Goal: Participate in discussion: Engage in conversation with other users on a specific topic

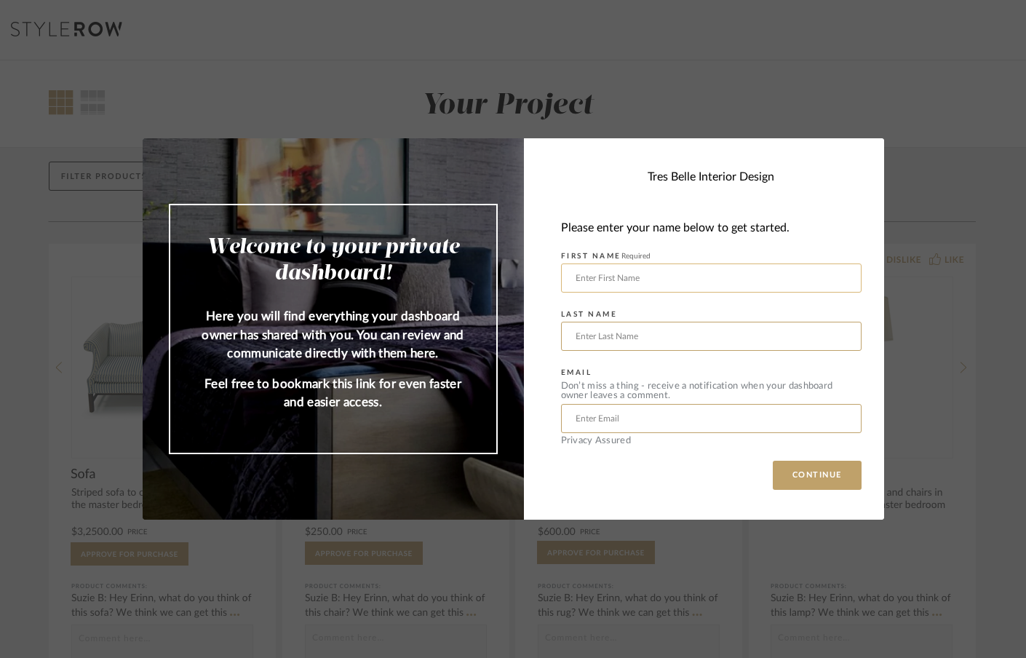
click at [659, 285] on input "text" at bounding box center [711, 277] width 300 height 29
type input "[PERSON_NAME]"
type input "[EMAIL_ADDRESS][DOMAIN_NAME]"
click at [800, 474] on button "CONTINUE" at bounding box center [817, 475] width 89 height 29
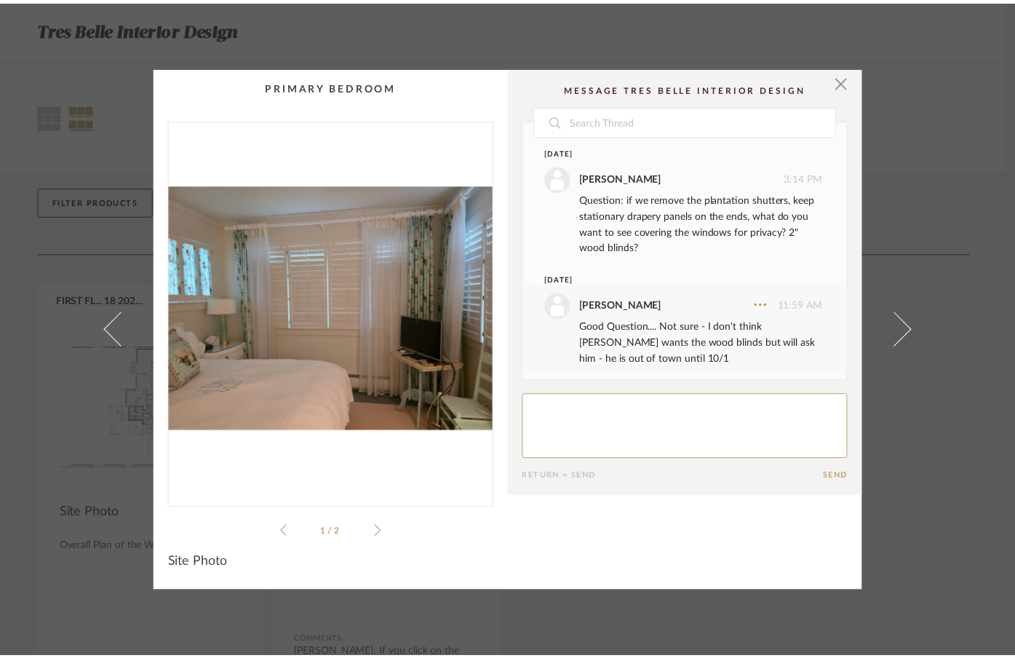
scroll to position [95, 0]
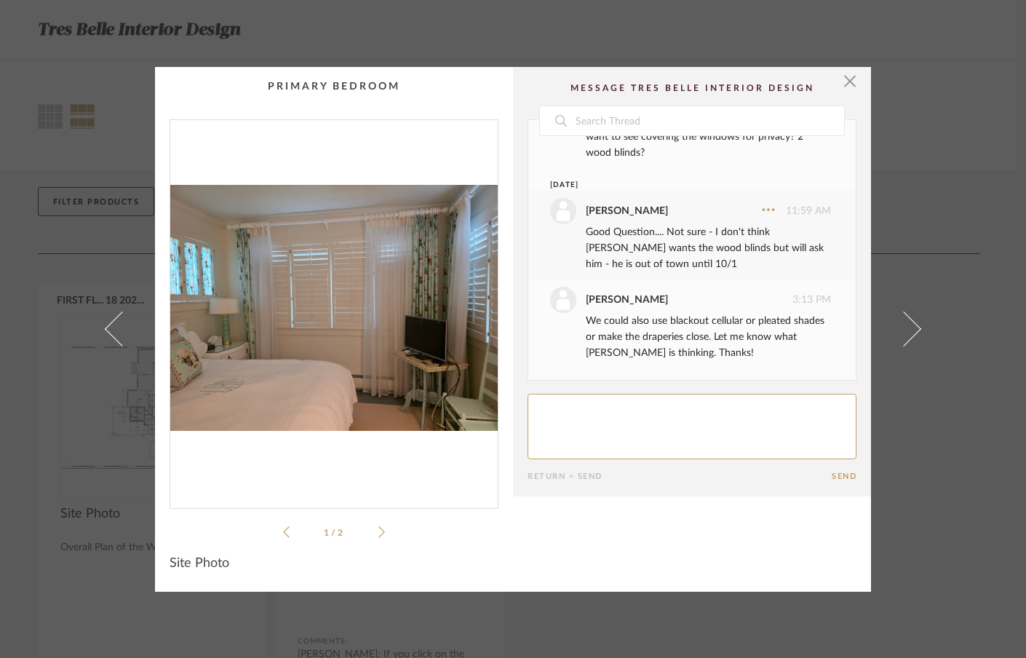
click at [378, 529] on icon at bounding box center [381, 531] width 7 height 13
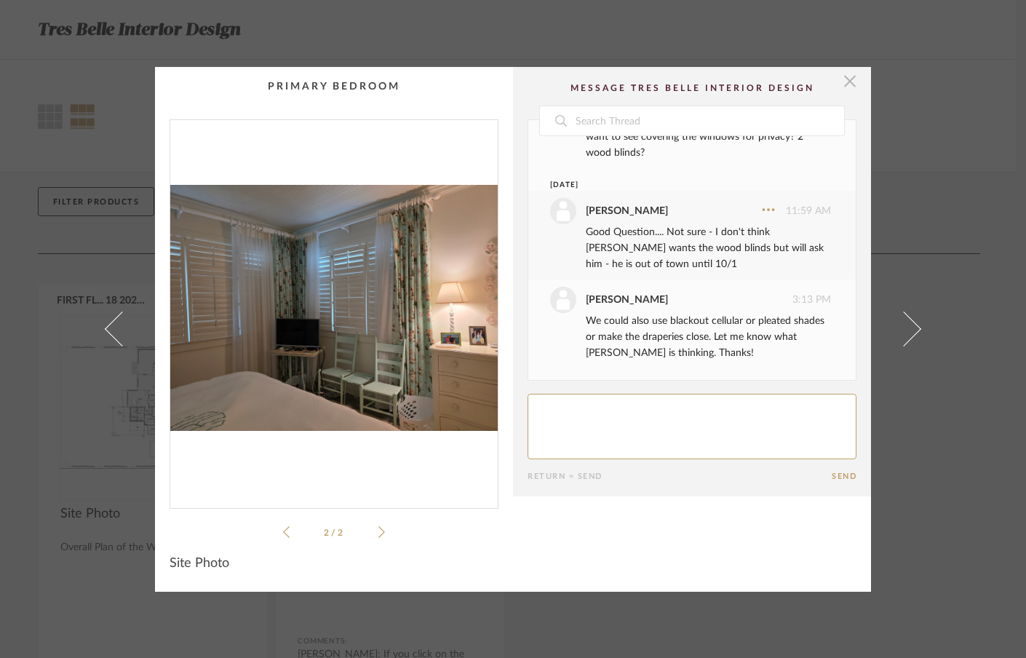
click at [845, 85] on span "button" at bounding box center [849, 81] width 29 height 29
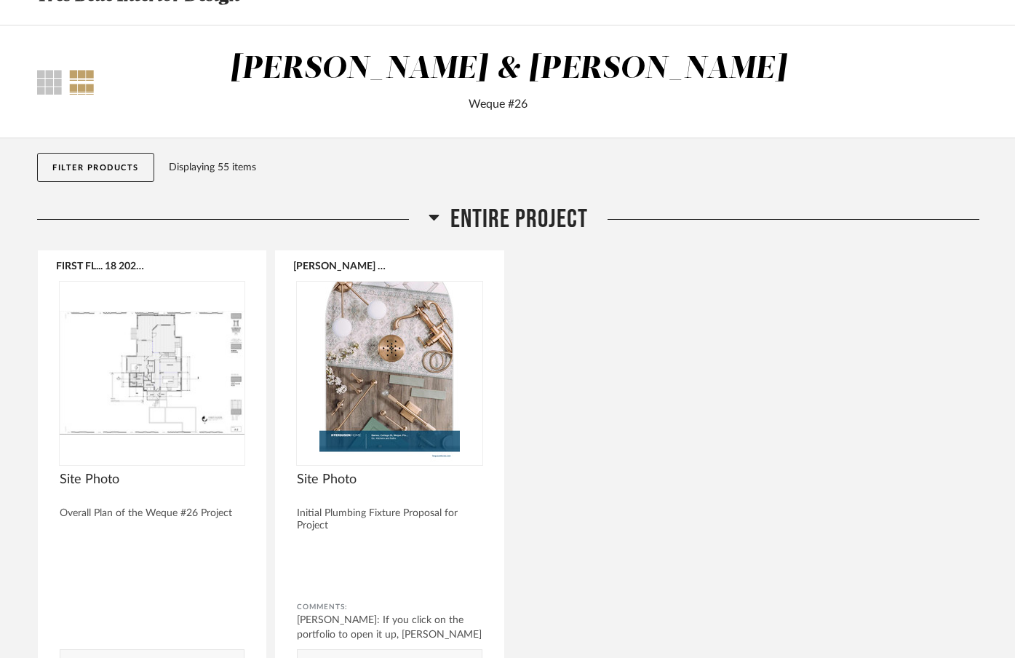
scroll to position [0, 0]
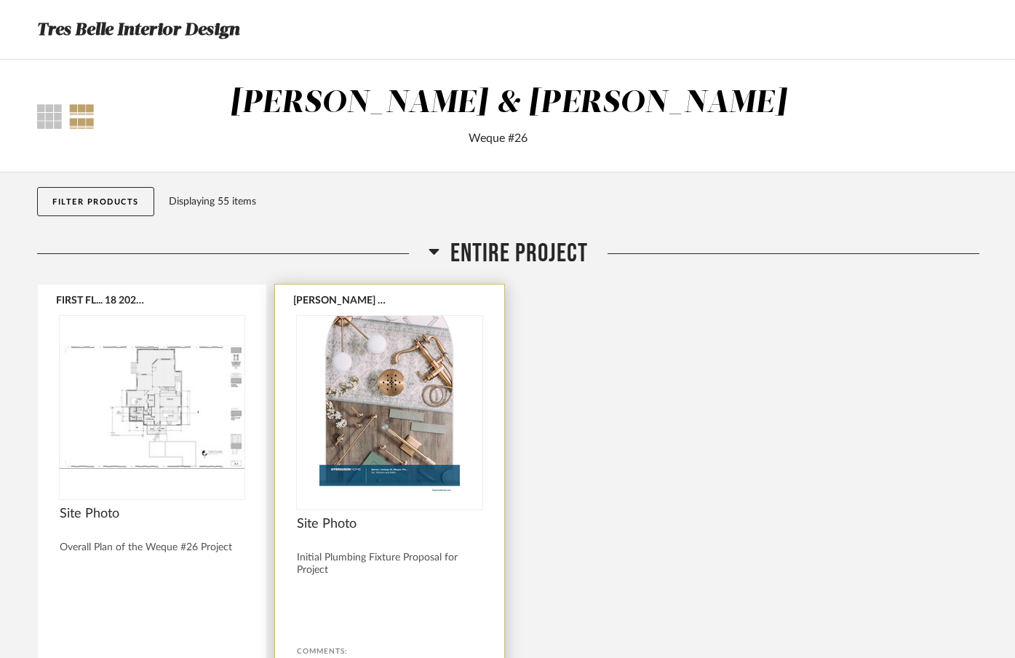
click at [401, 384] on img "0" at bounding box center [389, 407] width 185 height 182
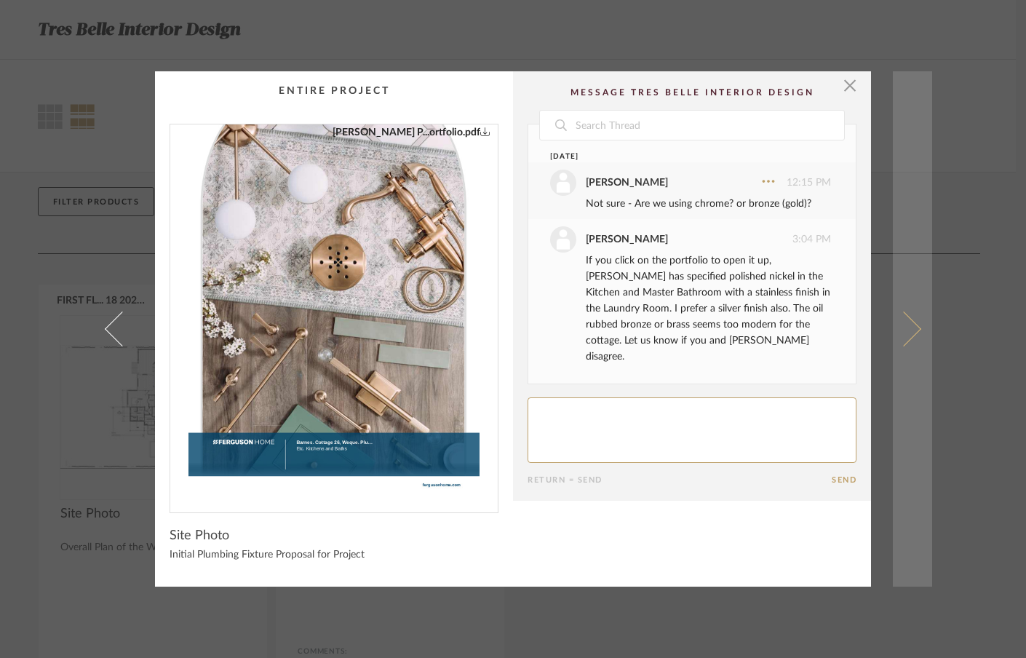
click at [911, 327] on span at bounding box center [903, 328] width 35 height 35
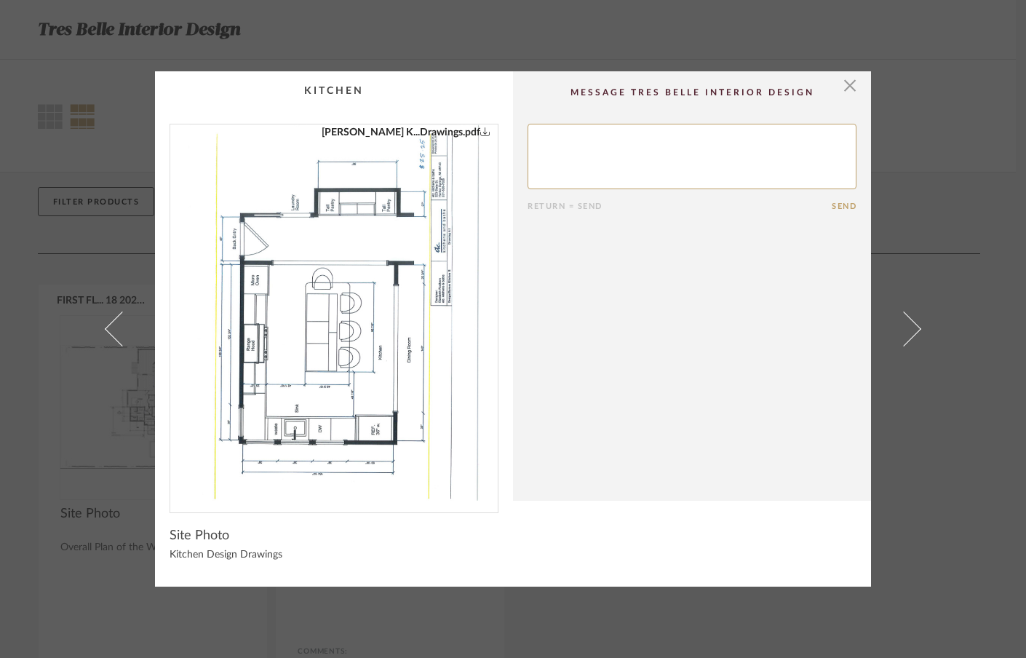
click at [911, 327] on span at bounding box center [903, 328] width 35 height 35
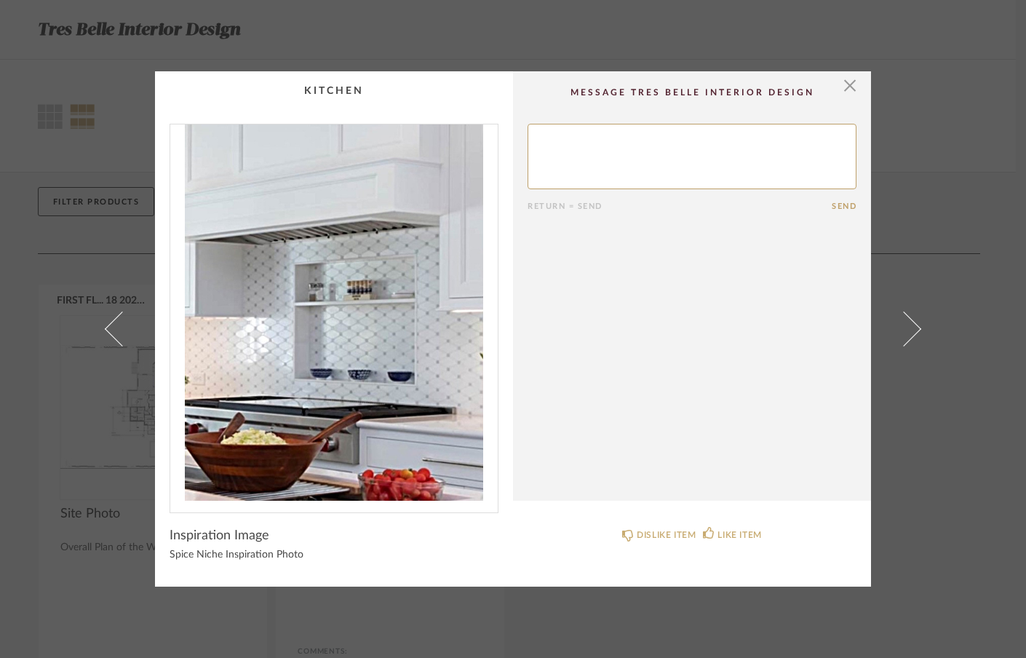
click at [911, 327] on span at bounding box center [903, 328] width 35 height 35
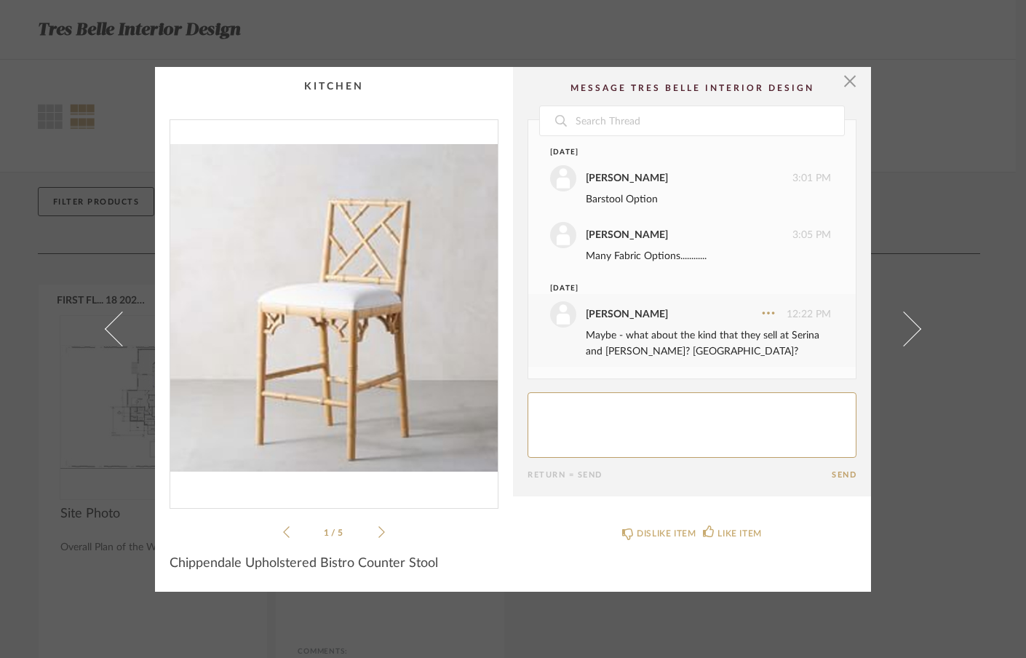
click at [911, 327] on span at bounding box center [903, 328] width 35 height 35
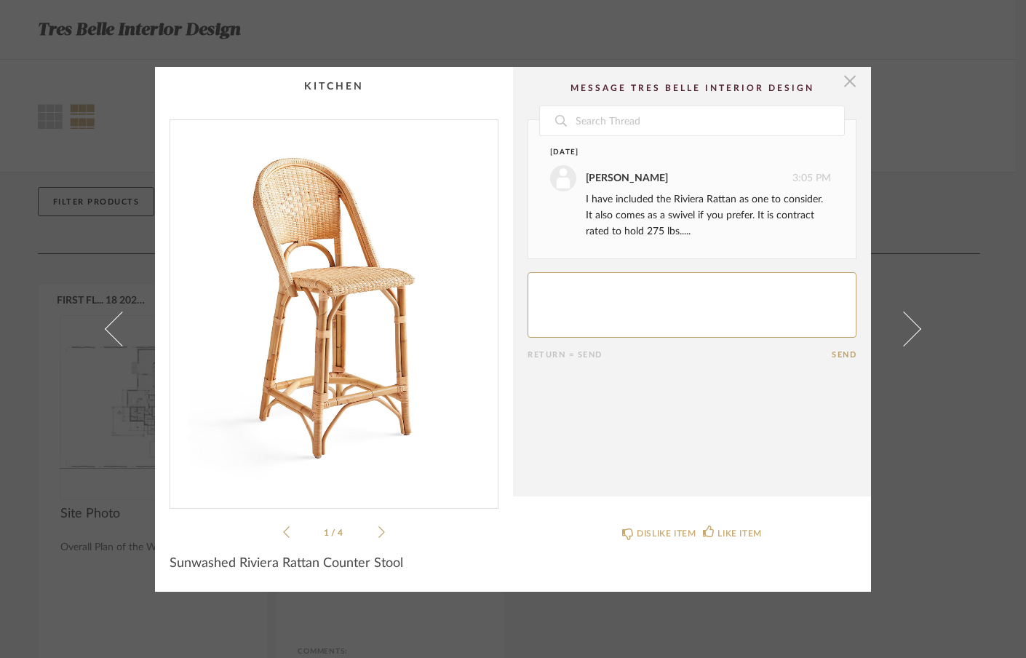
click at [845, 81] on span "button" at bounding box center [849, 81] width 29 height 29
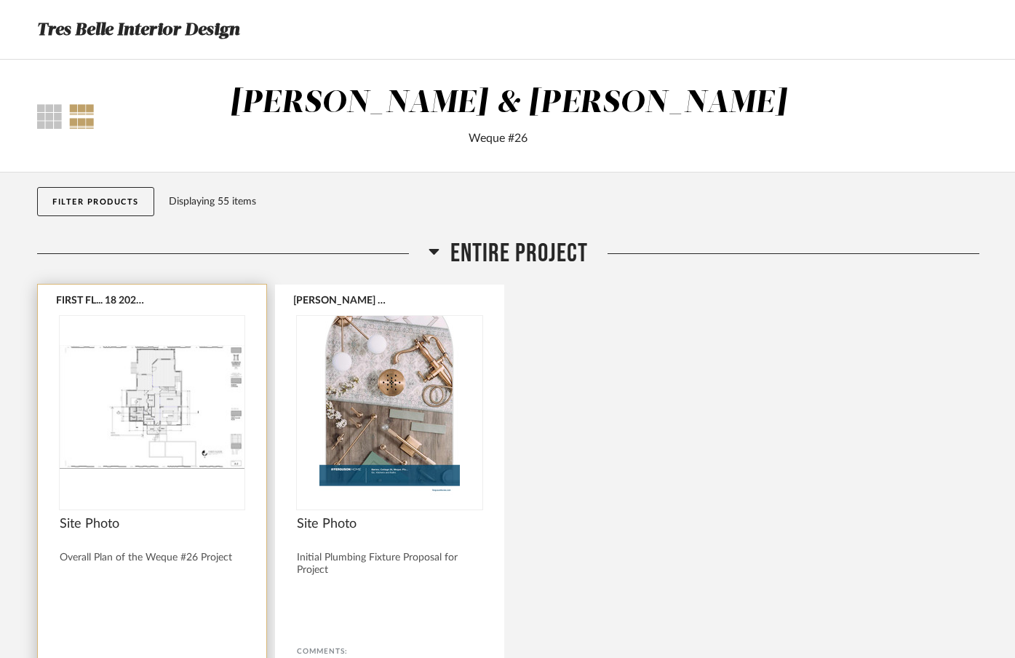
click at [162, 455] on img "0" at bounding box center [152, 407] width 185 height 182
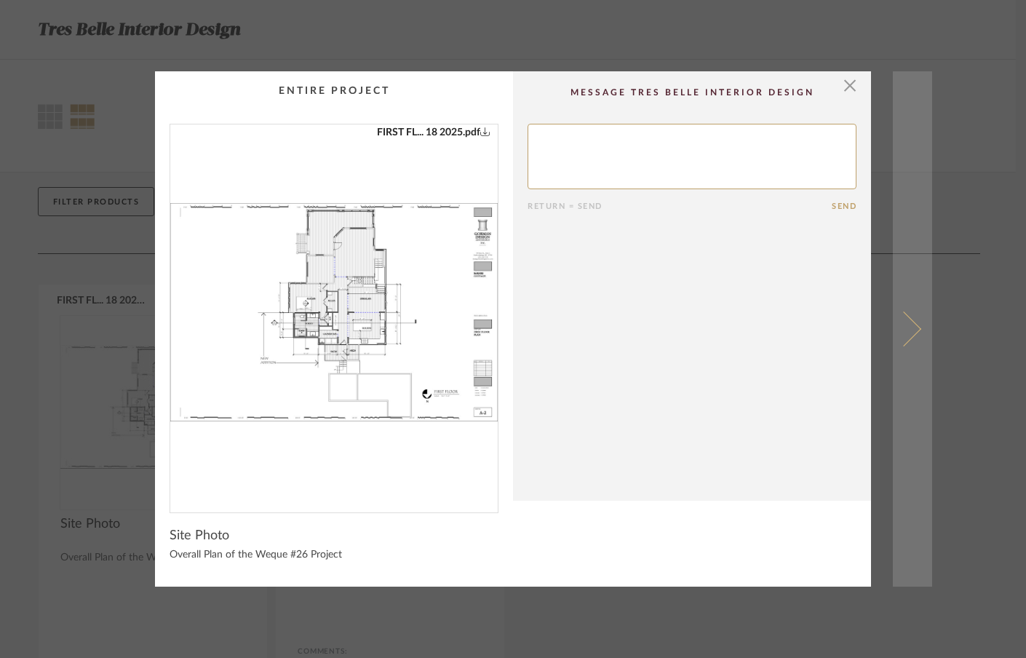
click at [907, 328] on span at bounding box center [903, 328] width 35 height 35
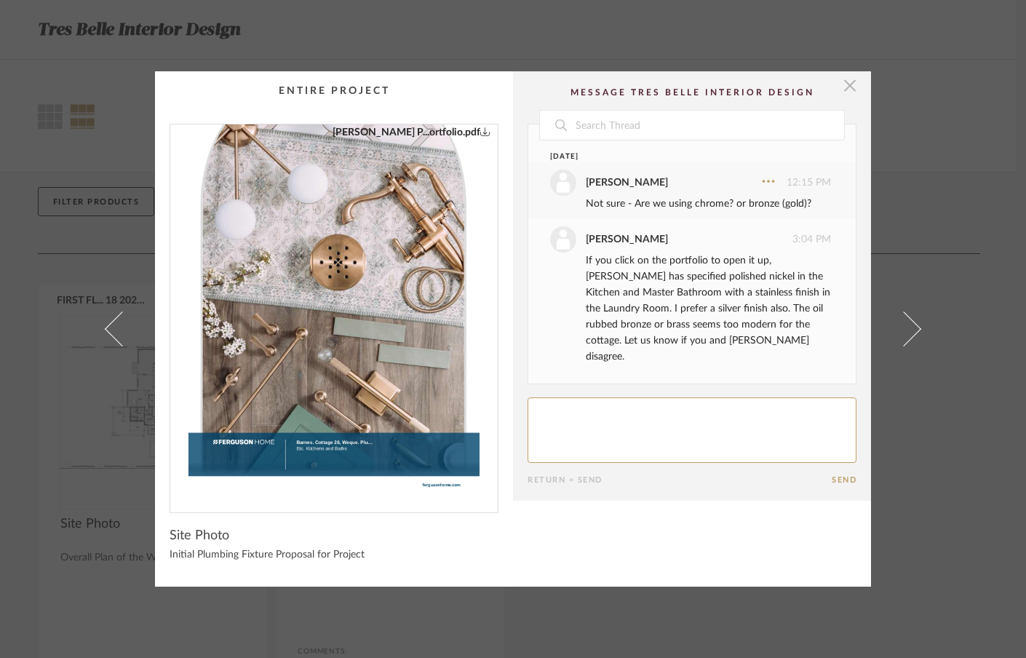
click at [843, 92] on span "button" at bounding box center [849, 85] width 29 height 29
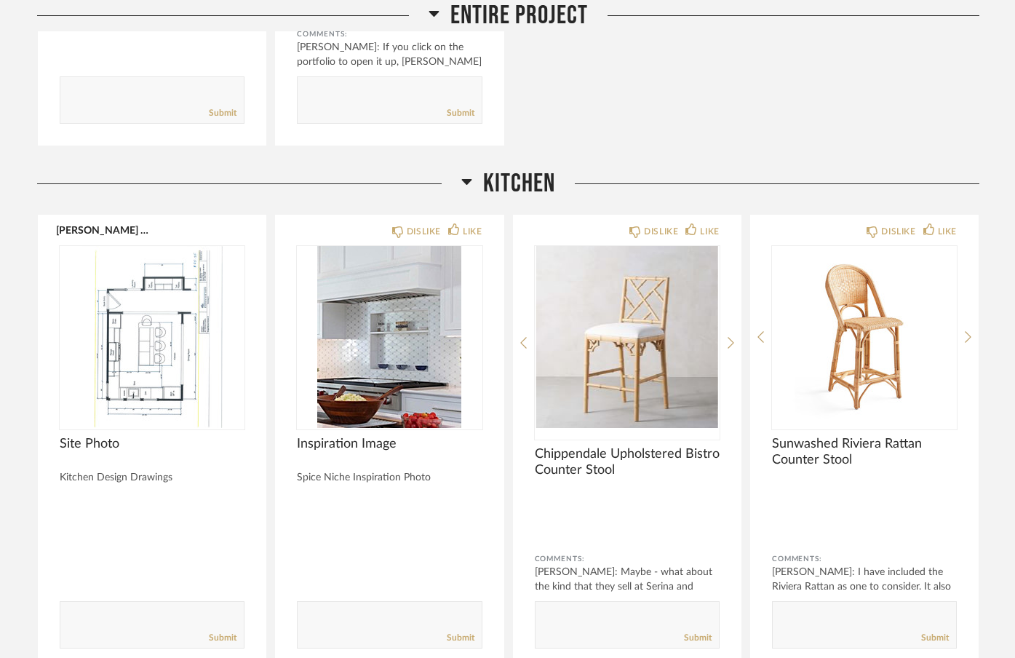
scroll to position [619, 0]
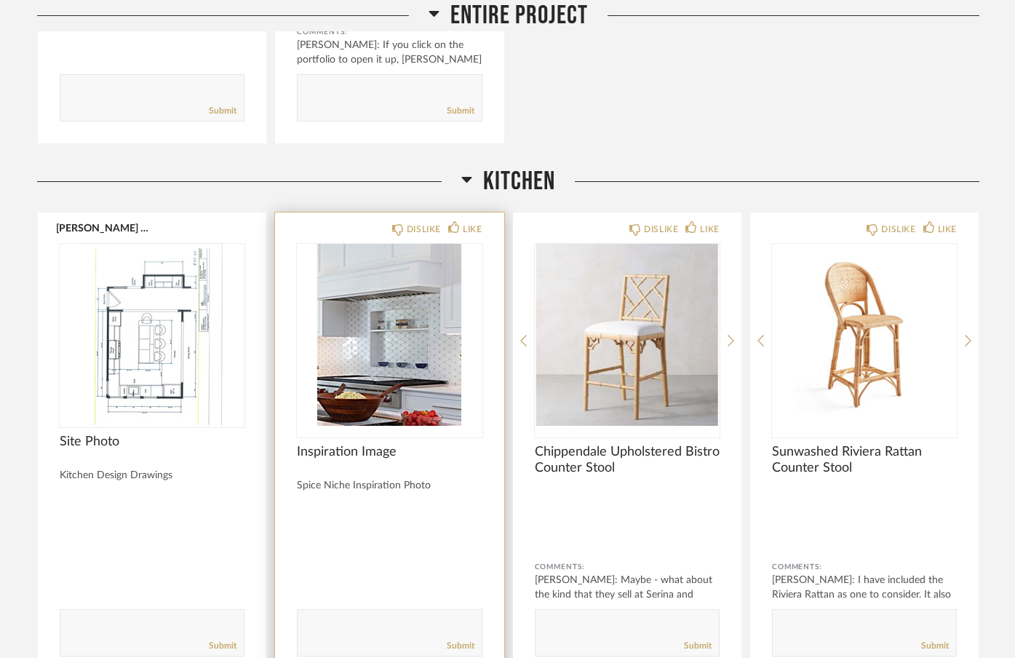
click at [418, 385] on img "0" at bounding box center [389, 335] width 185 height 182
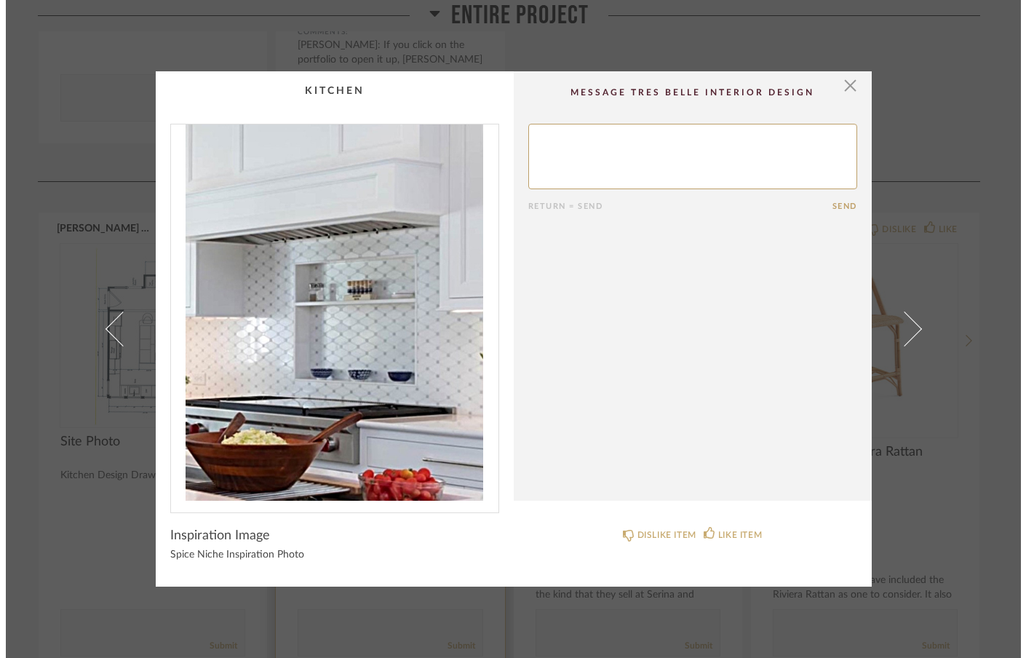
scroll to position [0, 0]
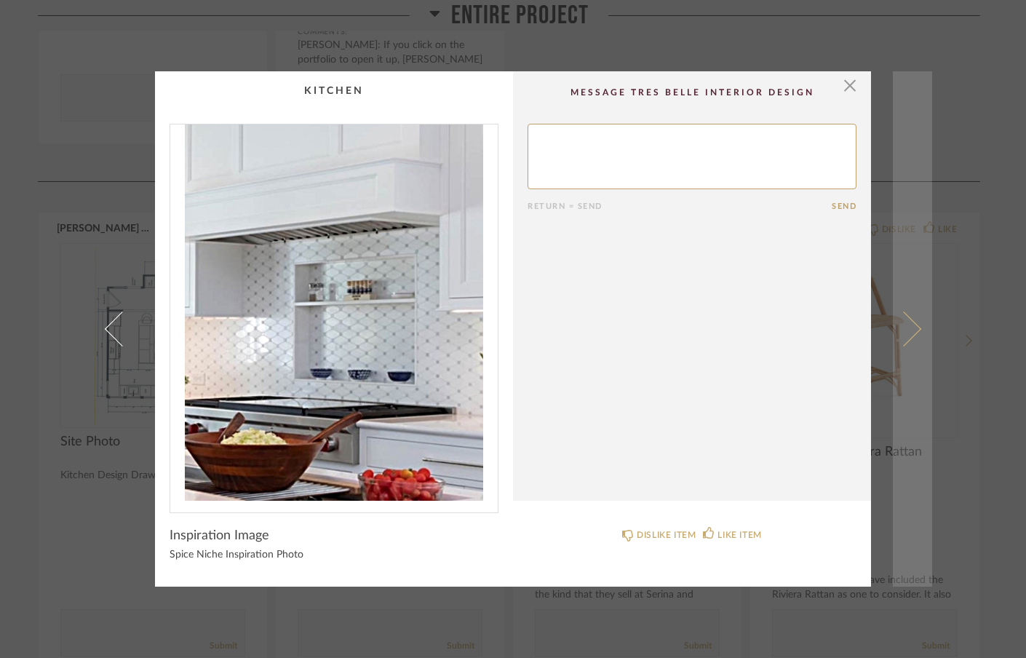
click at [912, 327] on span at bounding box center [903, 328] width 35 height 35
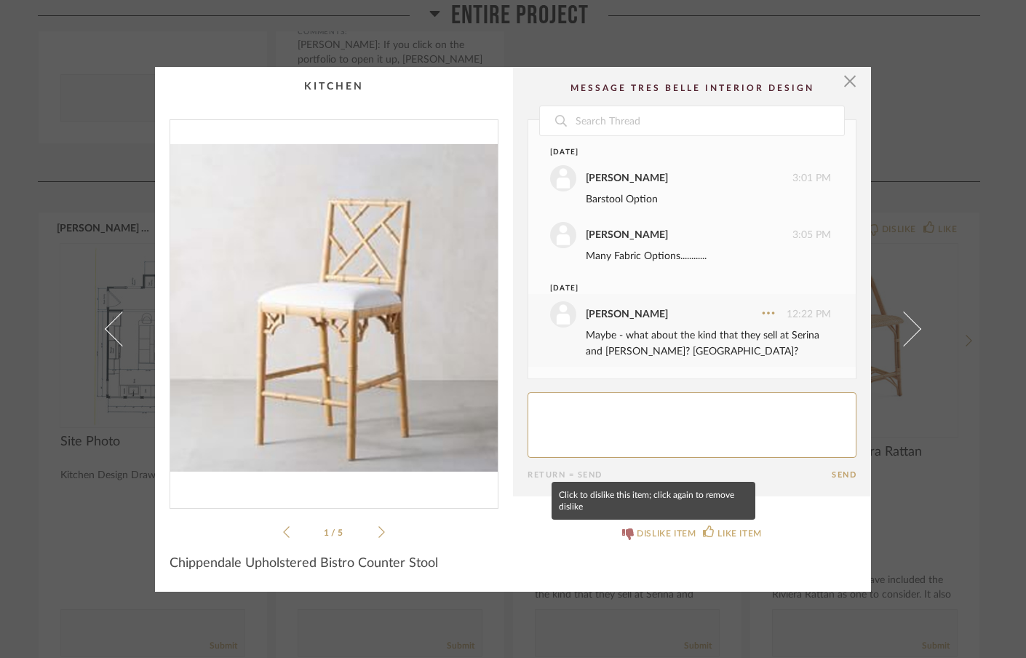
click at [622, 534] on icon at bounding box center [628, 534] width 12 height 12
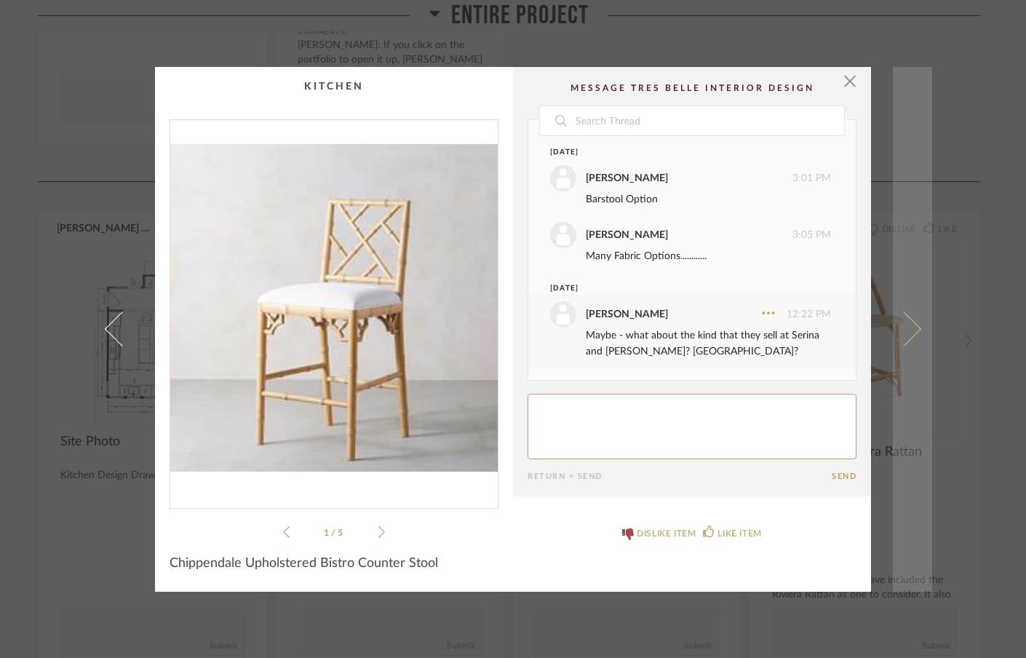
scroll to position [78, 0]
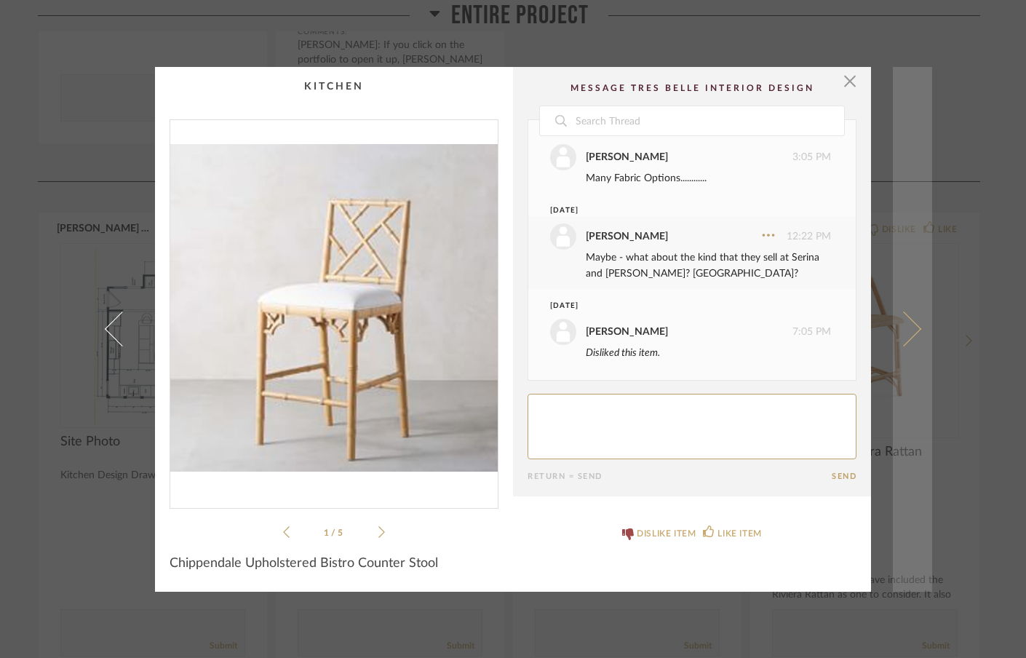
click at [906, 326] on span at bounding box center [903, 328] width 35 height 35
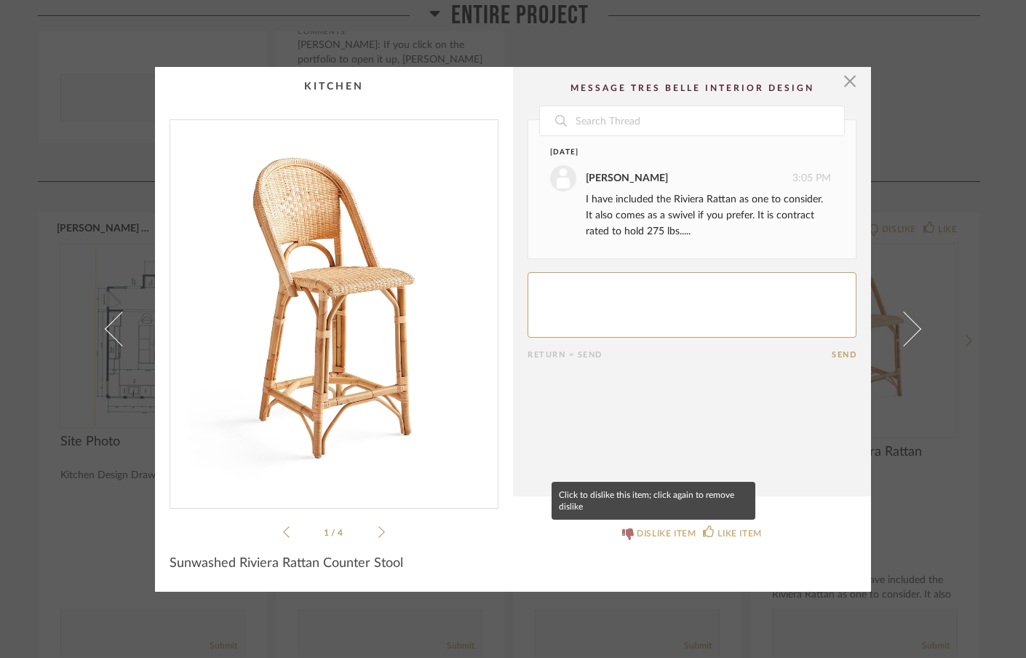
click at [622, 533] on icon at bounding box center [628, 534] width 12 height 12
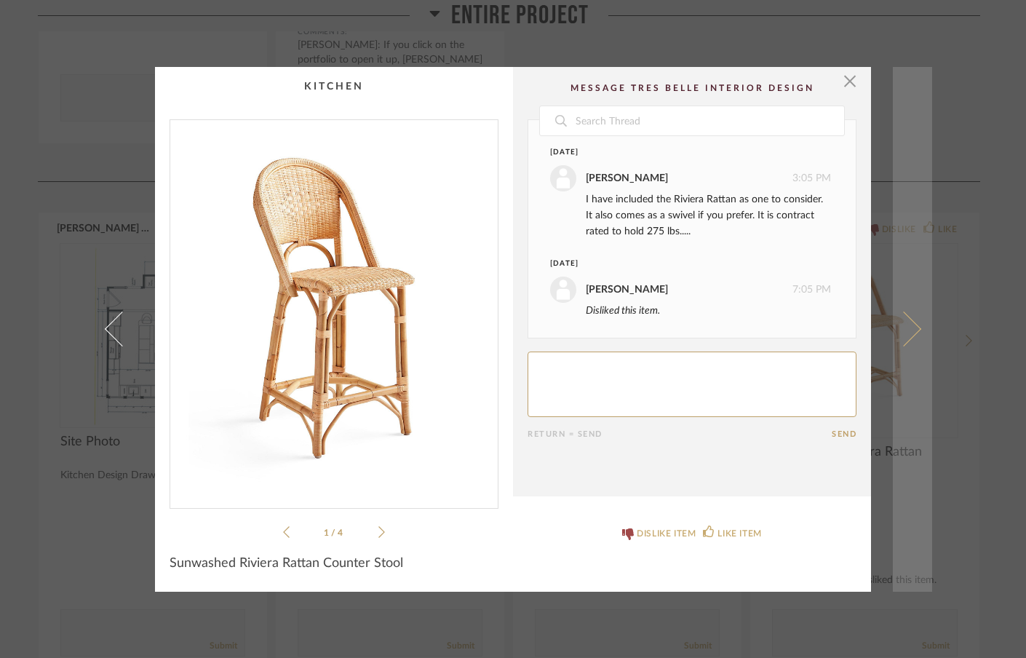
click at [909, 332] on span at bounding box center [903, 328] width 35 height 35
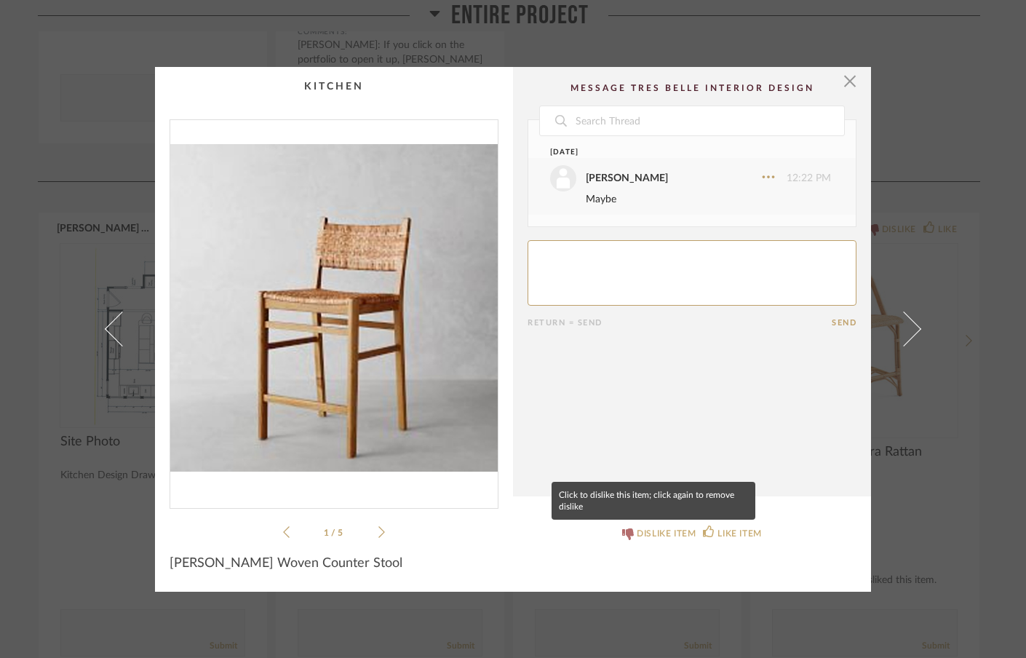
click at [622, 533] on icon at bounding box center [628, 534] width 12 height 12
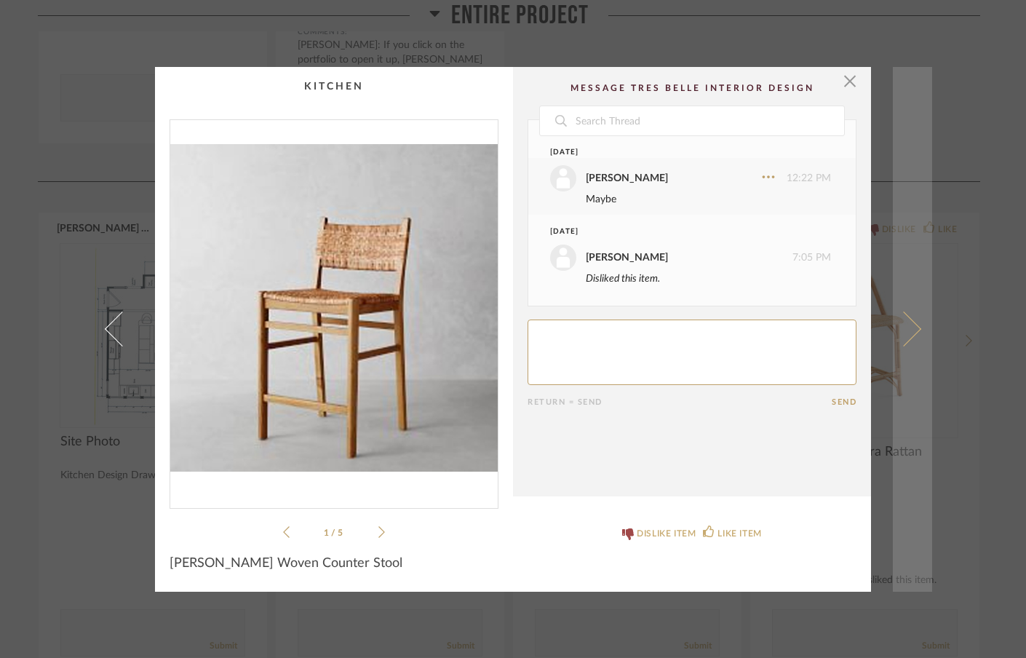
click at [904, 327] on span at bounding box center [903, 328] width 35 height 35
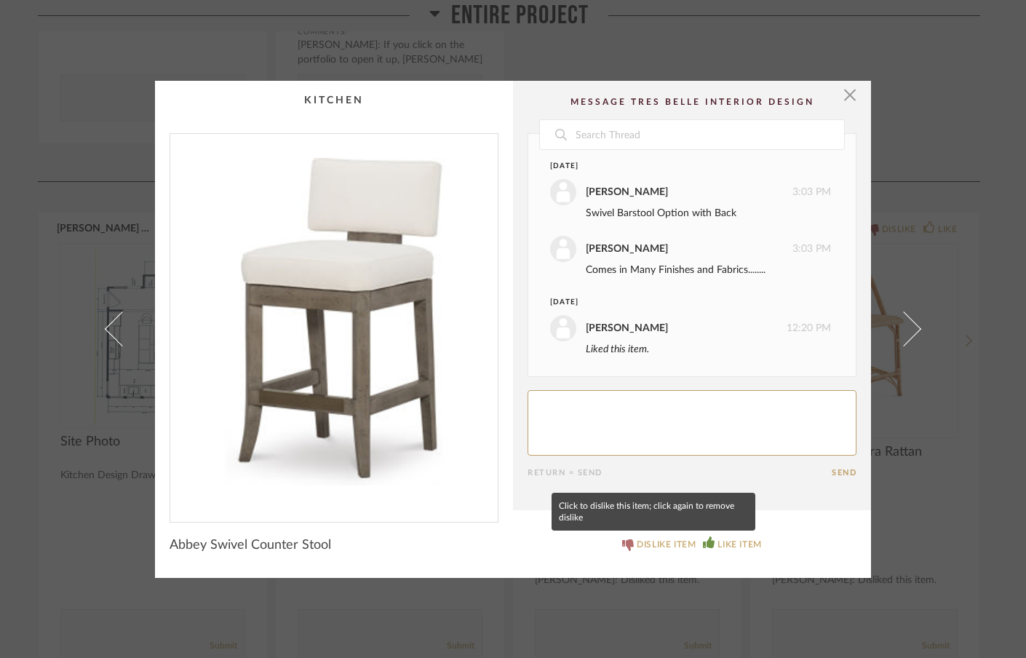
click at [622, 544] on icon at bounding box center [628, 545] width 12 height 12
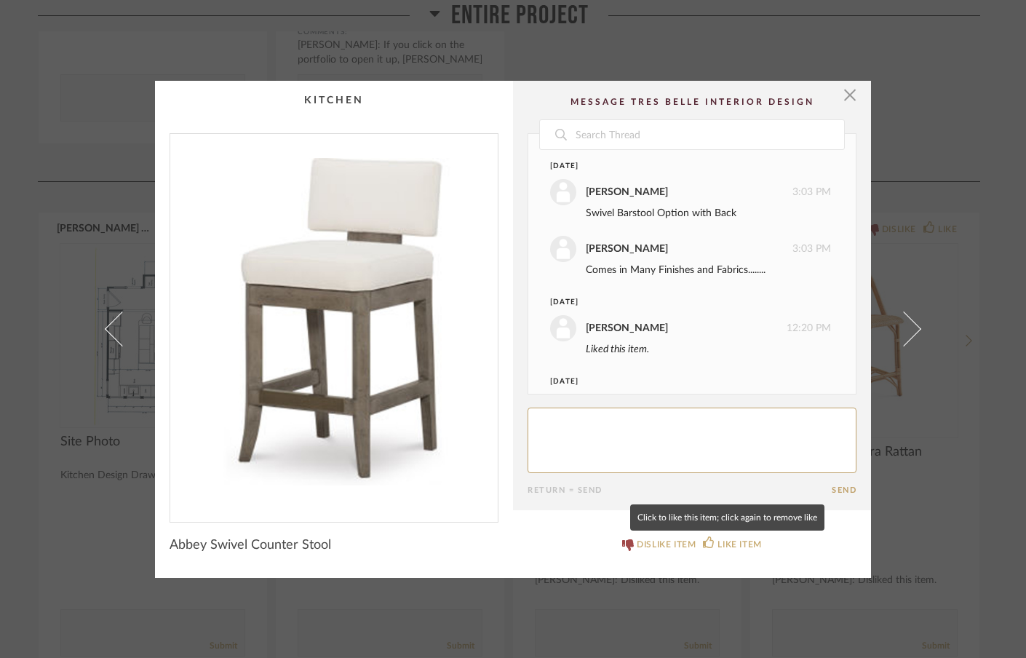
scroll to position [119, 0]
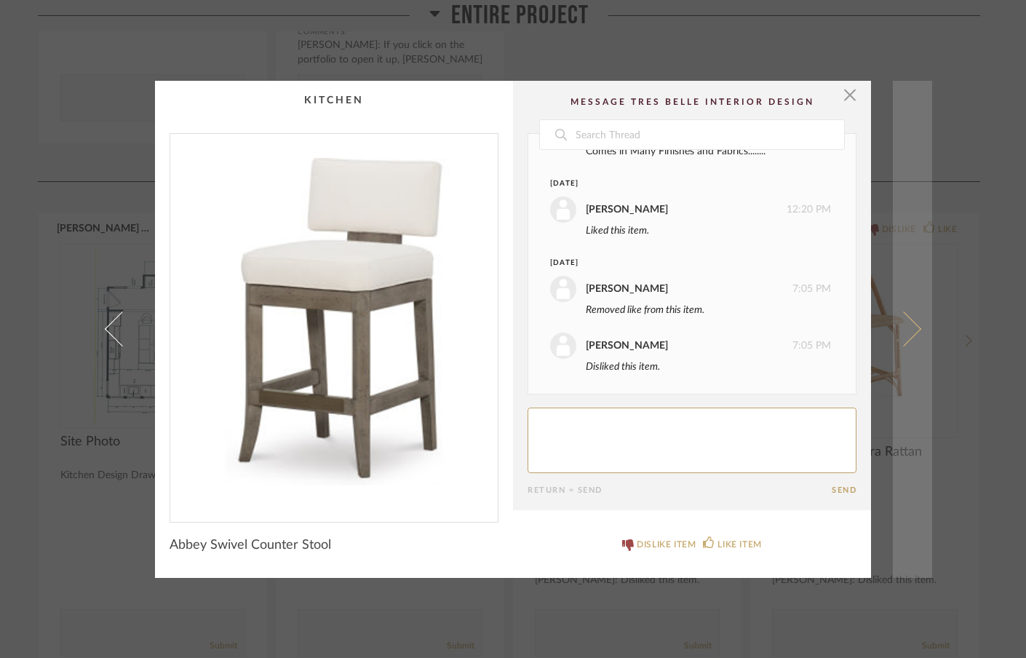
click at [910, 326] on span at bounding box center [903, 328] width 35 height 35
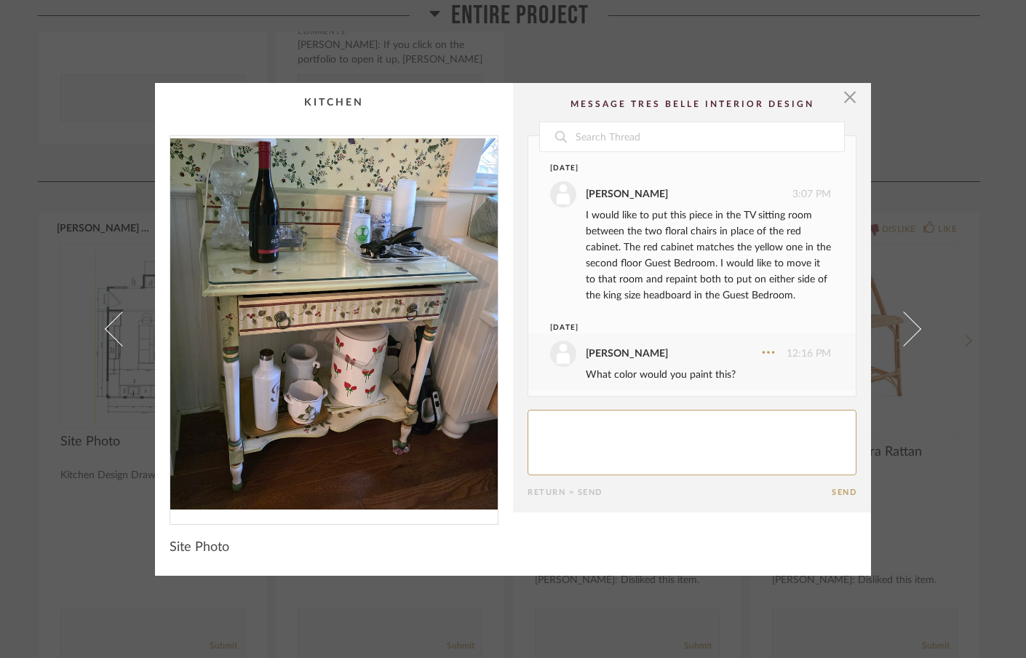
scroll to position [159, 0]
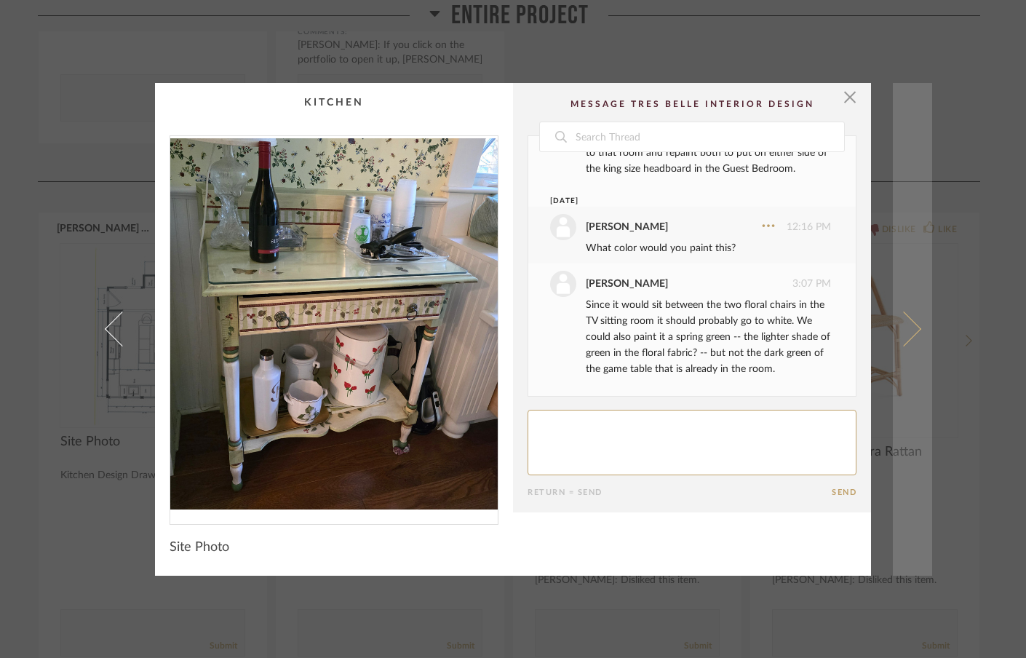
click at [915, 327] on link at bounding box center [912, 329] width 39 height 493
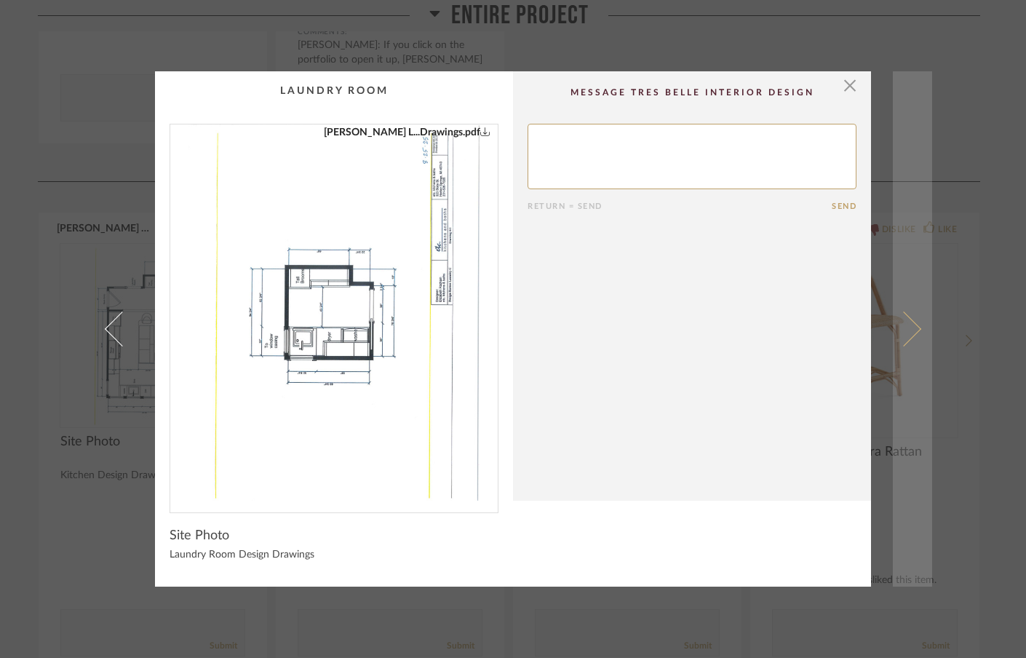
click at [910, 332] on span at bounding box center [903, 328] width 35 height 35
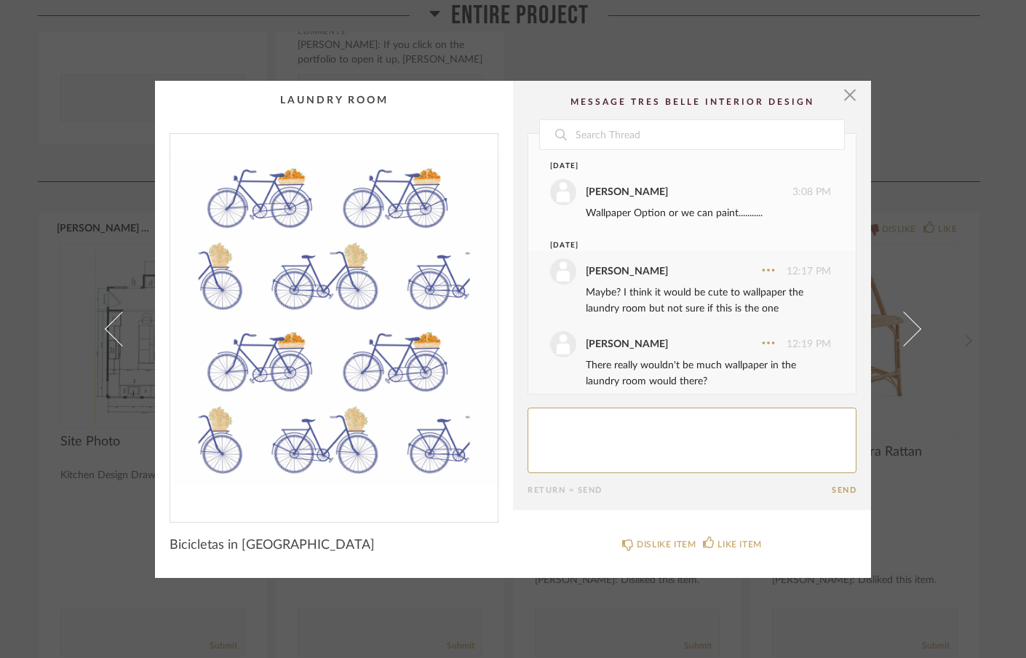
scroll to position [103, 0]
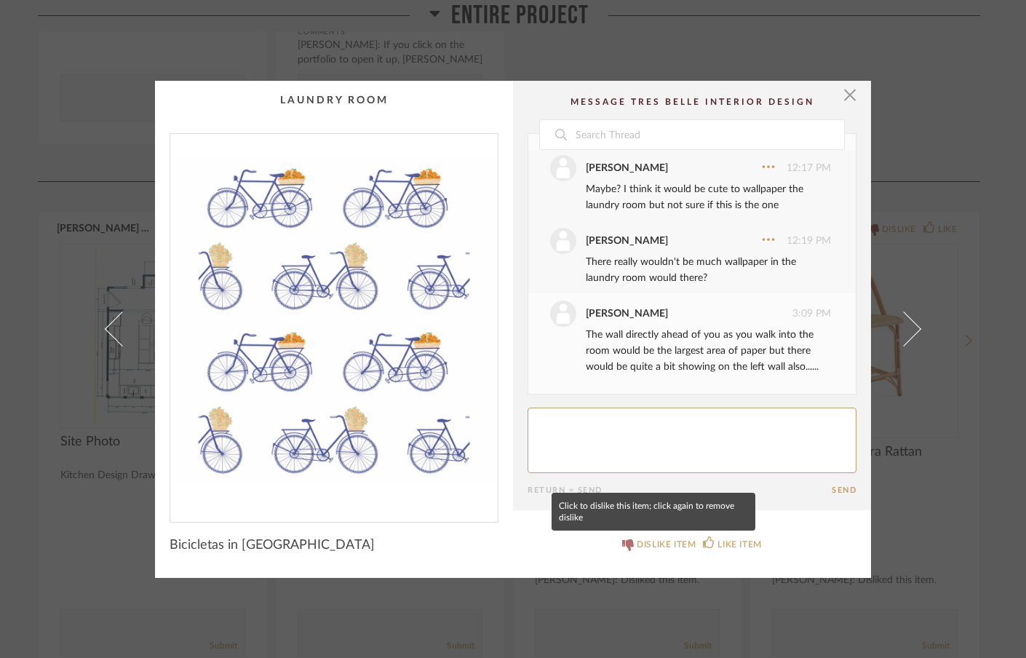
click at [625, 543] on icon at bounding box center [628, 545] width 12 height 12
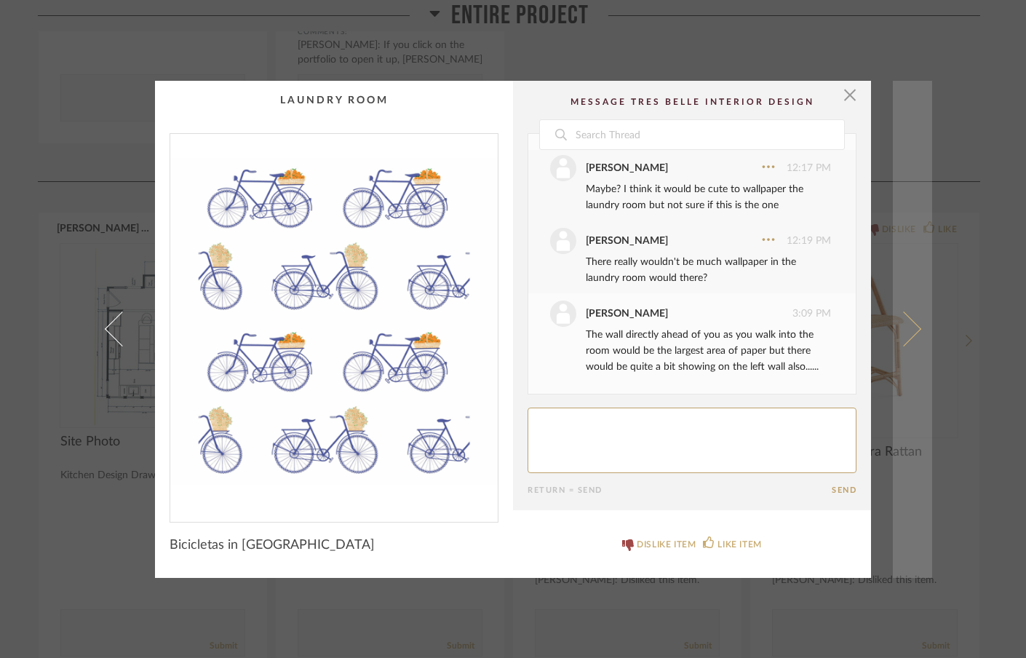
scroll to position [183, 0]
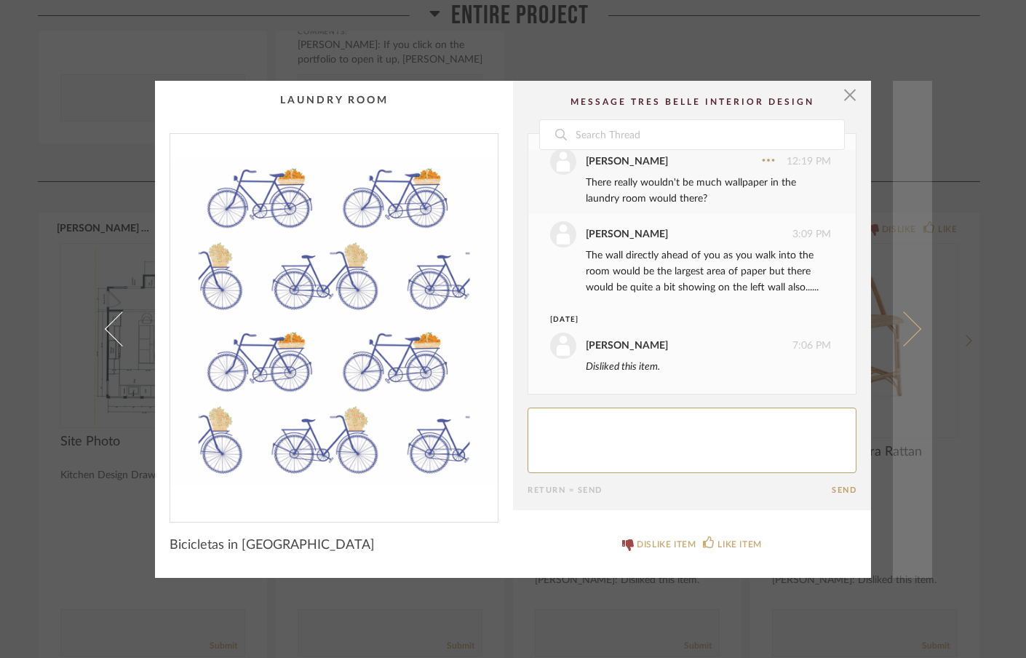
click at [910, 333] on span at bounding box center [903, 328] width 35 height 35
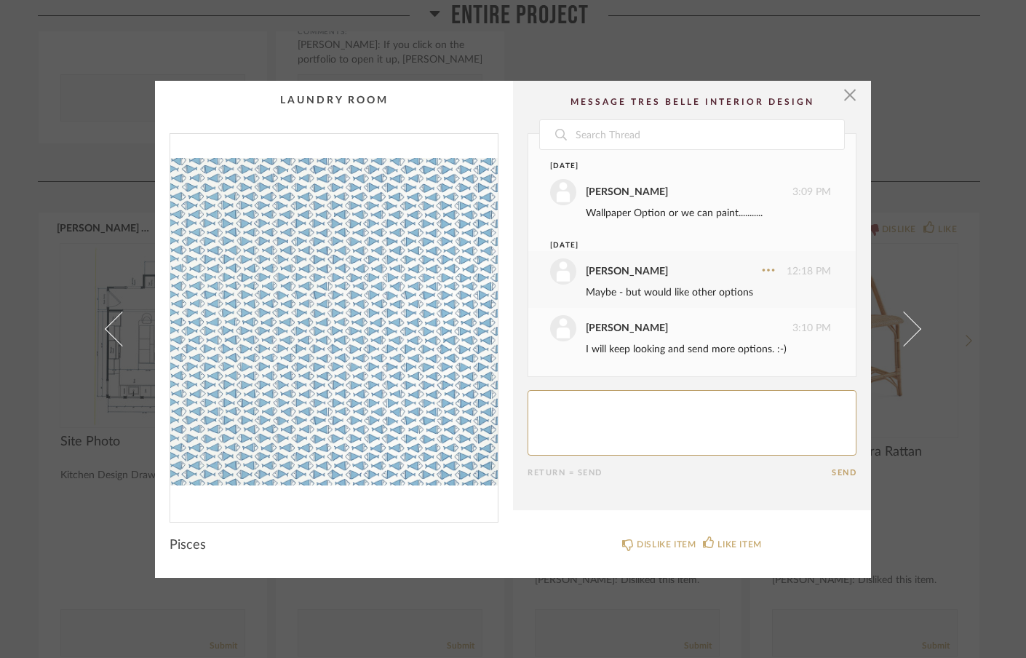
click at [910, 333] on span at bounding box center [903, 328] width 35 height 35
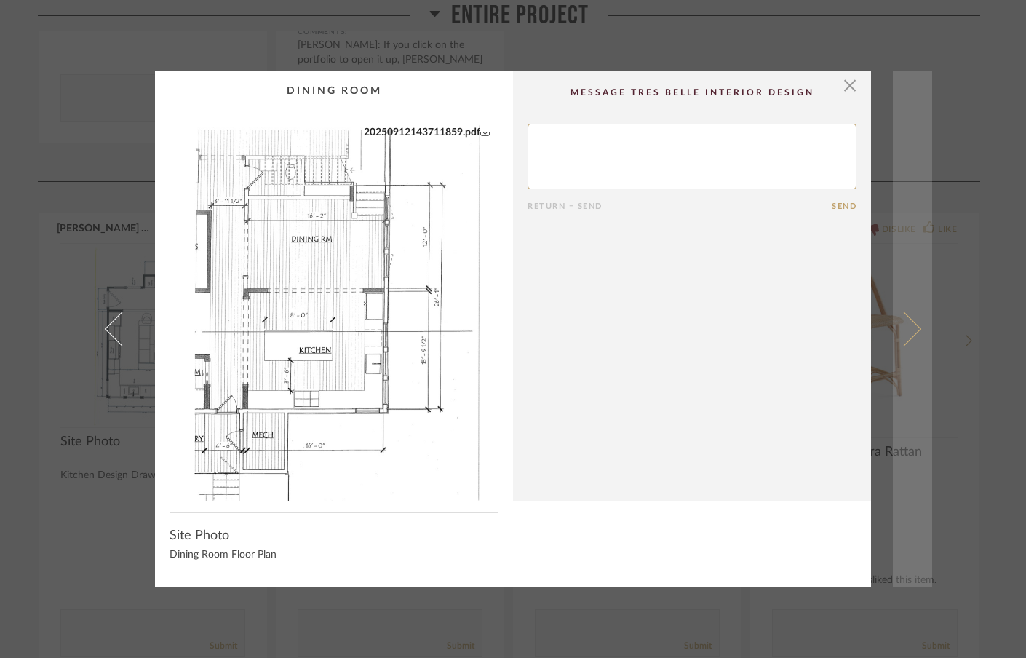
click at [908, 335] on span at bounding box center [903, 328] width 35 height 35
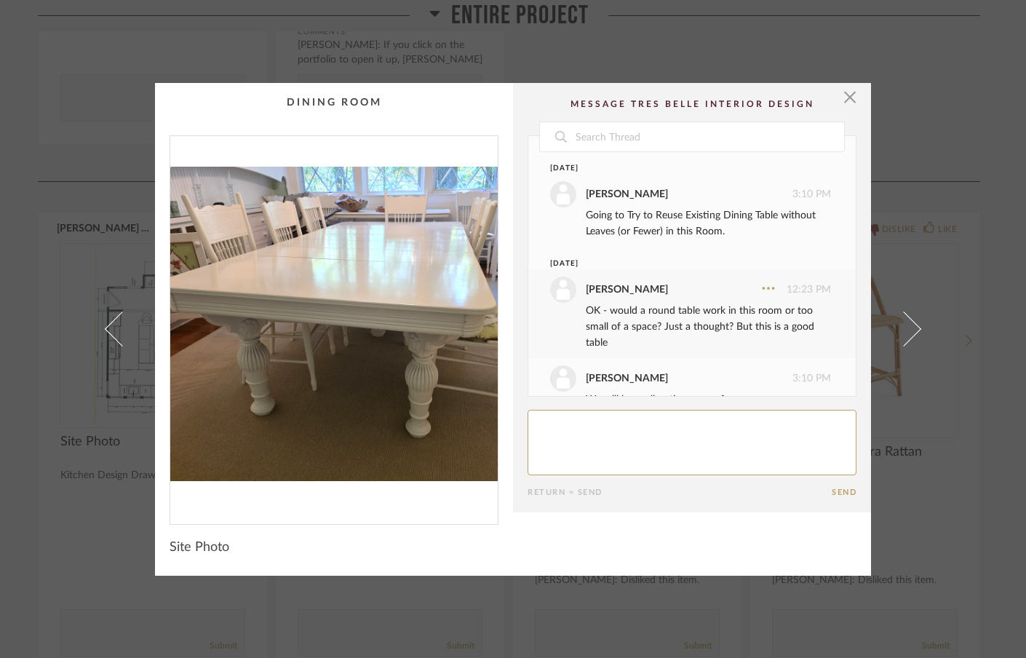
scroll to position [31, 0]
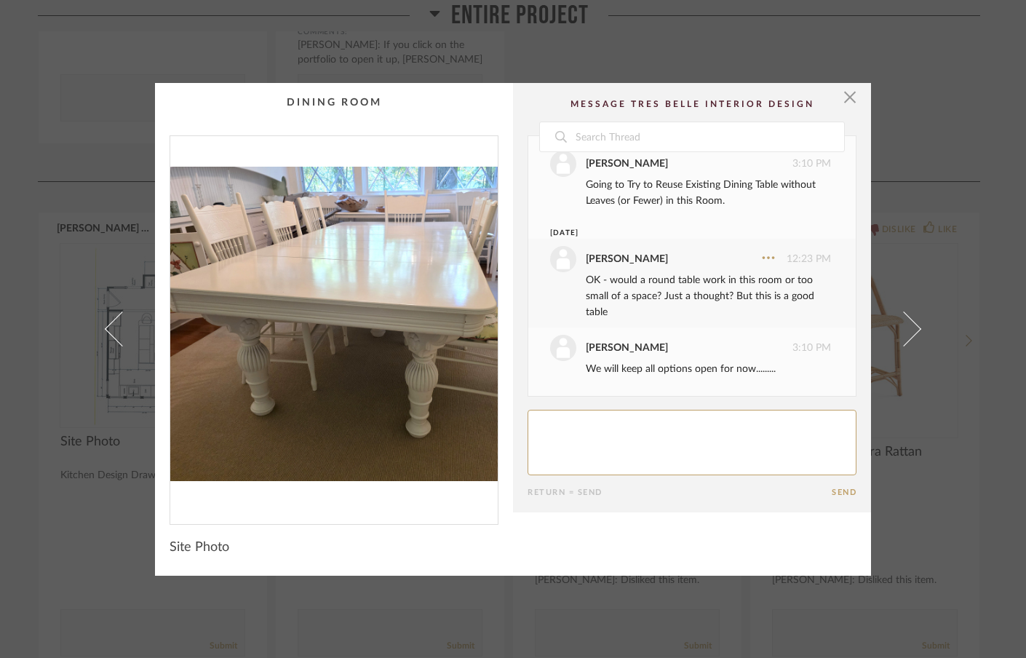
click at [733, 442] on textarea at bounding box center [692, 442] width 329 height 65
type textarea "We could possibly repaint this depending on how the room develops."
click at [844, 488] on button "Send" at bounding box center [844, 491] width 25 height 9
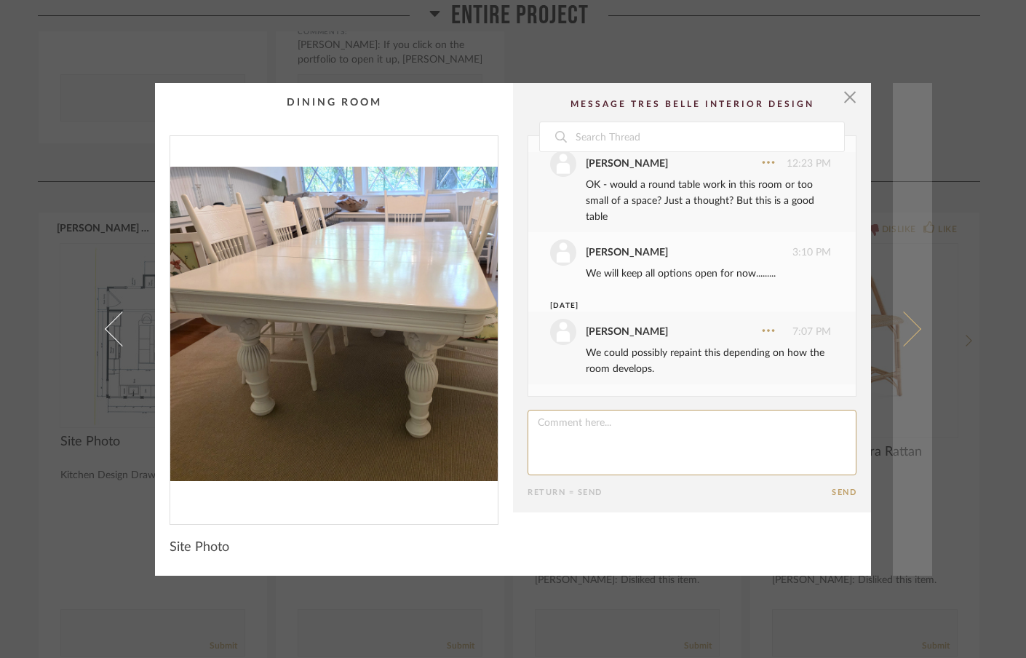
click at [911, 323] on link at bounding box center [912, 329] width 39 height 493
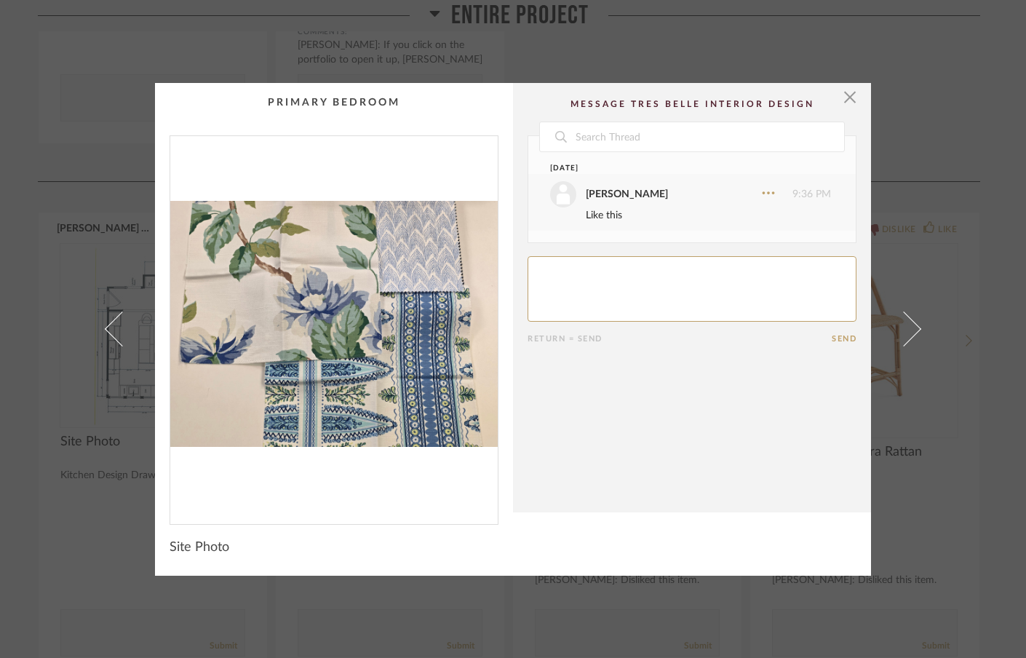
click at [701, 292] on textarea at bounding box center [692, 288] width 329 height 65
type textarea "Like this, too"
click at [833, 342] on button "Send" at bounding box center [844, 338] width 25 height 9
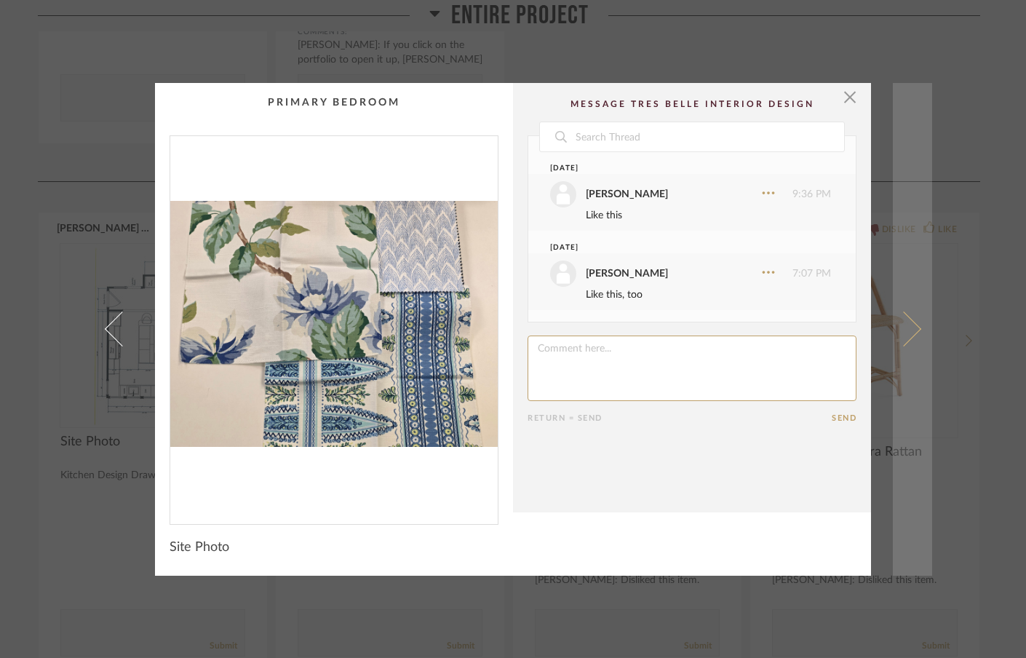
click at [907, 332] on span at bounding box center [903, 328] width 35 height 35
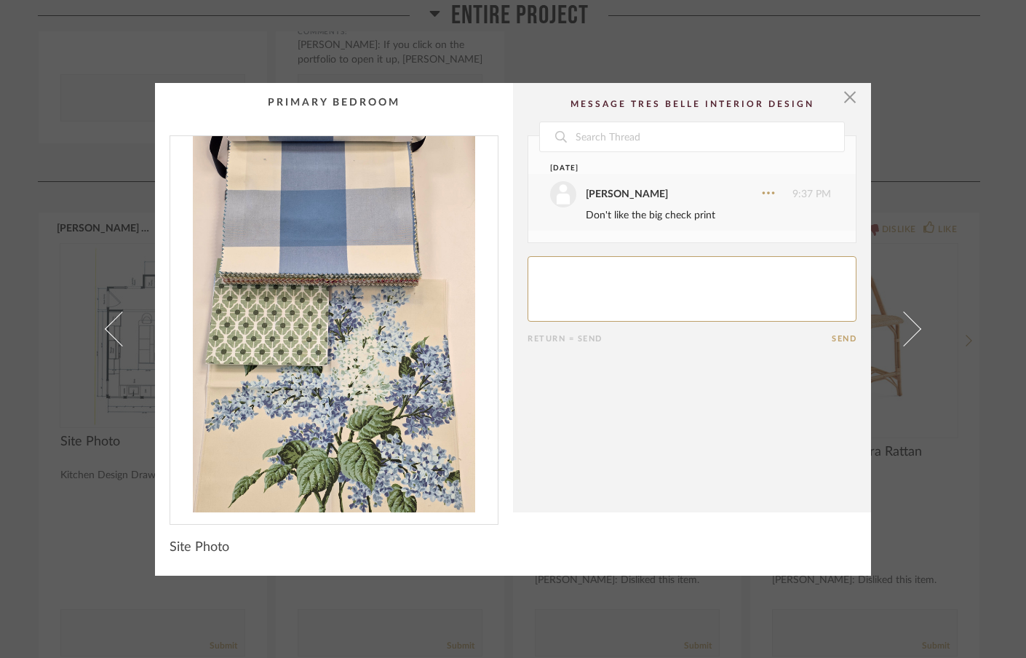
click at [753, 291] on textarea at bounding box center [692, 288] width 329 height 65
type textarea "Meh..."
click at [838, 337] on button "Send" at bounding box center [844, 338] width 25 height 9
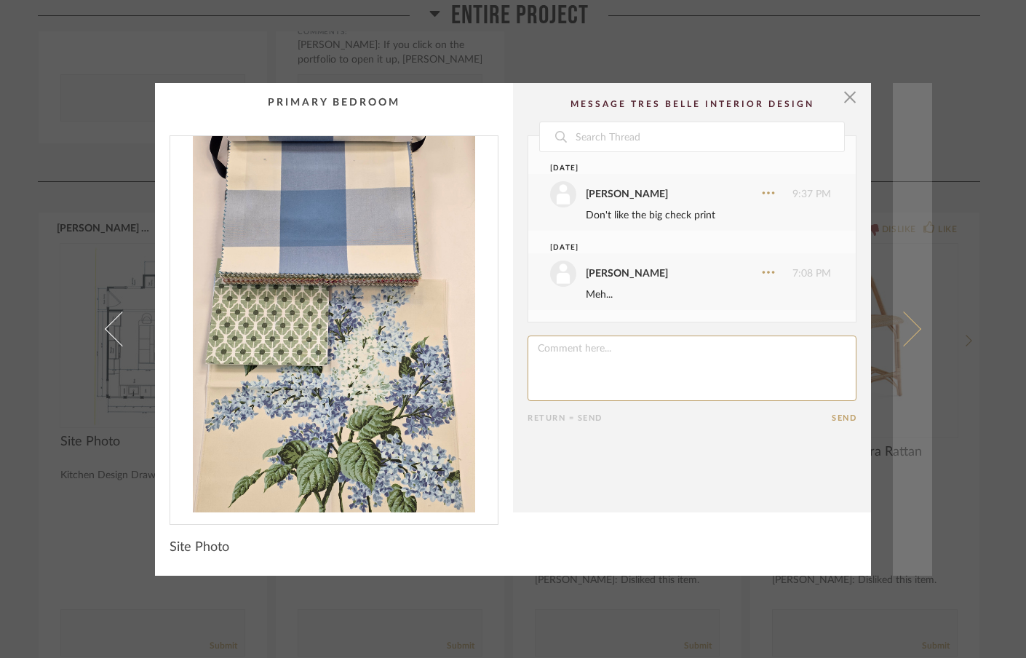
click at [909, 328] on span at bounding box center [903, 328] width 35 height 35
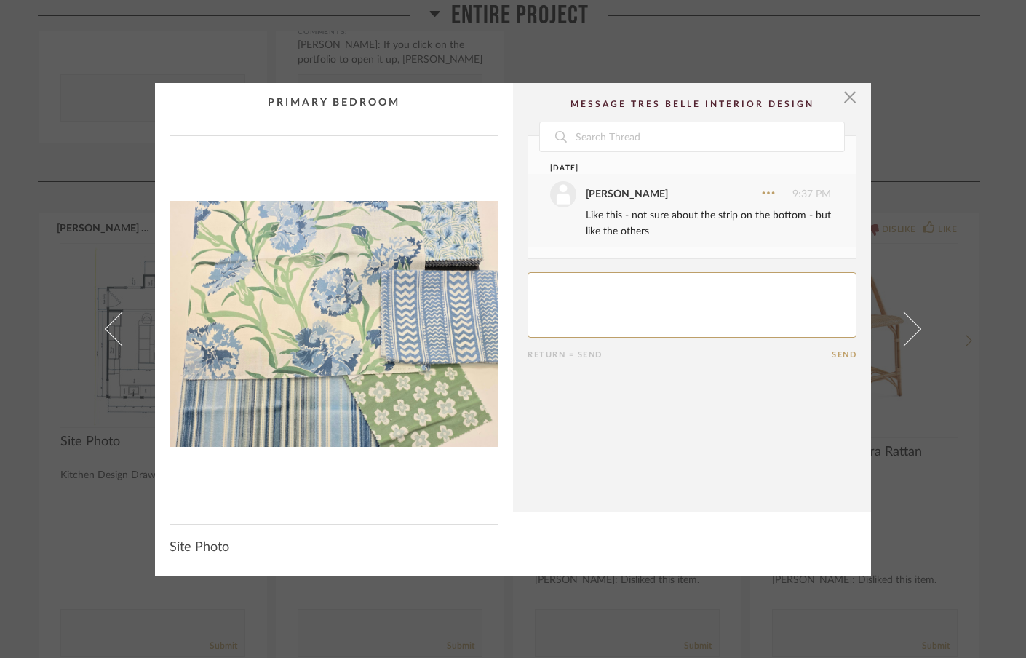
click at [625, 306] on textarea at bounding box center [692, 304] width 329 height 65
type textarea "More in favor of this"
click at [834, 350] on button "Send" at bounding box center [844, 354] width 25 height 9
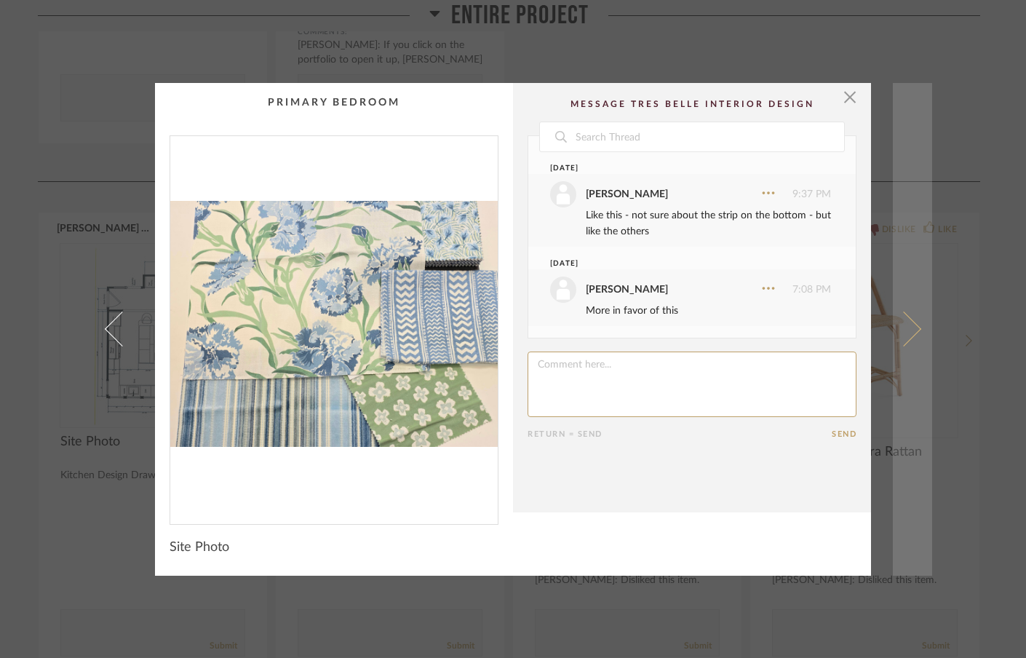
click at [913, 319] on link at bounding box center [912, 329] width 39 height 493
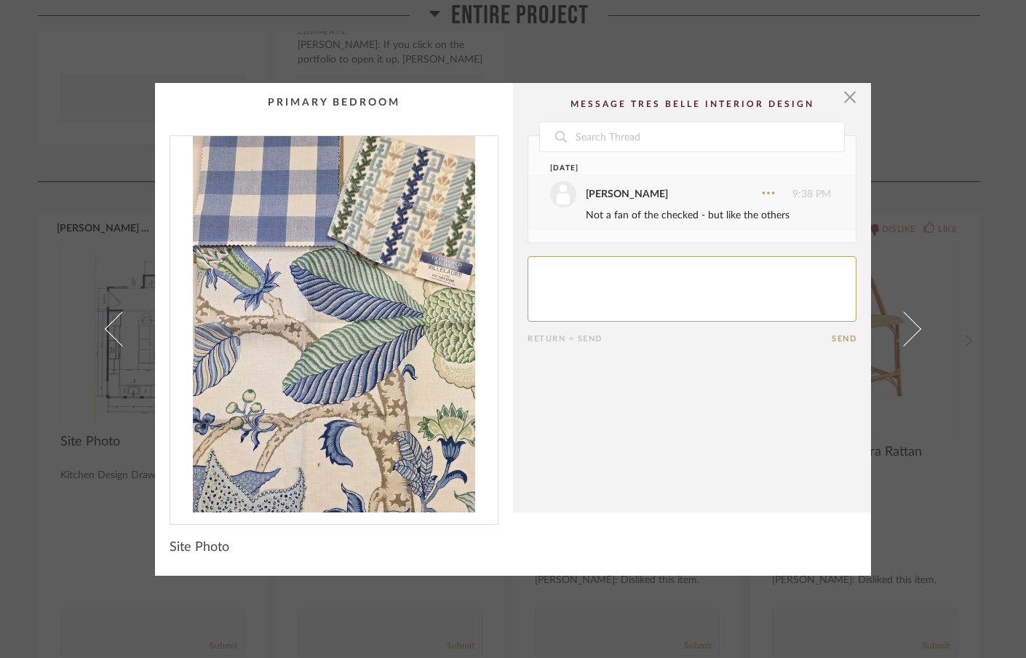
click at [702, 290] on textarea at bounding box center [692, 288] width 329 height 65
type textarea "If we were building a new house then I could be open to things like this, but I…"
click at [842, 335] on button "Send" at bounding box center [844, 338] width 25 height 9
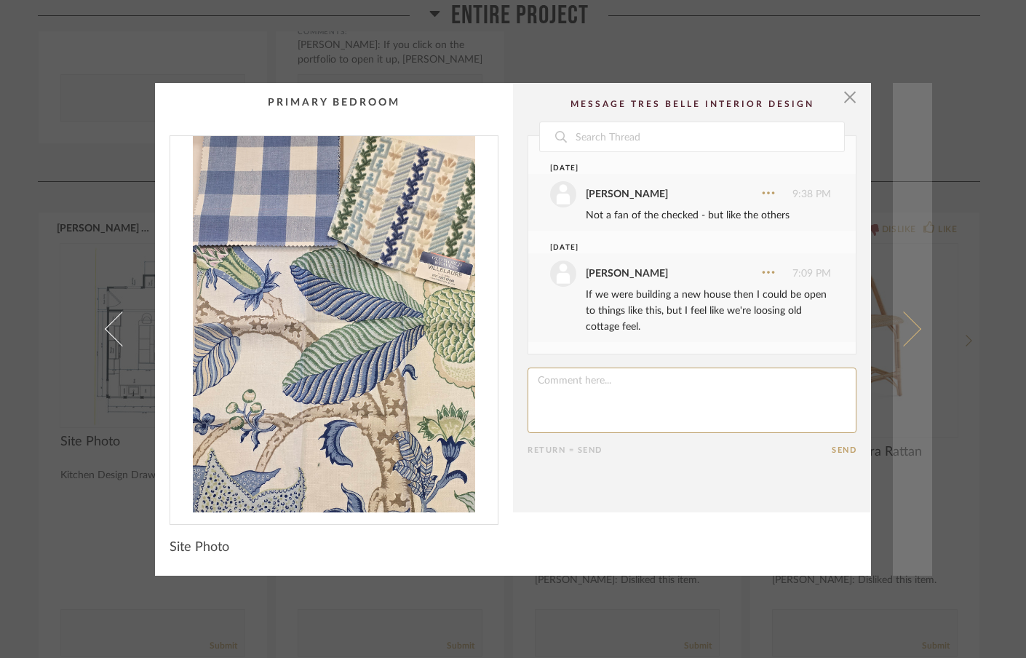
click at [907, 329] on span at bounding box center [903, 328] width 35 height 35
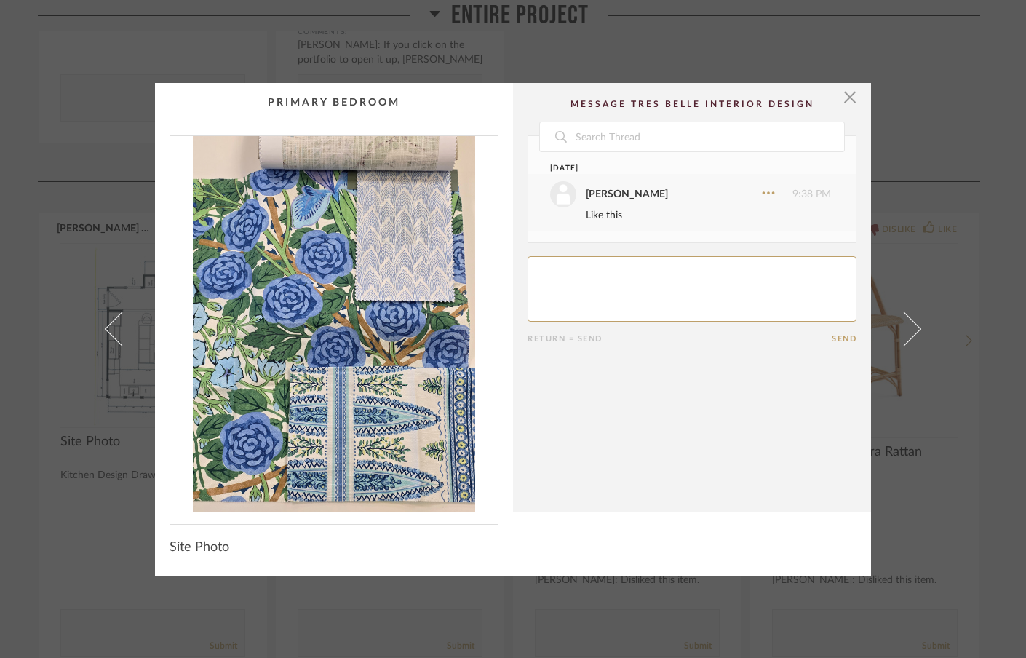
click at [729, 293] on textarea at bounding box center [692, 288] width 329 height 65
type textarea "Like this, too"
click at [842, 338] on button "Send" at bounding box center [844, 338] width 25 height 9
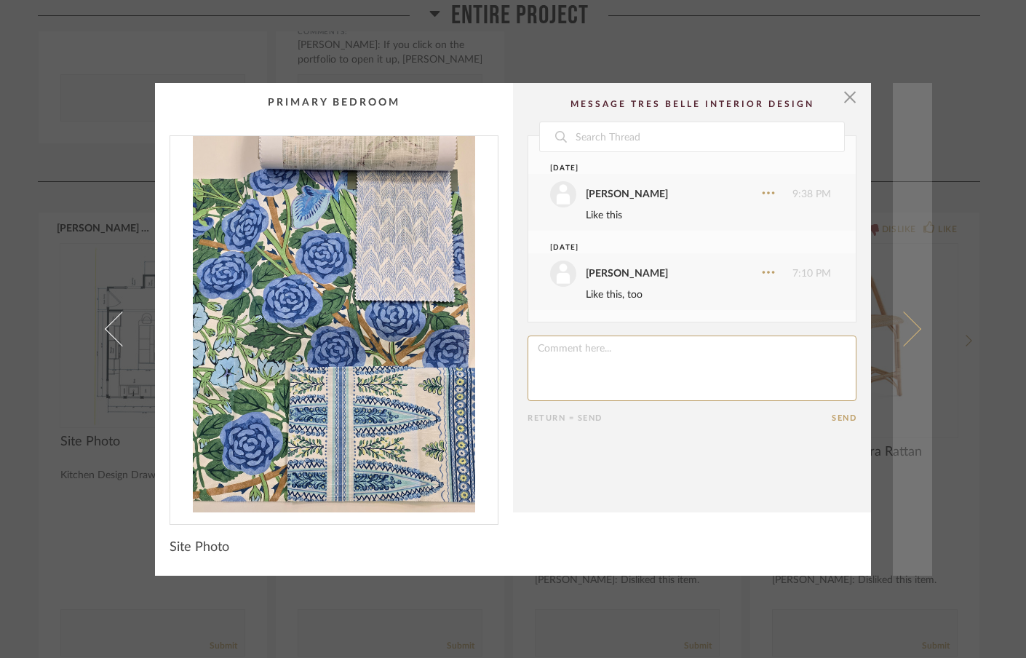
click at [912, 329] on span at bounding box center [903, 328] width 35 height 35
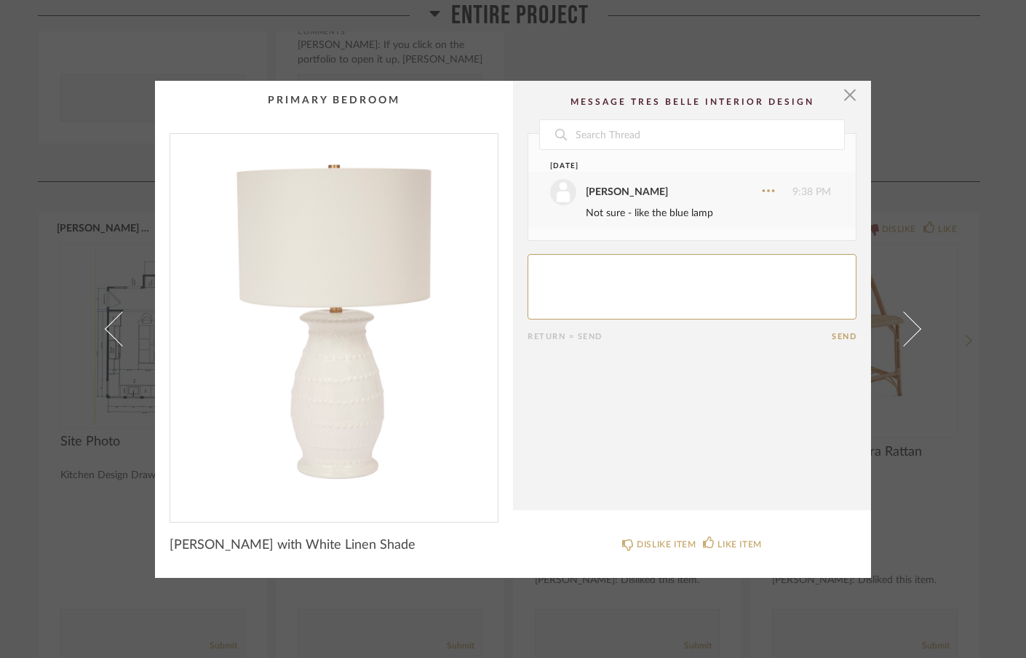
click at [912, 329] on span at bounding box center [903, 328] width 35 height 35
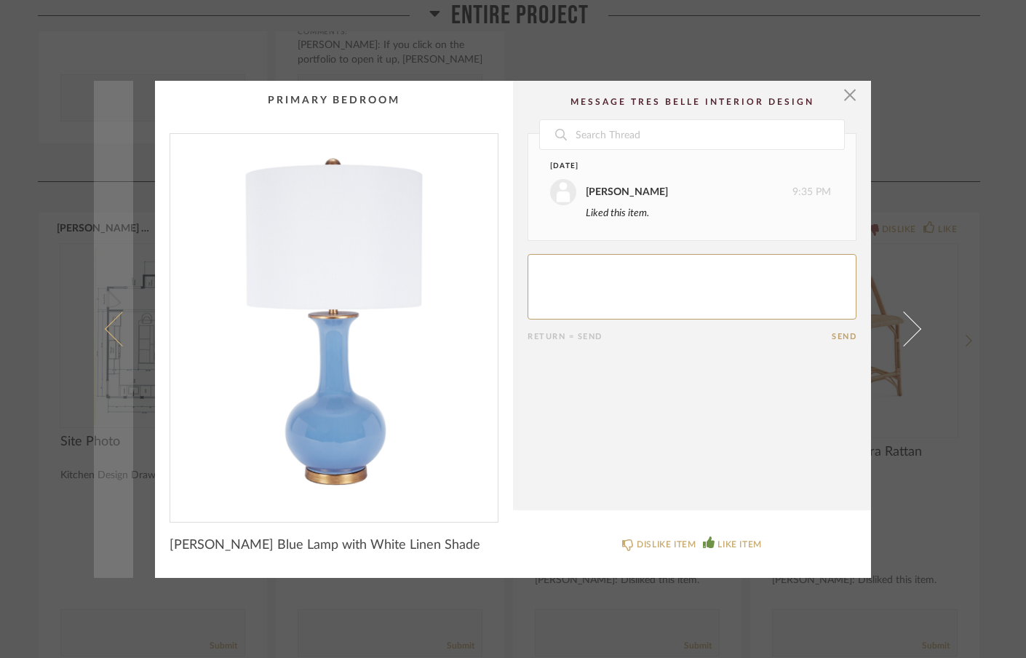
click at [108, 324] on span at bounding box center [122, 328] width 35 height 35
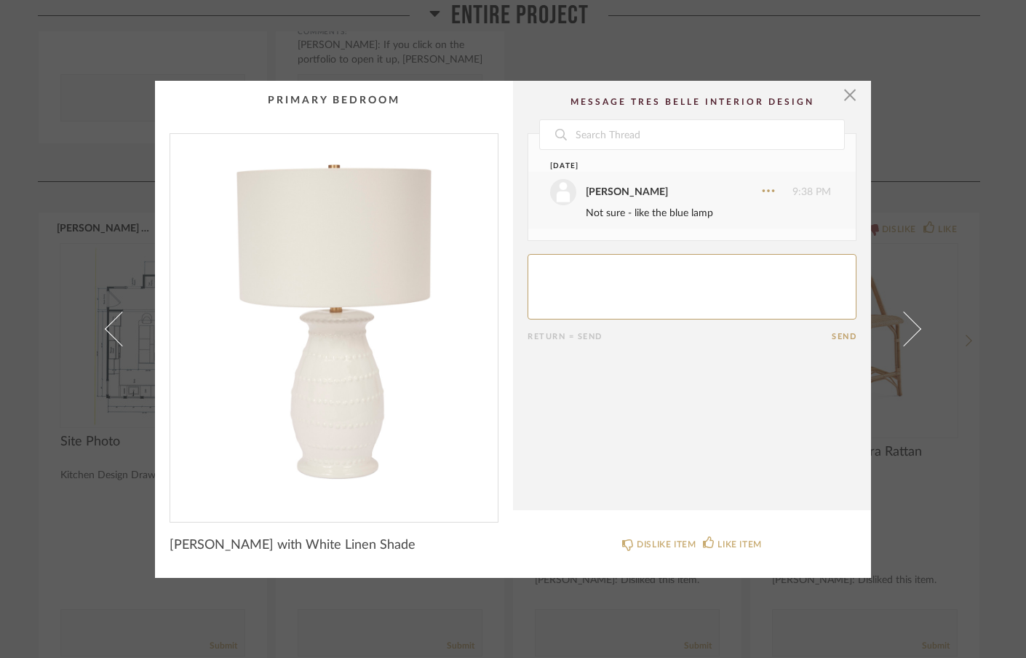
click at [565, 284] on textarea at bounding box center [692, 286] width 329 height 65
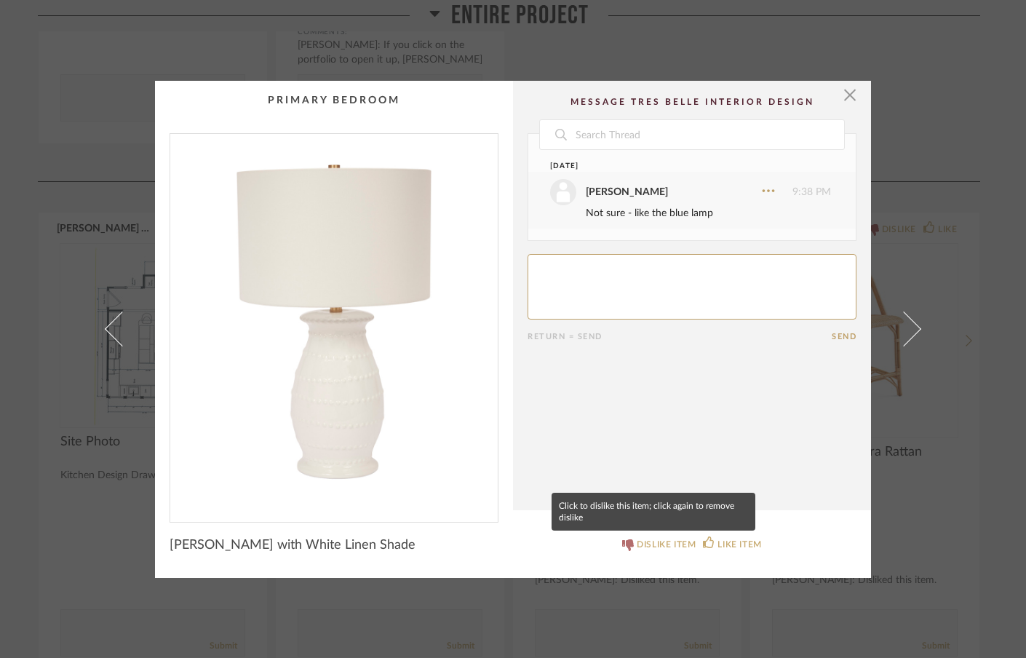
click at [642, 542] on div "DISLIKE ITEM" at bounding box center [666, 544] width 59 height 15
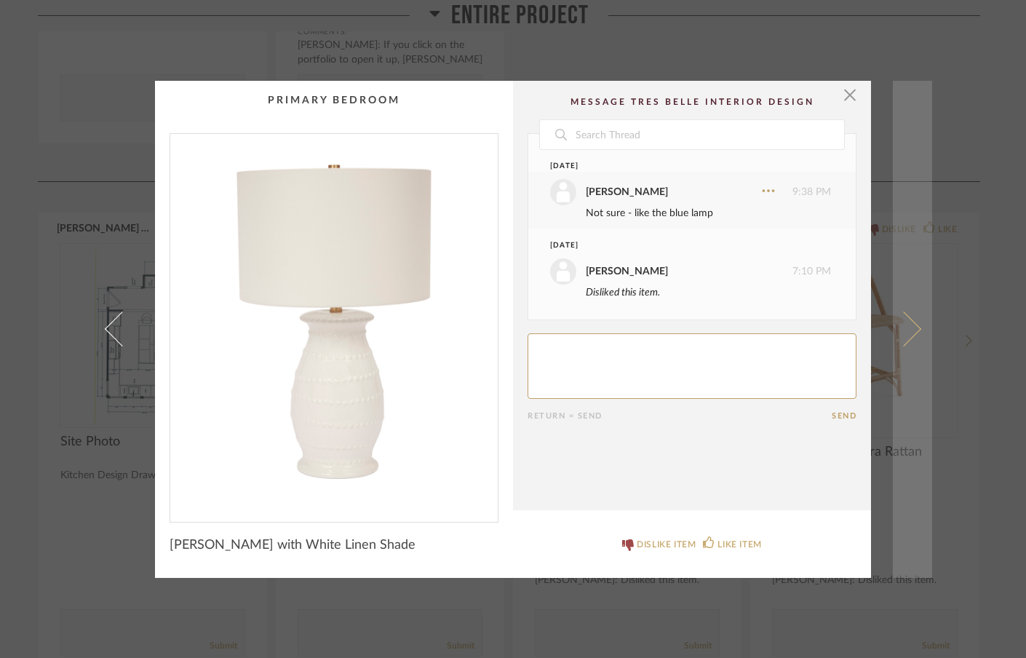
click at [905, 335] on span at bounding box center [903, 328] width 35 height 35
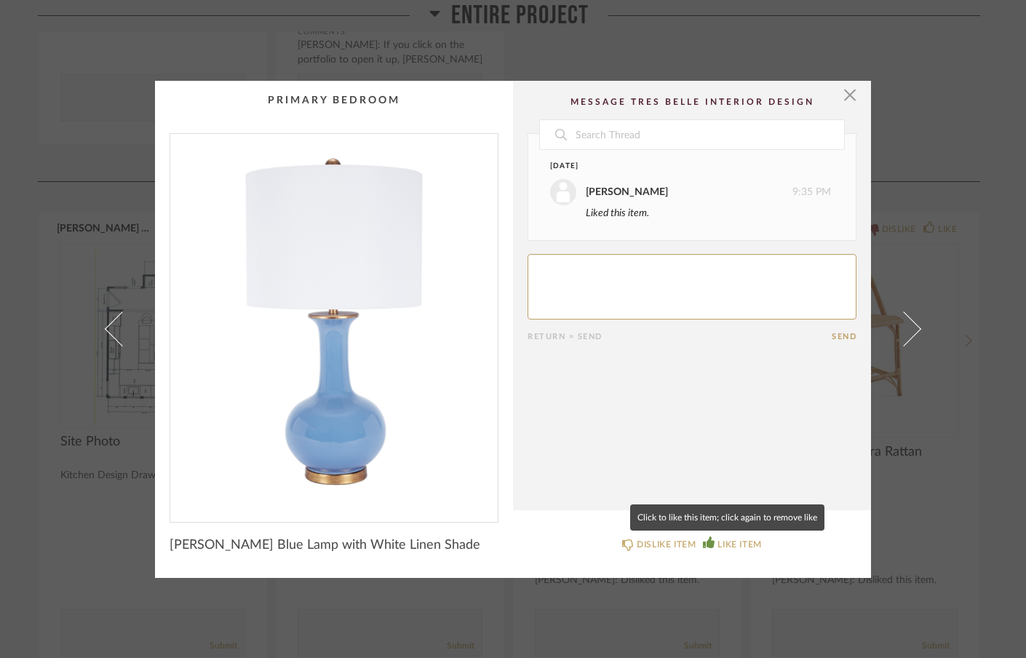
click at [706, 547] on icon at bounding box center [709, 542] width 12 height 12
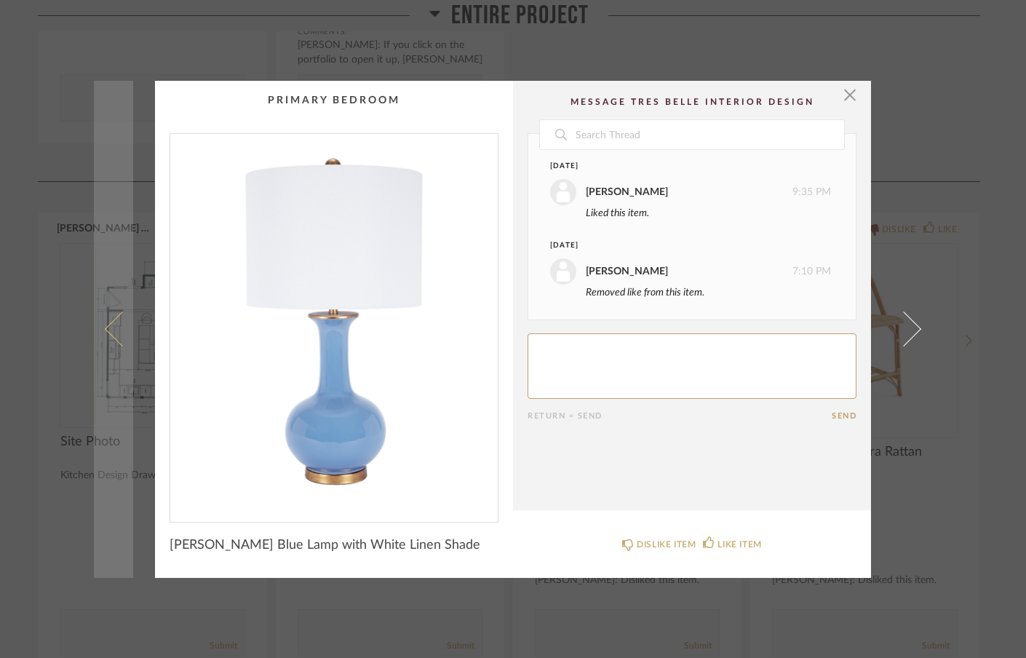
click at [110, 333] on span at bounding box center [122, 328] width 35 height 35
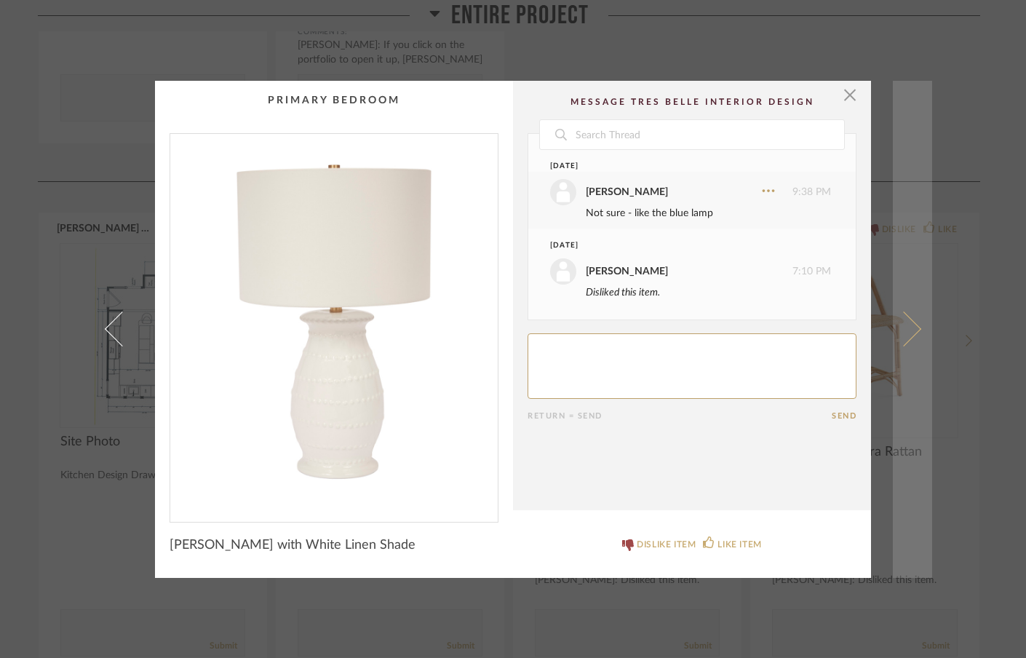
click at [905, 328] on span at bounding box center [903, 328] width 35 height 35
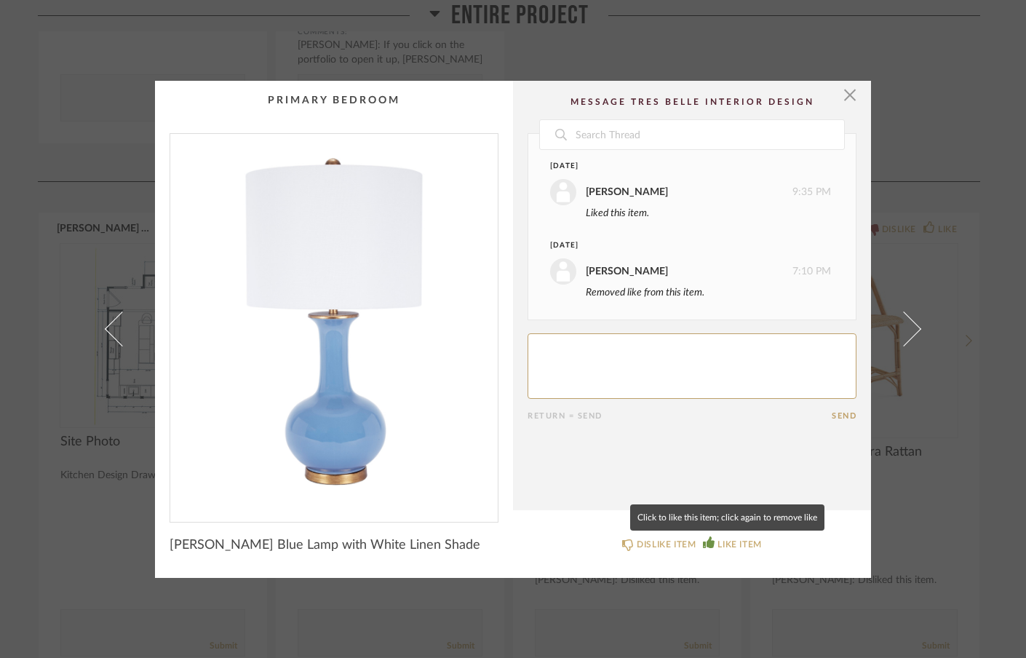
click at [709, 542] on icon at bounding box center [709, 542] width 12 height 12
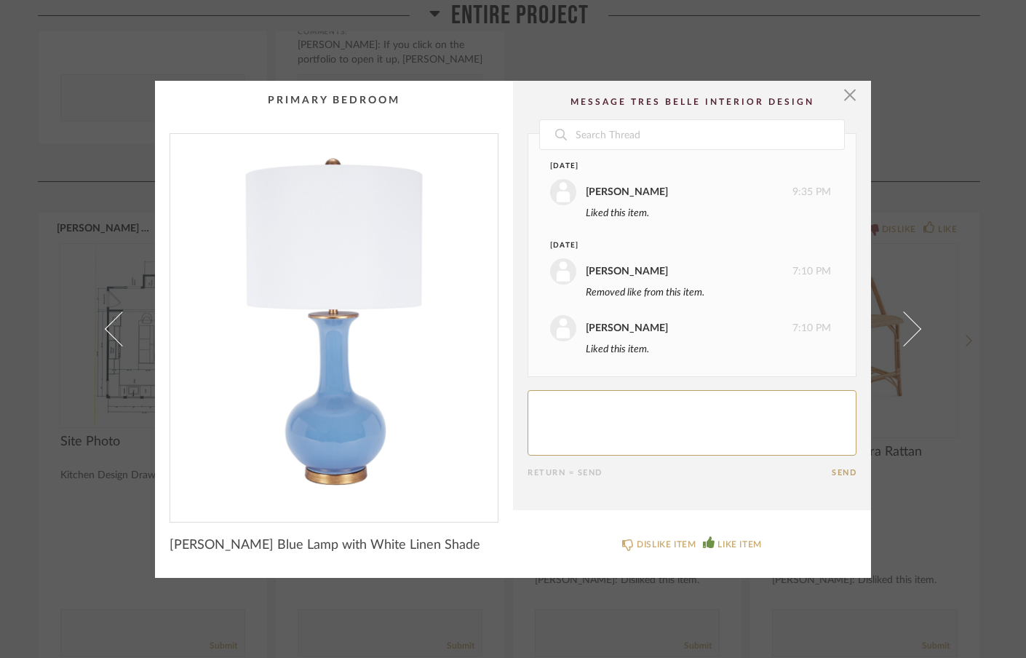
click at [746, 405] on textarea at bounding box center [692, 422] width 329 height 65
type textarea "I like the blue"
click at [832, 475] on button "Send" at bounding box center [844, 472] width 25 height 9
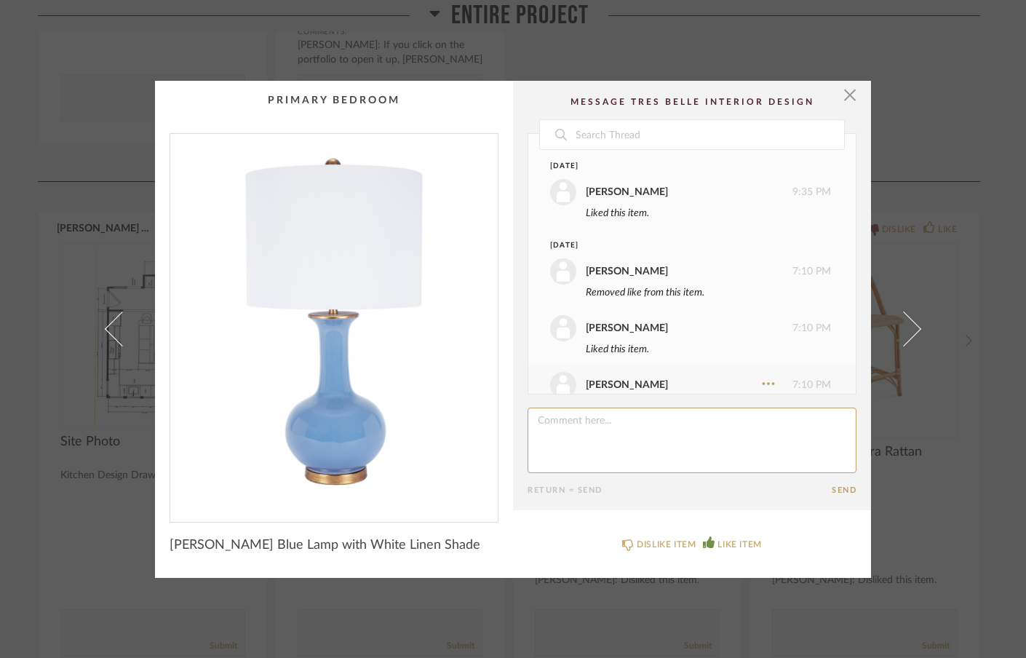
scroll to position [39, 0]
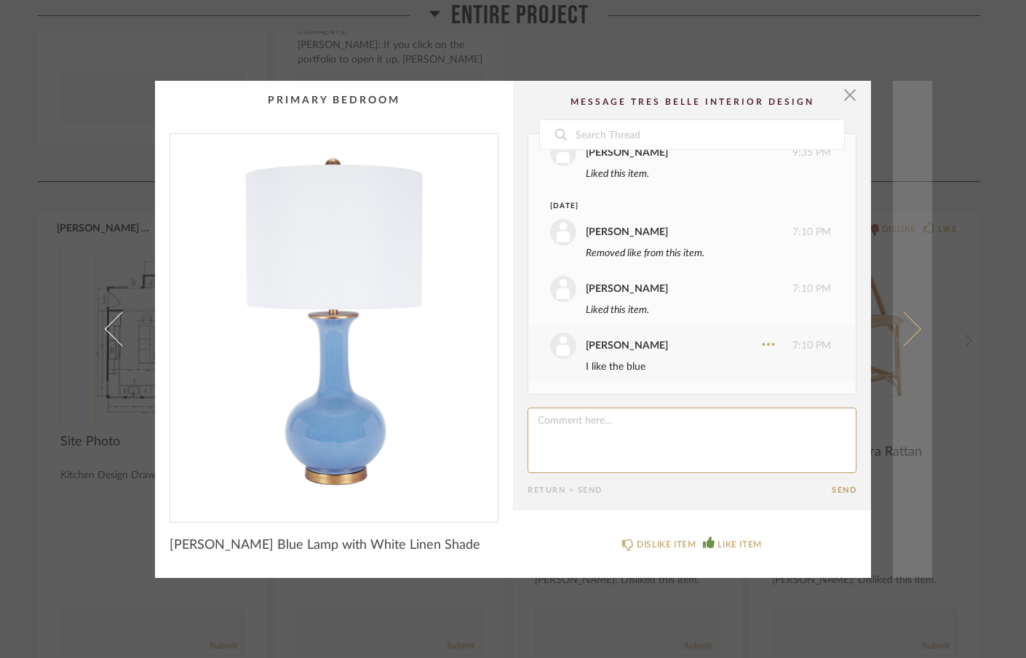
click at [909, 327] on span at bounding box center [903, 328] width 35 height 35
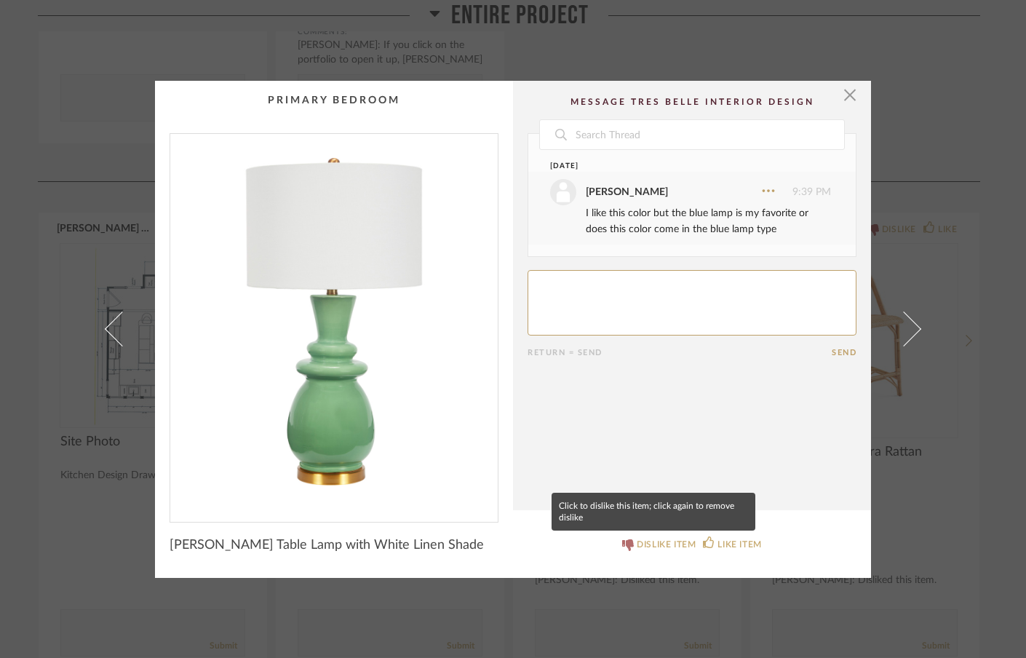
click at [641, 540] on div "DISLIKE ITEM" at bounding box center [666, 544] width 59 height 15
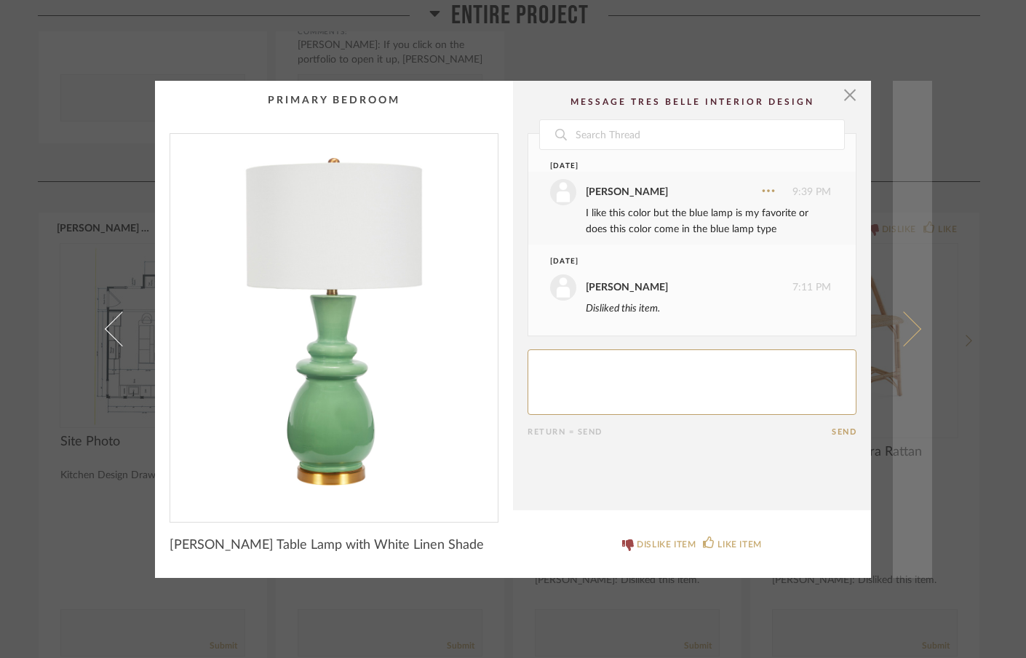
click at [907, 317] on link at bounding box center [912, 329] width 39 height 497
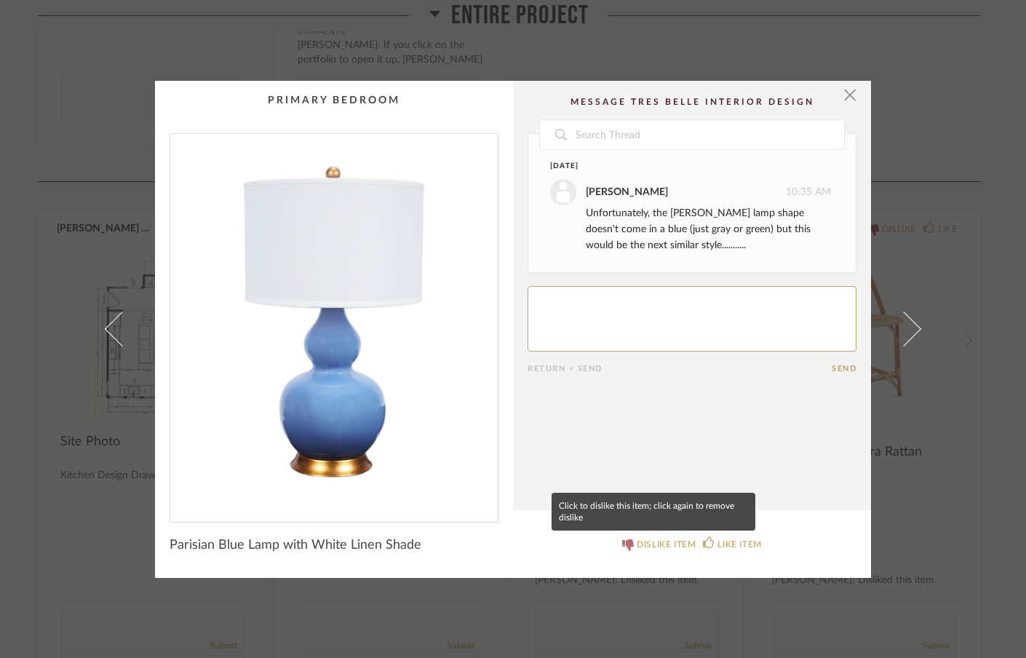
click at [651, 538] on div "DISLIKE ITEM" at bounding box center [666, 544] width 59 height 15
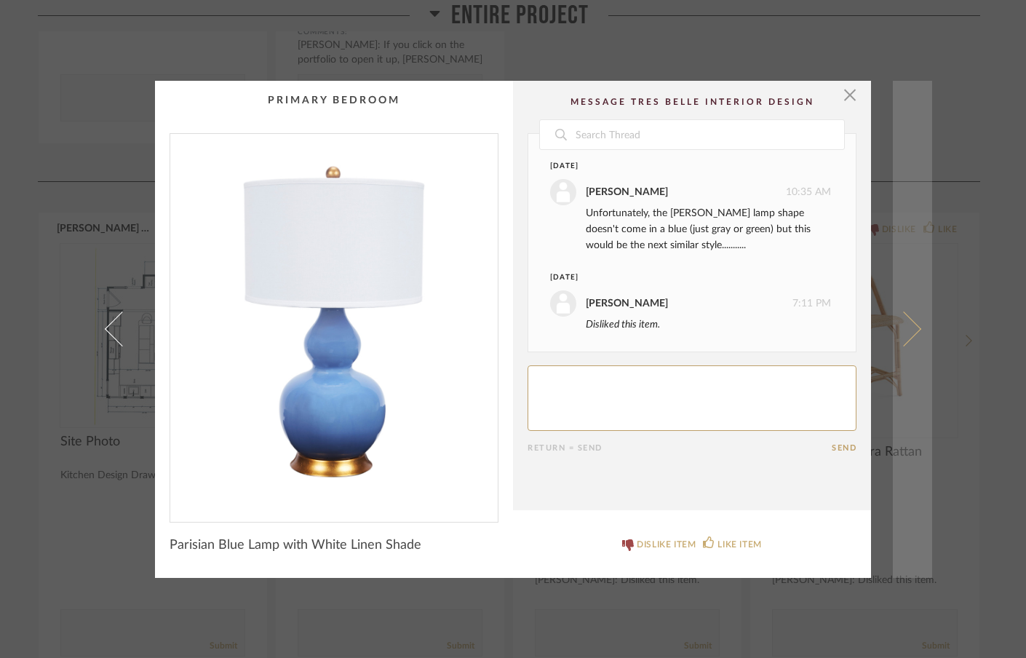
click at [909, 321] on link at bounding box center [912, 329] width 39 height 497
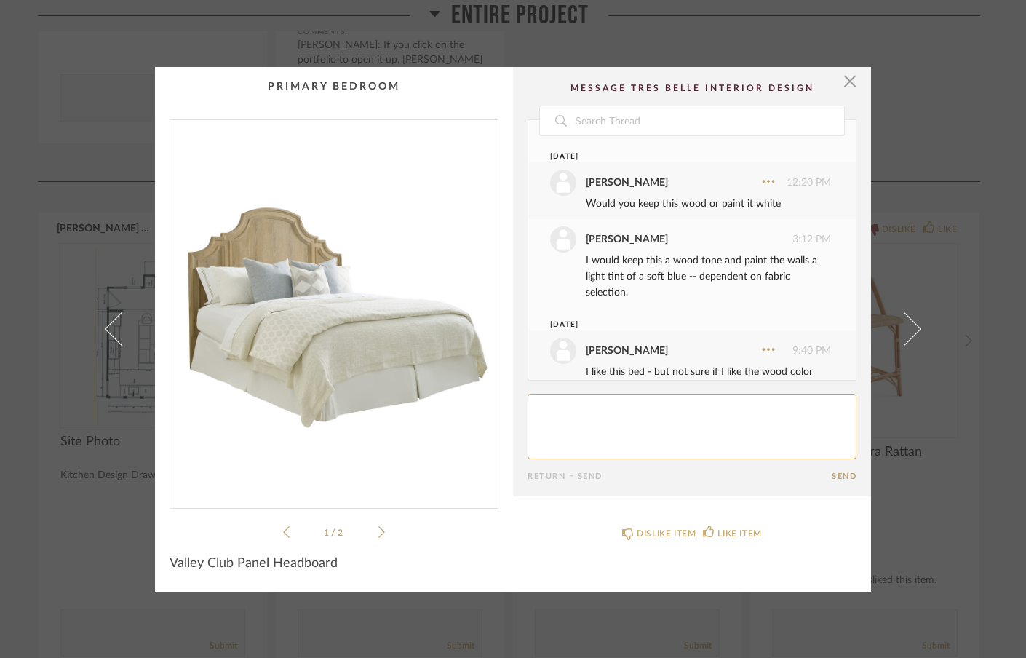
scroll to position [158, 0]
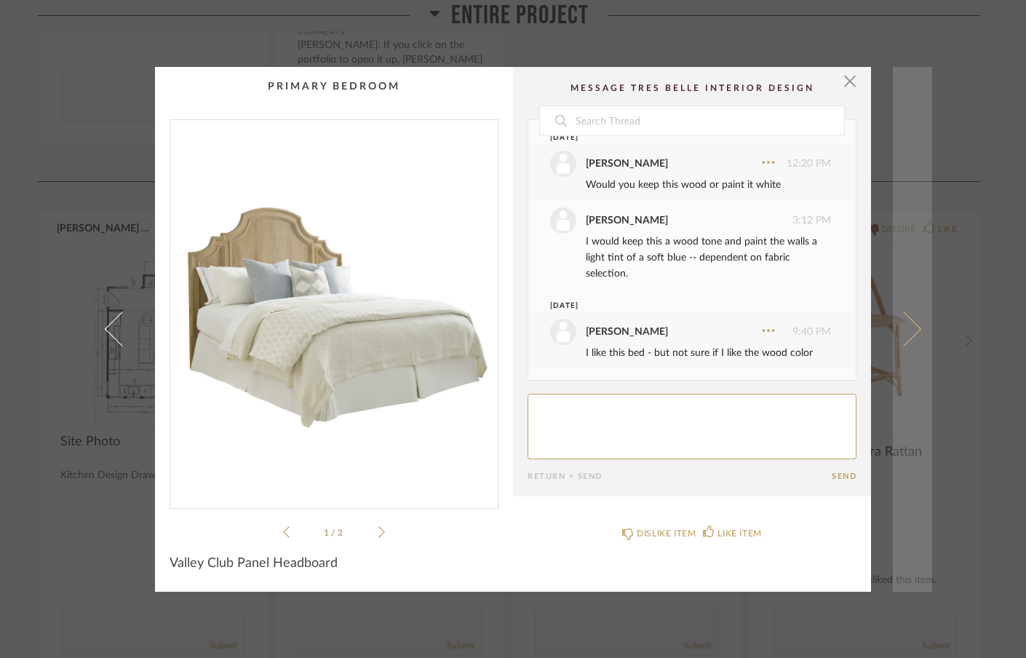
click at [910, 323] on span at bounding box center [903, 328] width 35 height 35
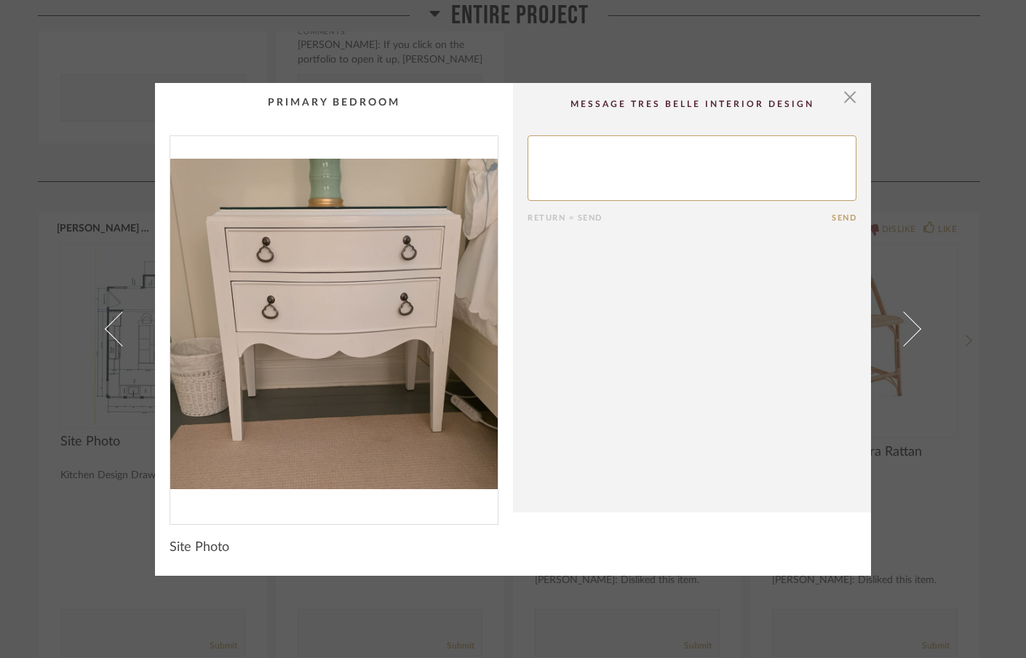
click at [910, 323] on span at bounding box center [903, 328] width 35 height 35
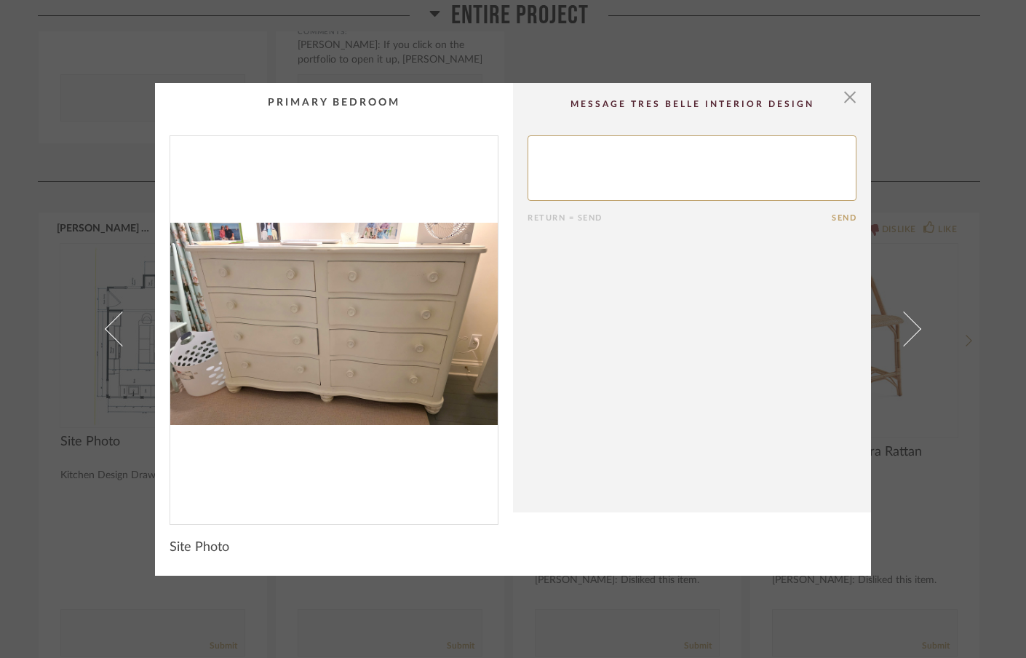
click at [910, 323] on span at bounding box center [903, 328] width 35 height 35
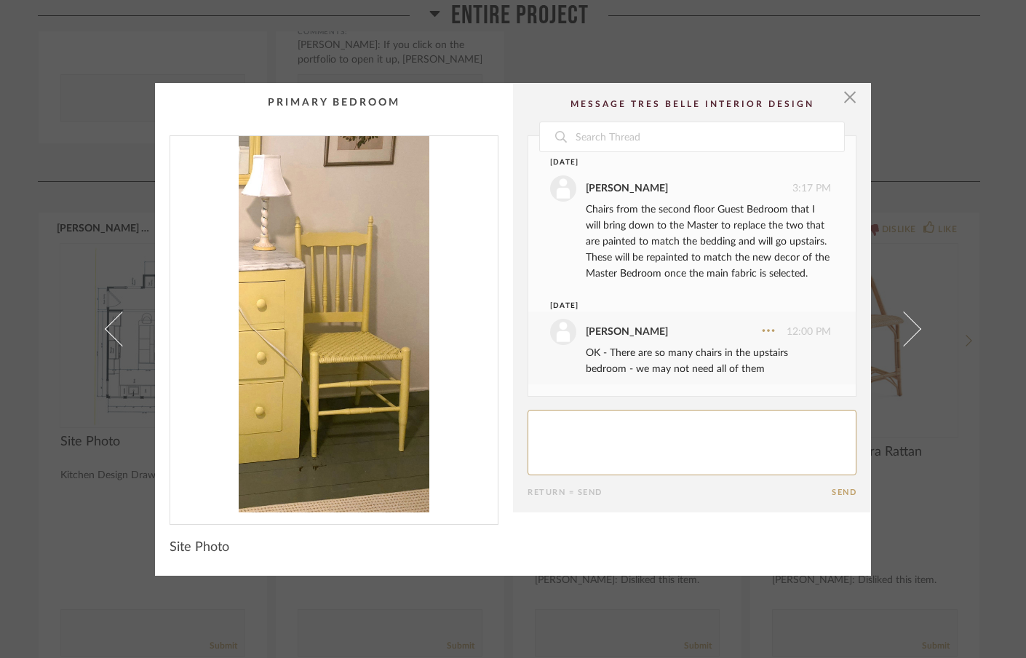
scroll to position [22, 0]
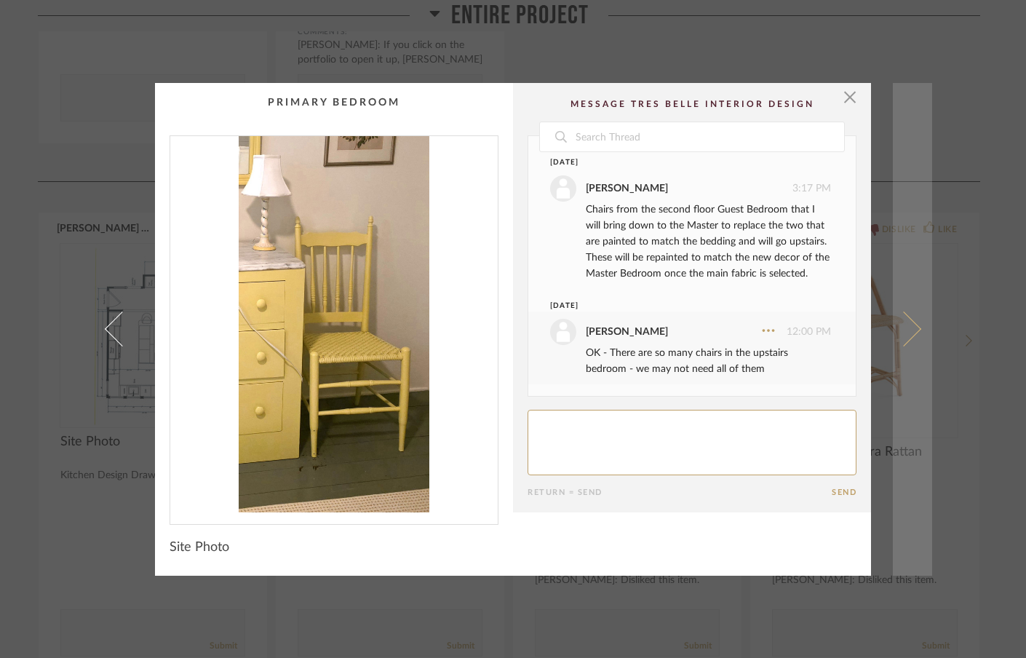
click at [907, 327] on span at bounding box center [903, 328] width 35 height 35
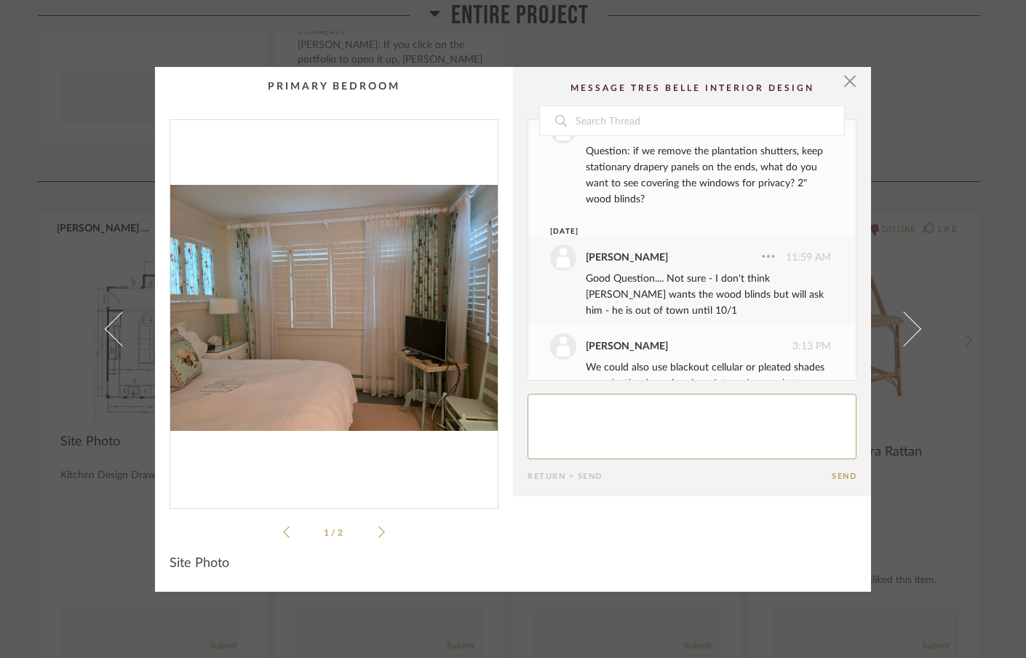
scroll to position [49, 0]
click at [609, 412] on textarea at bounding box center [692, 426] width 329 height 65
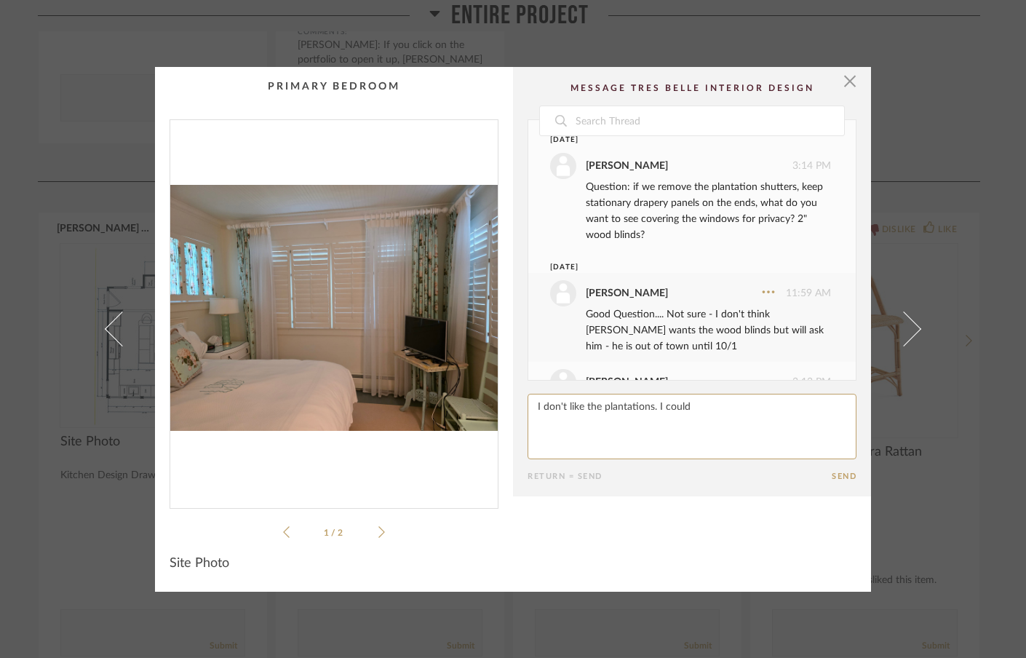
scroll to position [16, 0]
click at [696, 407] on textarea at bounding box center [692, 426] width 329 height 65
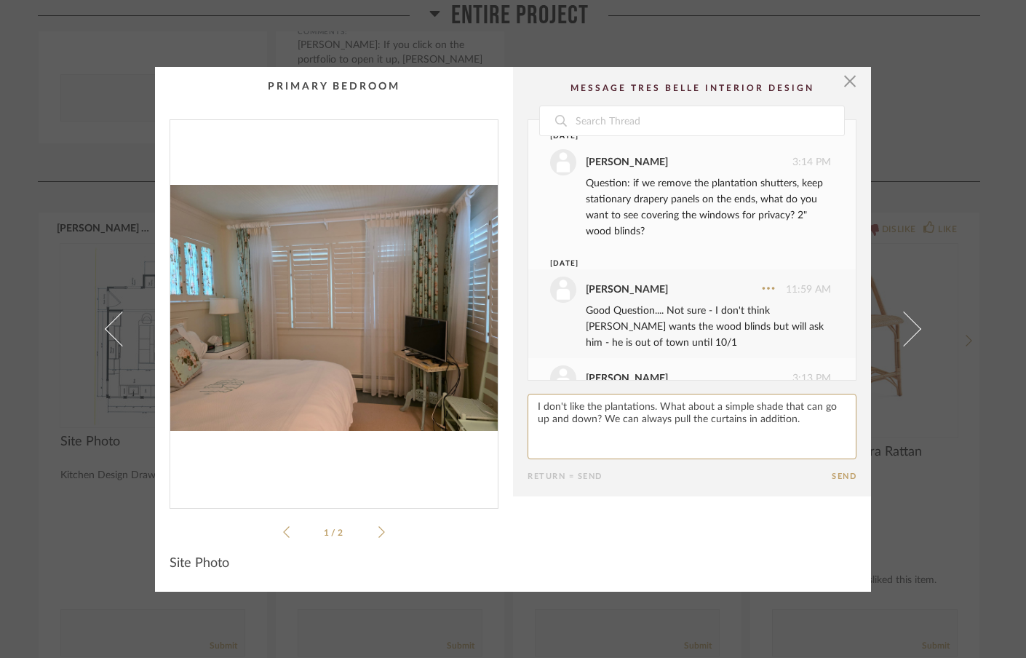
type textarea "I don't like the plantations. What about a simple shade that can go up and down…"
click at [840, 477] on button "Send" at bounding box center [844, 475] width 25 height 9
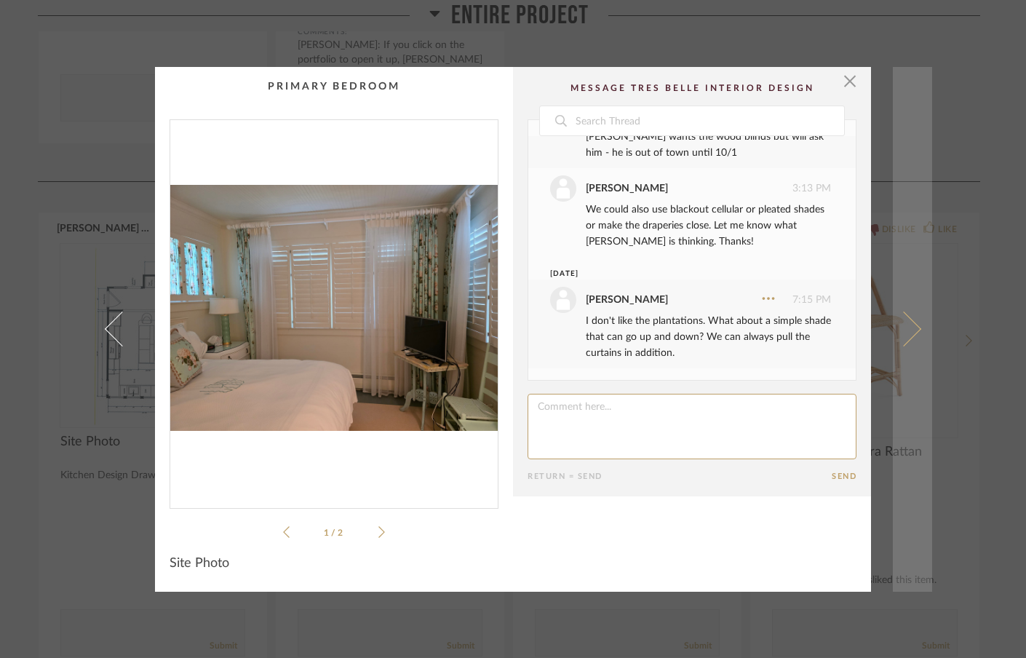
click at [909, 330] on span at bounding box center [903, 328] width 35 height 35
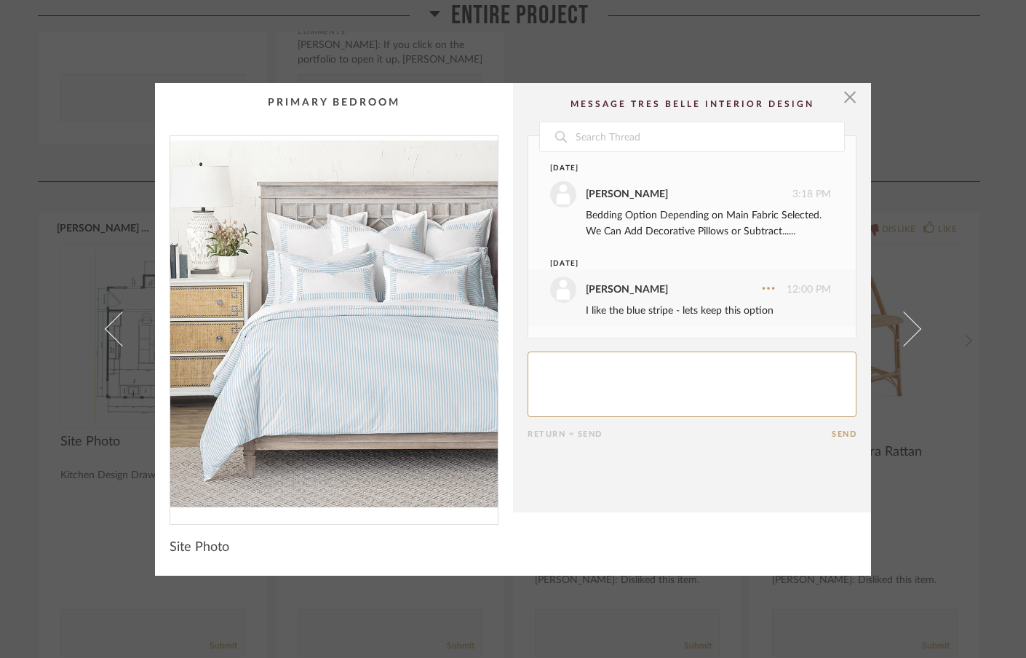
click at [698, 367] on textarea at bounding box center [692, 383] width 329 height 65
type textarea "I like the head board in this photo. I like the stripes here."
click at [840, 434] on button "Send" at bounding box center [844, 433] width 25 height 9
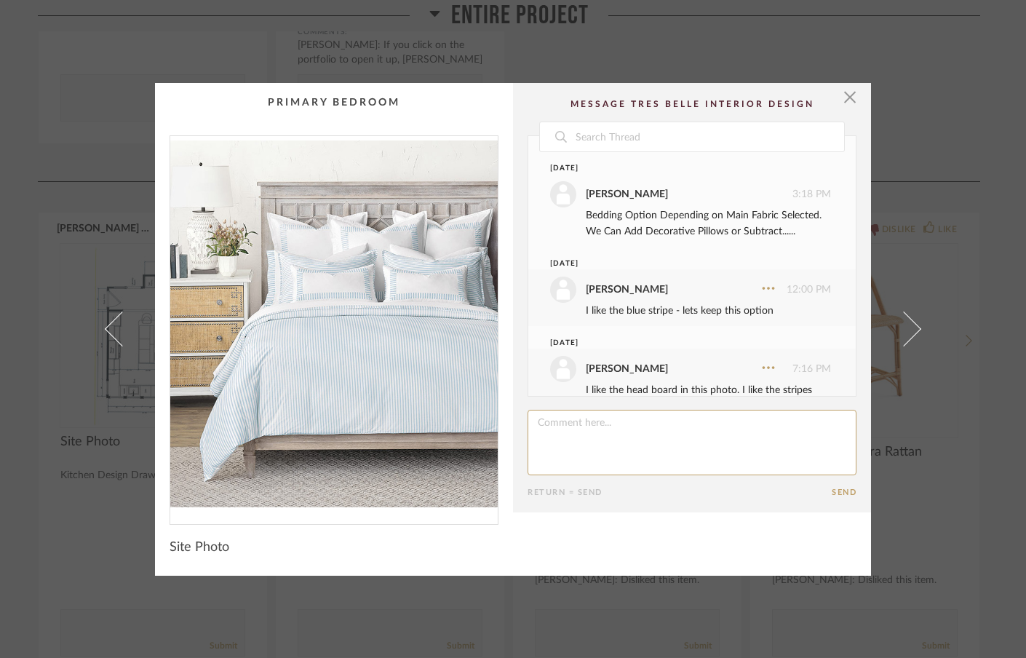
scroll to position [37, 0]
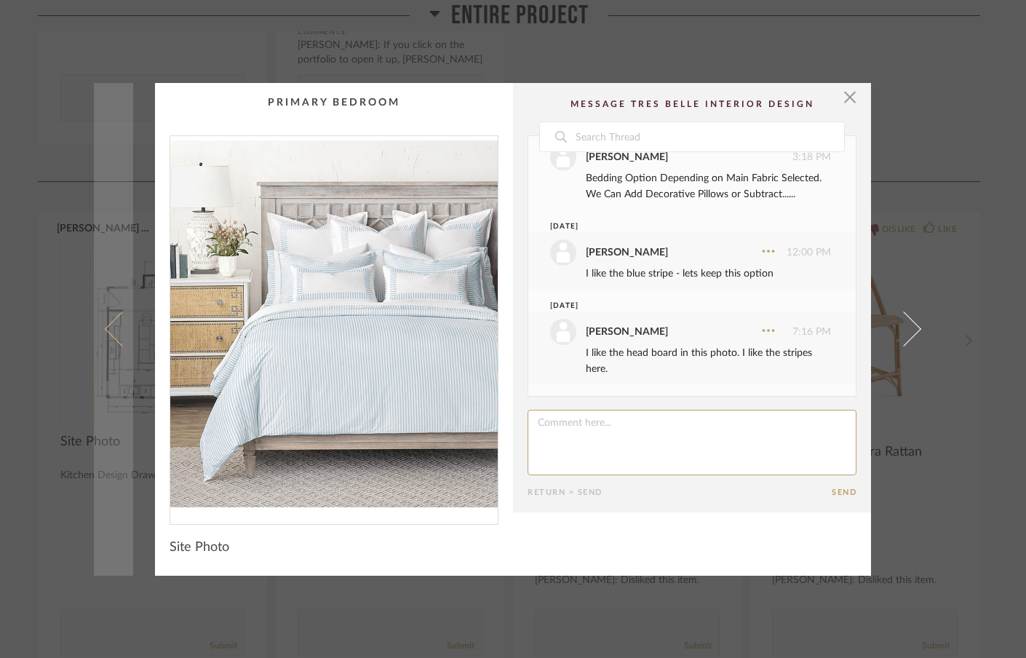
click at [116, 323] on span at bounding box center [122, 328] width 35 height 35
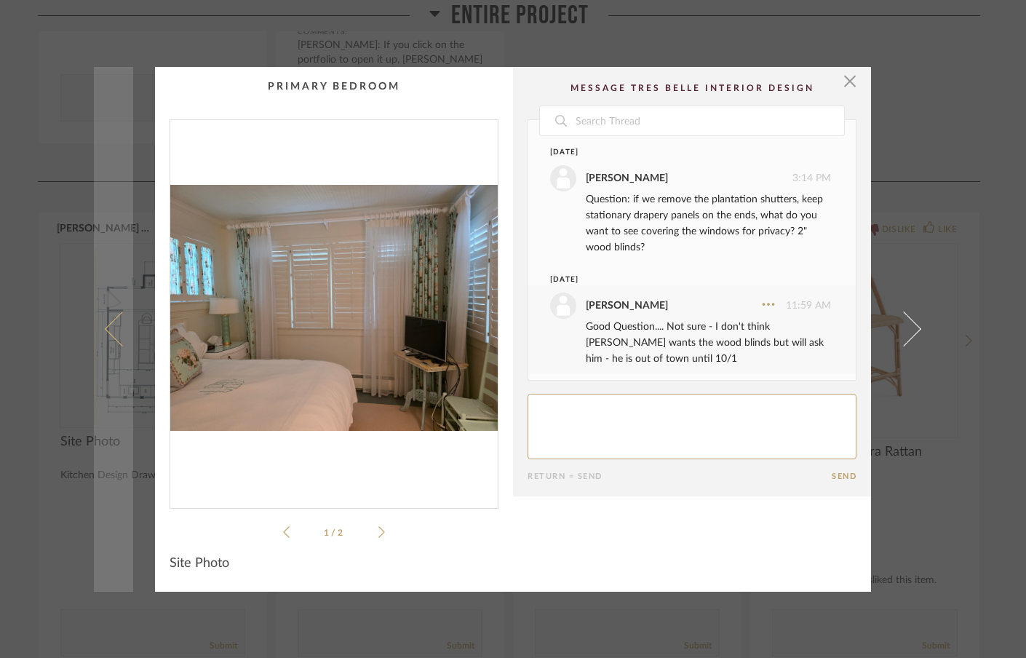
scroll to position [206, 0]
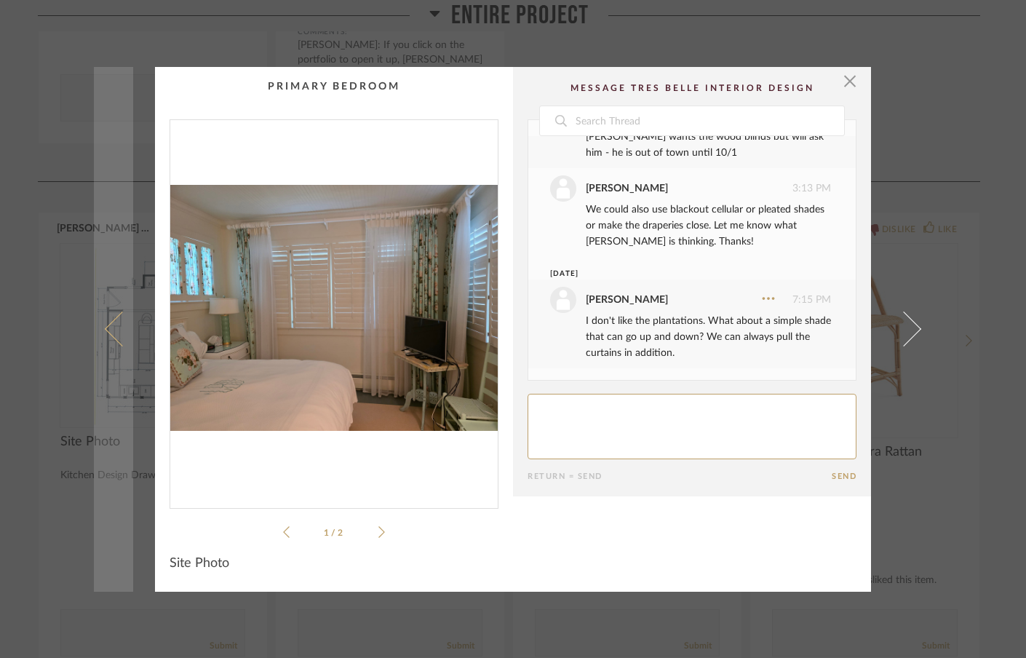
click at [116, 323] on span at bounding box center [122, 328] width 35 height 35
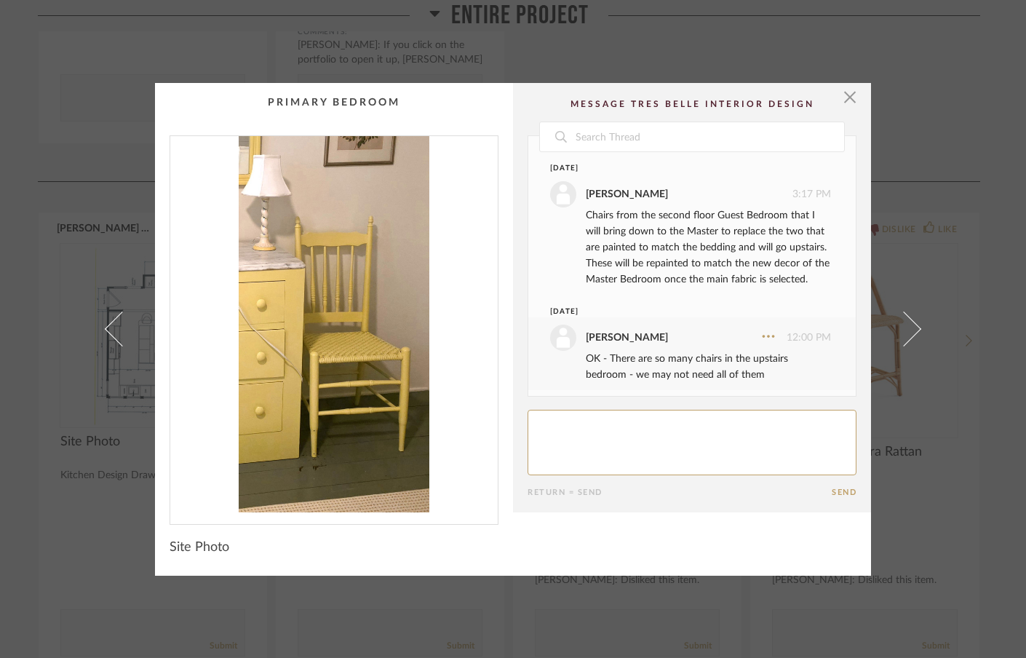
scroll to position [22, 0]
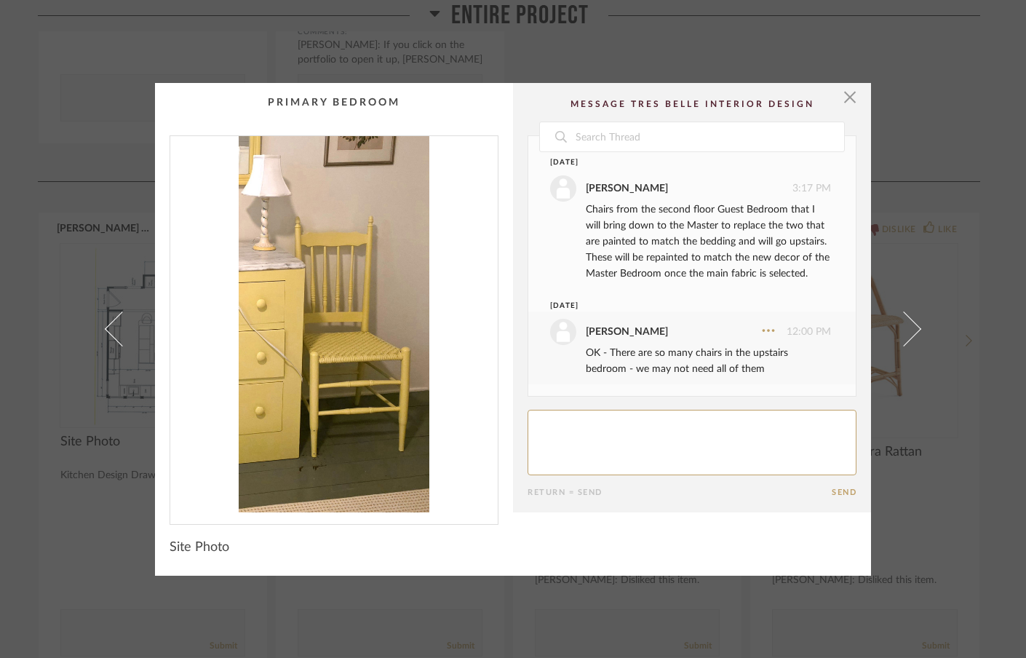
click at [116, 323] on span at bounding box center [122, 328] width 35 height 35
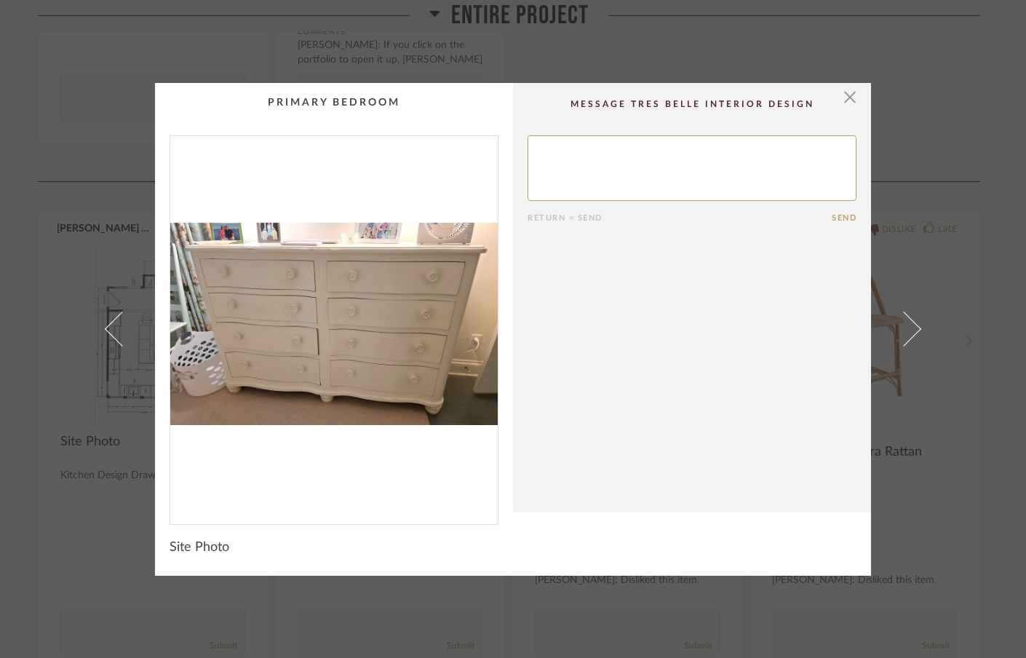
click at [116, 323] on span at bounding box center [122, 328] width 35 height 35
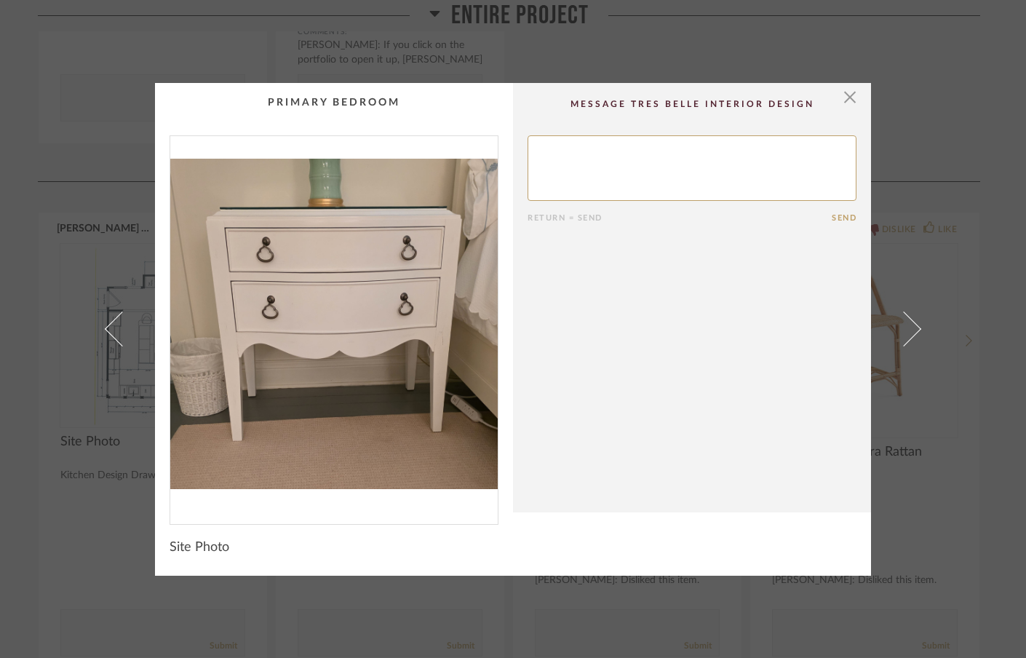
click at [116, 323] on span at bounding box center [122, 328] width 35 height 35
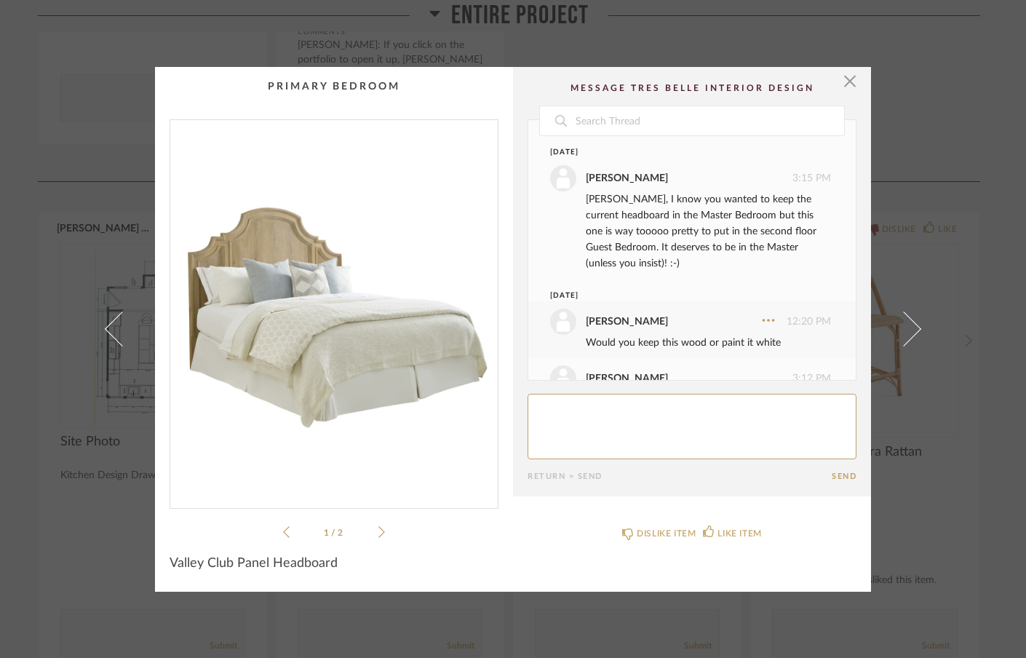
scroll to position [158, 0]
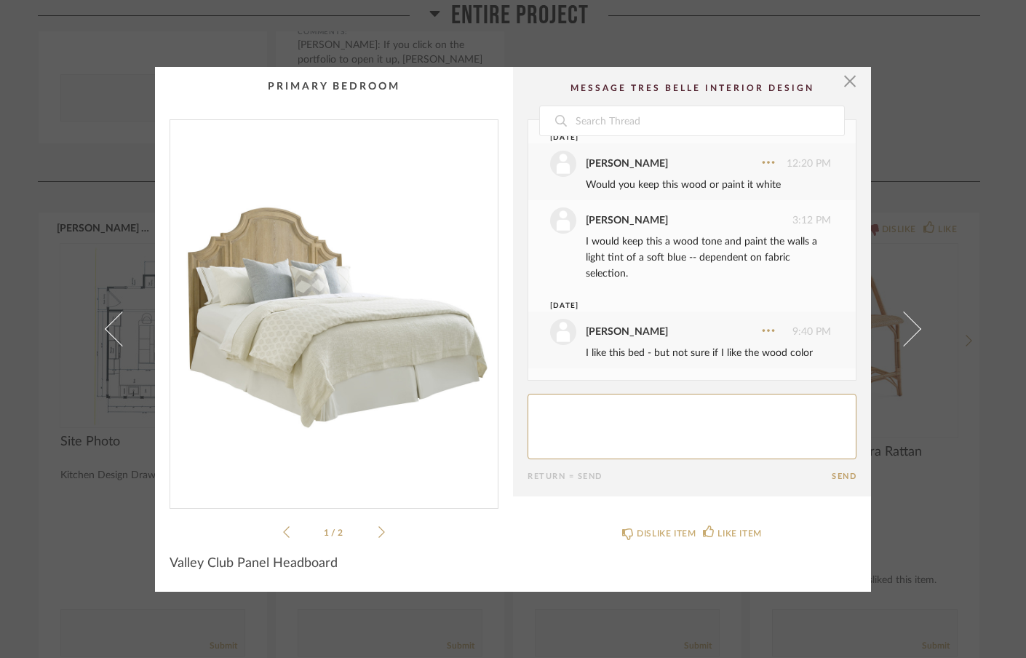
click at [116, 323] on span at bounding box center [122, 328] width 35 height 35
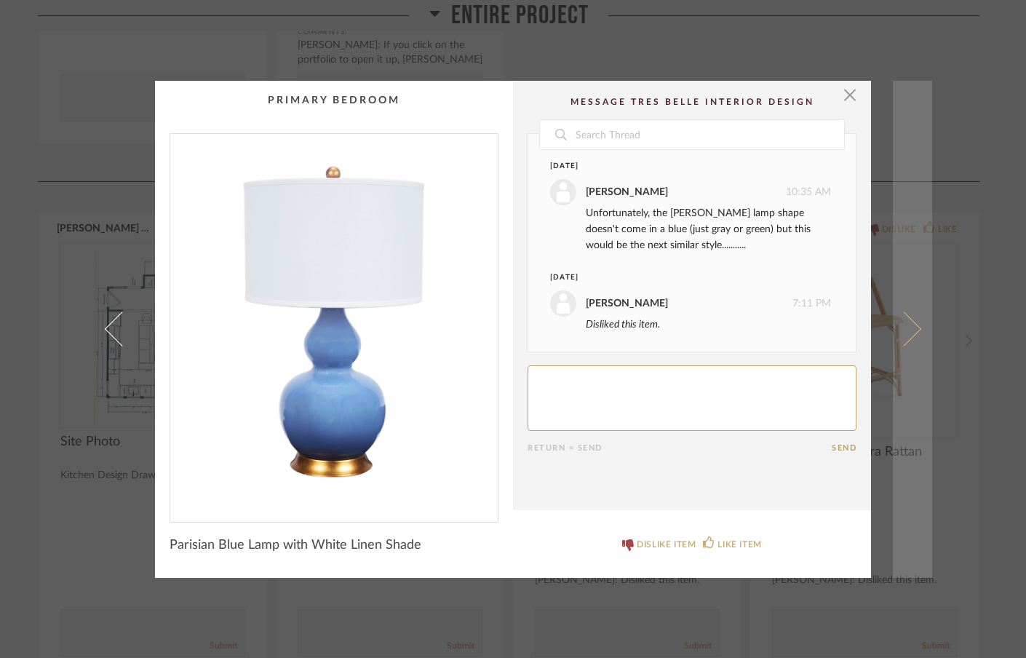
click at [909, 328] on span at bounding box center [903, 328] width 35 height 35
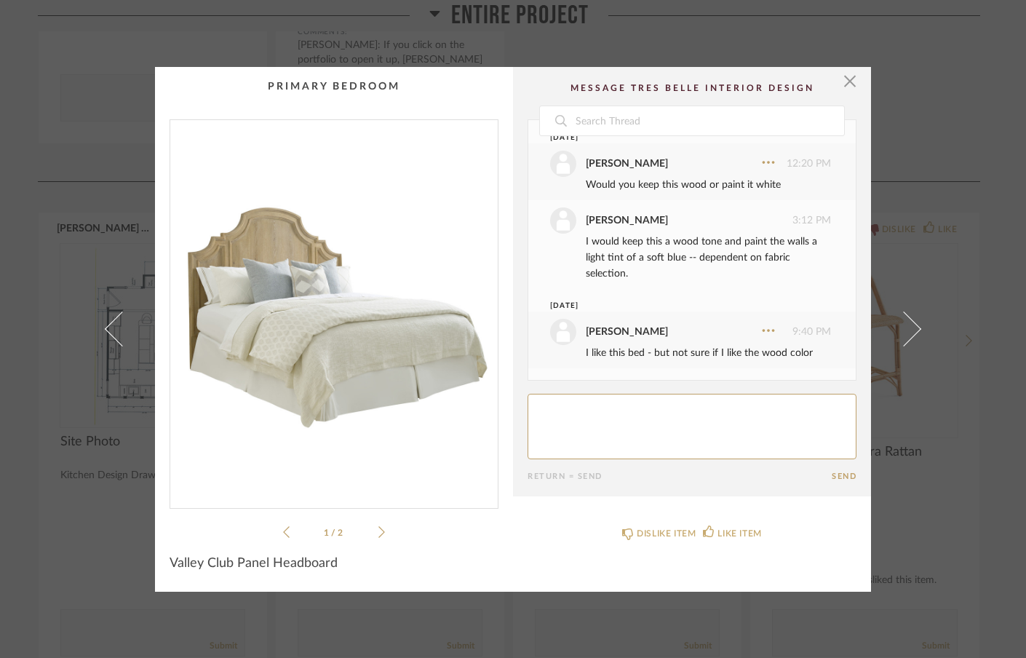
click at [603, 410] on textarea at bounding box center [692, 426] width 329 height 65
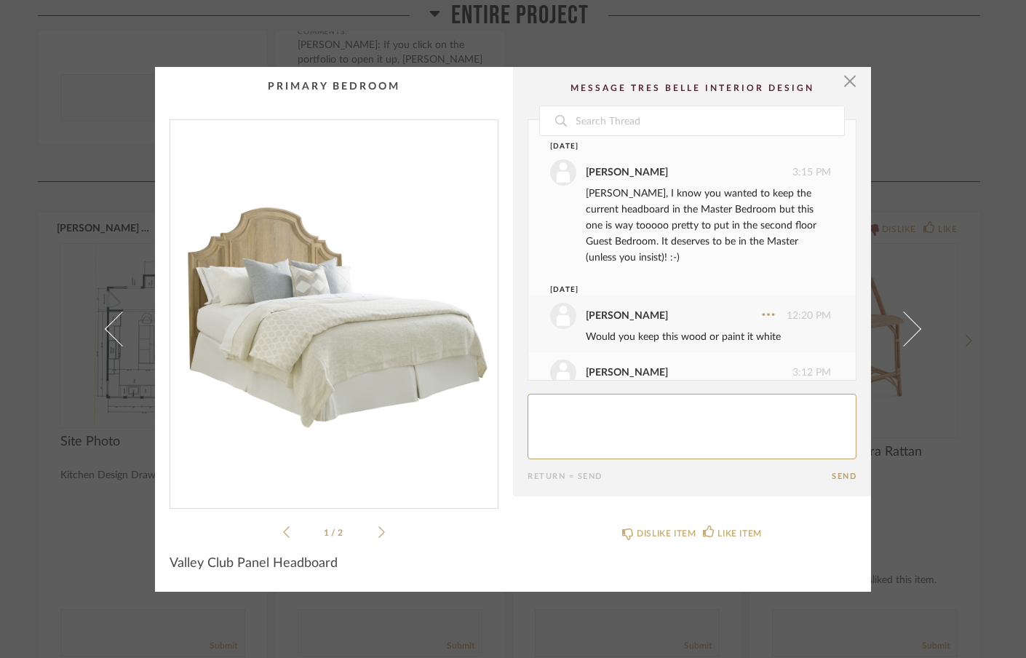
scroll to position [0, 0]
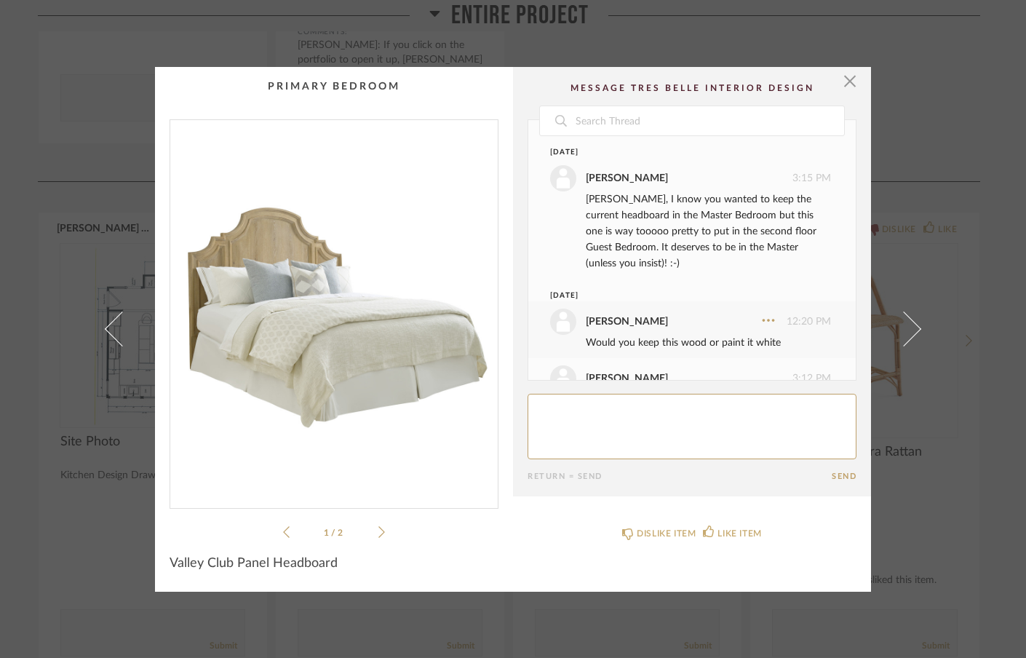
click at [617, 416] on textarea at bounding box center [692, 426] width 329 height 65
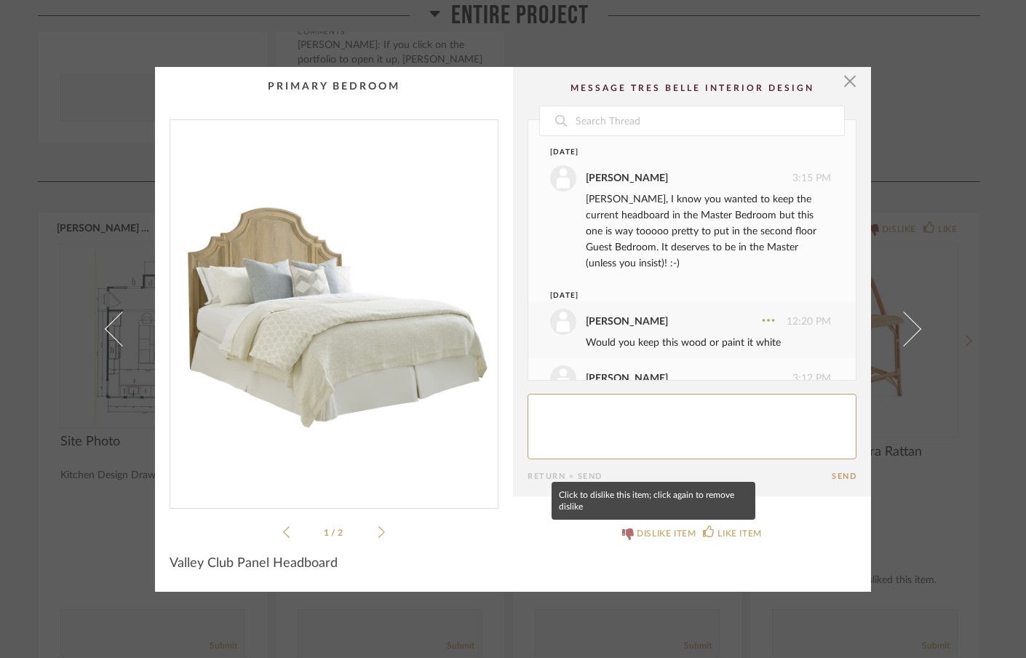
click at [622, 536] on icon at bounding box center [628, 534] width 12 height 12
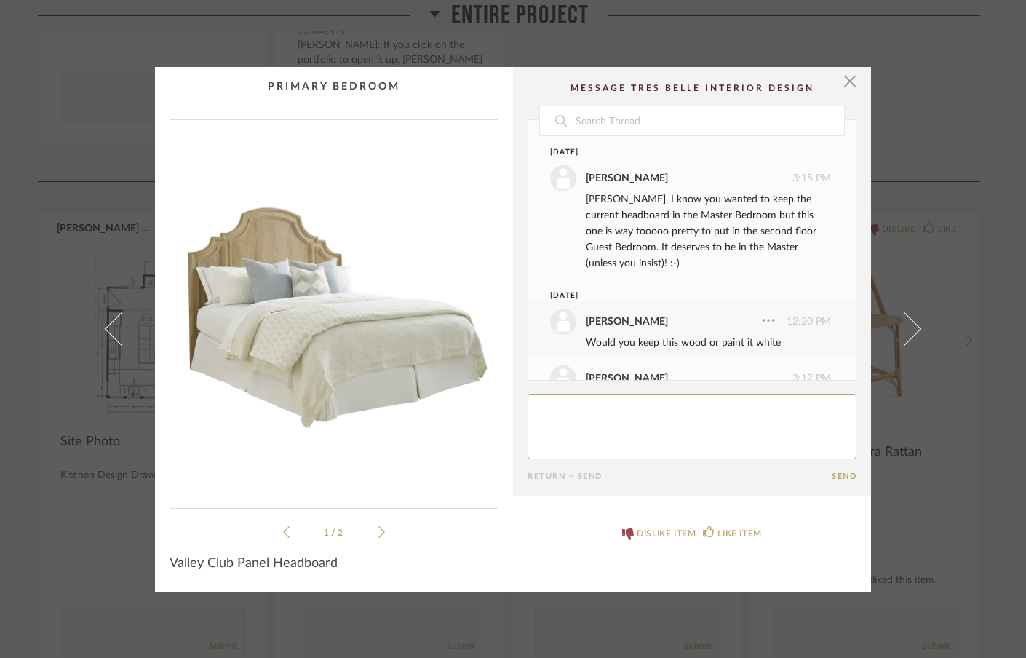
scroll to position [237, 0]
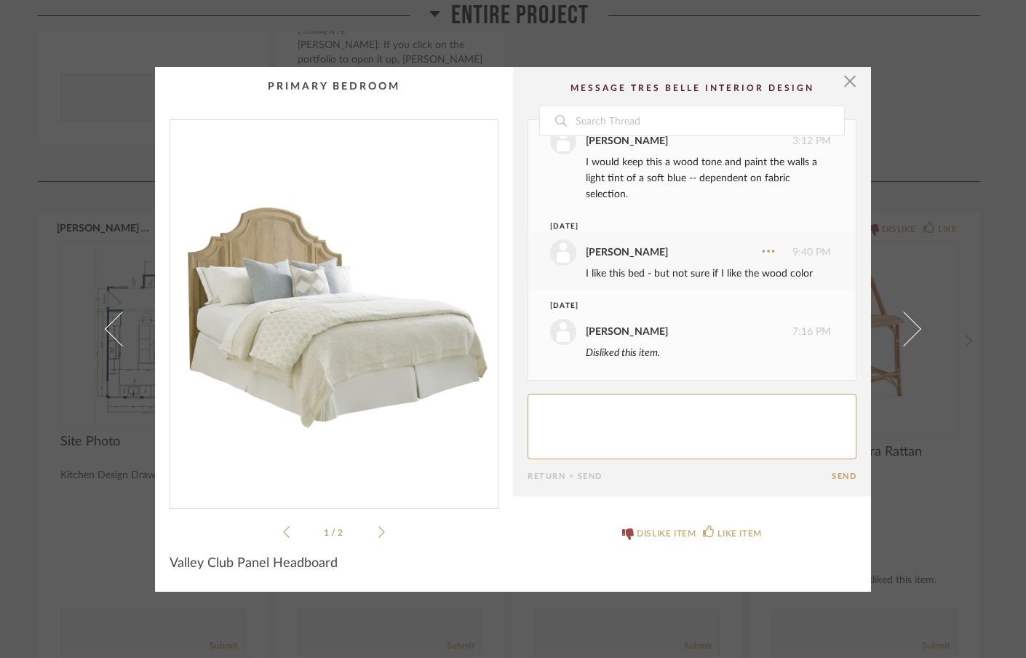
click at [634, 422] on textarea at bounding box center [692, 426] width 329 height 65
click at [722, 410] on textarea at bounding box center [692, 426] width 329 height 65
click at [817, 408] on textarea at bounding box center [692, 426] width 329 height 65
type textarea "Too ornate. I like a headboard type on the blue stripe duvet pic."
click at [840, 477] on button "Send" at bounding box center [844, 475] width 25 height 9
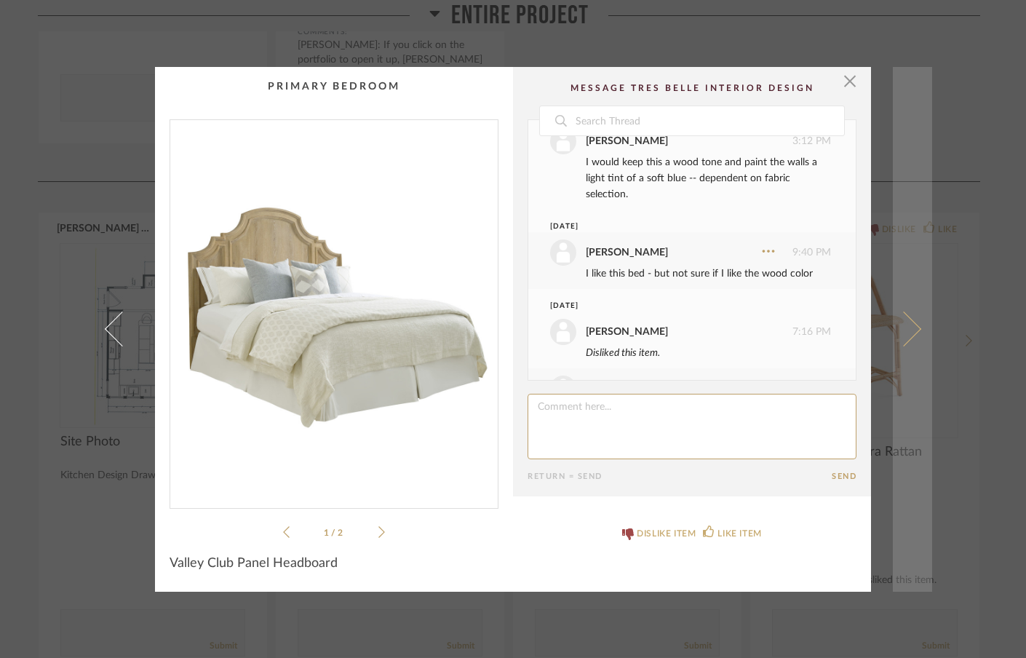
scroll to position [310, 0]
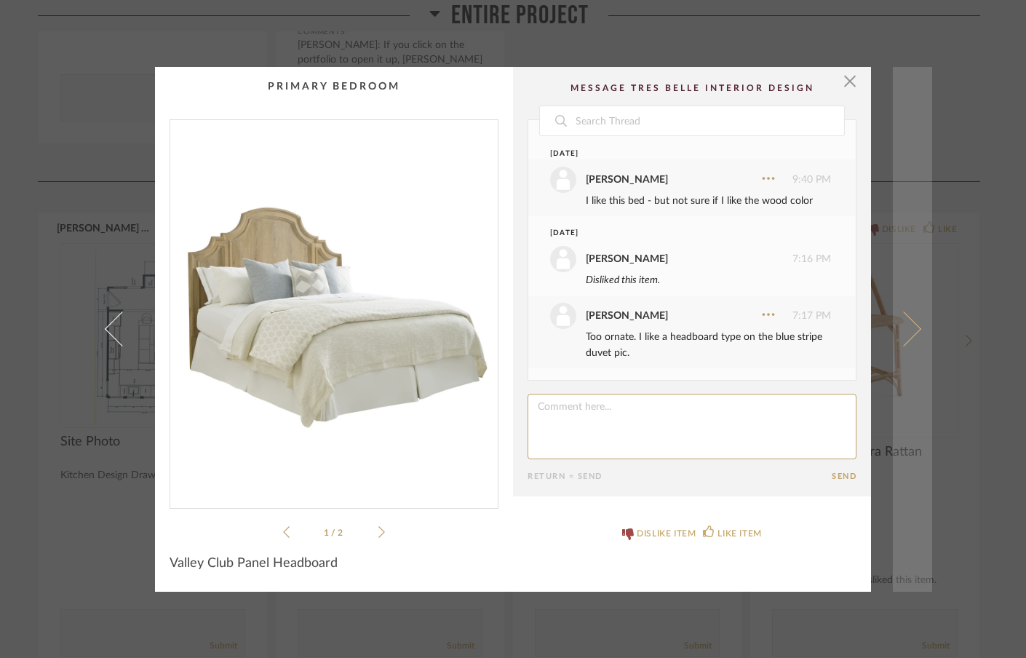
click at [907, 325] on span at bounding box center [903, 328] width 35 height 35
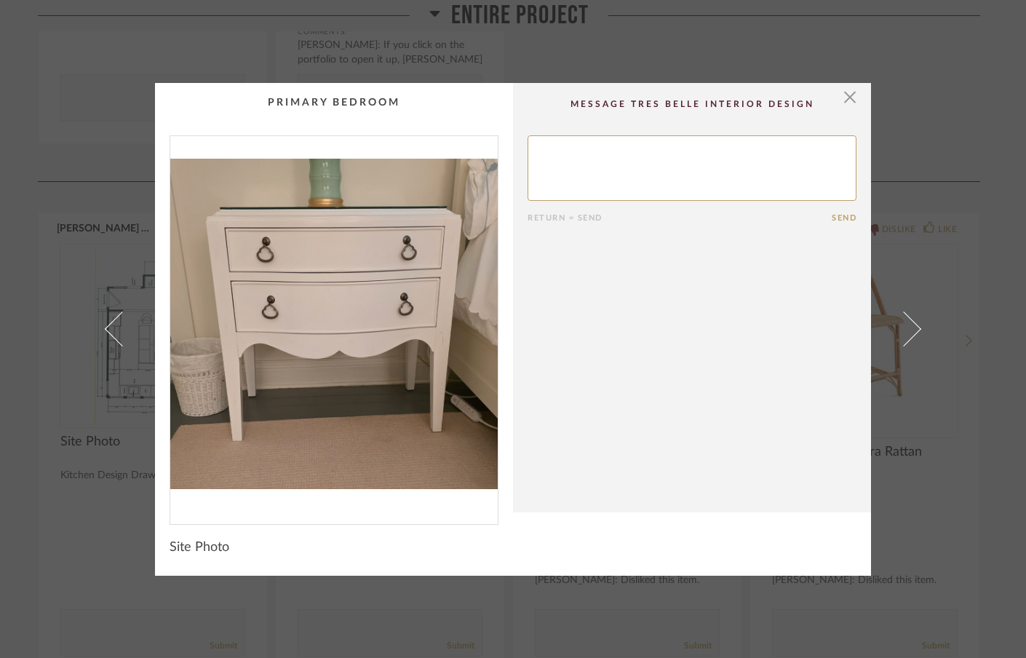
click at [907, 325] on span at bounding box center [903, 328] width 35 height 35
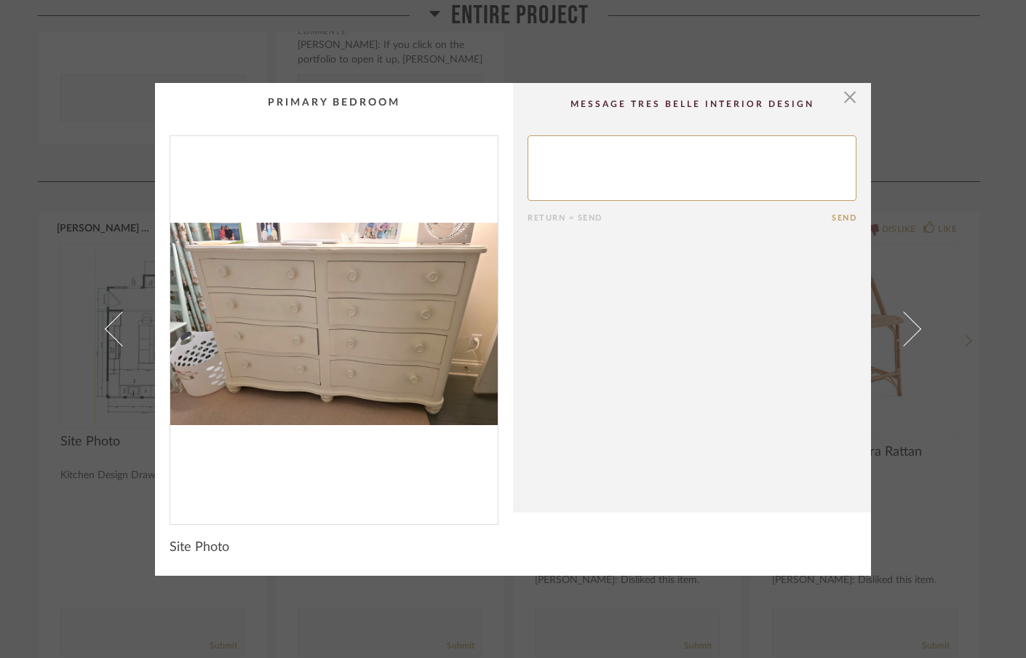
click at [907, 325] on span at bounding box center [903, 328] width 35 height 35
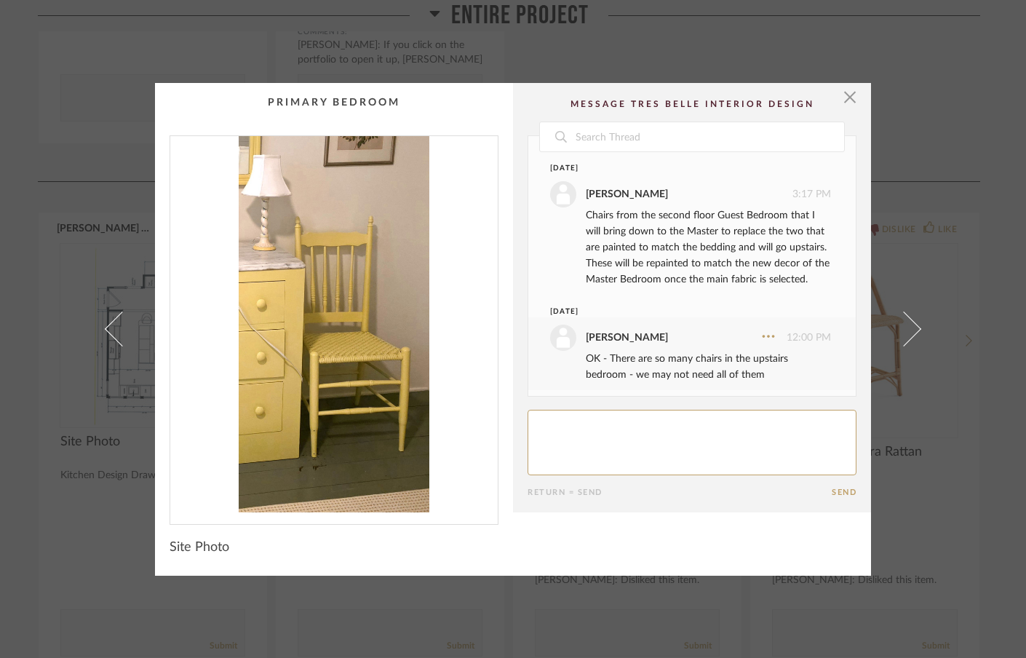
scroll to position [22, 0]
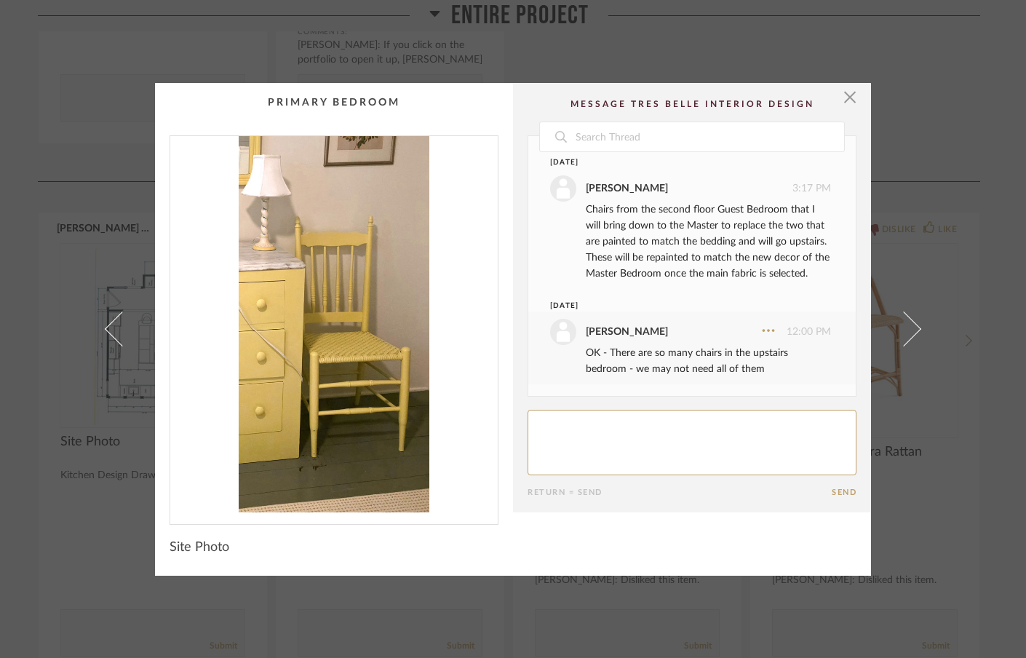
click at [907, 325] on span at bounding box center [903, 328] width 35 height 35
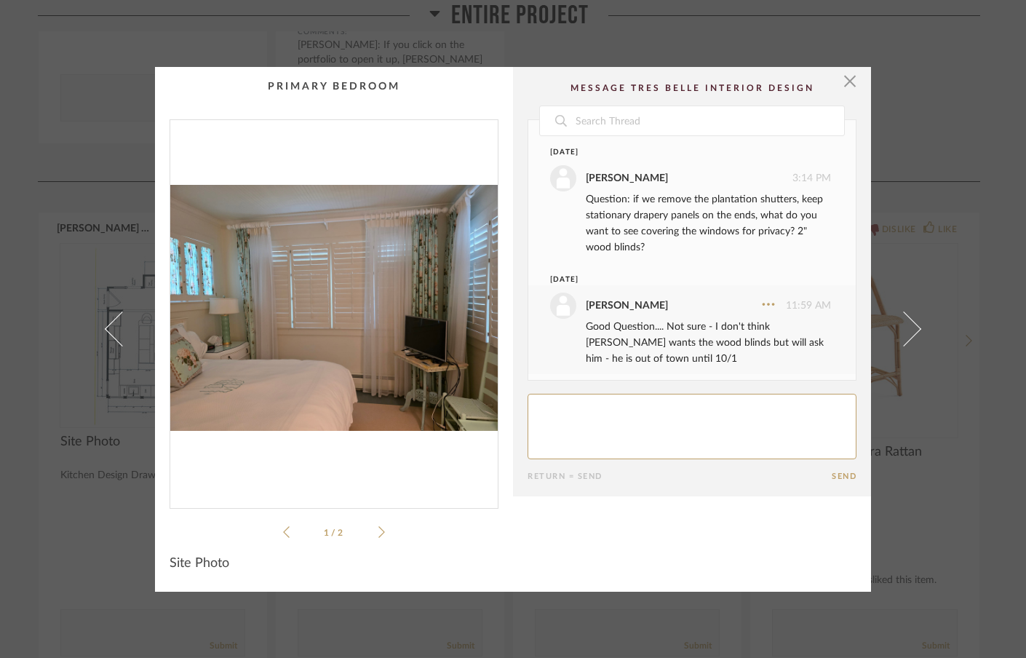
scroll to position [206, 0]
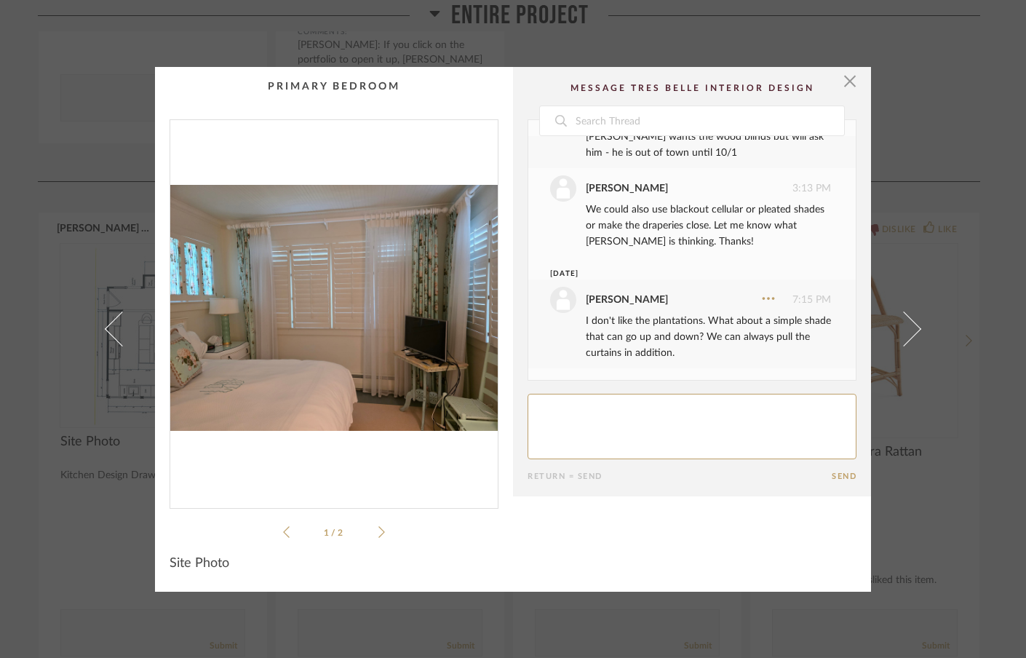
click at [907, 325] on span at bounding box center [903, 328] width 35 height 35
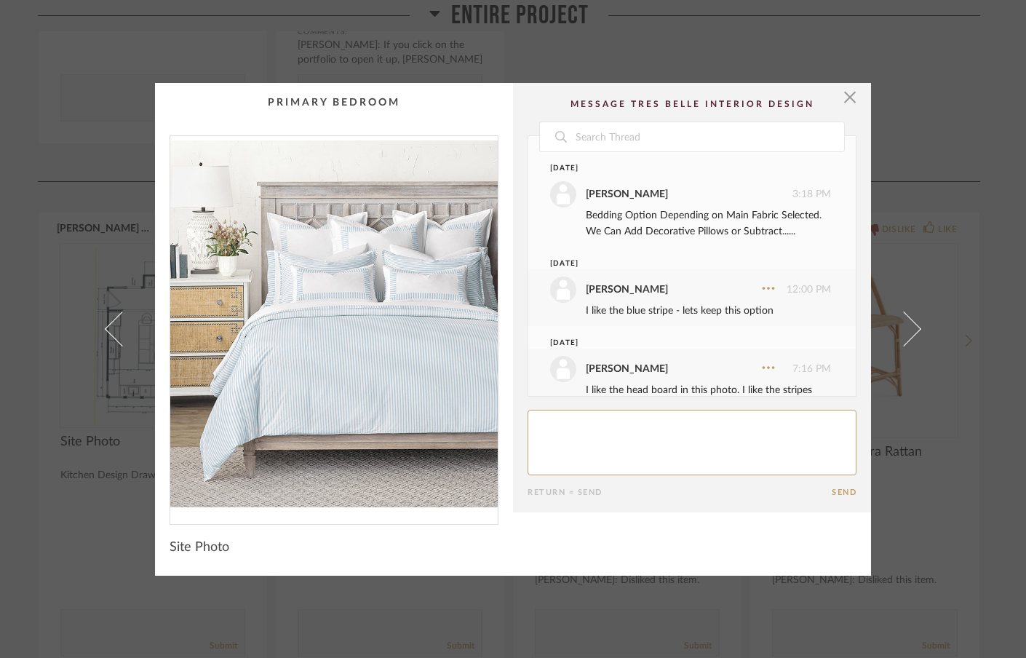
scroll to position [37, 0]
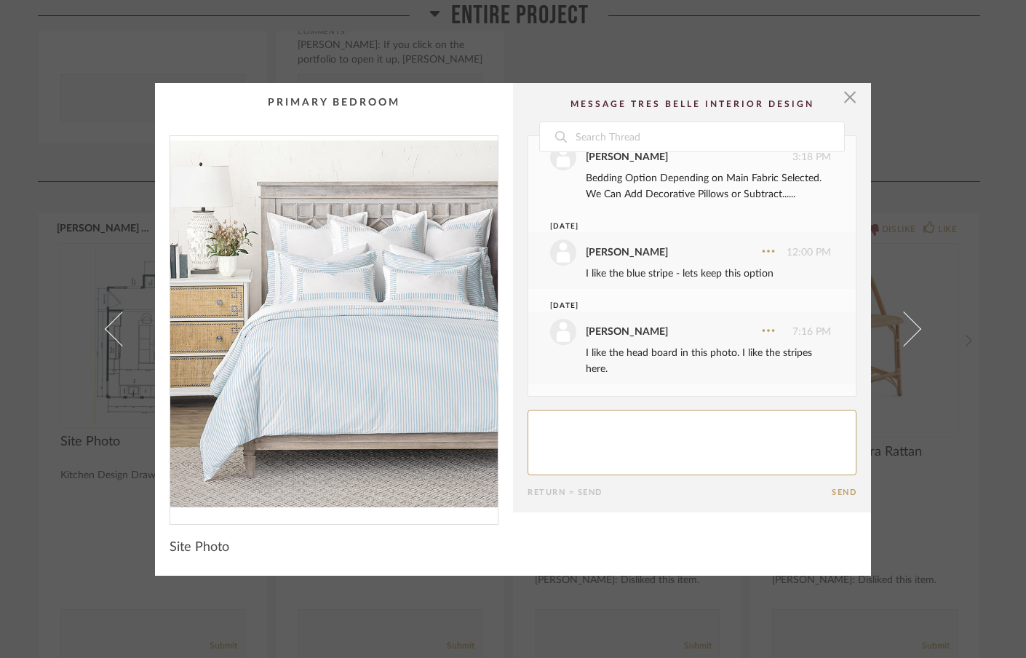
click at [907, 325] on span at bounding box center [903, 328] width 35 height 35
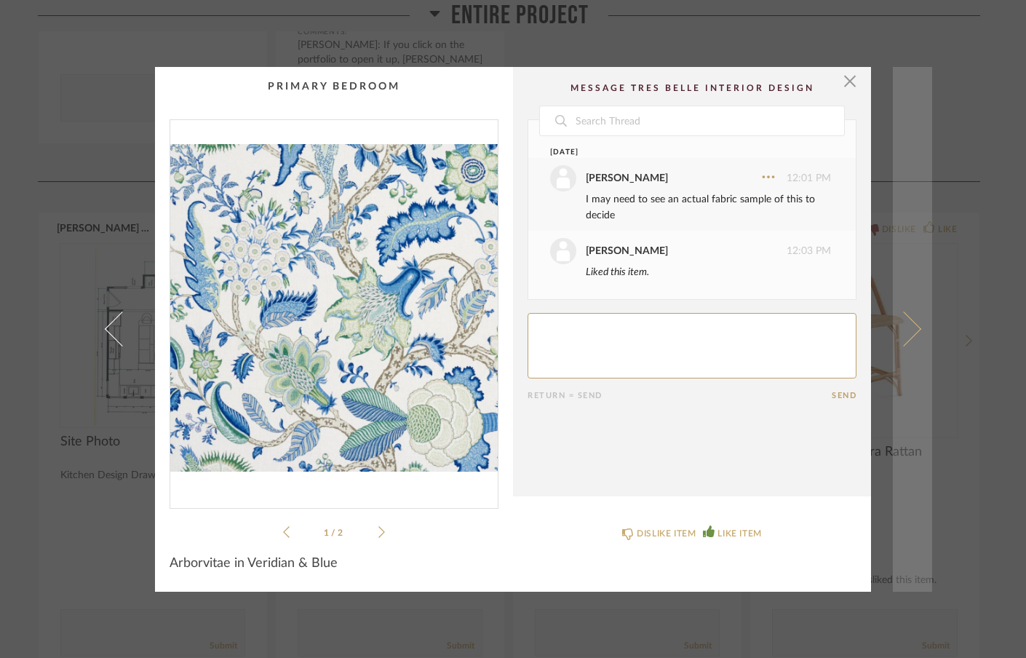
click at [909, 328] on span at bounding box center [903, 328] width 35 height 35
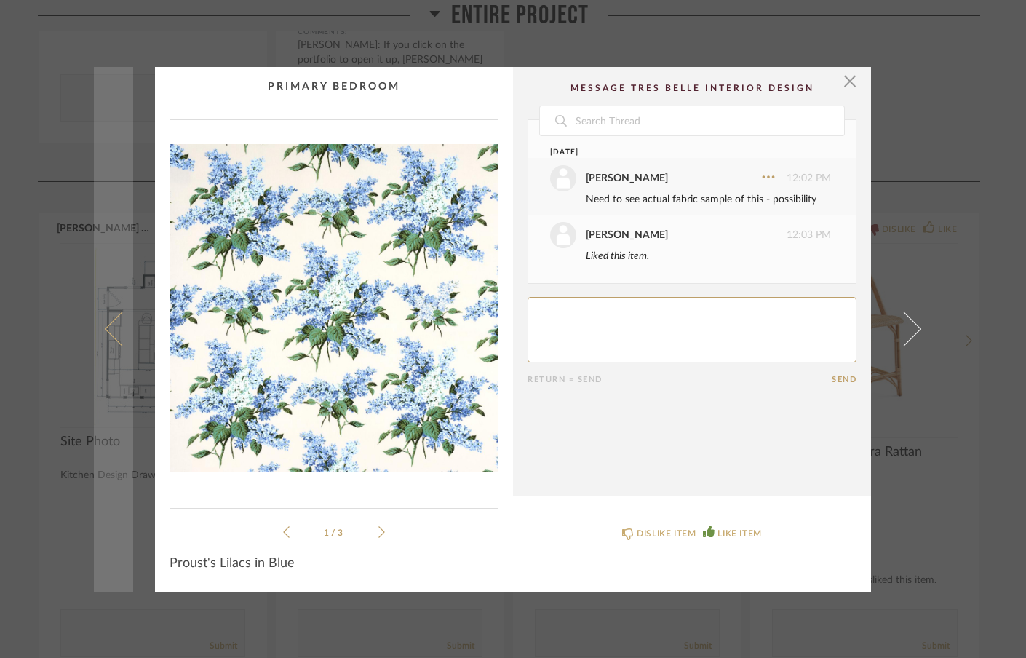
click at [106, 330] on span at bounding box center [122, 328] width 35 height 35
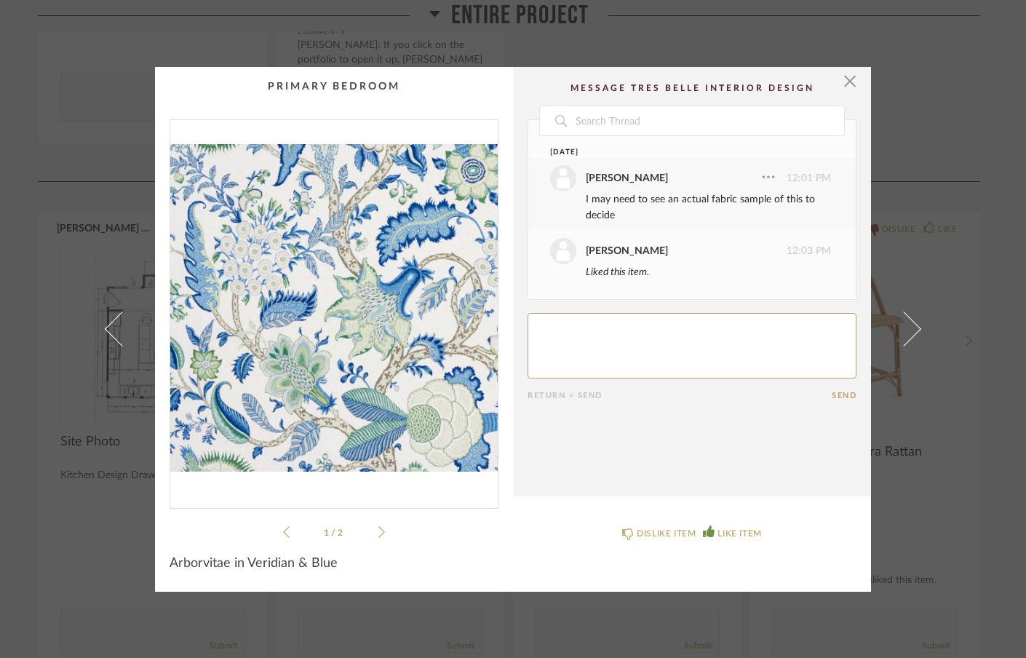
click at [725, 351] on textarea at bounding box center [692, 345] width 329 height 65
type textarea "Like, too"
click at [832, 397] on button "Send" at bounding box center [844, 395] width 25 height 9
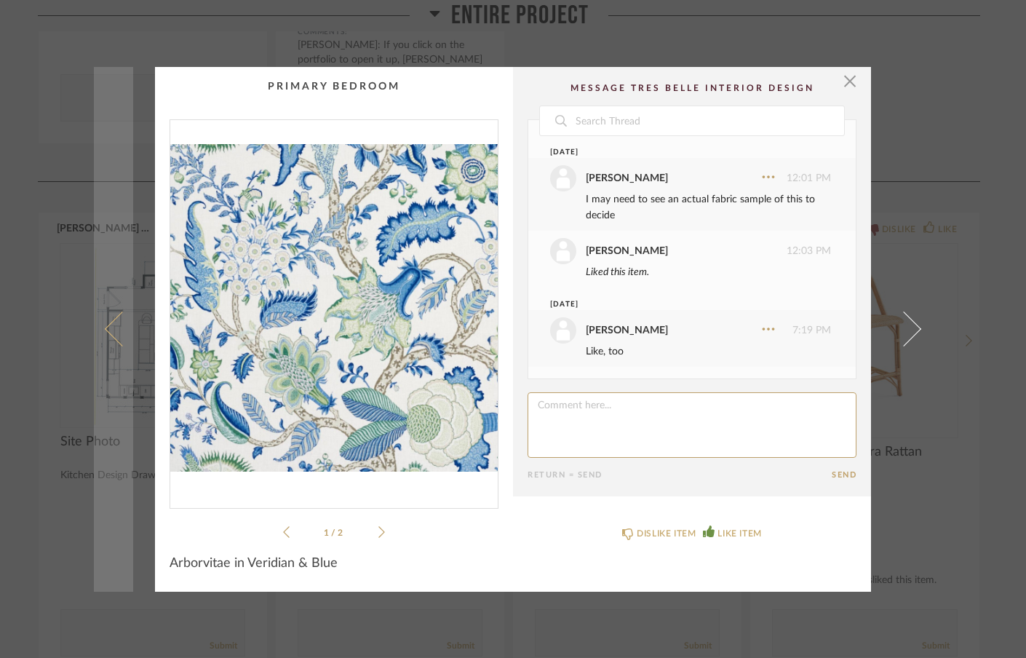
click at [110, 325] on span at bounding box center [122, 328] width 35 height 35
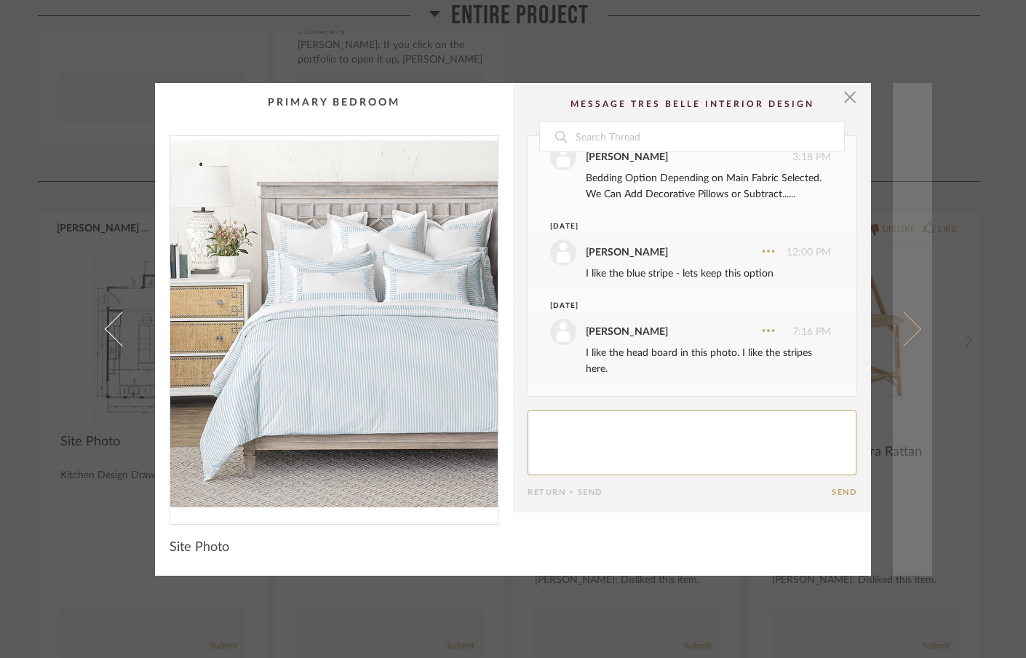
click at [915, 326] on link at bounding box center [912, 329] width 39 height 493
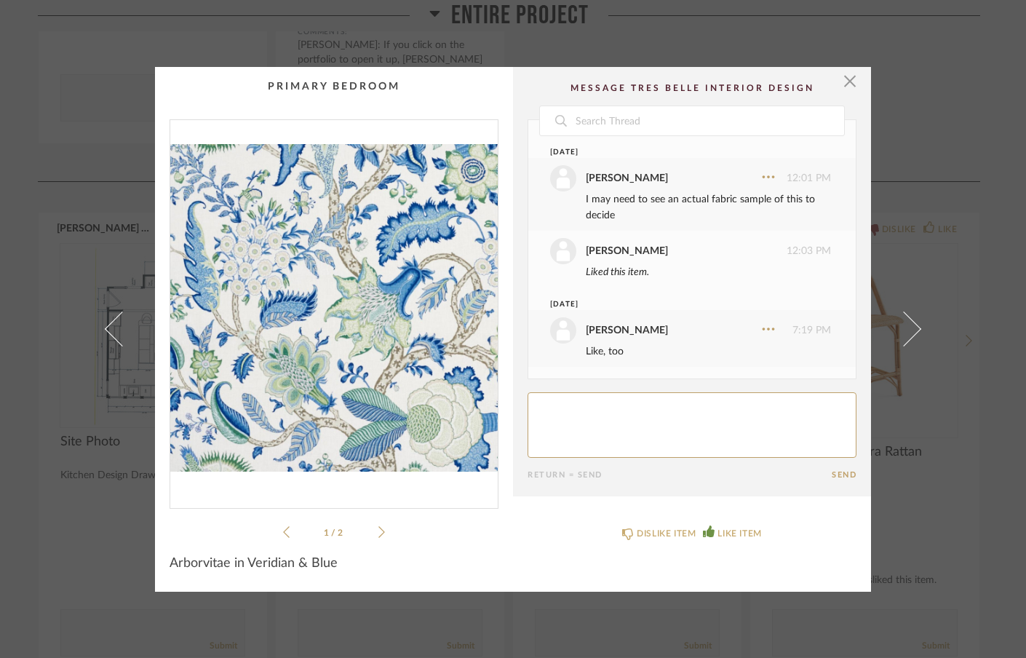
click at [915, 326] on link at bounding box center [912, 329] width 39 height 525
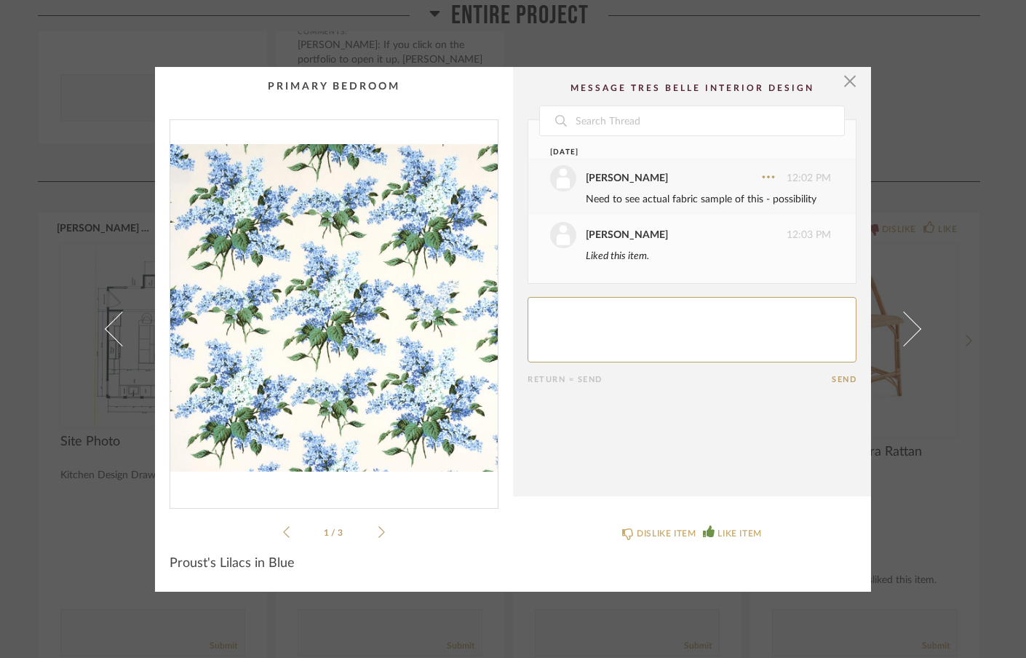
click at [720, 314] on textarea at bounding box center [692, 329] width 329 height 65
type textarea "Not crazy about it."
click at [832, 376] on button "Send" at bounding box center [844, 379] width 25 height 9
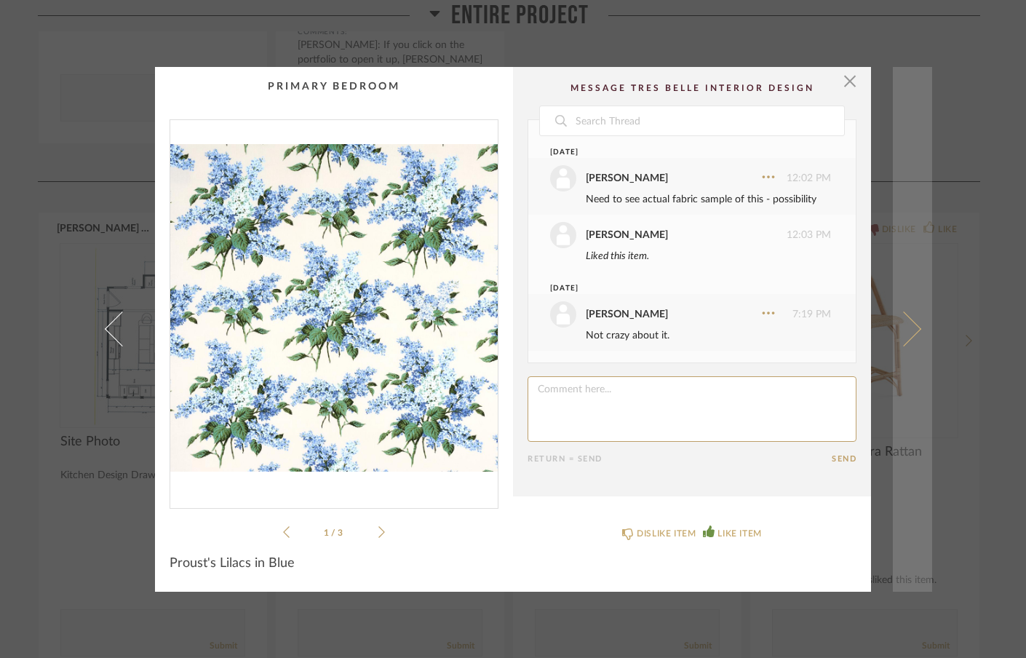
click at [905, 335] on span at bounding box center [903, 328] width 35 height 35
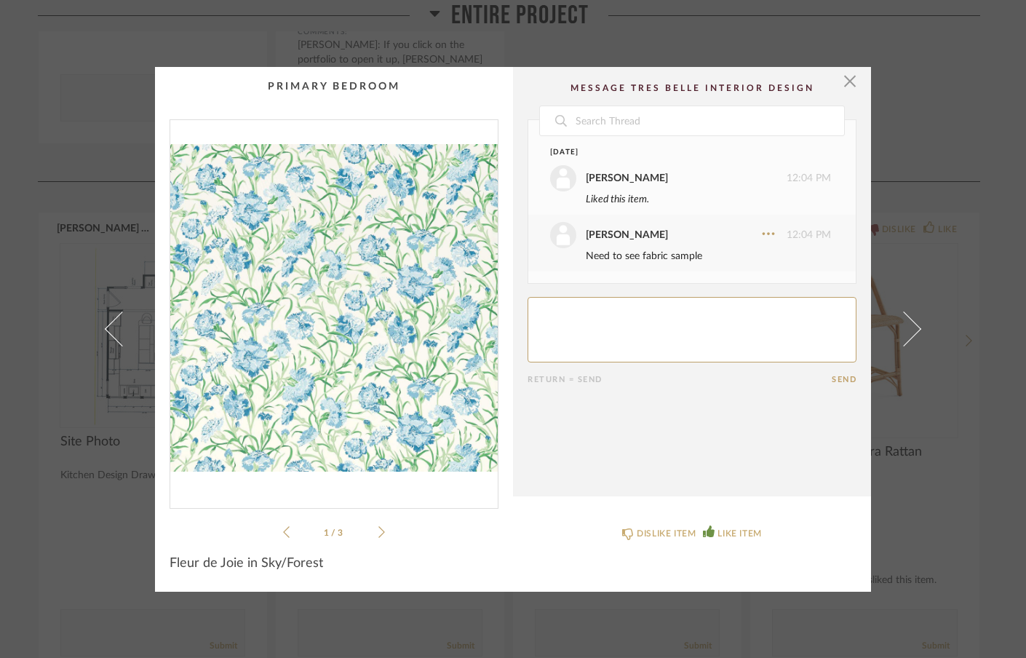
click at [378, 537] on icon at bounding box center [381, 531] width 7 height 13
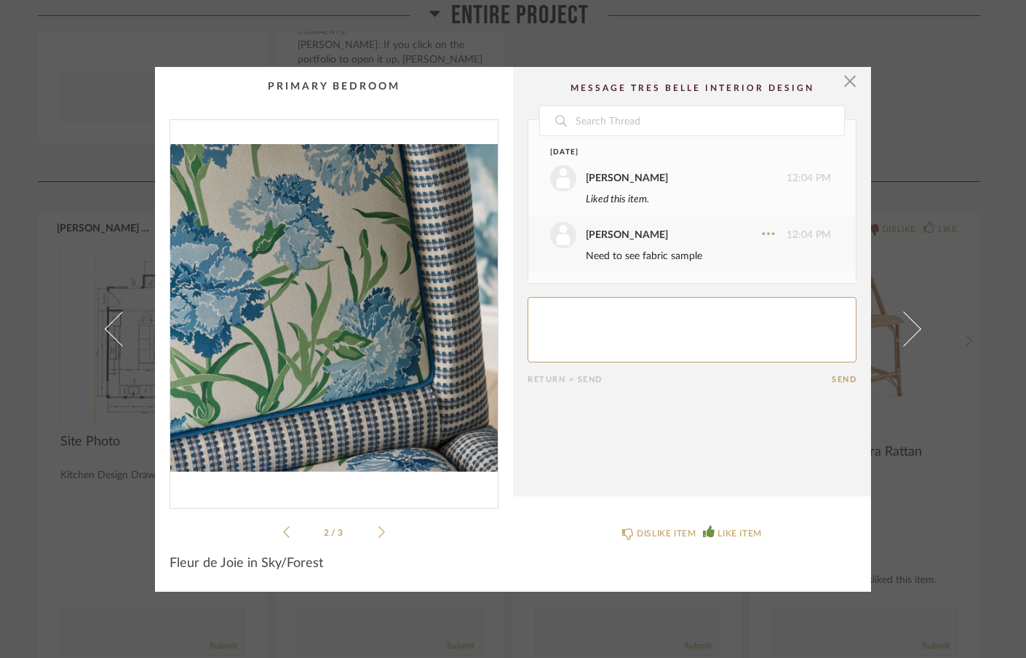
click at [378, 537] on icon at bounding box center [381, 531] width 7 height 13
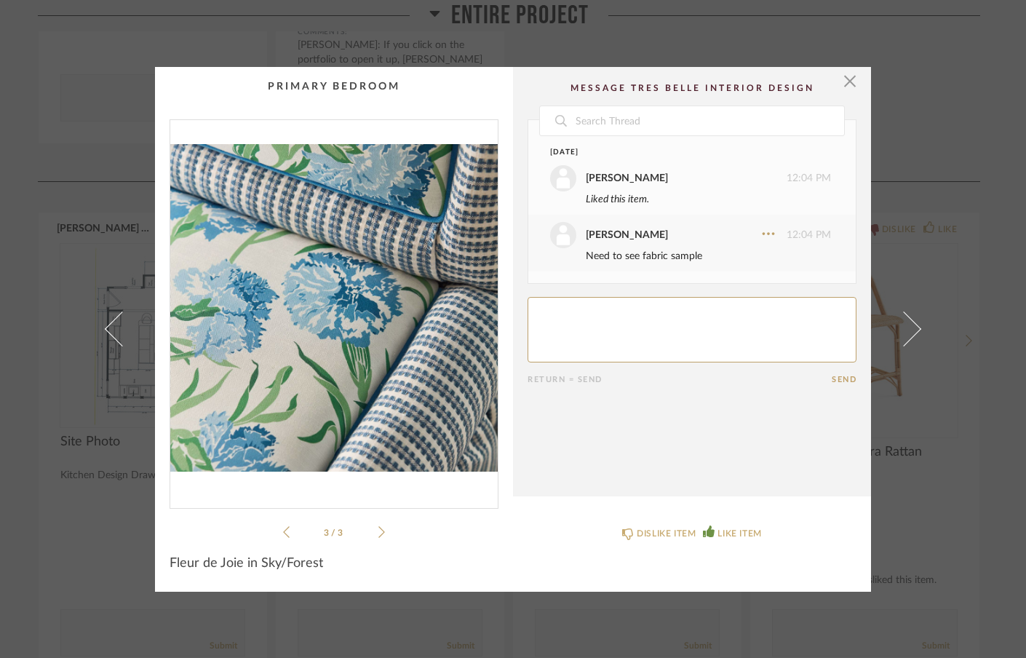
click at [283, 538] on icon at bounding box center [286, 531] width 7 height 13
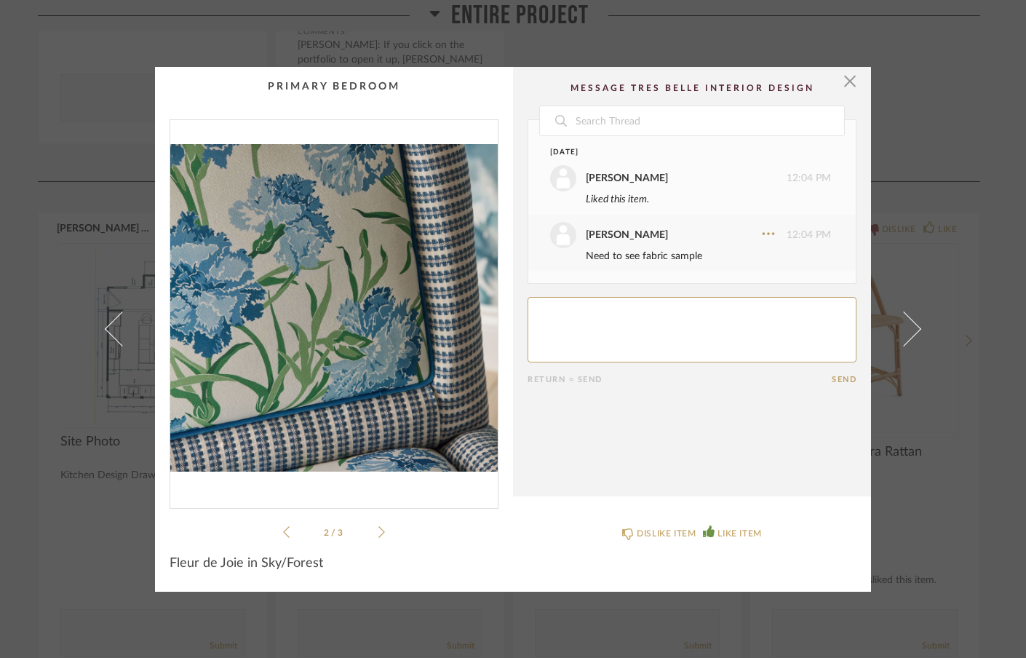
click at [283, 538] on icon at bounding box center [286, 531] width 7 height 13
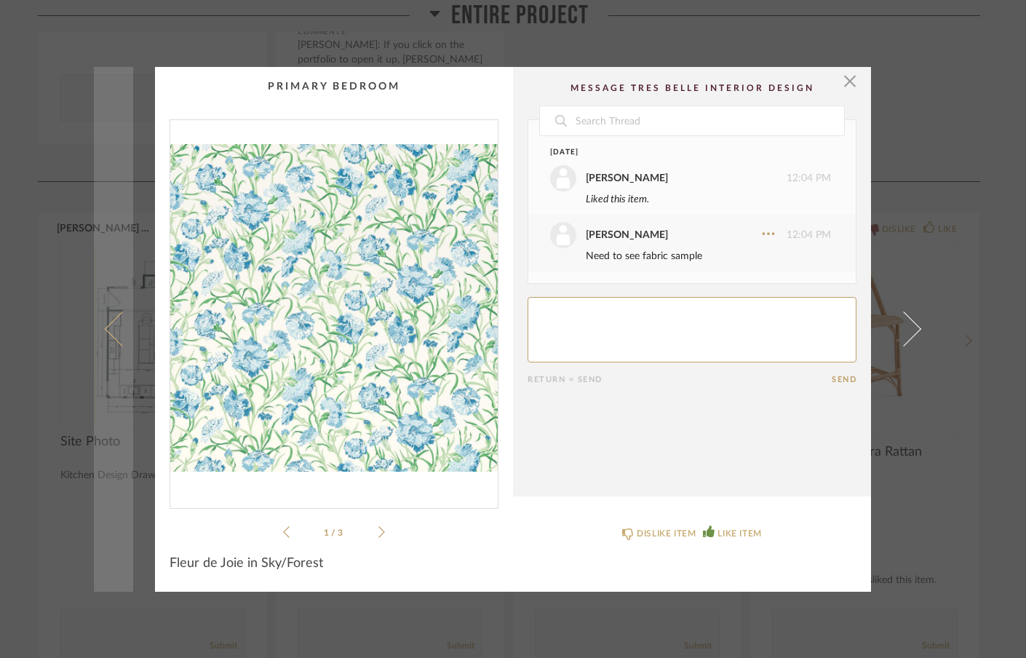
click at [112, 333] on span at bounding box center [122, 328] width 35 height 35
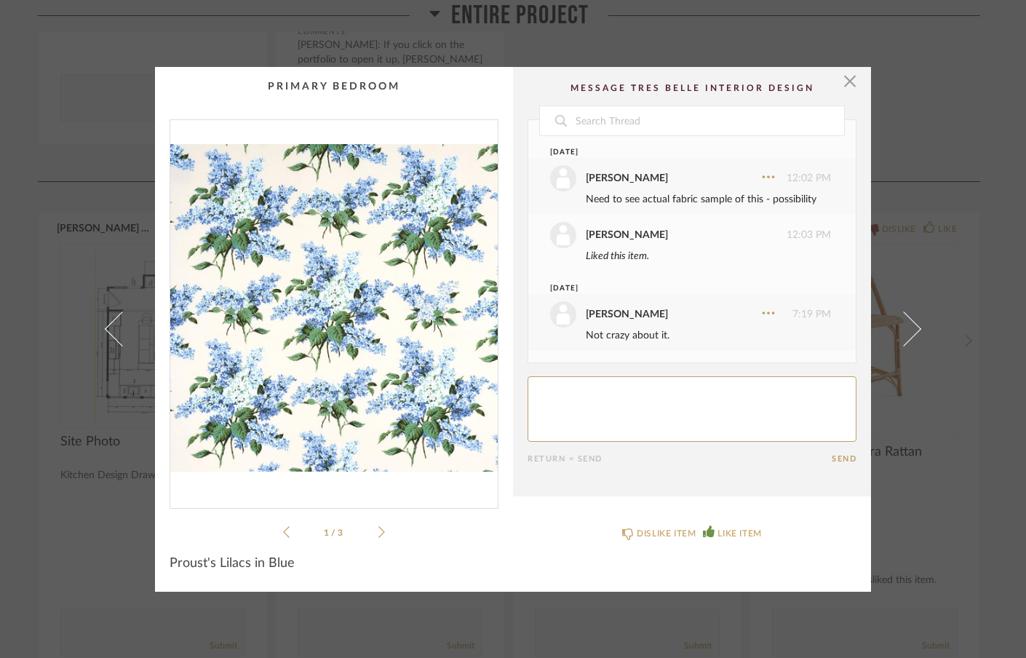
click at [378, 533] on icon at bounding box center [381, 532] width 7 height 12
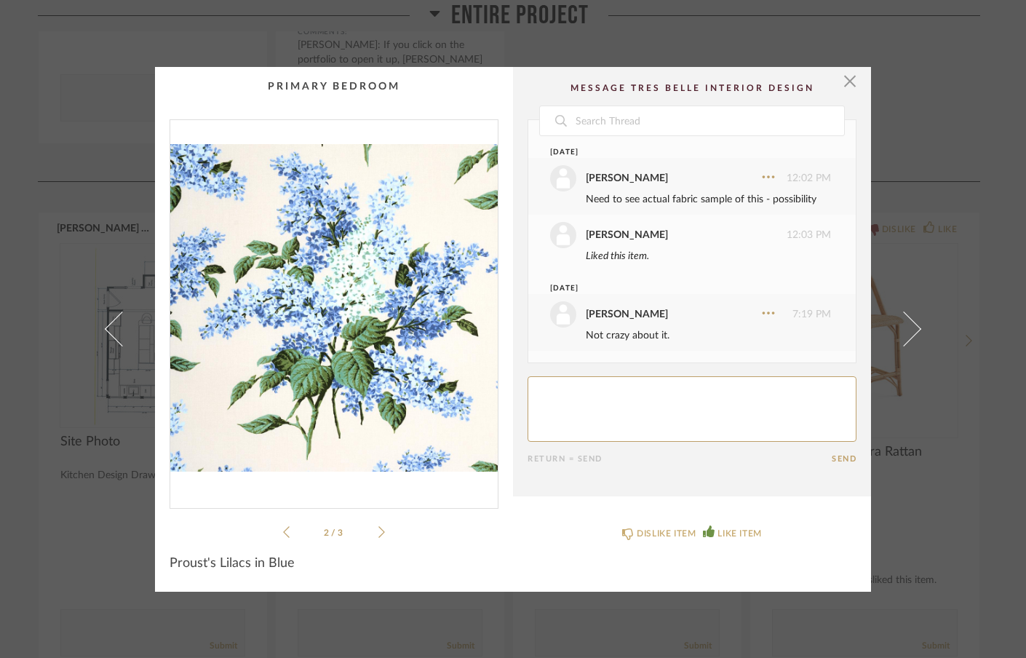
click at [378, 533] on icon at bounding box center [381, 532] width 7 height 12
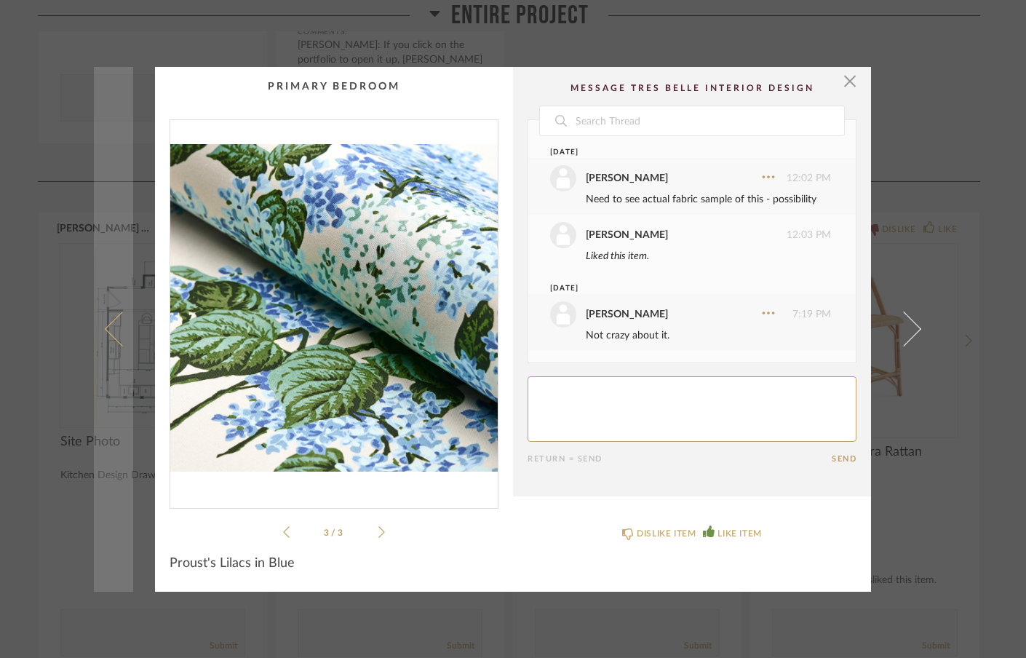
click at [106, 324] on span at bounding box center [122, 328] width 35 height 35
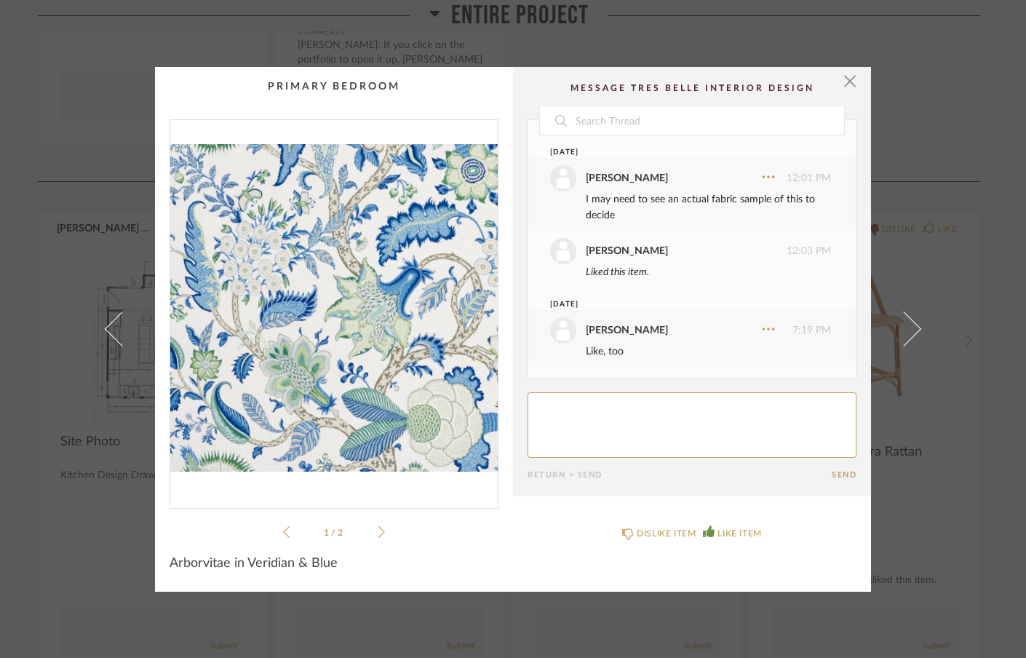
click at [106, 324] on span at bounding box center [122, 328] width 35 height 35
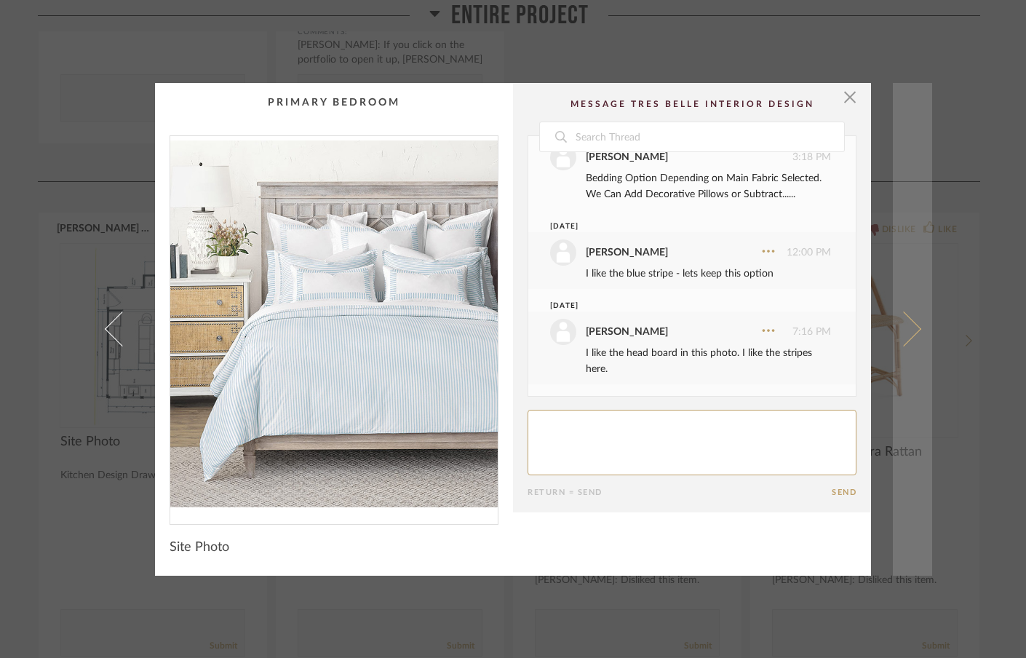
click at [910, 324] on span at bounding box center [903, 328] width 35 height 35
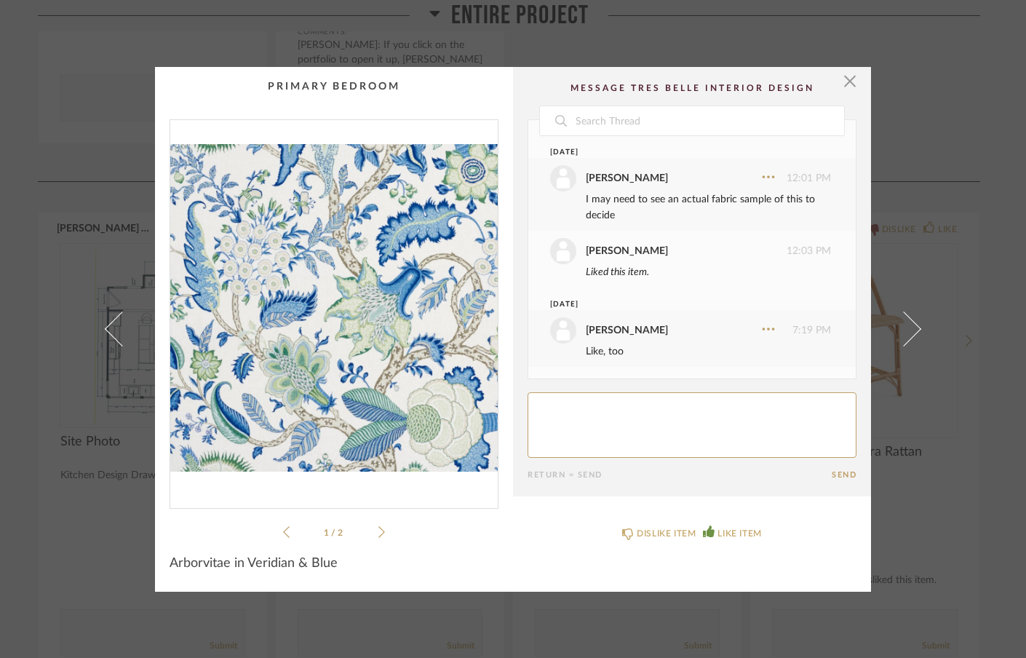
click at [378, 533] on icon at bounding box center [381, 532] width 7 height 12
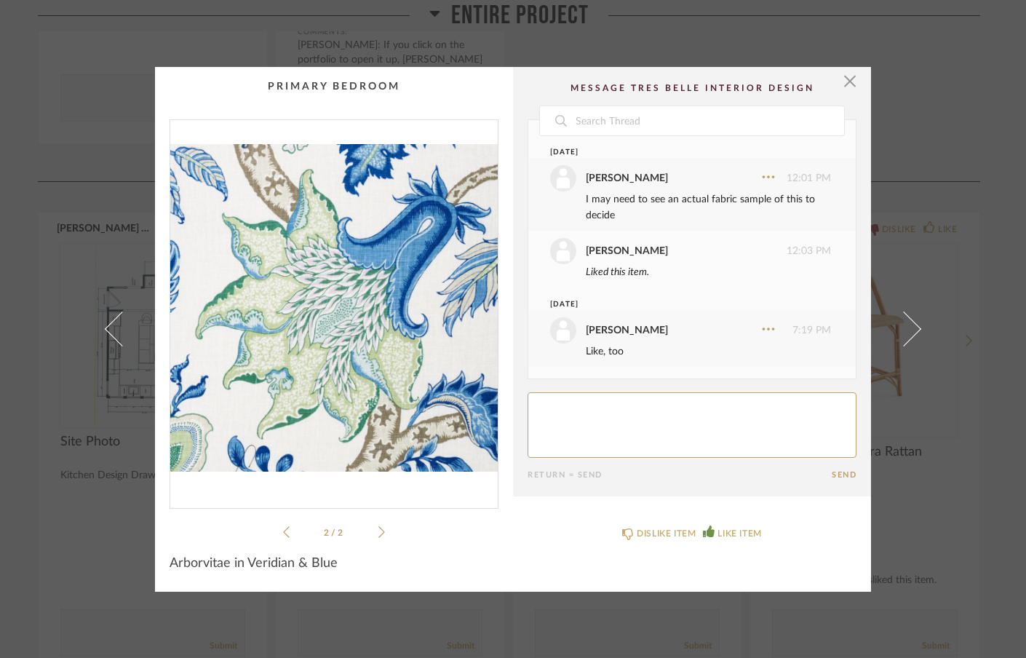
click at [378, 533] on icon at bounding box center [381, 532] width 7 height 12
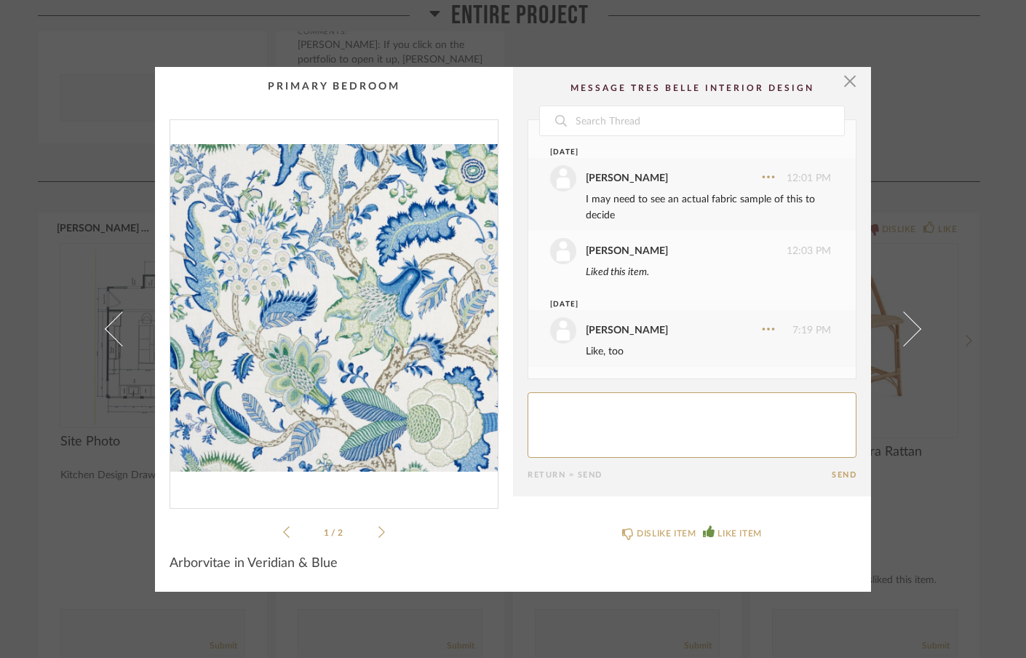
click at [378, 533] on icon at bounding box center [381, 532] width 7 height 12
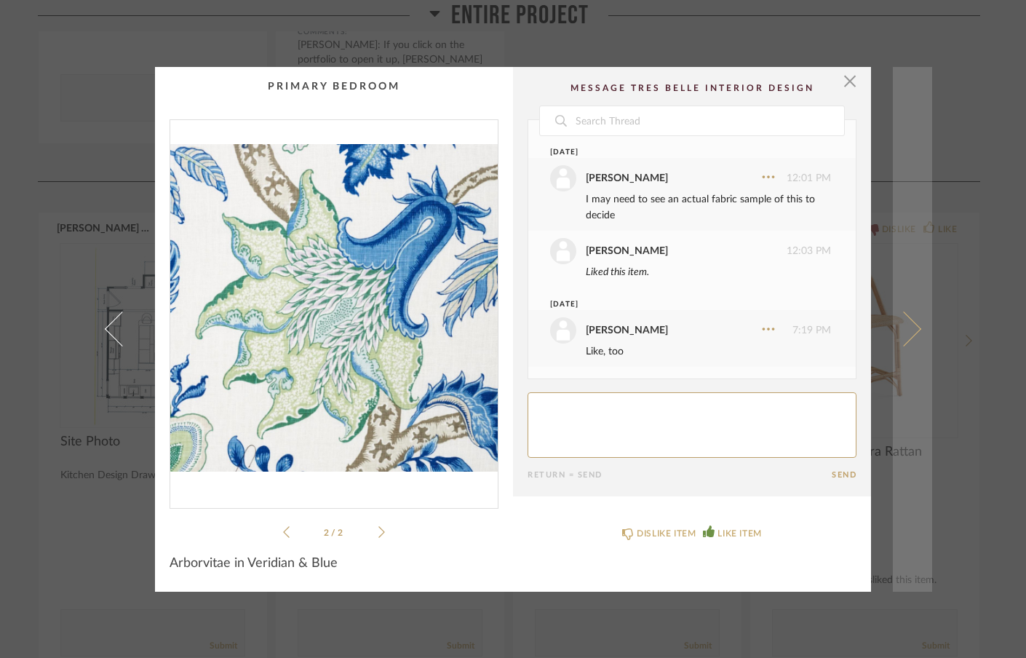
click at [912, 326] on span at bounding box center [903, 328] width 35 height 35
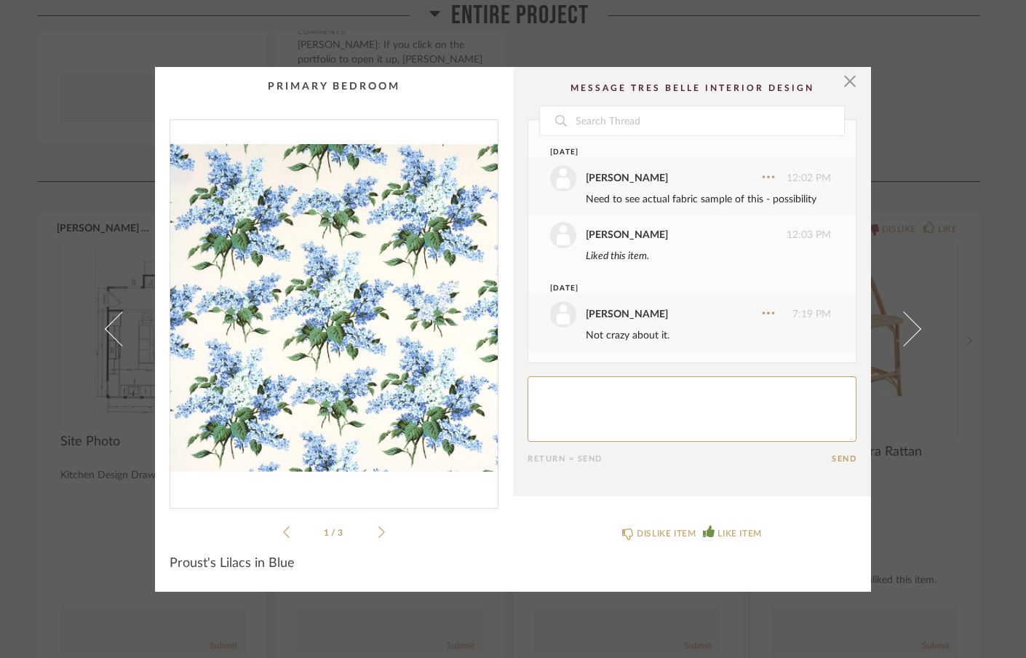
click at [912, 326] on span at bounding box center [903, 328] width 35 height 35
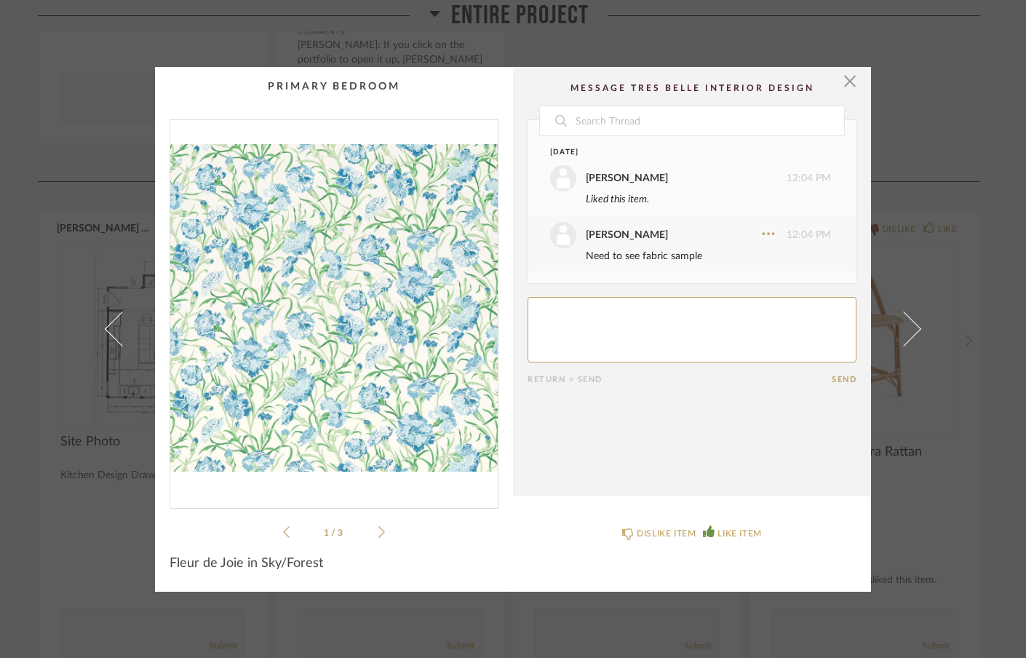
click at [674, 338] on textarea at bounding box center [692, 329] width 329 height 65
type textarea "Like, too"
click at [840, 378] on button "Send" at bounding box center [844, 379] width 25 height 9
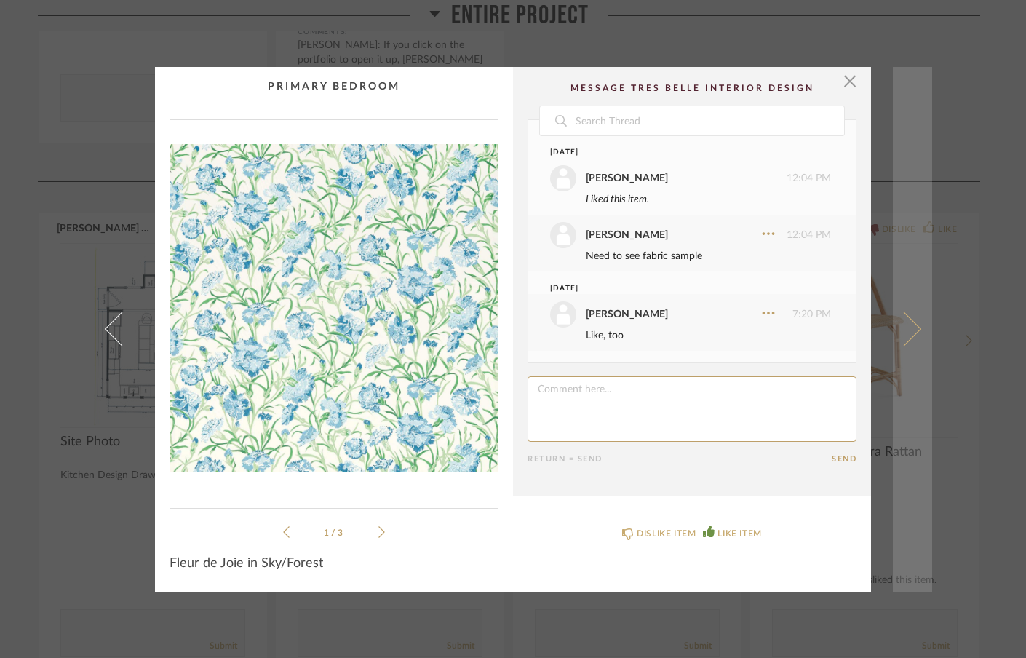
click at [911, 325] on span at bounding box center [903, 328] width 35 height 35
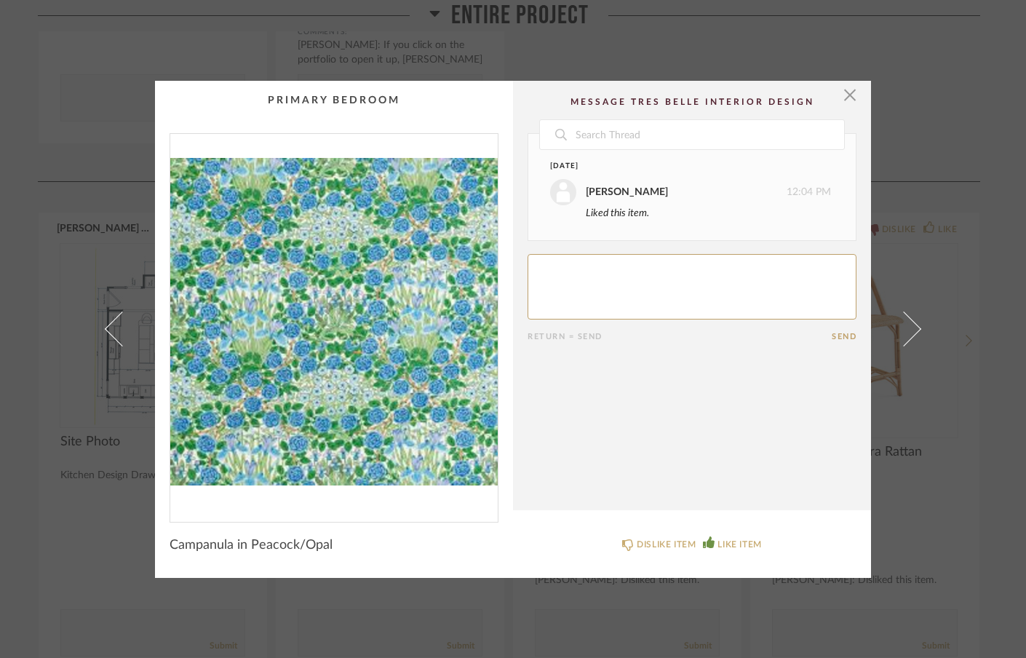
click at [619, 296] on textarea at bounding box center [692, 286] width 329 height 65
type textarea "Not sure. Very dense and busy"
click at [832, 335] on button "Send" at bounding box center [844, 336] width 25 height 9
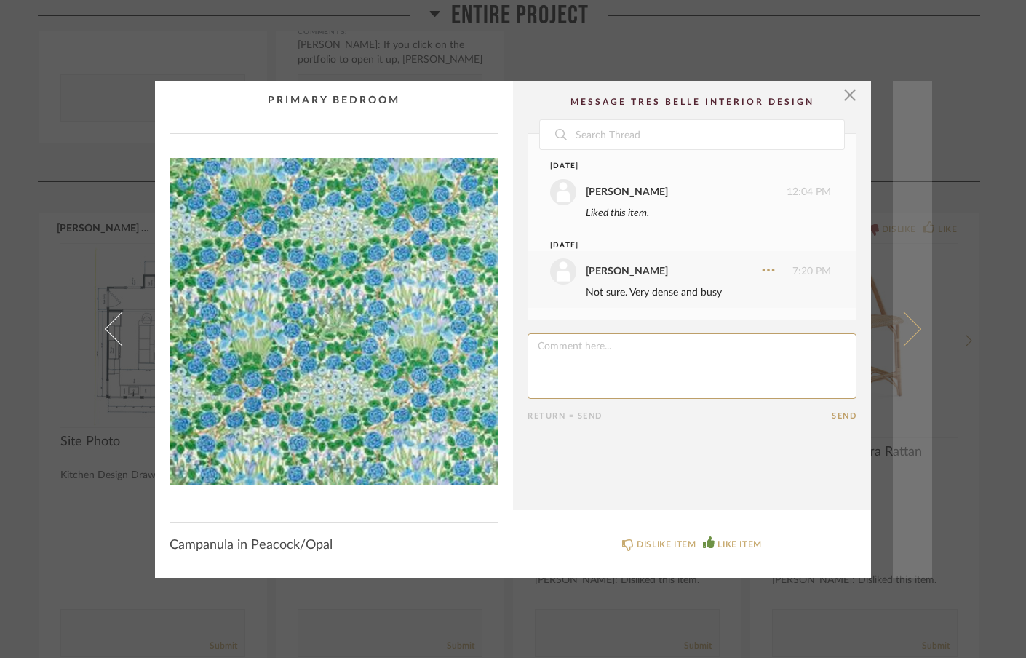
click at [910, 324] on span at bounding box center [903, 328] width 35 height 35
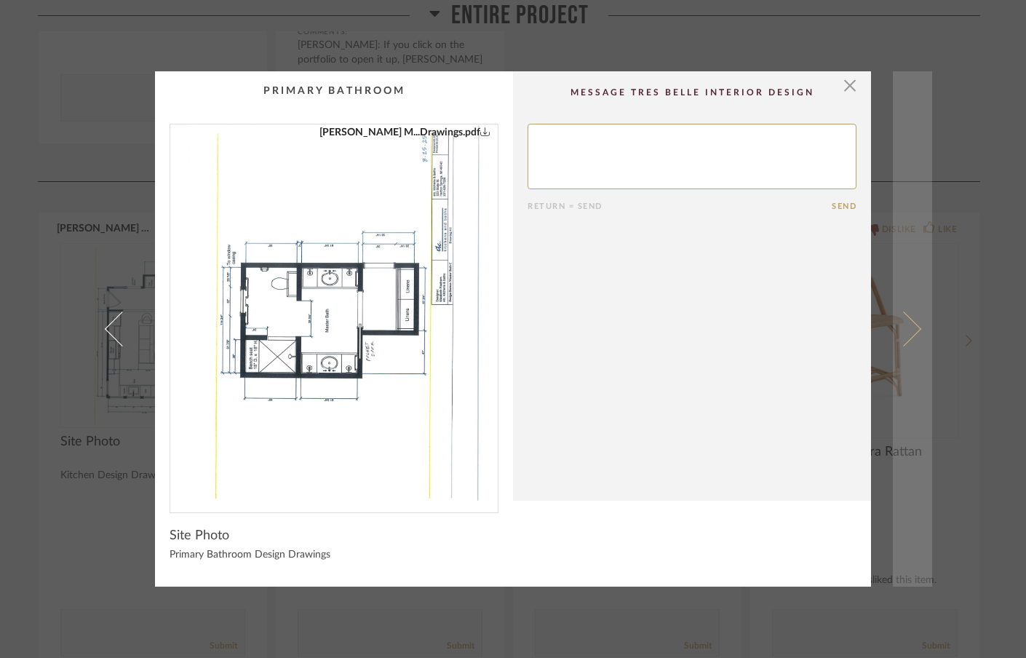
click at [910, 328] on span at bounding box center [903, 328] width 35 height 35
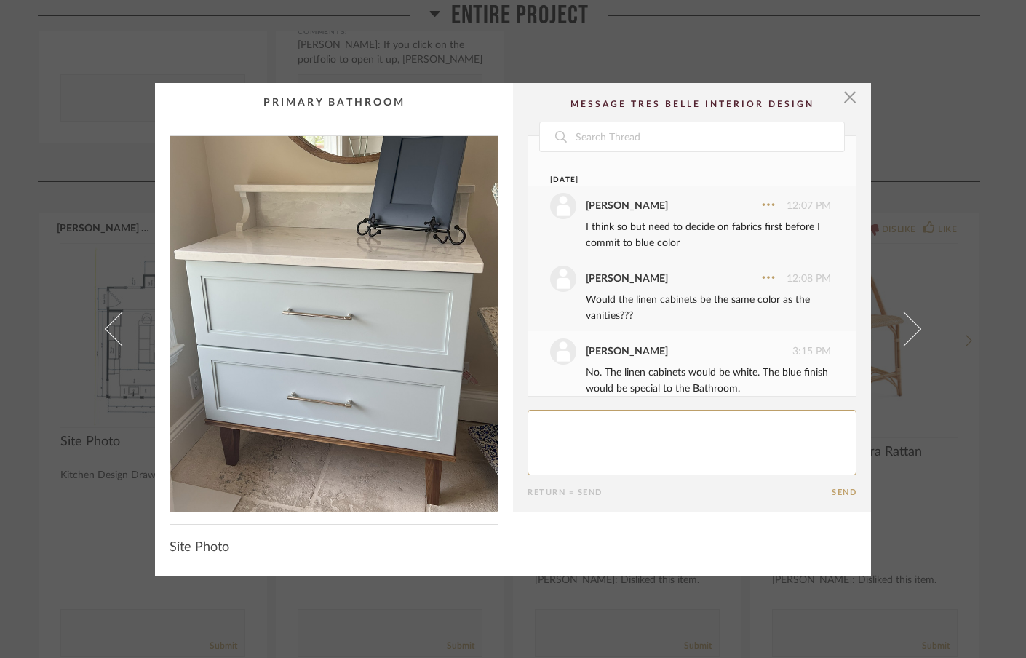
scroll to position [87, 0]
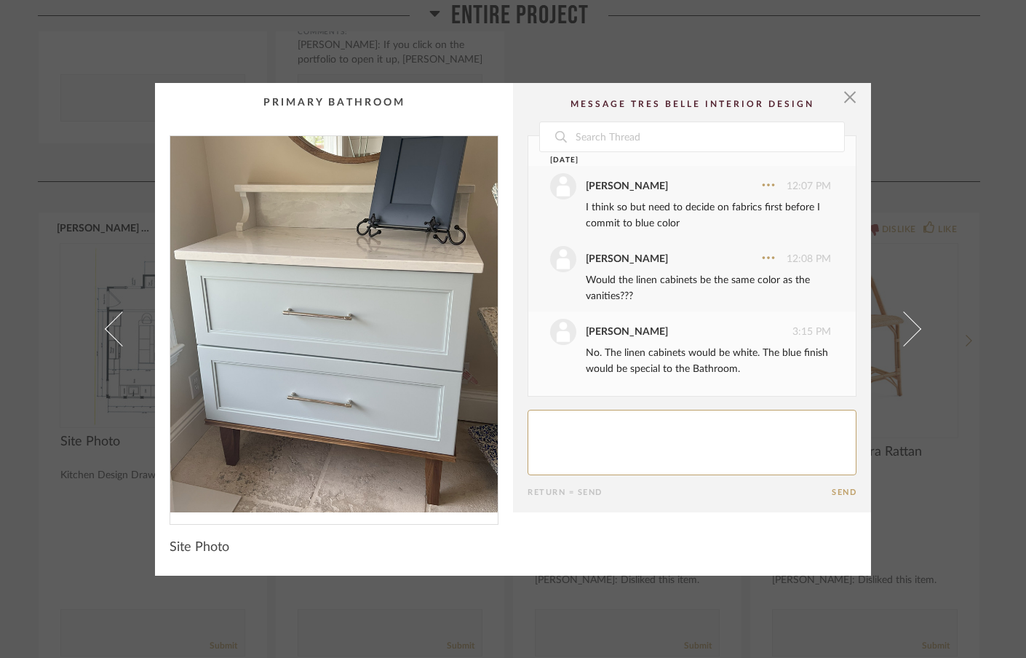
click at [661, 427] on textarea at bounding box center [692, 442] width 329 height 65
type textarea "sure"
click at [836, 489] on button "Send" at bounding box center [844, 491] width 25 height 9
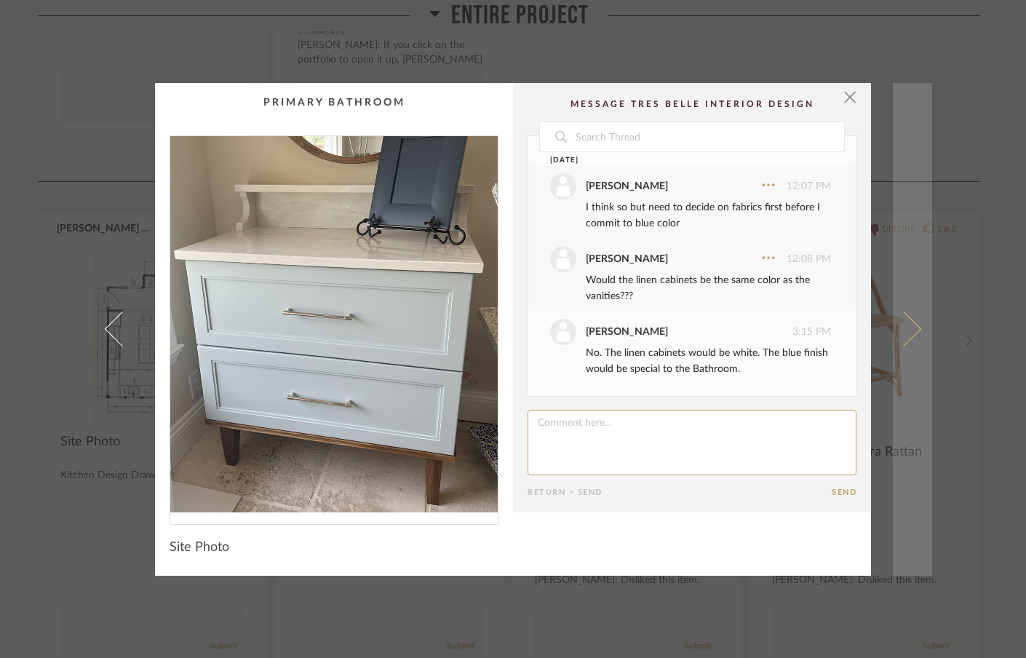
scroll to position [167, 0]
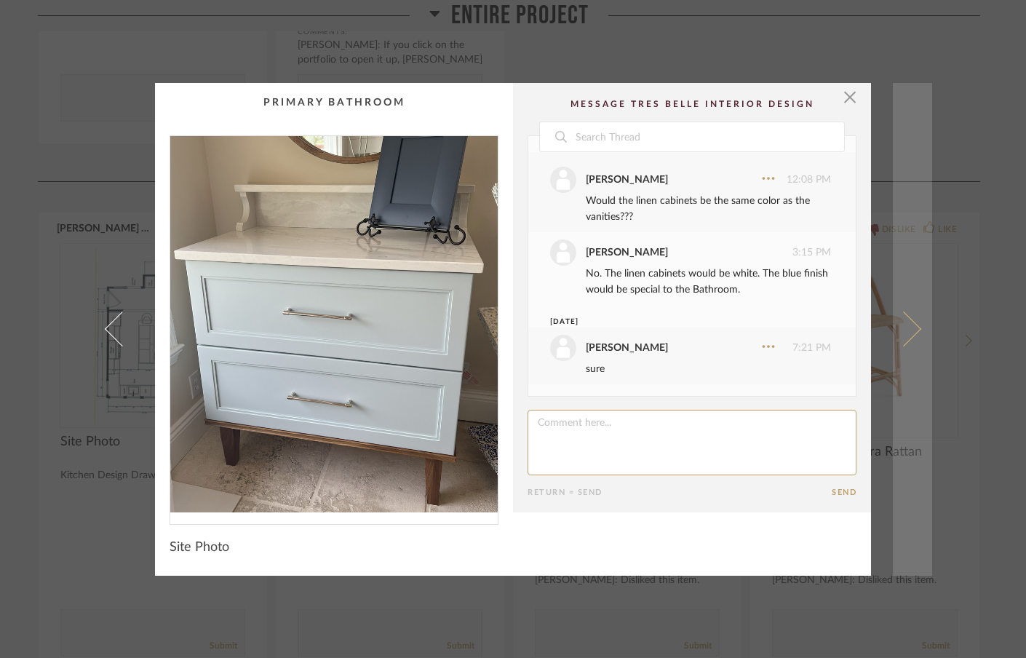
click at [907, 330] on span at bounding box center [903, 328] width 35 height 35
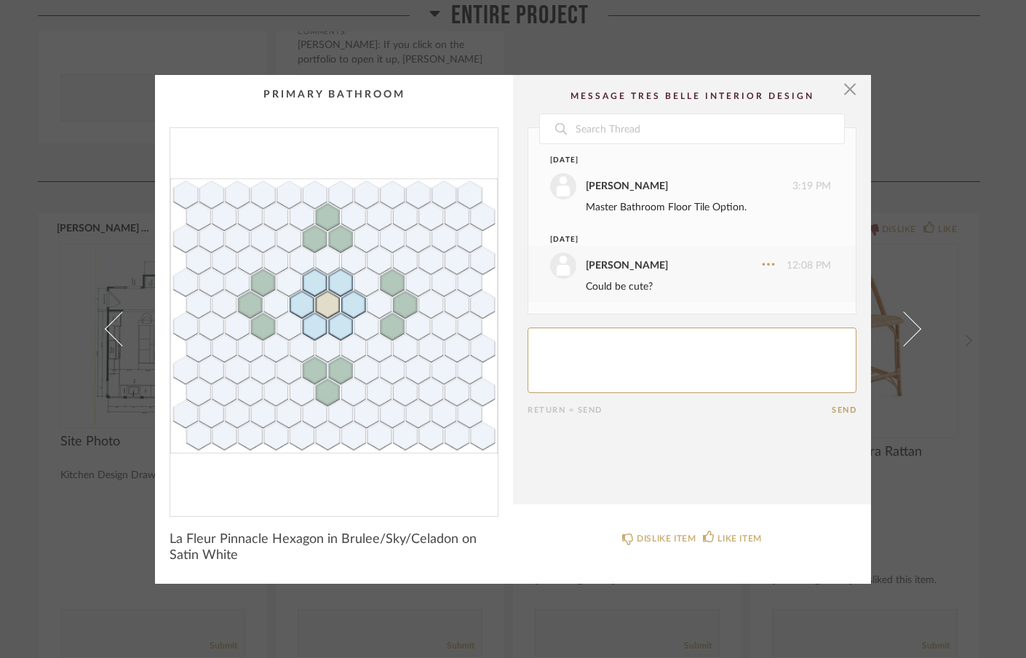
click at [907, 330] on span at bounding box center [903, 328] width 35 height 35
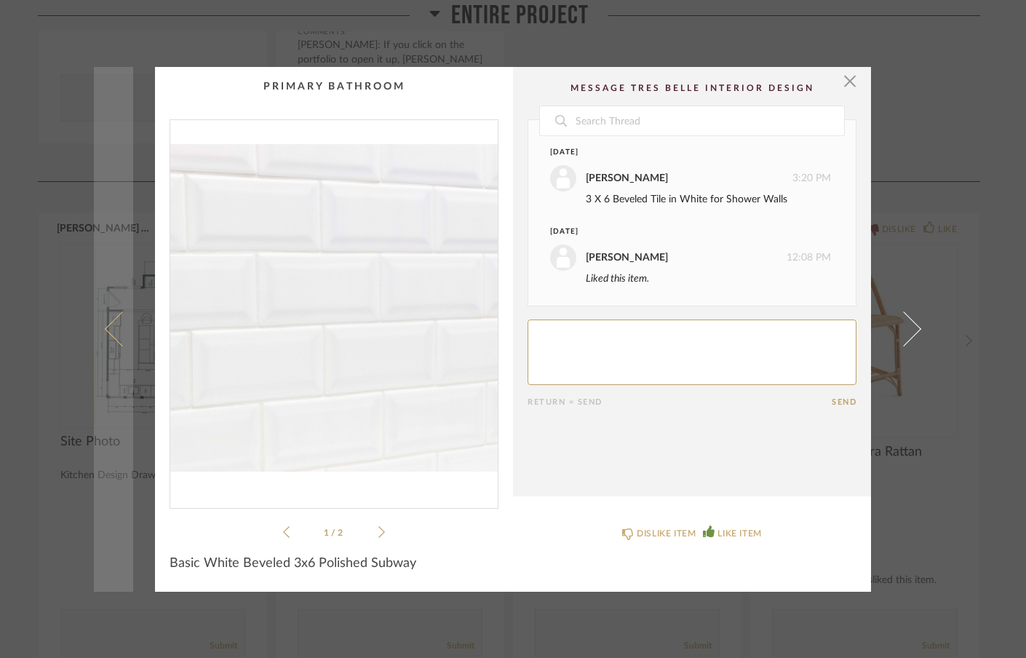
click at [106, 330] on span at bounding box center [122, 328] width 35 height 35
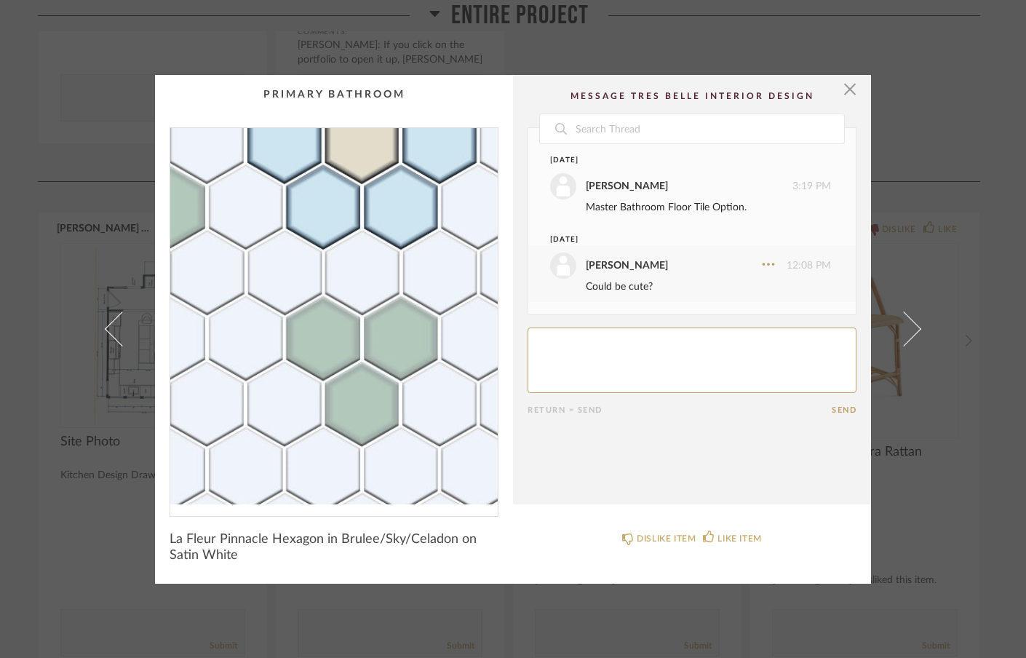
click at [313, 362] on img "0" at bounding box center [333, 316] width 327 height 376
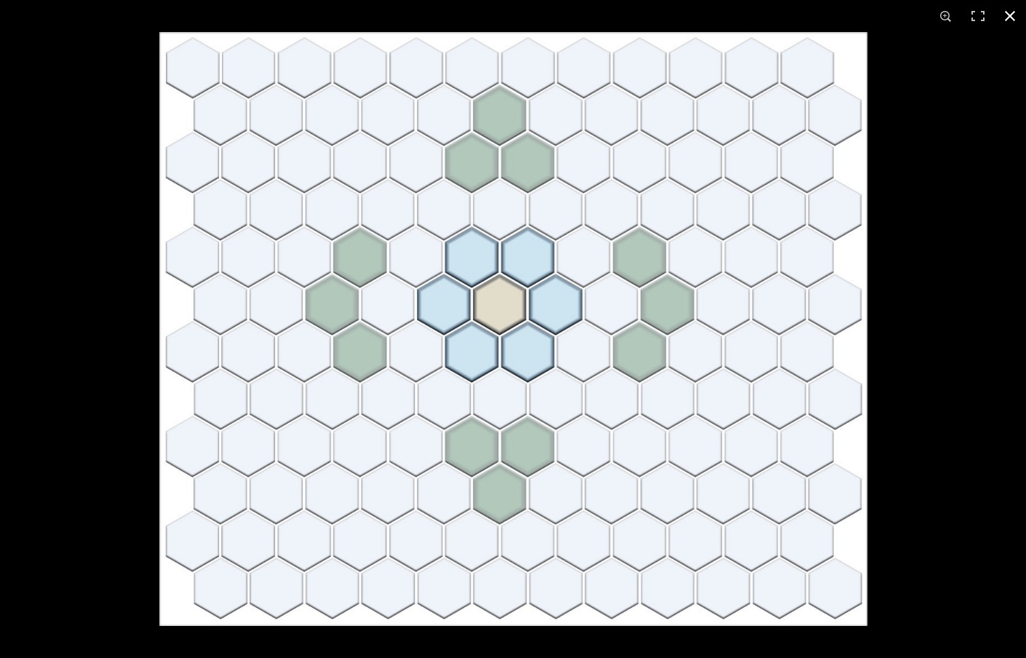
click at [1011, 17] on button at bounding box center [1010, 16] width 32 height 32
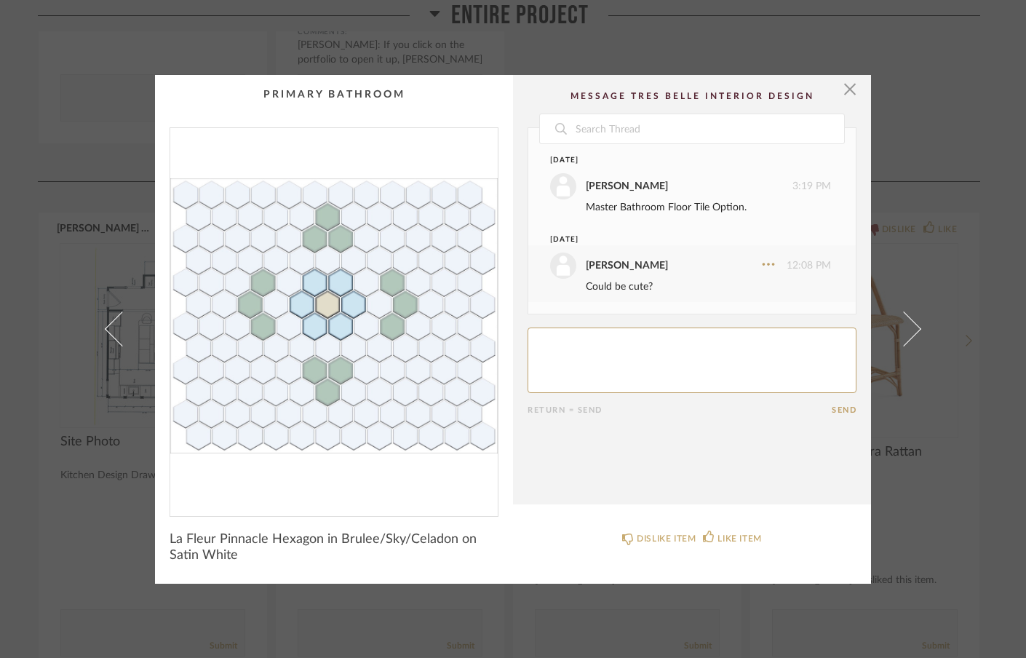
click at [765, 354] on textarea at bounding box center [692, 359] width 329 height 65
type textarea "Not sure"
click at [845, 409] on button "Send" at bounding box center [844, 409] width 25 height 9
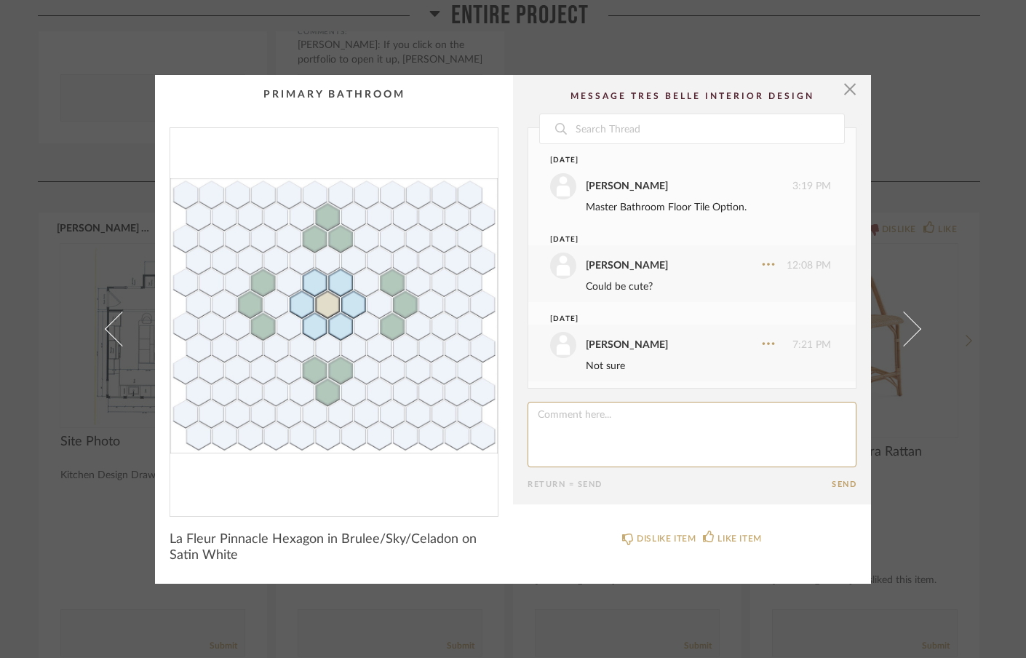
scroll to position [5, 0]
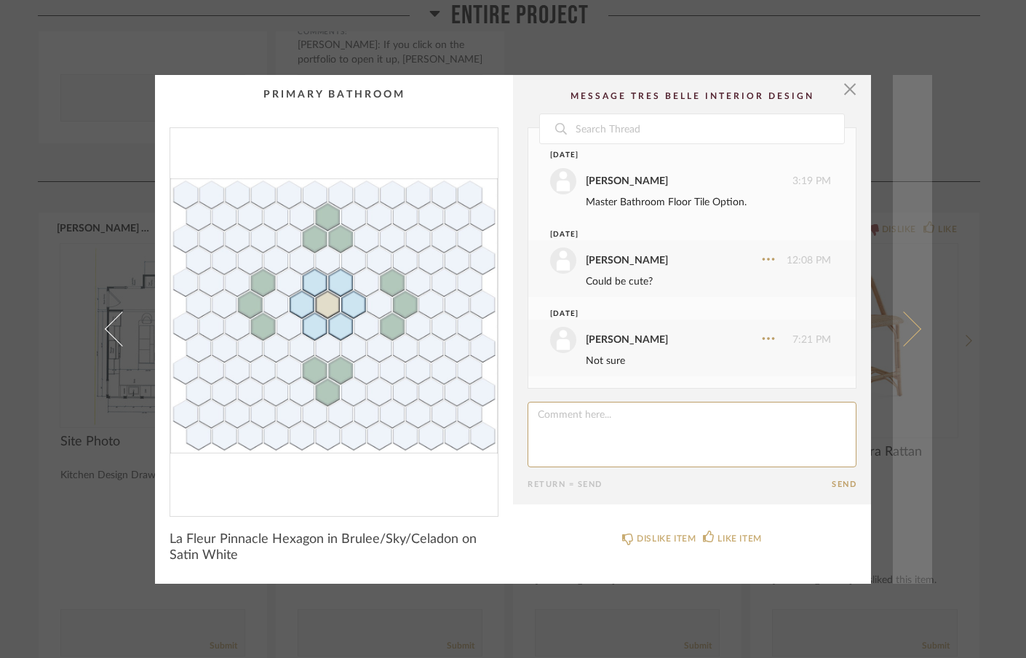
click at [917, 333] on link at bounding box center [912, 329] width 39 height 509
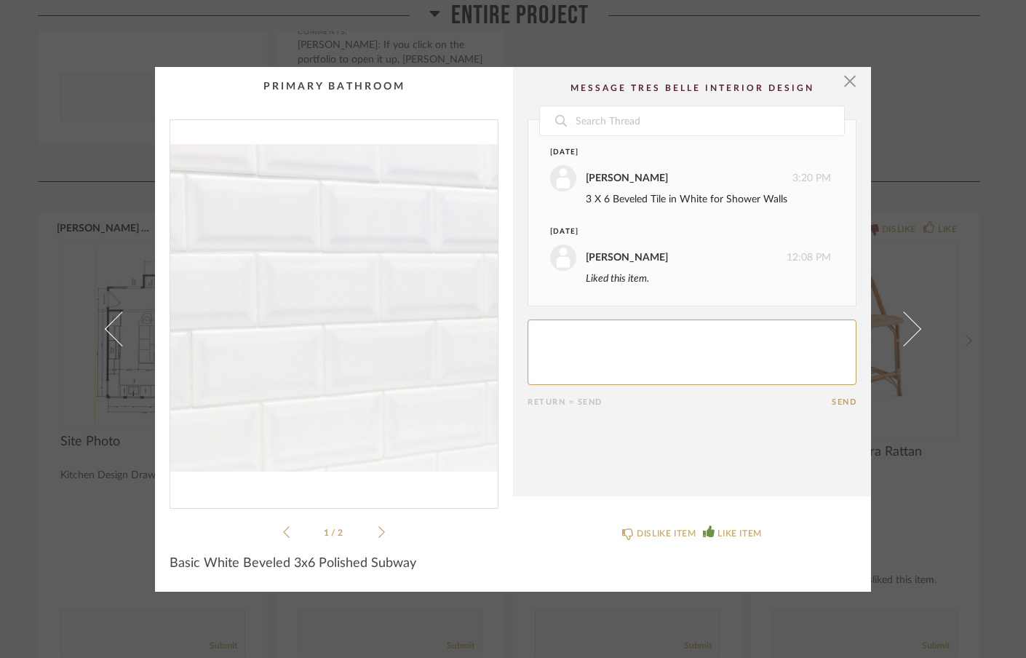
click at [763, 365] on textarea at bounding box center [692, 351] width 329 height 65
type textarea "like, too"
click at [846, 404] on button "Send" at bounding box center [844, 401] width 25 height 9
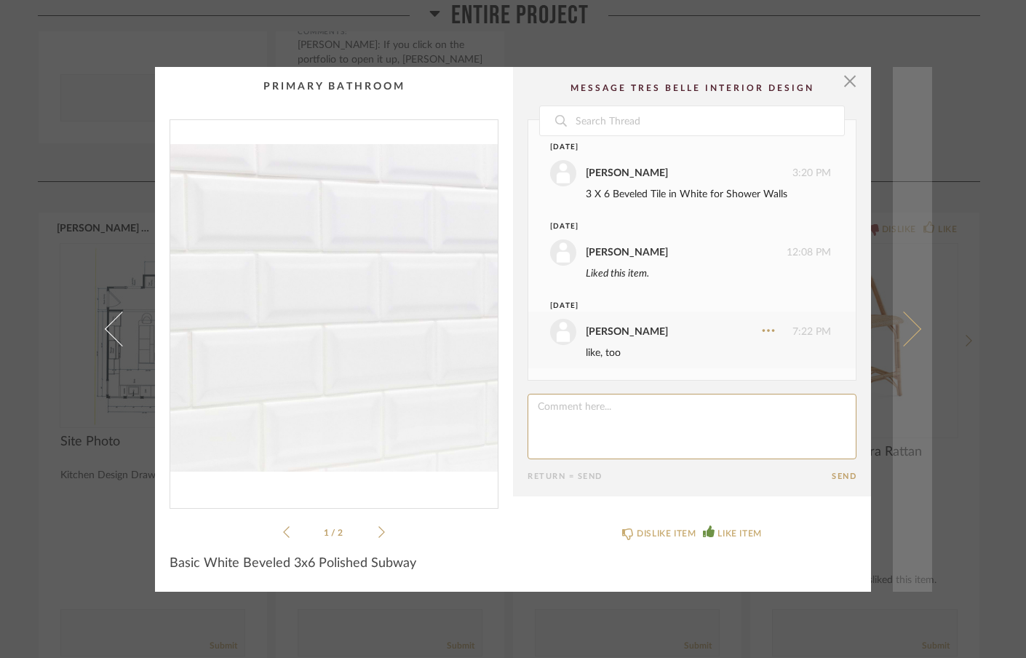
click at [908, 325] on span at bounding box center [903, 328] width 35 height 35
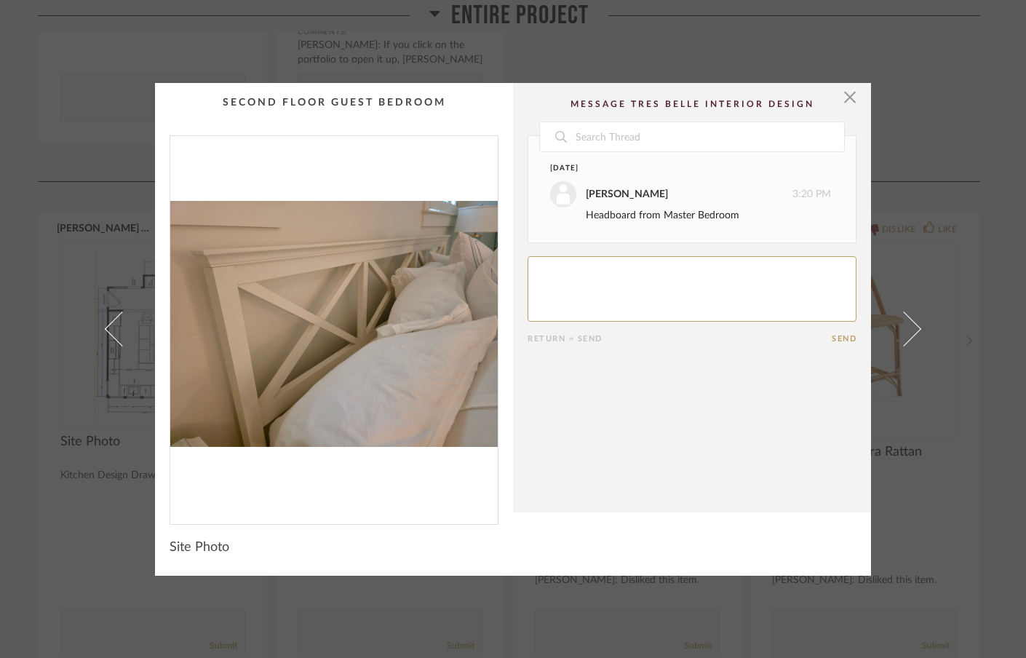
click at [908, 325] on span at bounding box center [903, 328] width 35 height 35
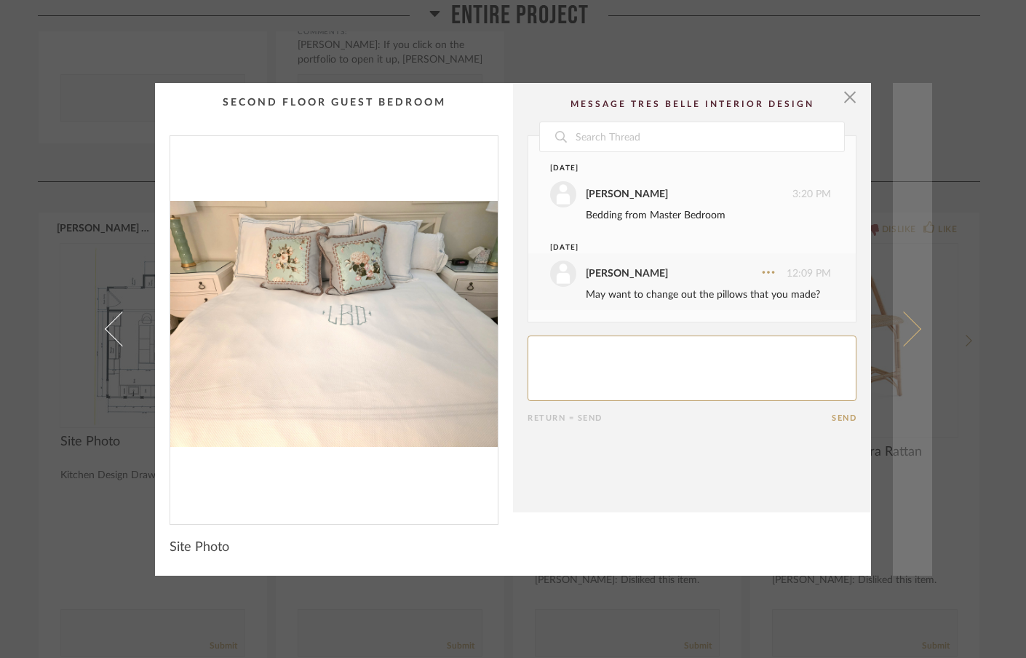
click at [910, 321] on link at bounding box center [912, 329] width 39 height 493
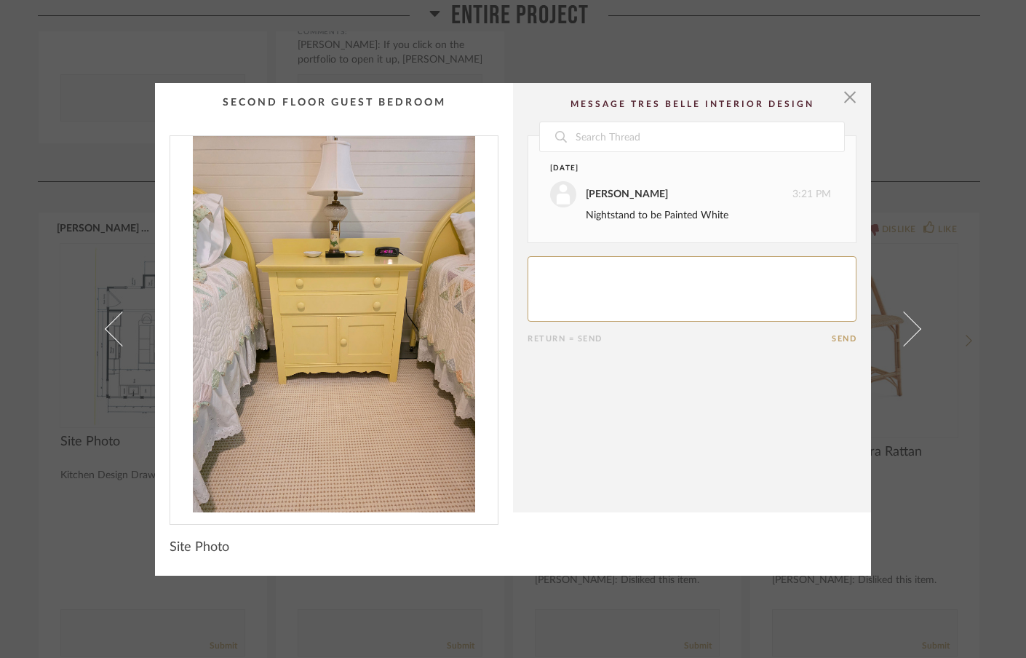
click at [910, 321] on link at bounding box center [912, 329] width 39 height 493
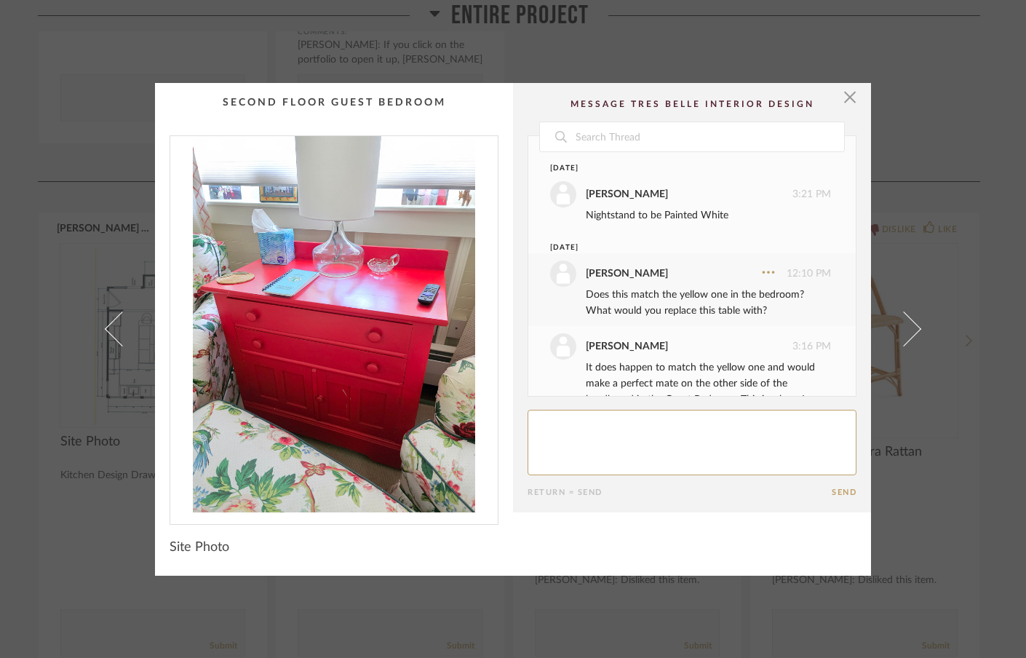
scroll to position [79, 0]
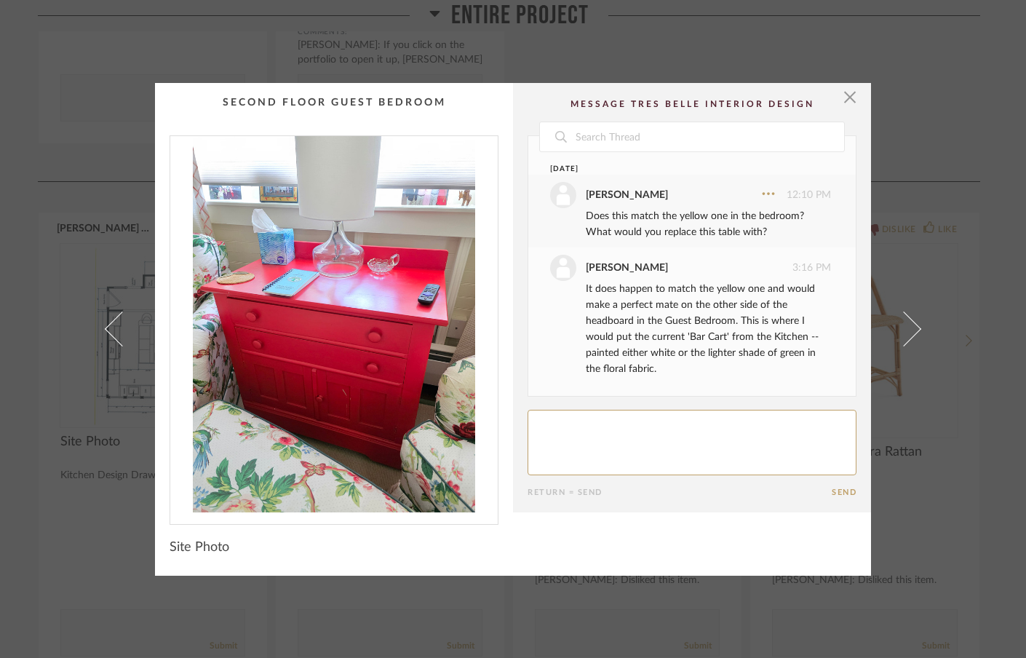
click at [910, 321] on link at bounding box center [912, 329] width 39 height 493
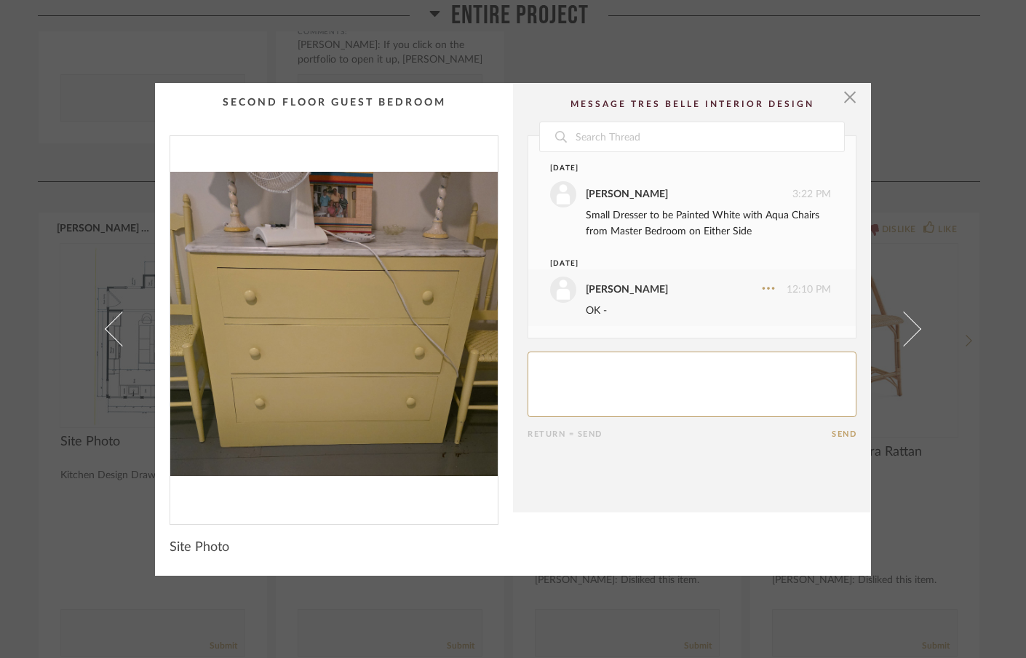
click at [910, 321] on link at bounding box center [912, 329] width 39 height 493
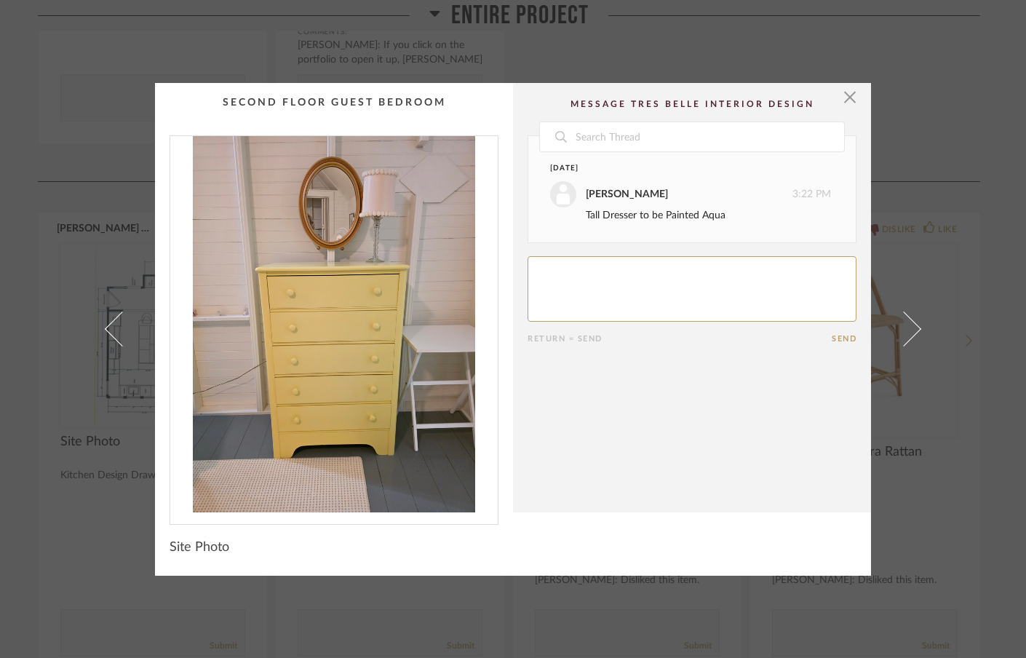
click at [910, 321] on link at bounding box center [912, 329] width 39 height 493
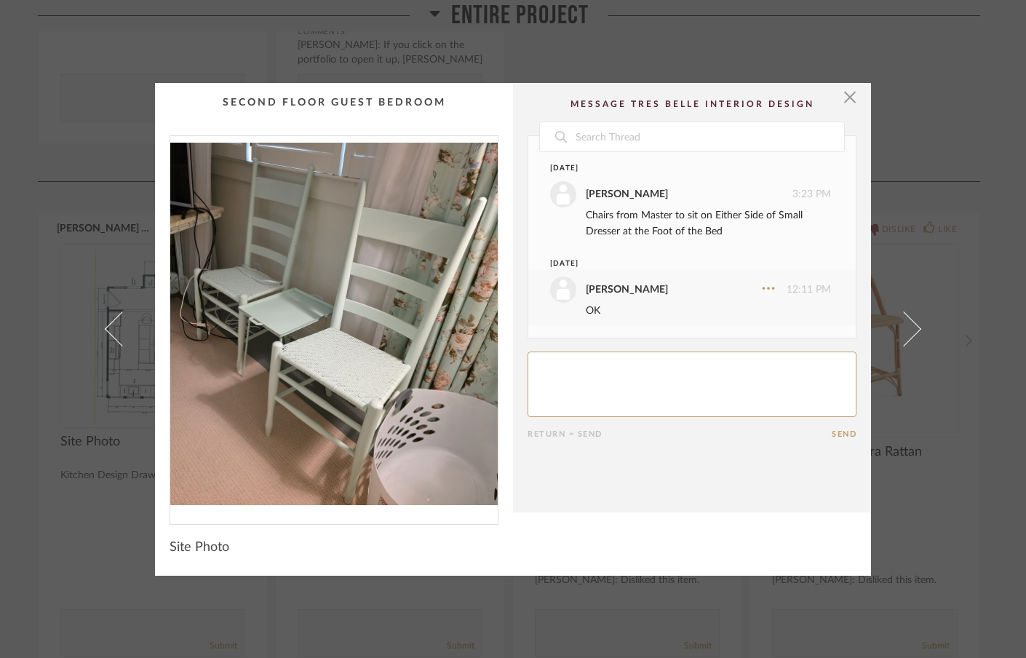
click at [910, 321] on link at bounding box center [912, 329] width 39 height 493
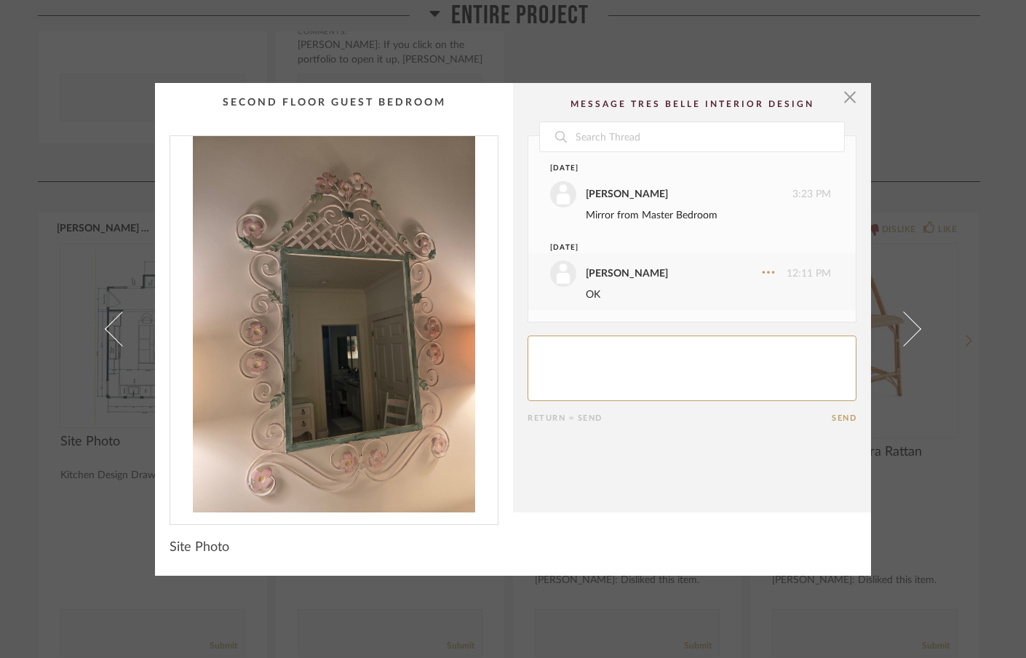
click at [910, 321] on link at bounding box center [912, 329] width 39 height 493
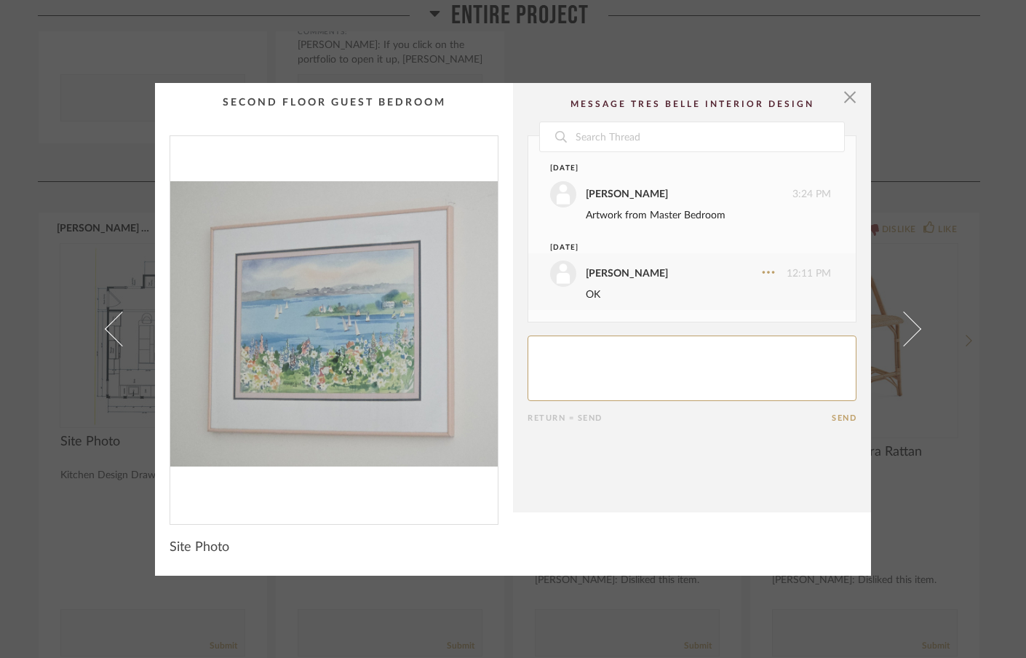
click at [910, 321] on link at bounding box center [912, 329] width 39 height 493
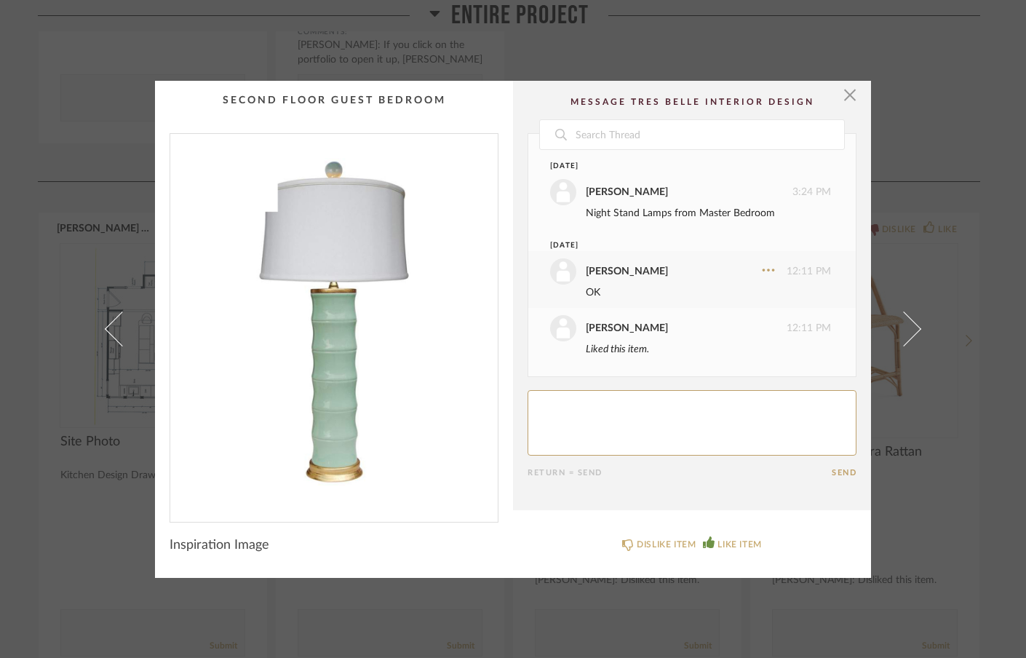
click at [910, 321] on link at bounding box center [912, 329] width 39 height 497
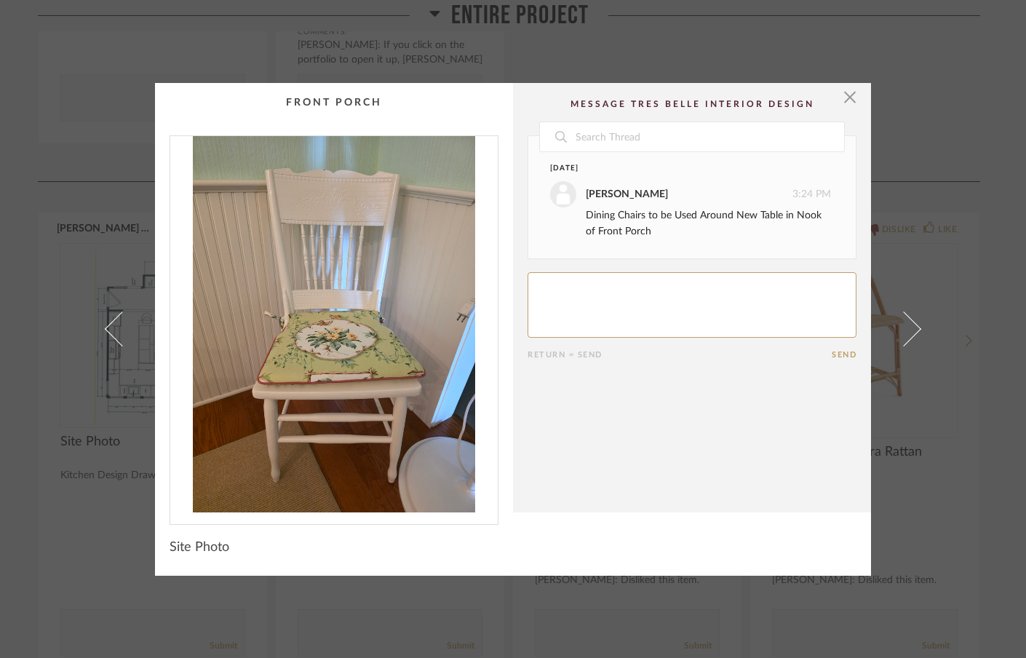
click at [910, 321] on link at bounding box center [912, 329] width 39 height 493
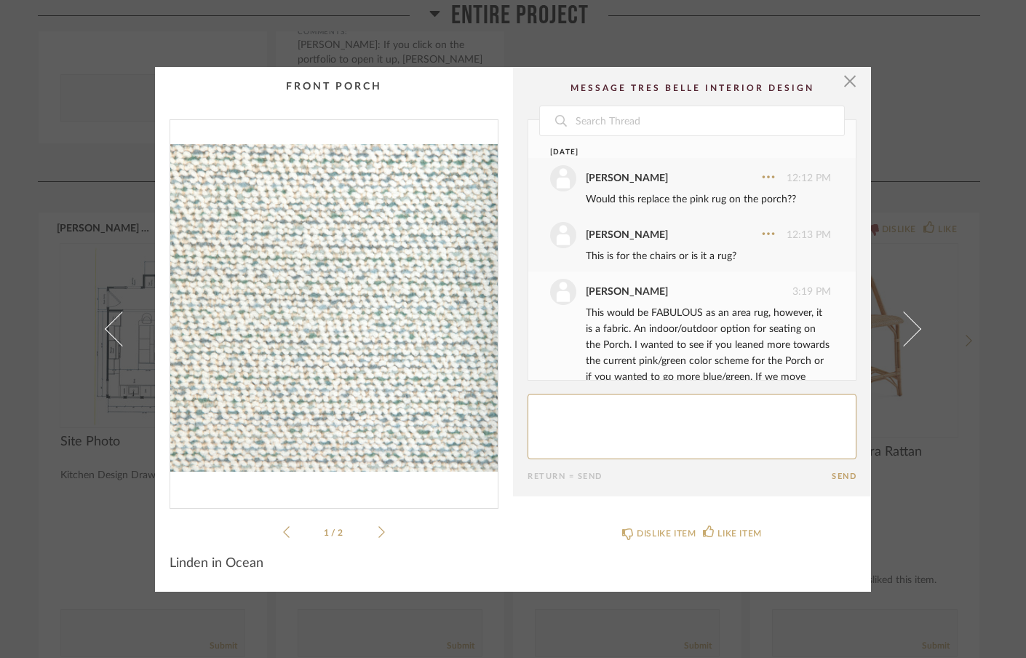
scroll to position [72, 0]
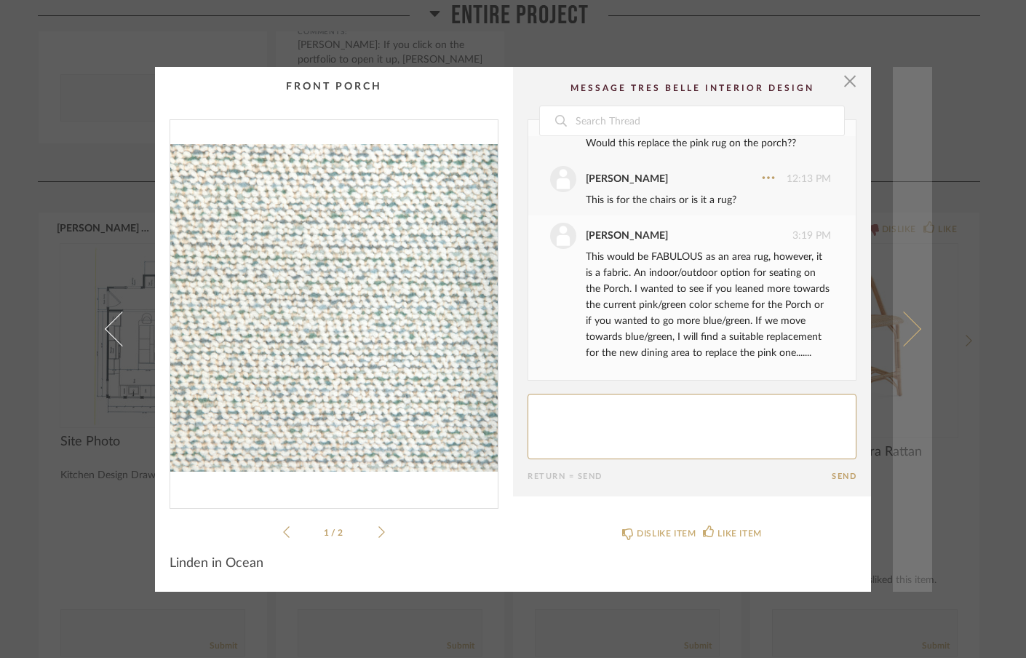
click at [909, 329] on span at bounding box center [903, 328] width 35 height 35
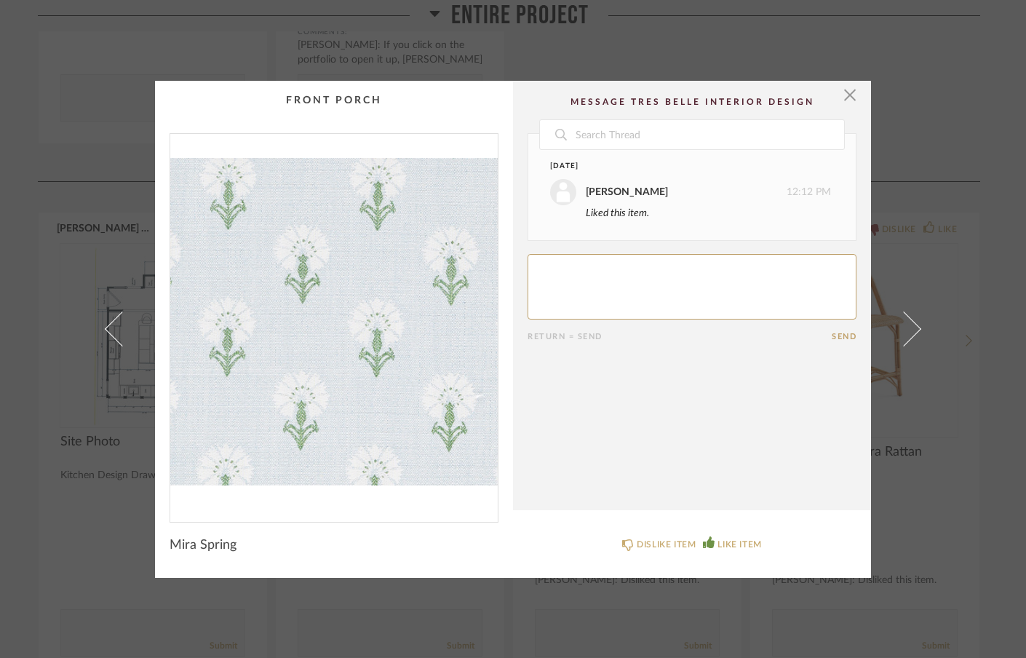
click at [909, 329] on span at bounding box center [903, 328] width 35 height 35
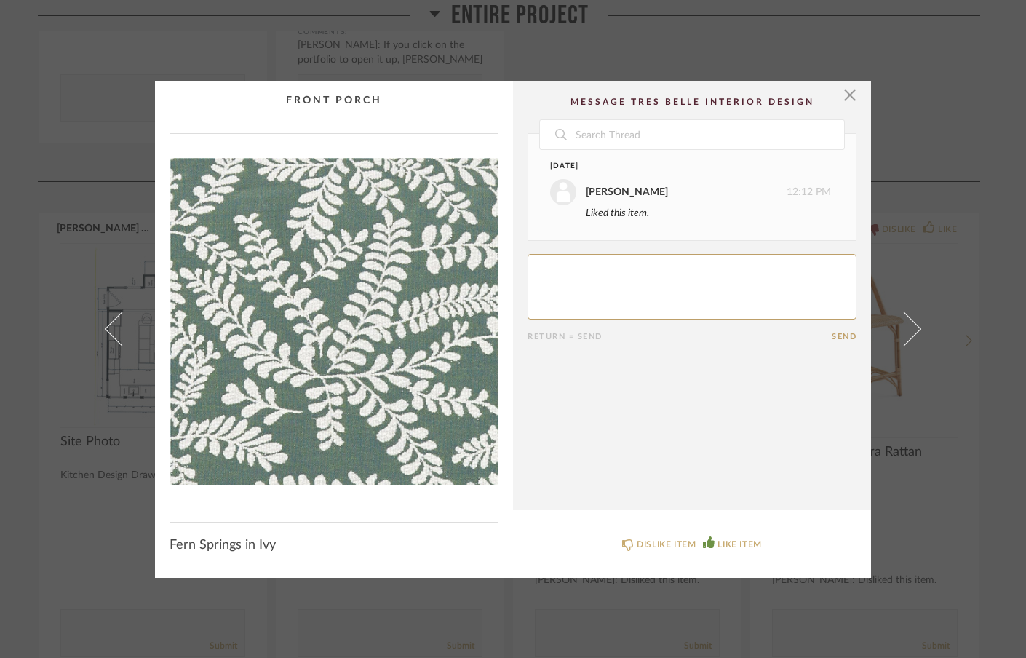
click at [909, 329] on span at bounding box center [903, 328] width 35 height 35
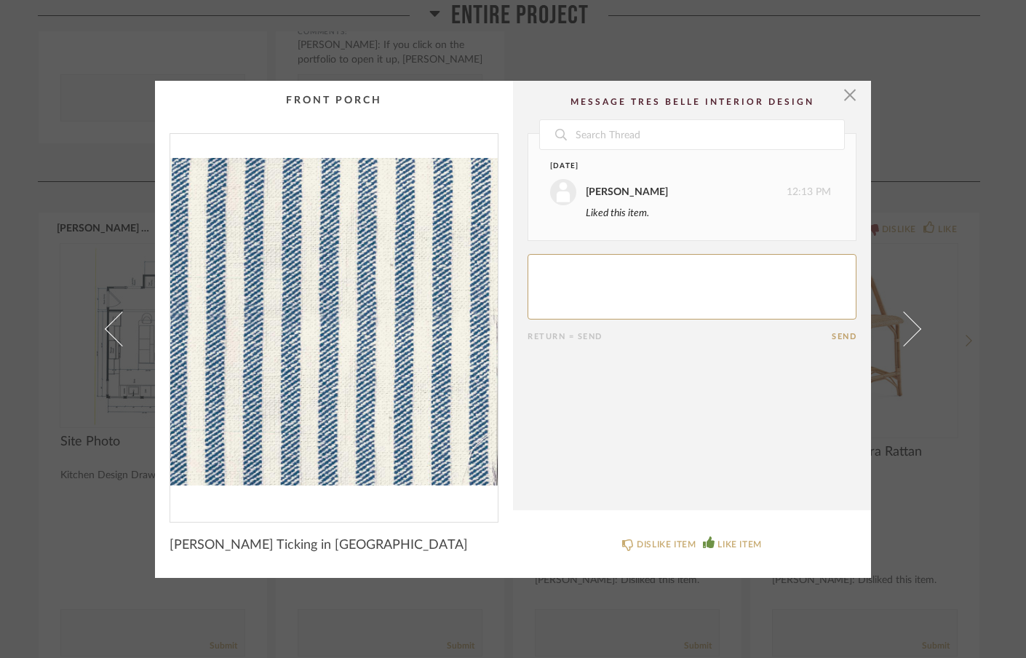
click at [909, 329] on span at bounding box center [903, 328] width 35 height 35
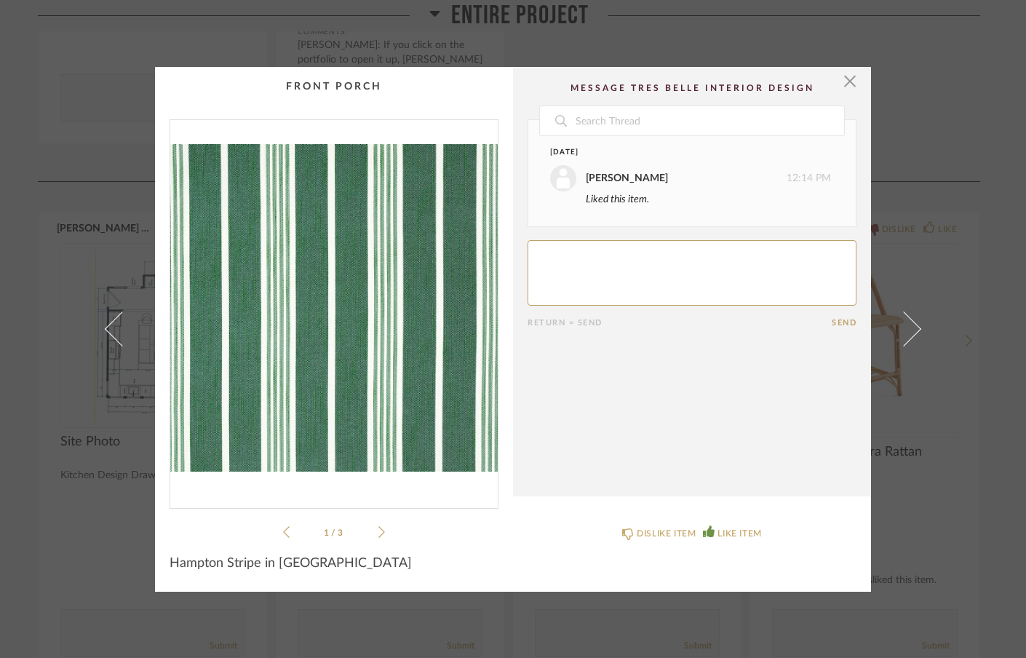
click at [909, 329] on span at bounding box center [903, 328] width 35 height 35
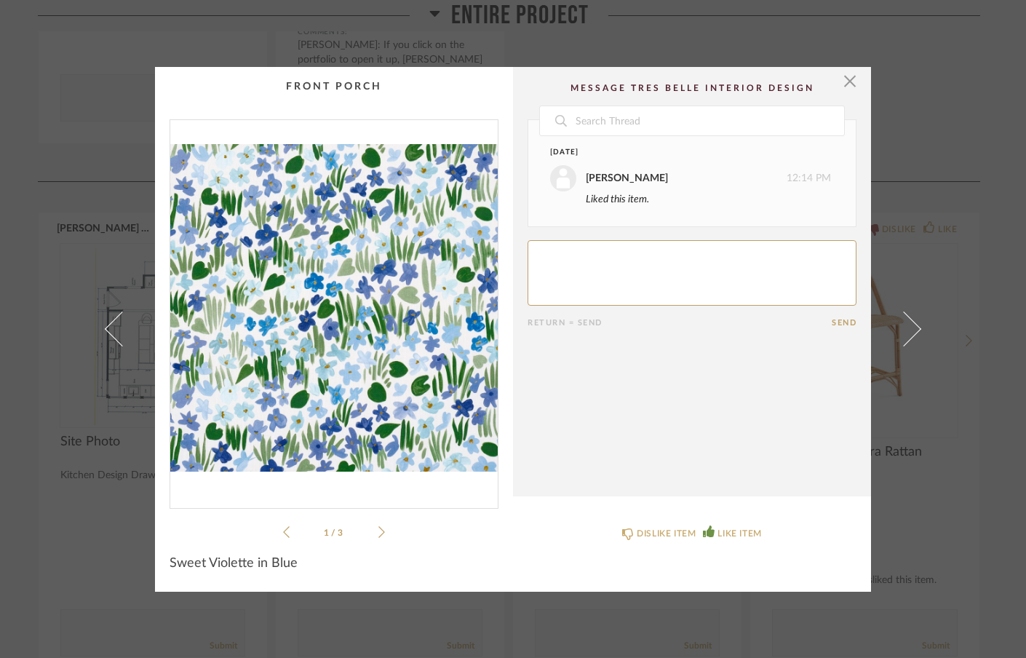
click at [909, 329] on span at bounding box center [903, 328] width 35 height 35
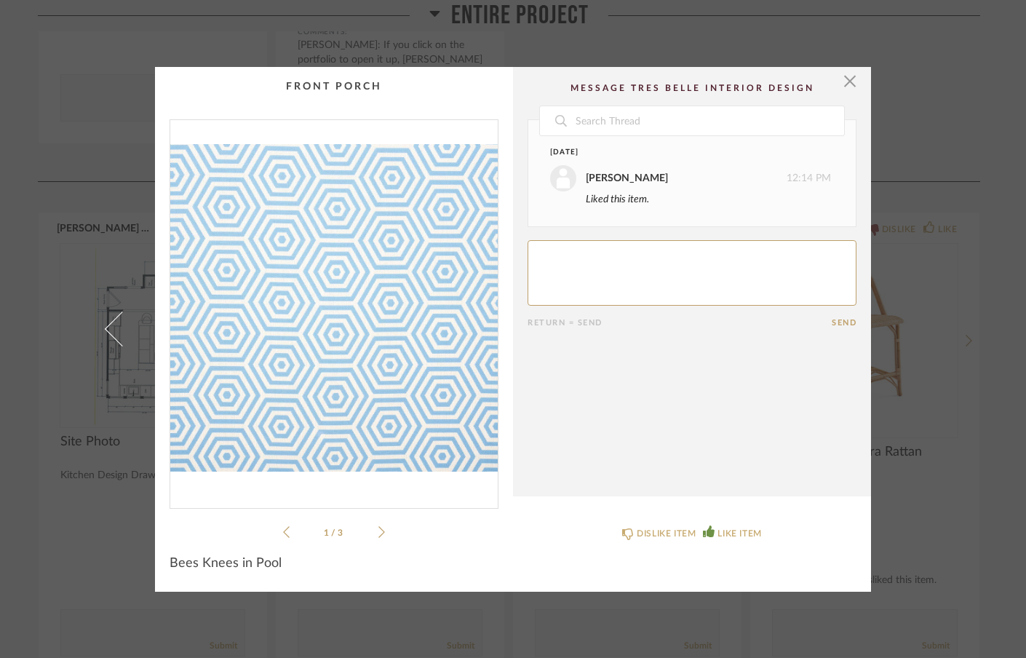
click at [909, 329] on div "× 1 / 3 Date [DATE] [PERSON_NAME] 12:14 PM Liked this item. Return = Send Send …" at bounding box center [513, 329] width 838 height 525
click at [378, 529] on icon at bounding box center [381, 531] width 7 height 13
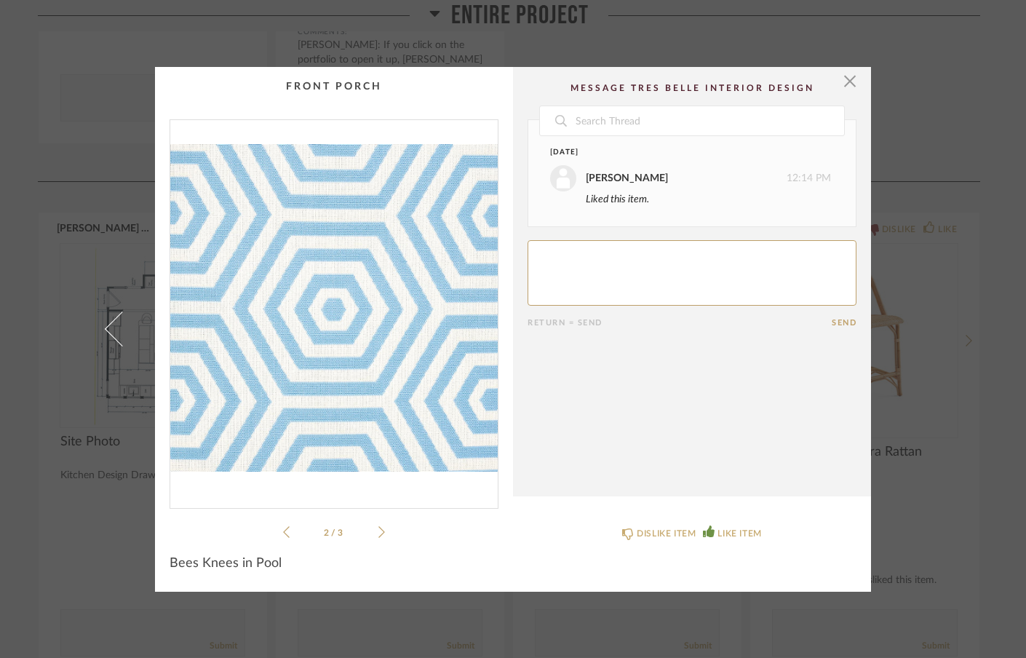
click at [378, 529] on icon at bounding box center [381, 531] width 7 height 13
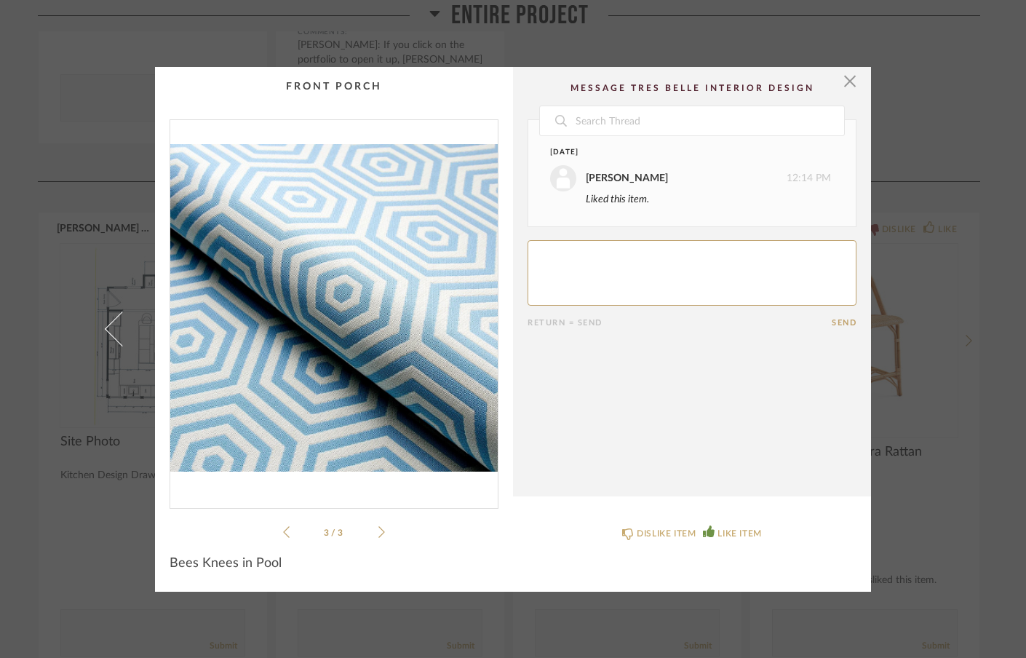
click at [378, 529] on icon at bounding box center [381, 531] width 7 height 13
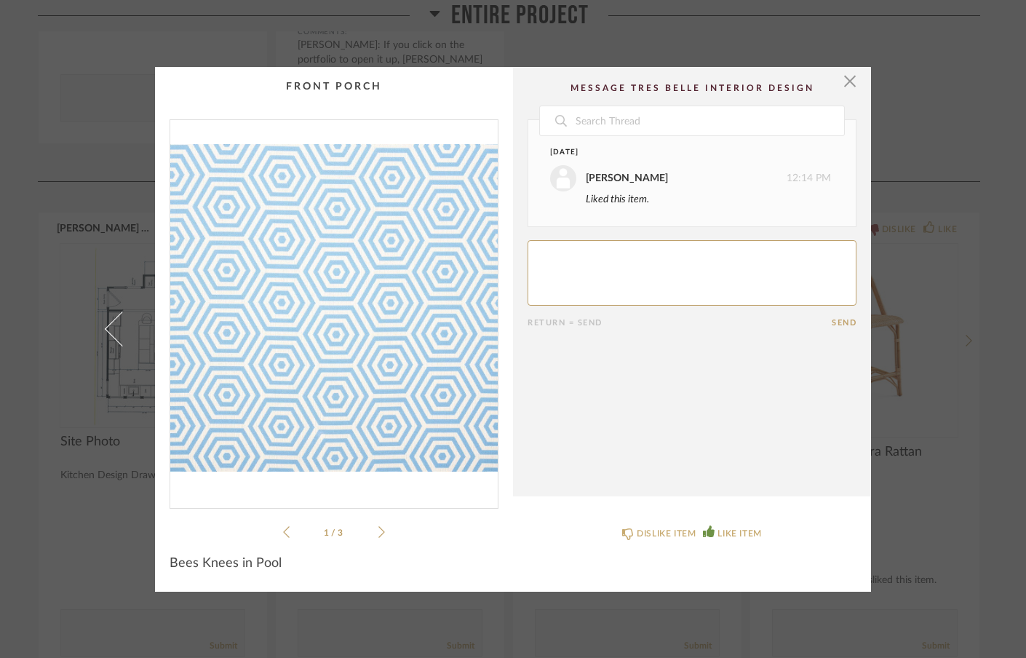
click at [378, 529] on icon at bounding box center [381, 531] width 7 height 13
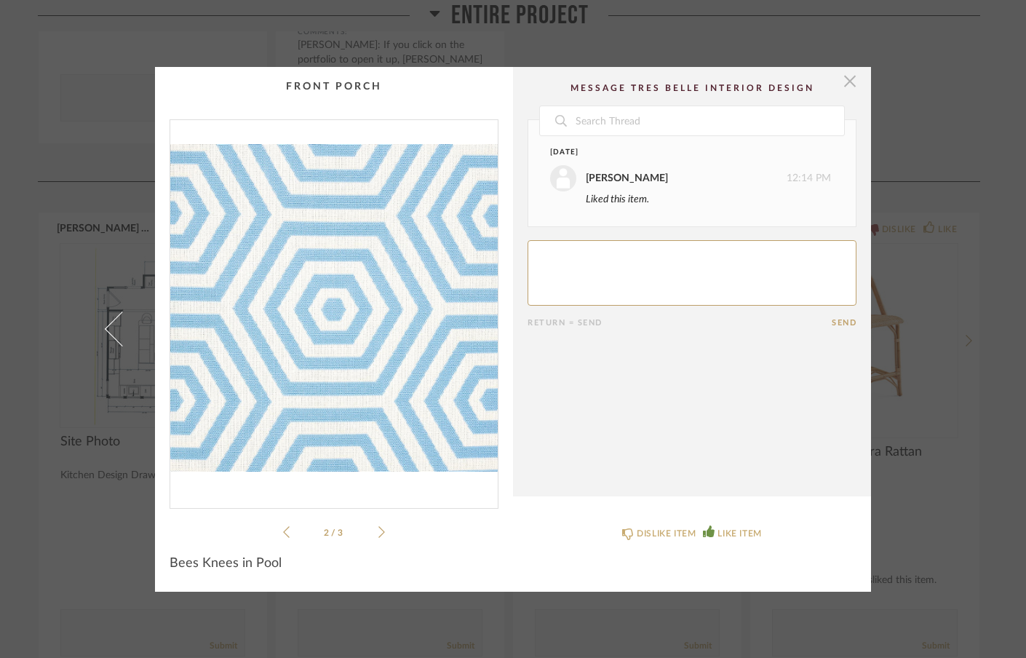
click at [848, 83] on span "button" at bounding box center [849, 81] width 29 height 29
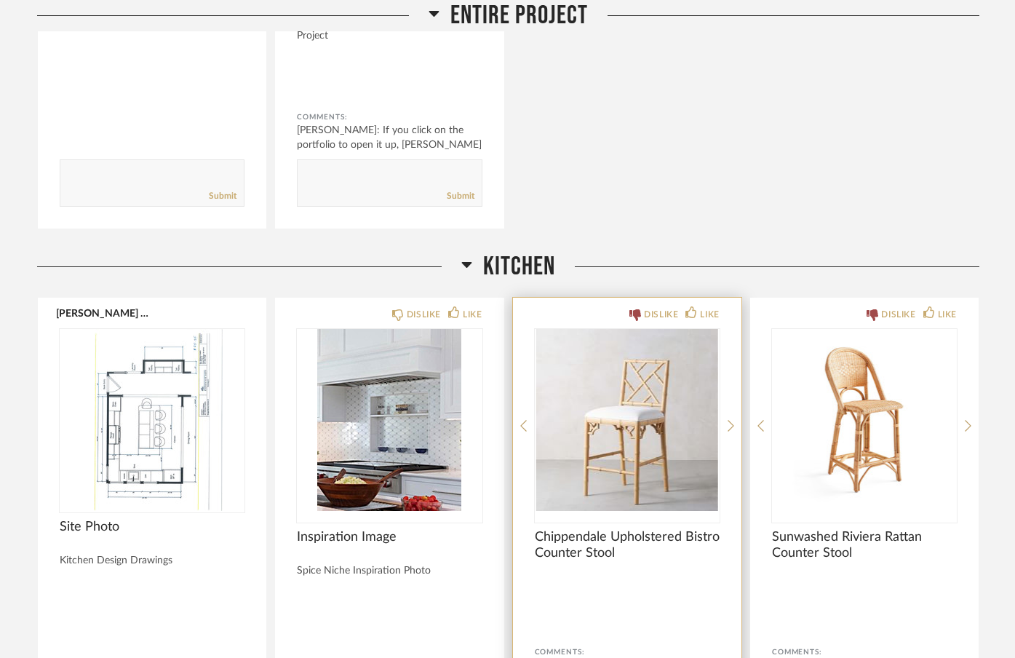
scroll to position [533, 0]
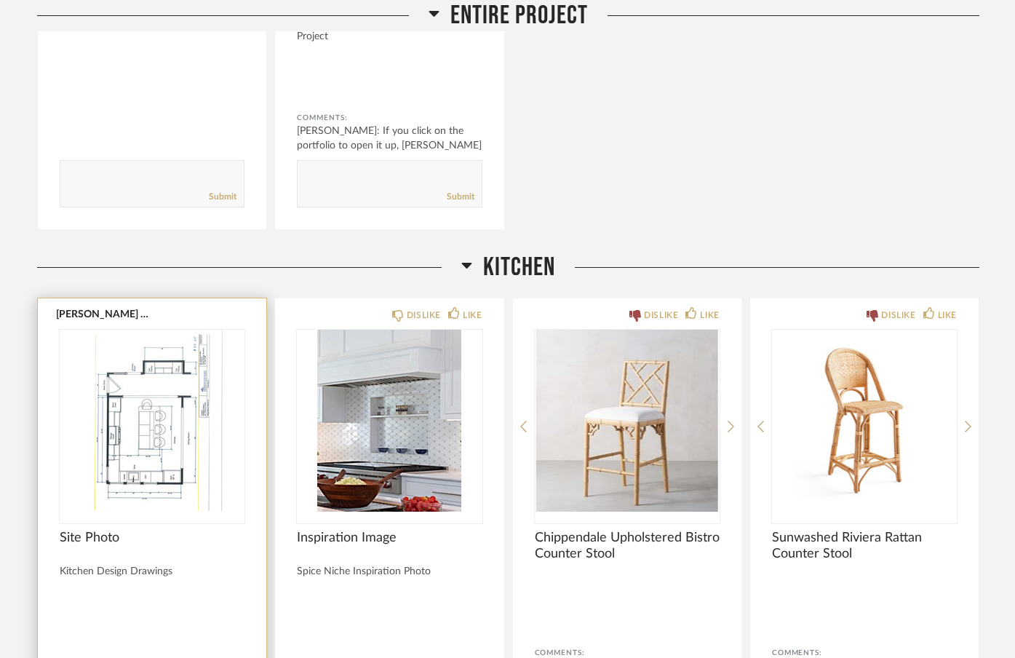
click at [133, 429] on img "0" at bounding box center [152, 421] width 185 height 182
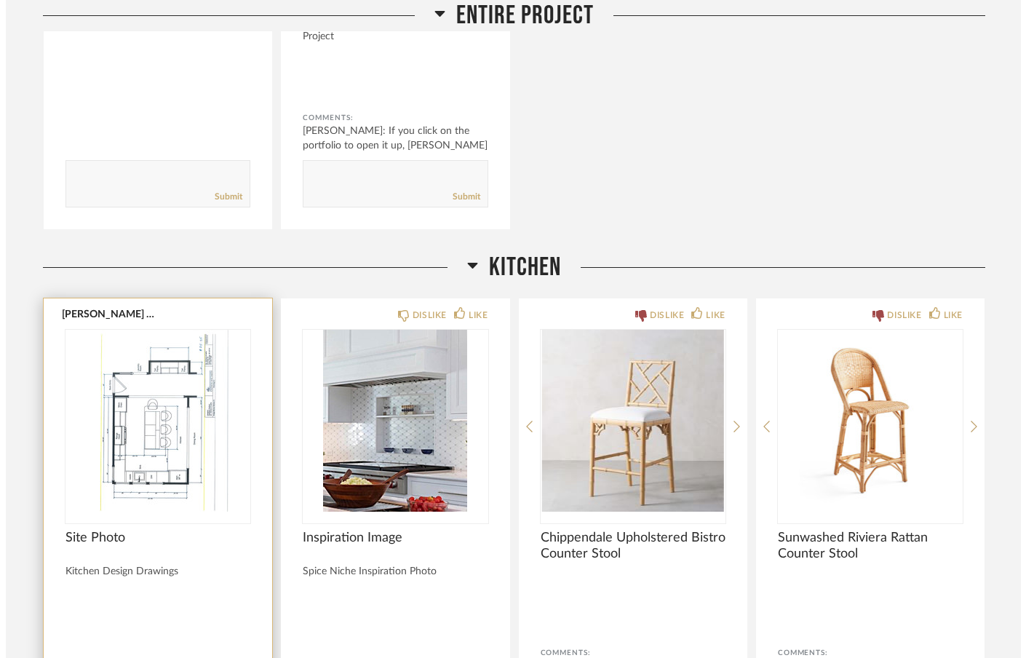
scroll to position [0, 0]
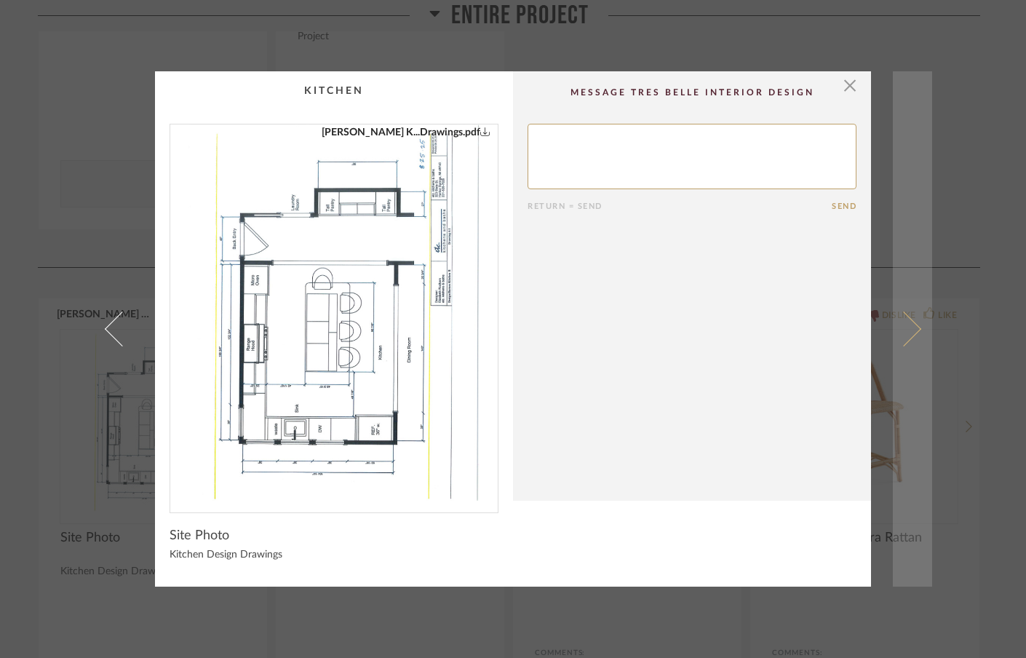
click at [908, 330] on span at bounding box center [903, 328] width 35 height 35
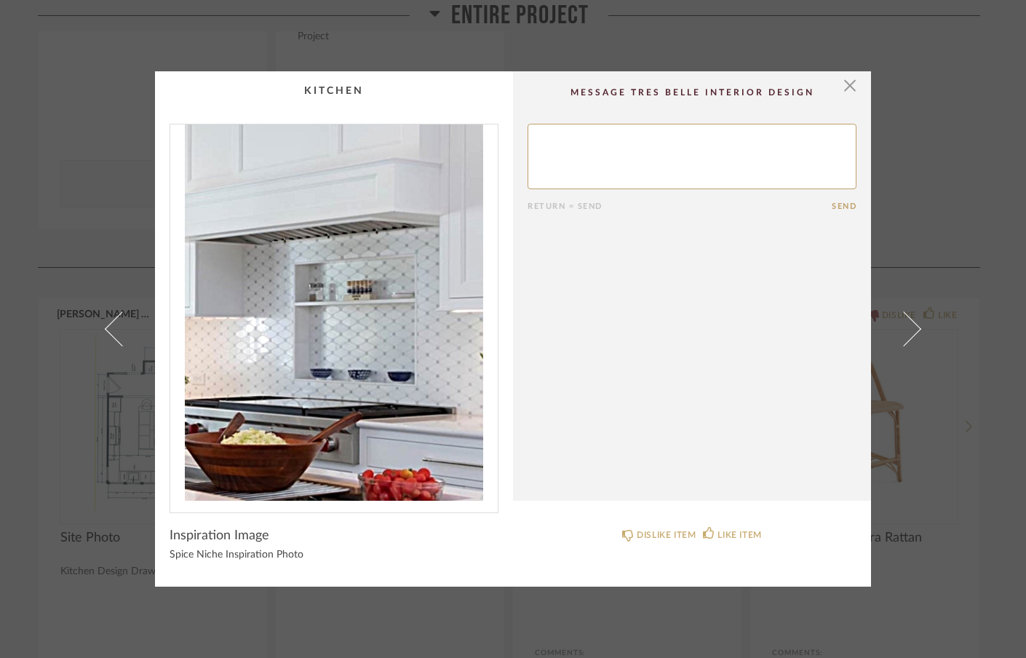
click at [908, 330] on span at bounding box center [903, 328] width 35 height 35
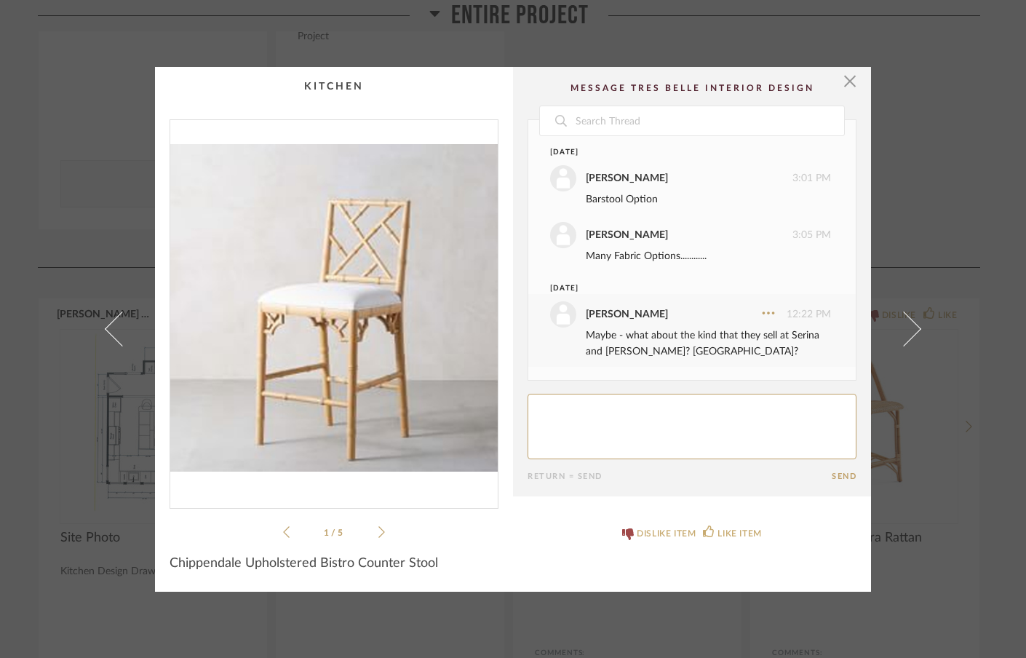
scroll to position [78, 0]
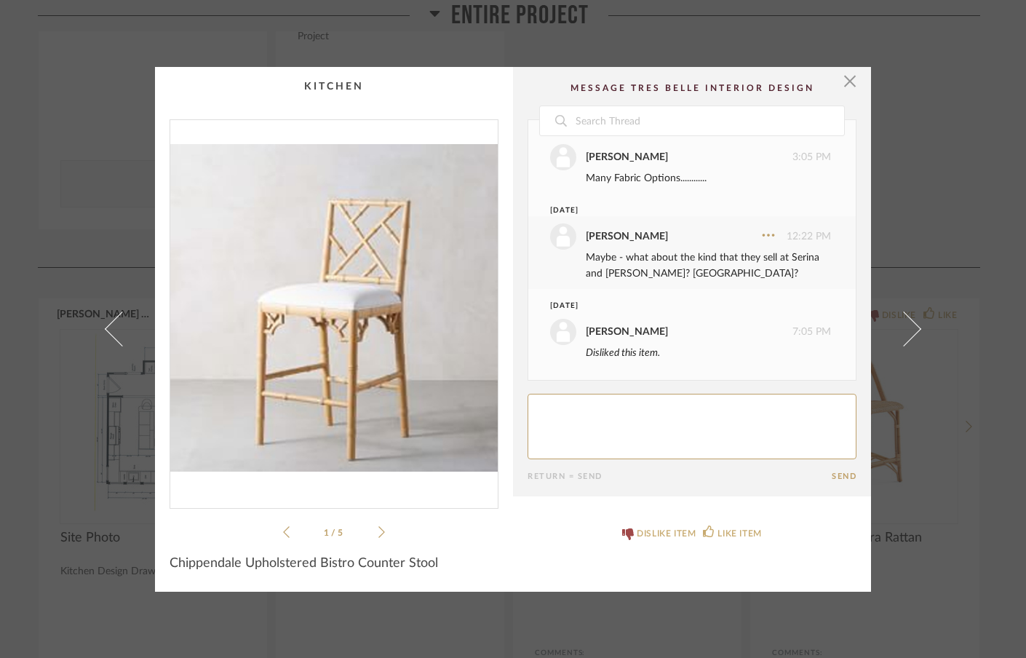
click at [908, 330] on span at bounding box center [903, 328] width 35 height 35
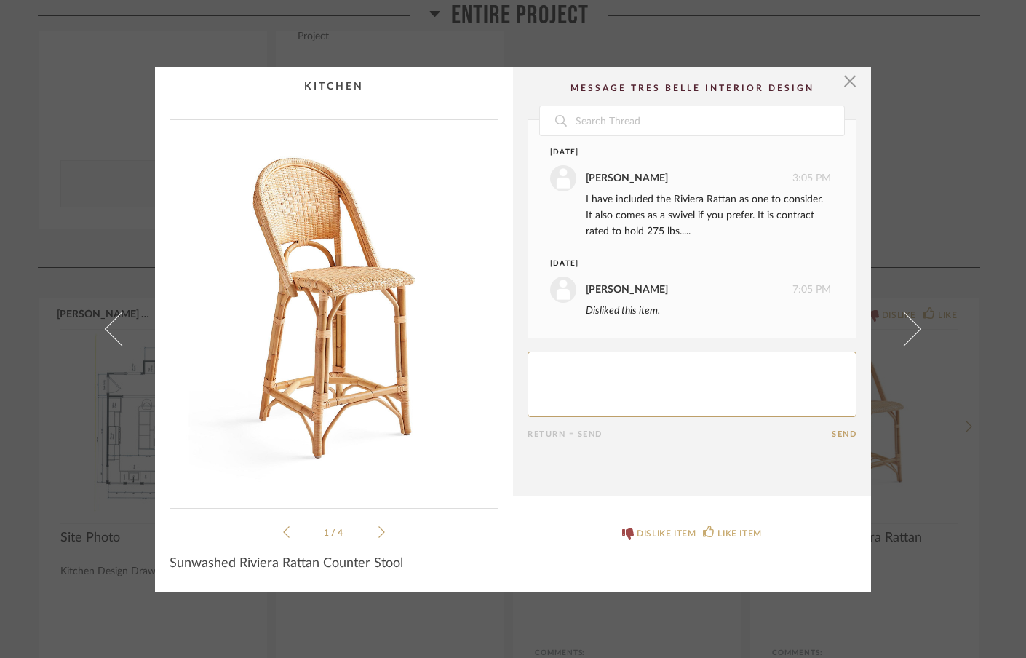
click at [908, 330] on span at bounding box center [903, 328] width 35 height 35
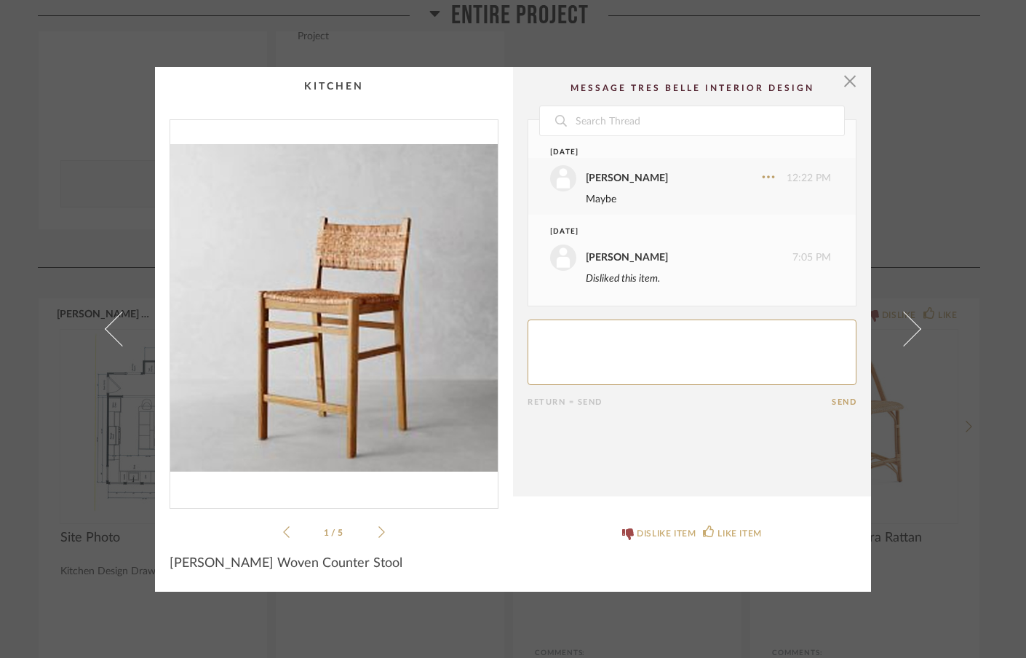
click at [908, 330] on span at bounding box center [903, 328] width 35 height 35
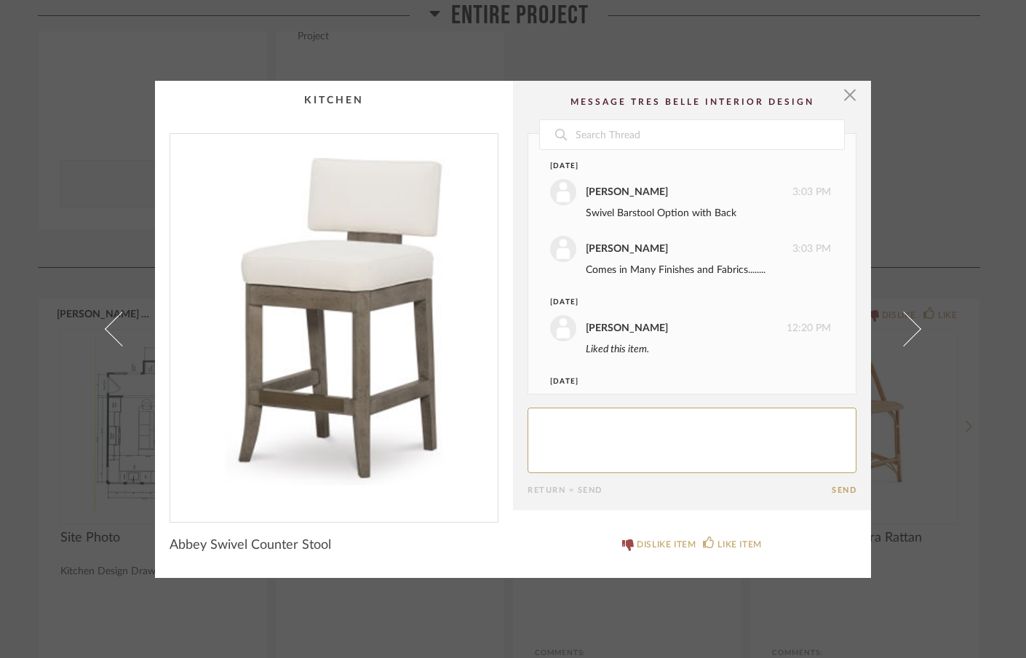
scroll to position [119, 0]
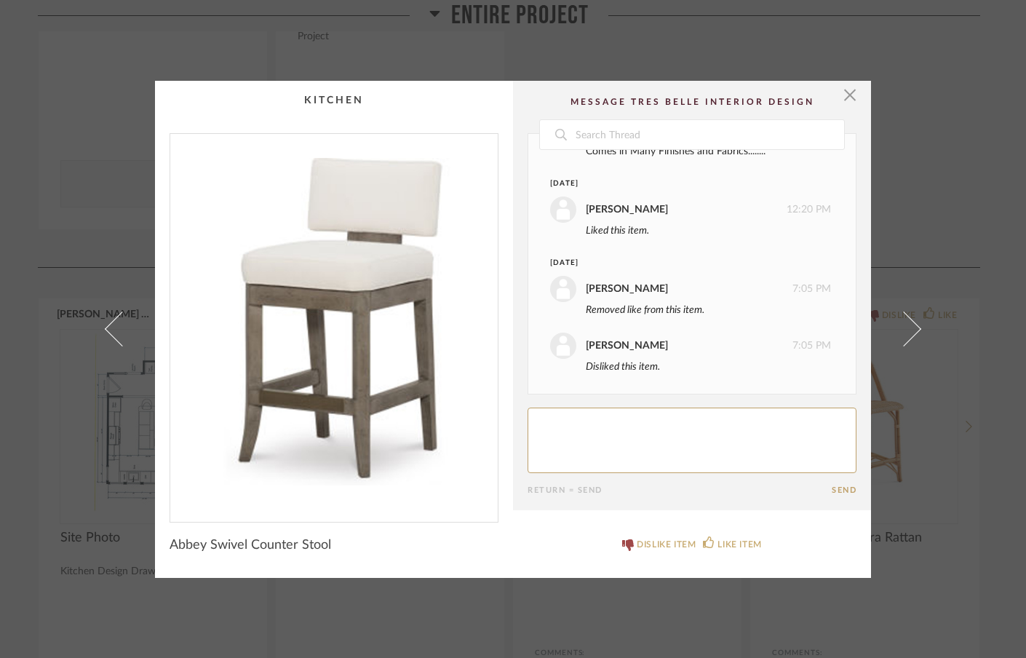
click at [908, 330] on span at bounding box center [903, 328] width 35 height 35
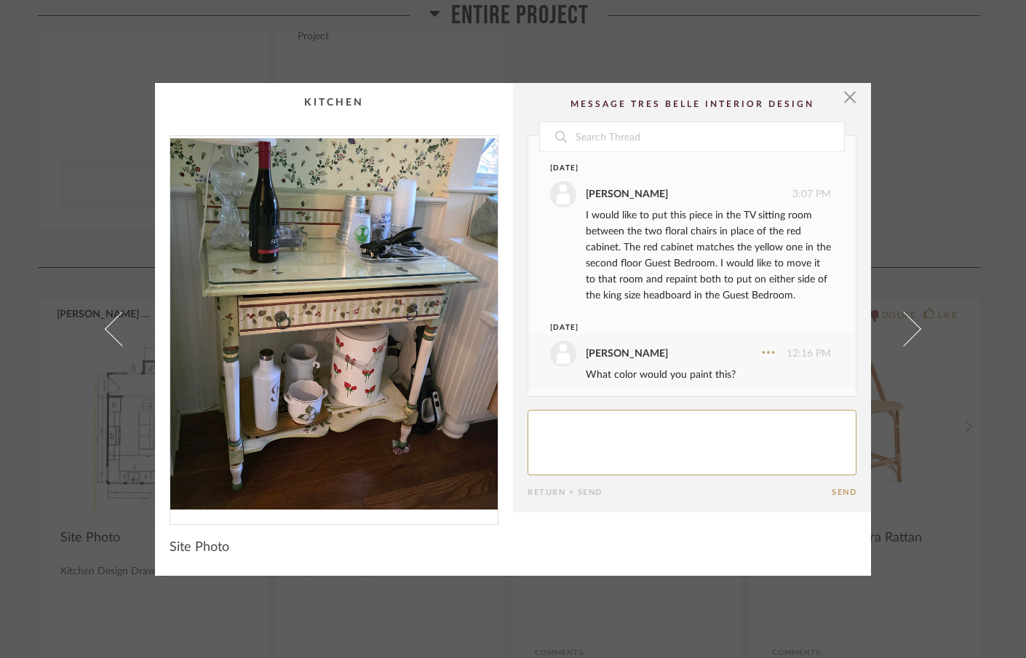
scroll to position [159, 0]
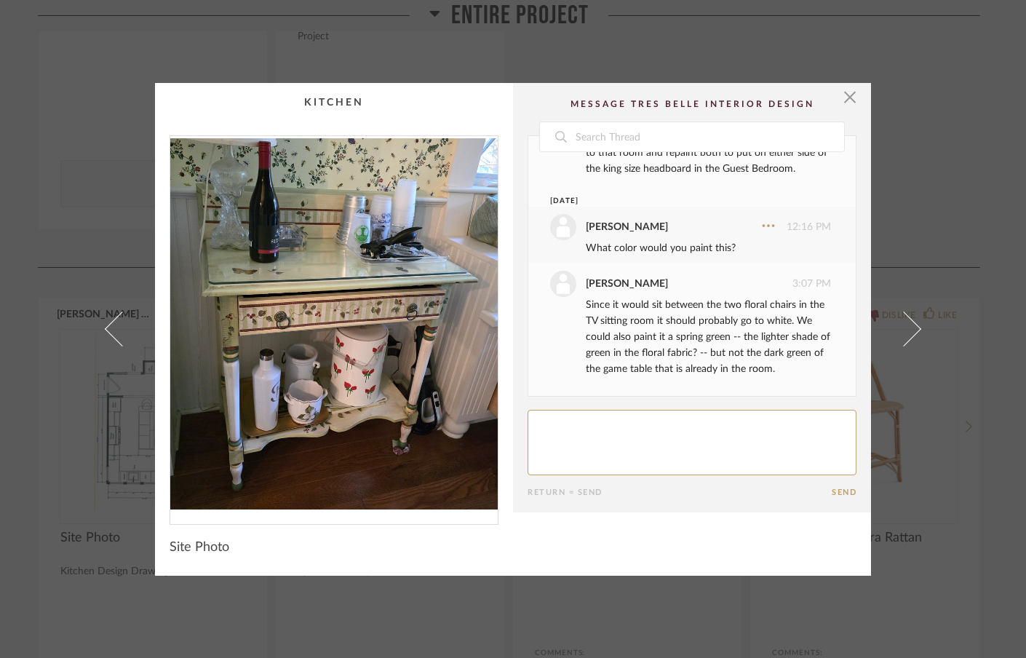
click at [648, 425] on textarea at bounding box center [692, 442] width 329 height 65
click at [581, 438] on textarea at bounding box center [692, 442] width 329 height 65
click at [762, 437] on textarea at bounding box center [692, 442] width 329 height 65
click at [758, 437] on textarea at bounding box center [692, 442] width 329 height 65
type textarea "I don't see this in between the two chair for TV room. Let's find a new table f…"
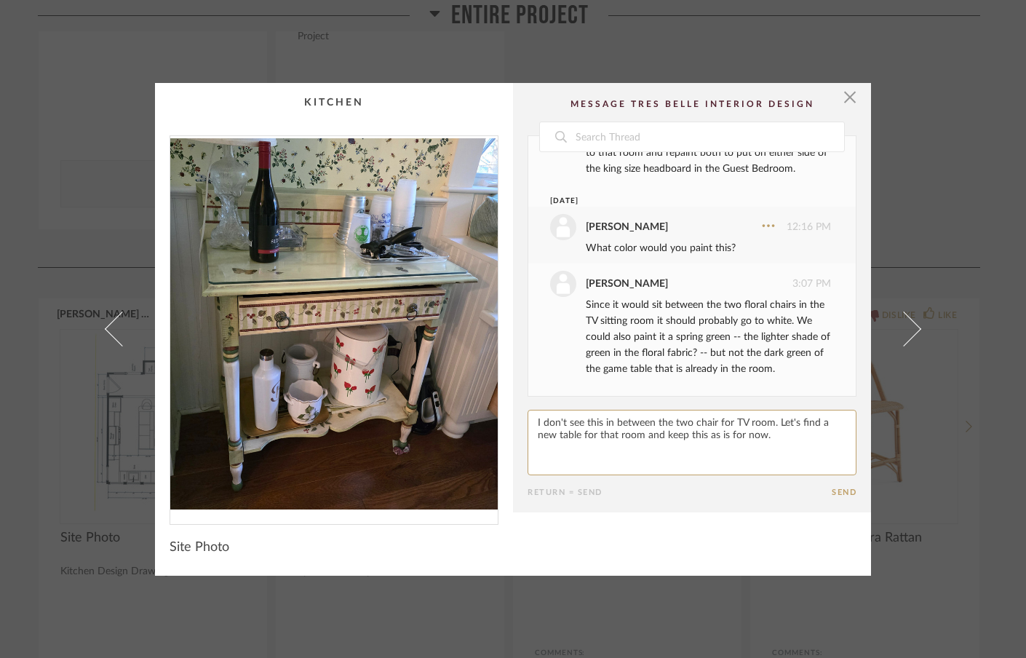
click at [842, 493] on button "Send" at bounding box center [844, 491] width 25 height 9
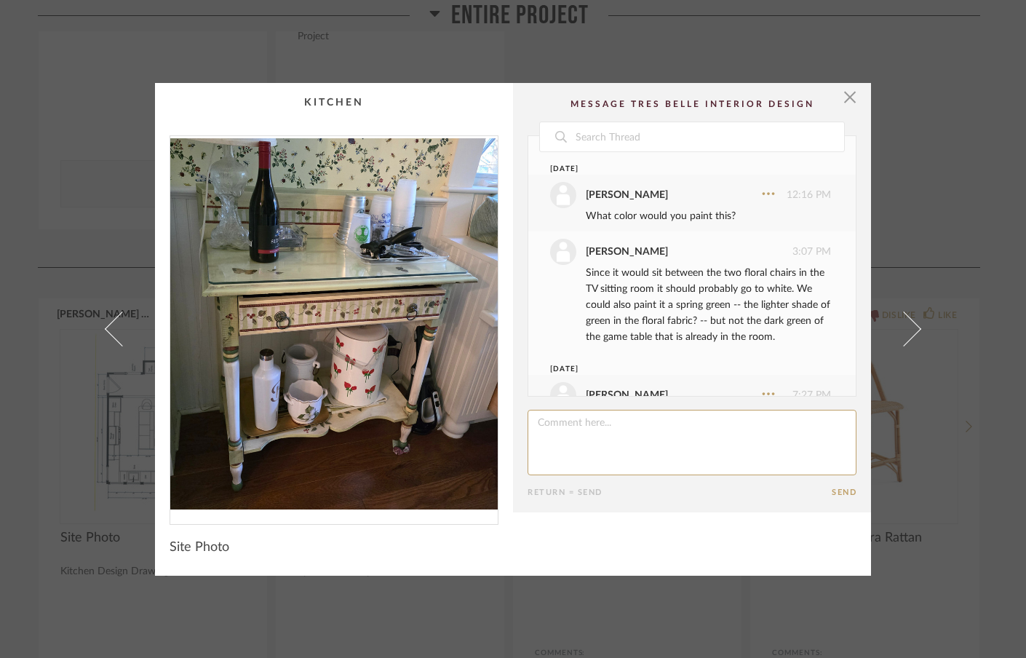
scroll to position [270, 0]
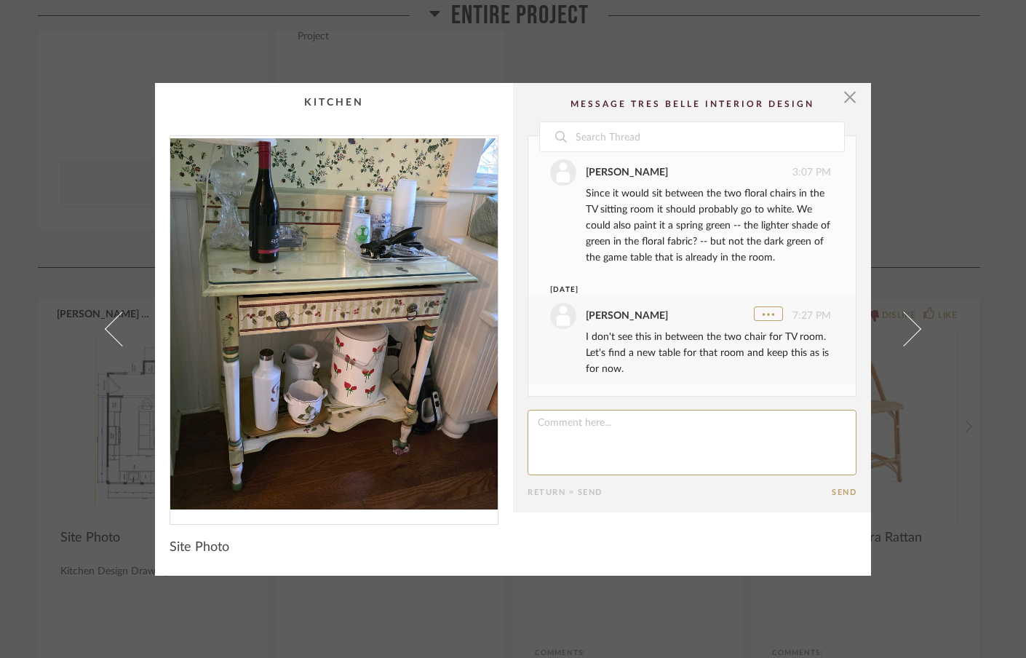
click at [763, 313] on icon at bounding box center [769, 314] width 12 height 3
click at [711, 228] on button "Edit" at bounding box center [725, 237] width 81 height 41
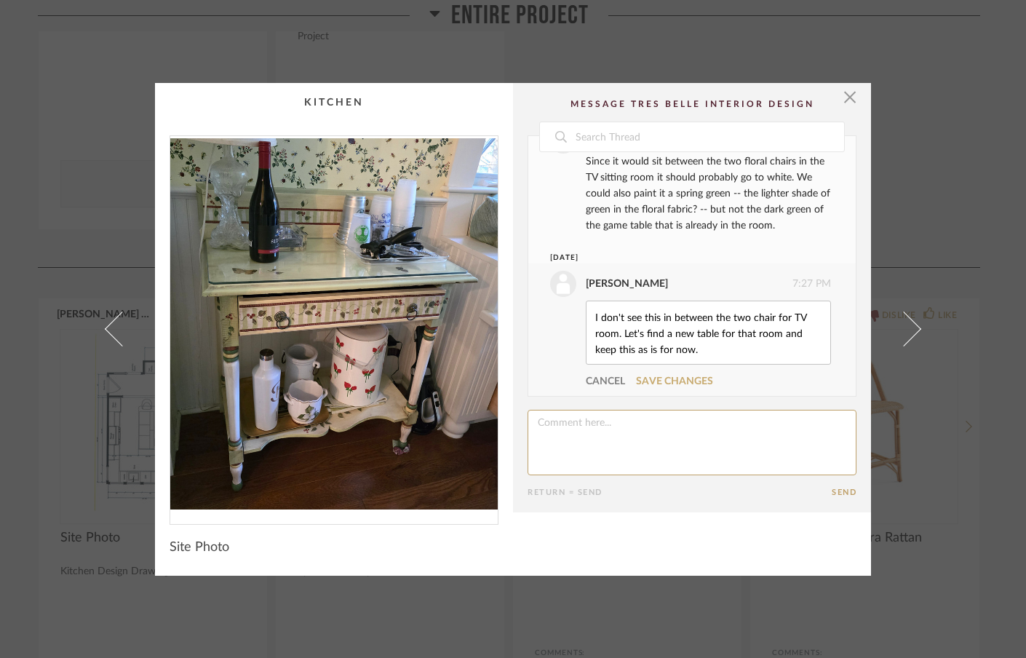
scroll to position [314, 0]
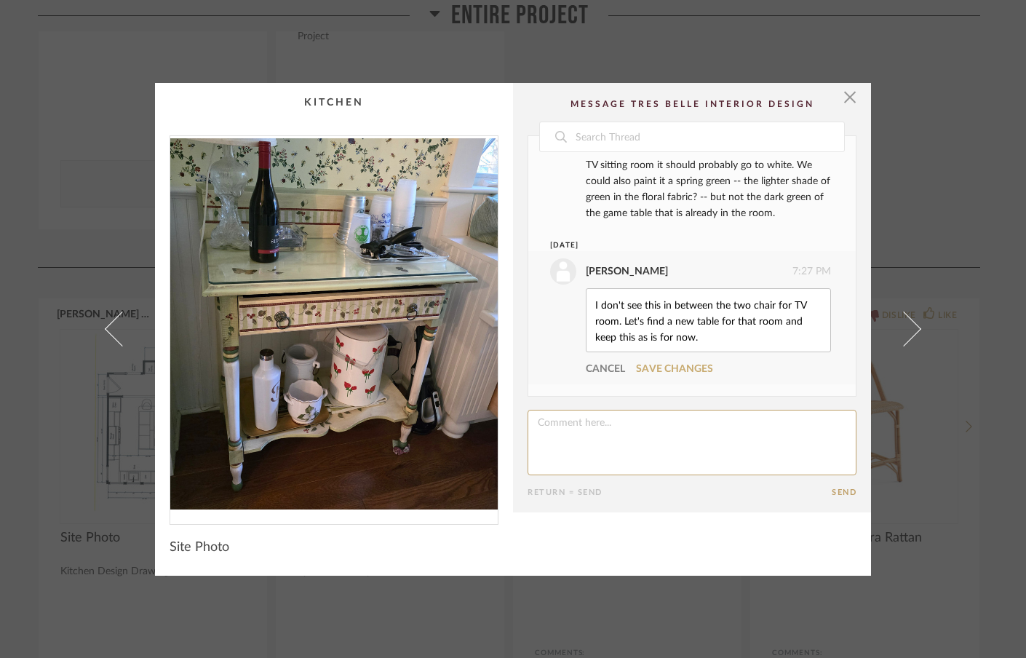
click at [769, 306] on textarea "I don't see this in between the two chair for TV room. Let's find a new table f…" at bounding box center [708, 320] width 229 height 48
type textarea "I don't see this in between the two chairs for TV room. Let's find a new table …"
click at [689, 367] on link "Save Changes" at bounding box center [674, 369] width 77 height 10
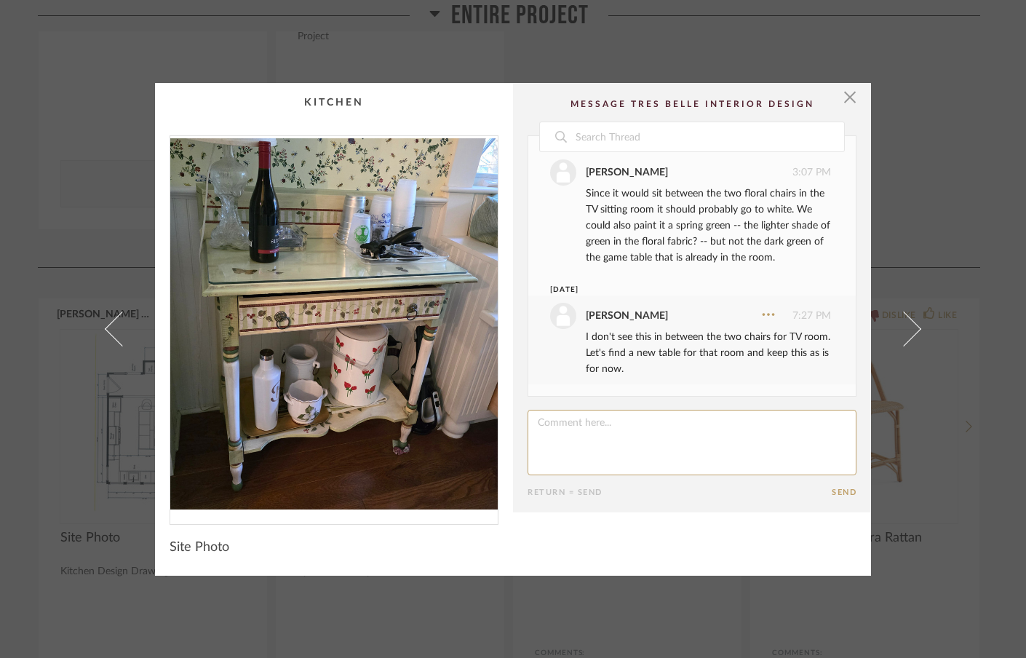
scroll to position [270, 0]
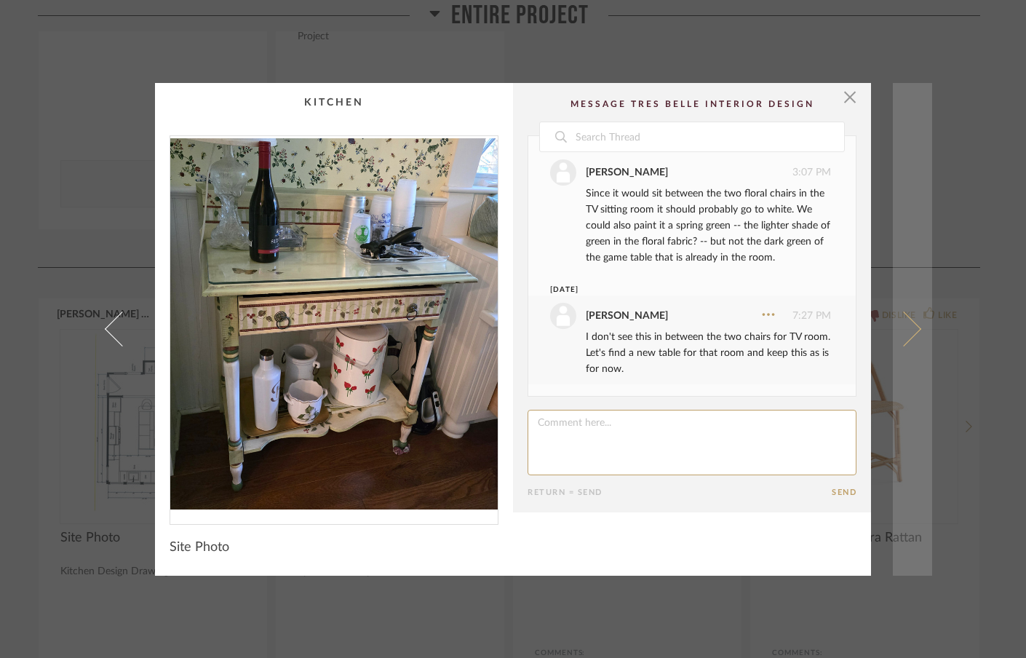
click at [911, 323] on link at bounding box center [912, 329] width 39 height 493
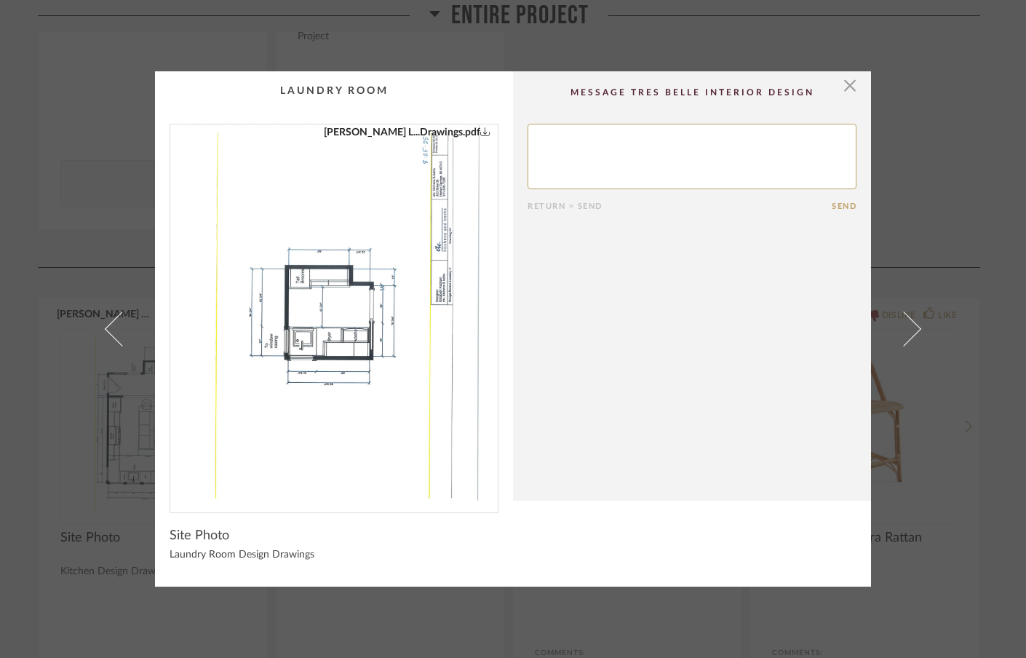
click at [911, 323] on link at bounding box center [912, 329] width 39 height 516
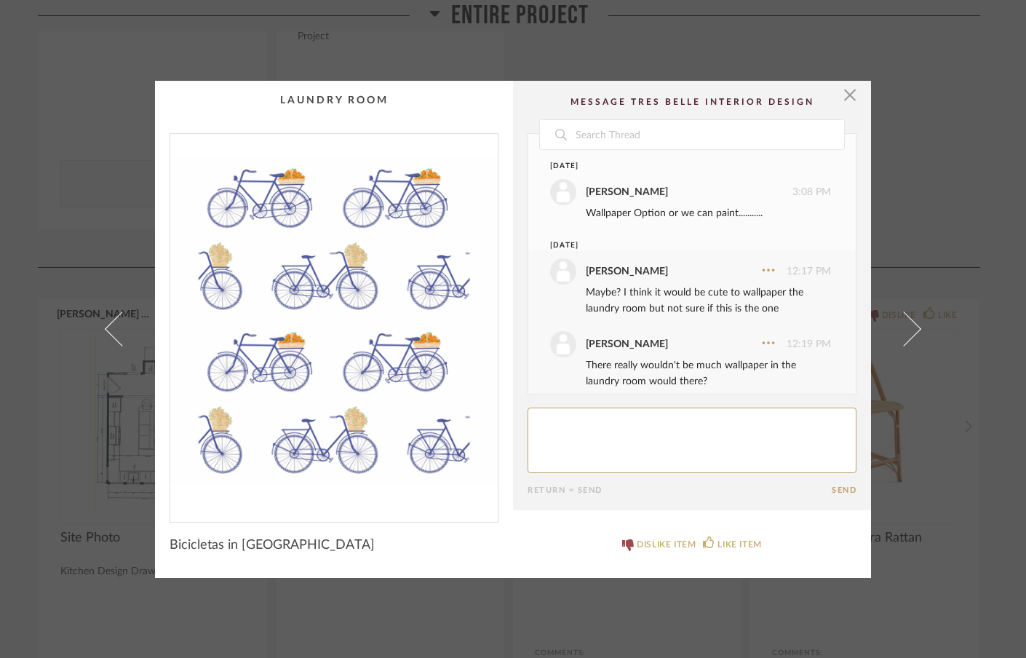
scroll to position [183, 0]
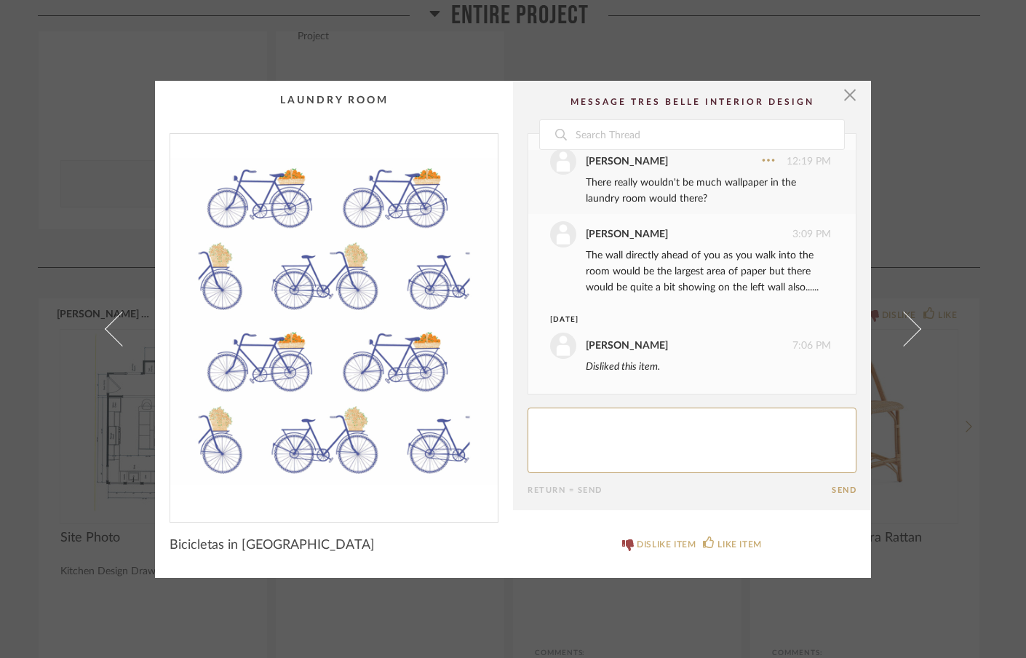
click at [911, 323] on link at bounding box center [912, 329] width 39 height 497
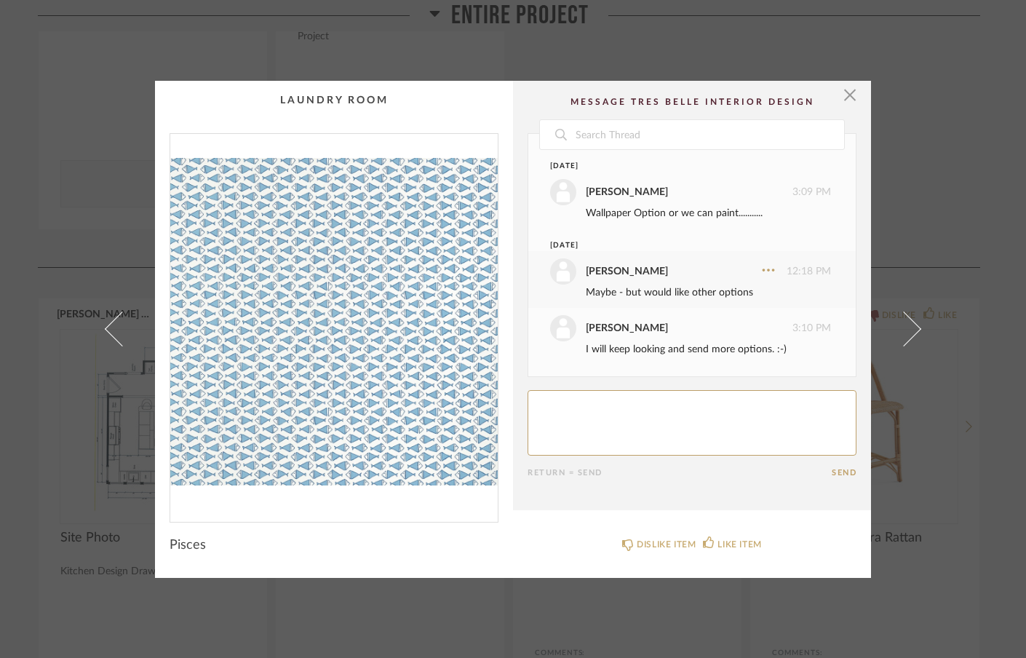
click at [911, 323] on link at bounding box center [912, 329] width 39 height 497
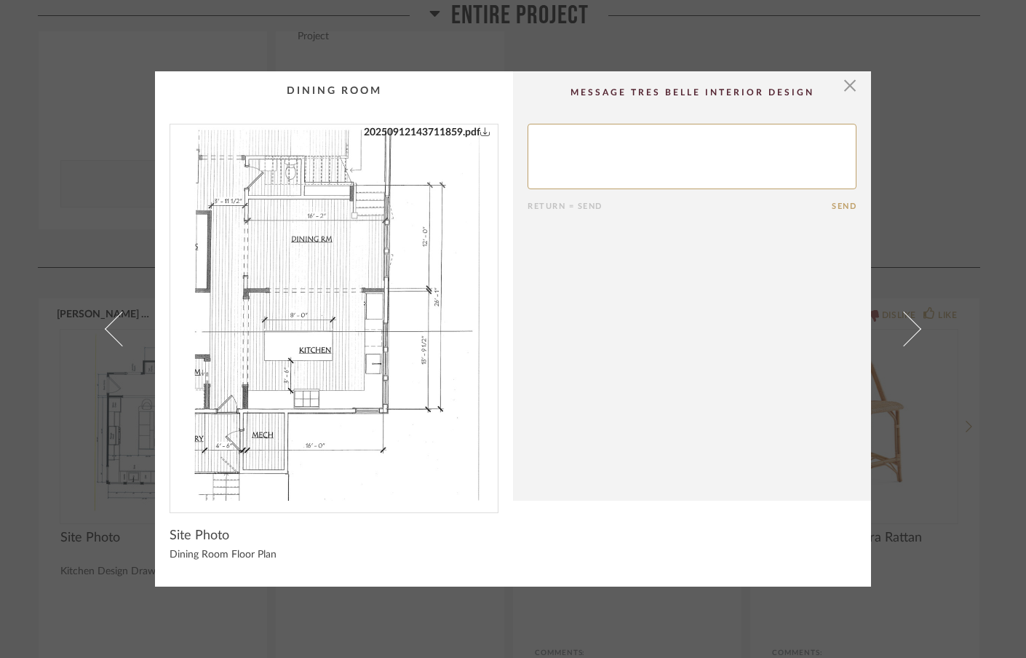
click at [911, 323] on link at bounding box center [912, 329] width 39 height 516
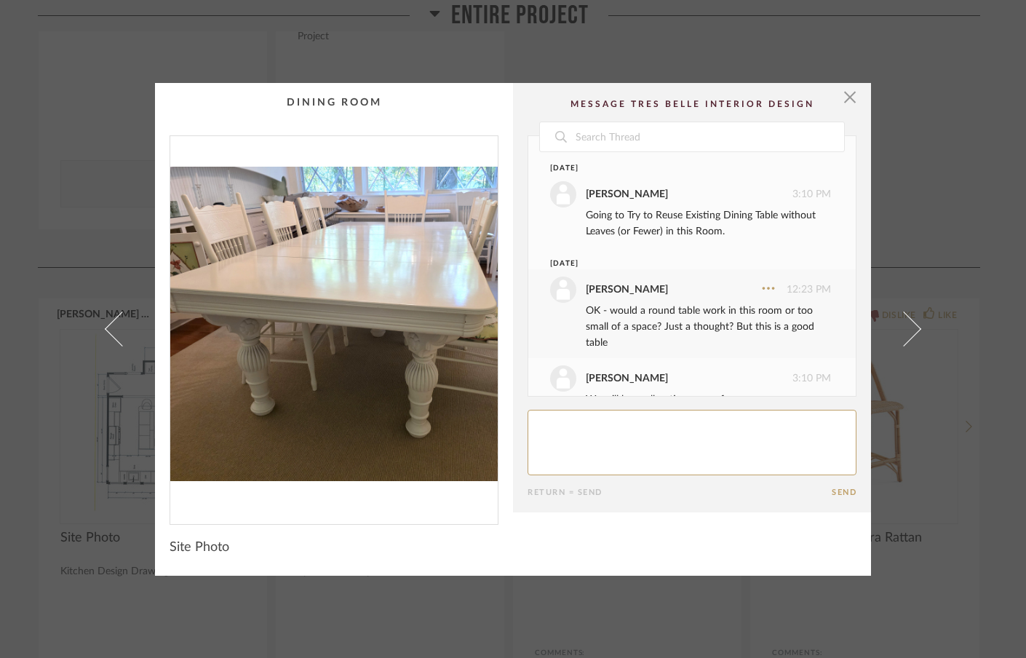
scroll to position [126, 0]
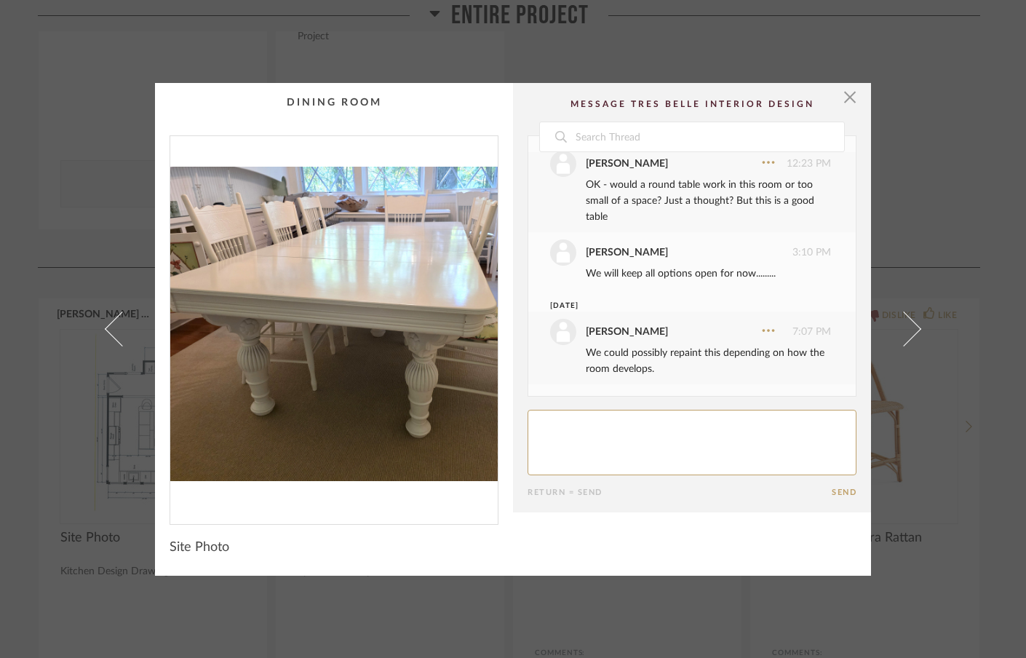
click at [911, 323] on link at bounding box center [912, 329] width 39 height 493
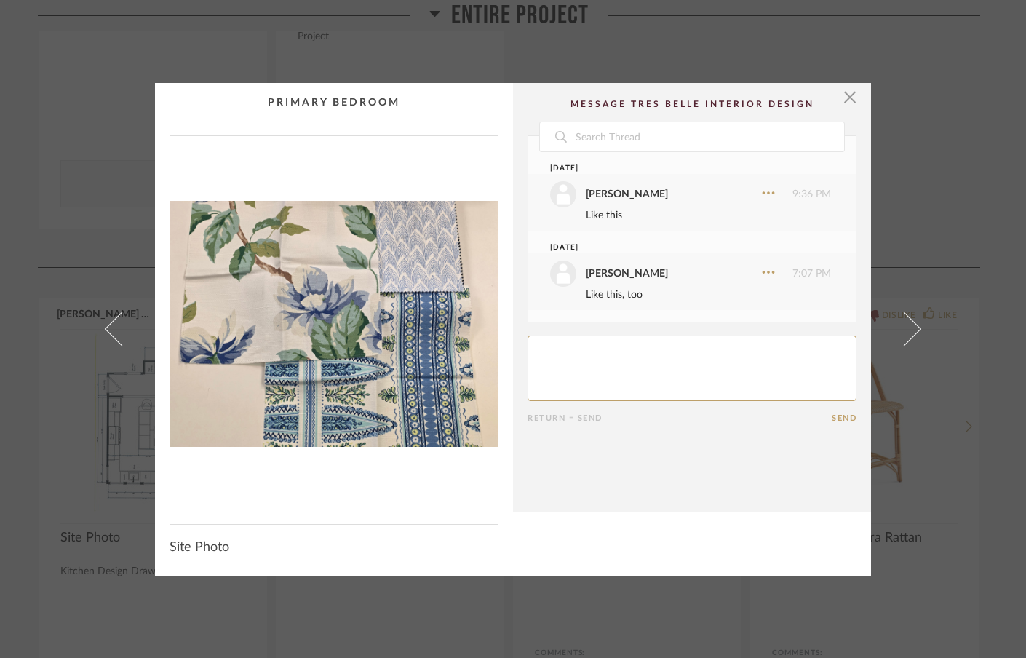
click at [911, 323] on link at bounding box center [912, 329] width 39 height 493
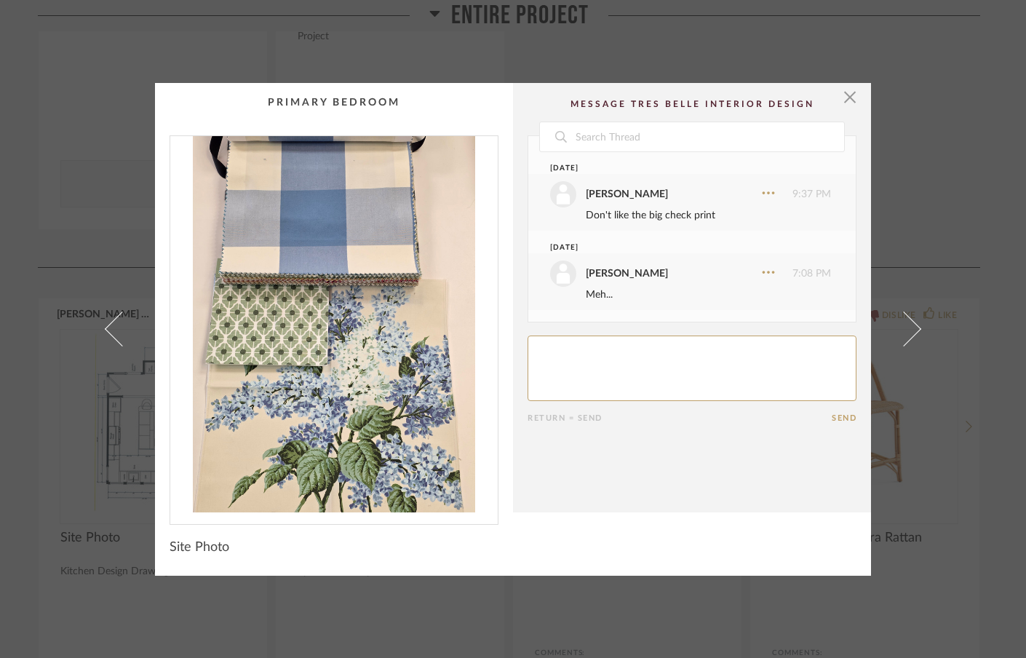
click at [911, 323] on link at bounding box center [912, 329] width 39 height 493
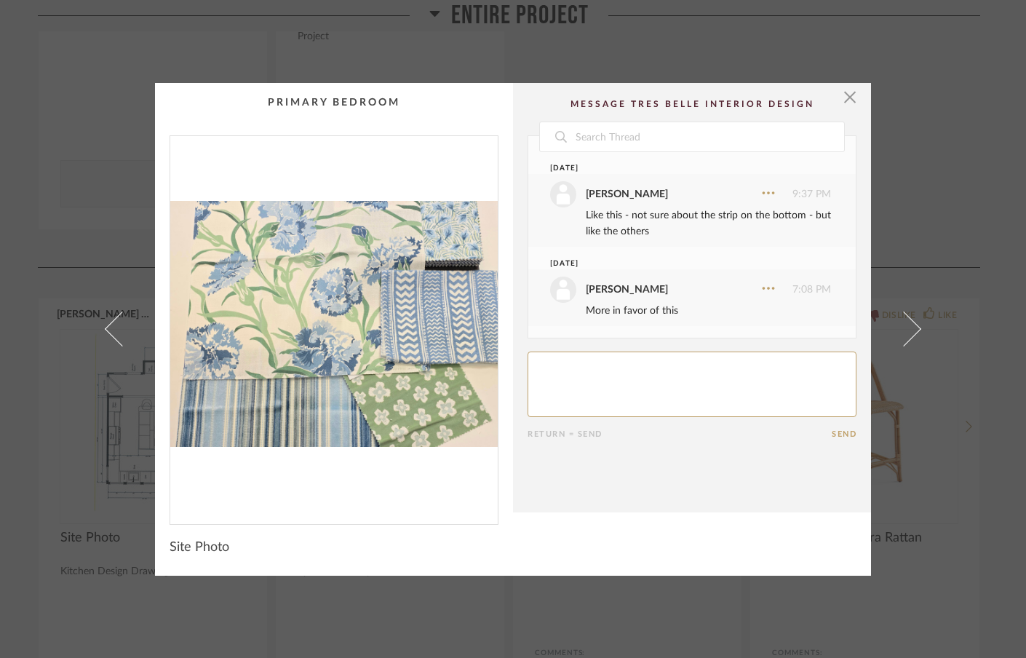
click at [911, 323] on link at bounding box center [912, 329] width 39 height 493
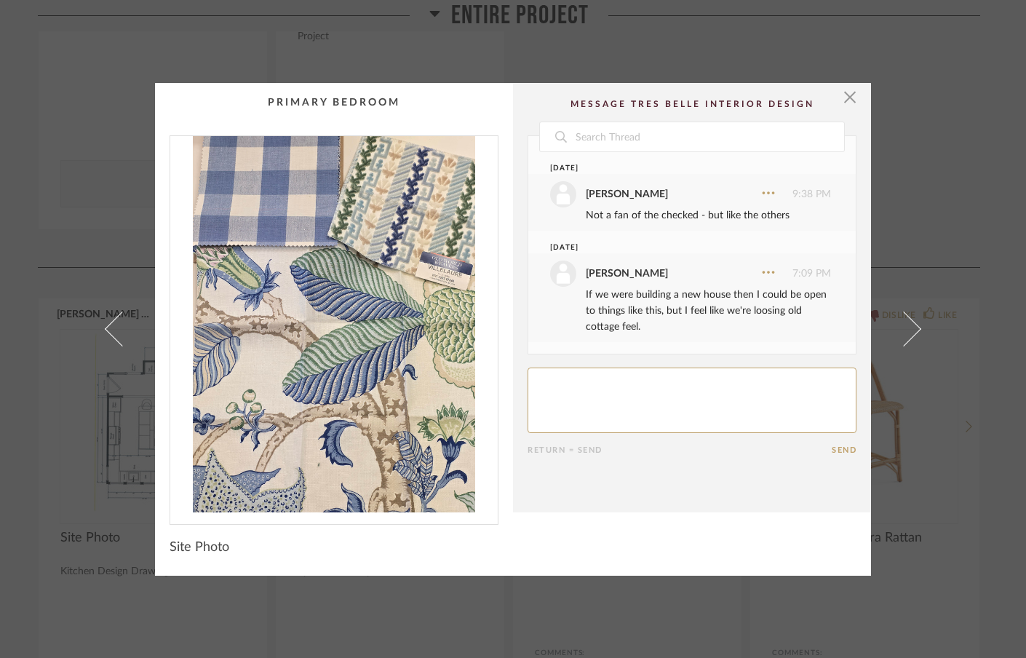
click at [911, 323] on link at bounding box center [912, 329] width 39 height 493
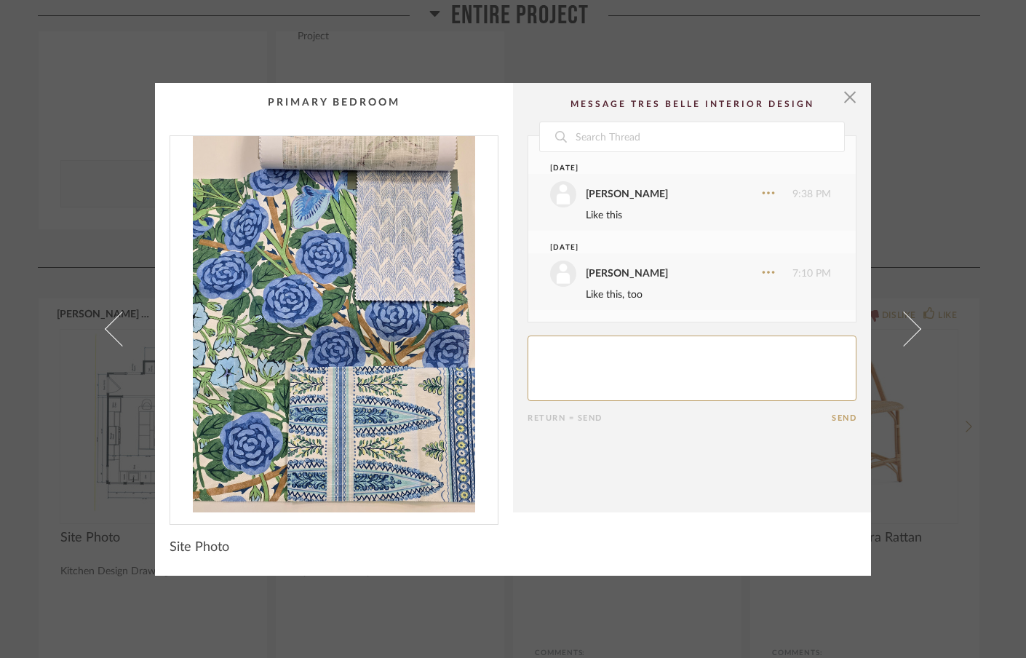
click at [911, 323] on link at bounding box center [912, 329] width 39 height 493
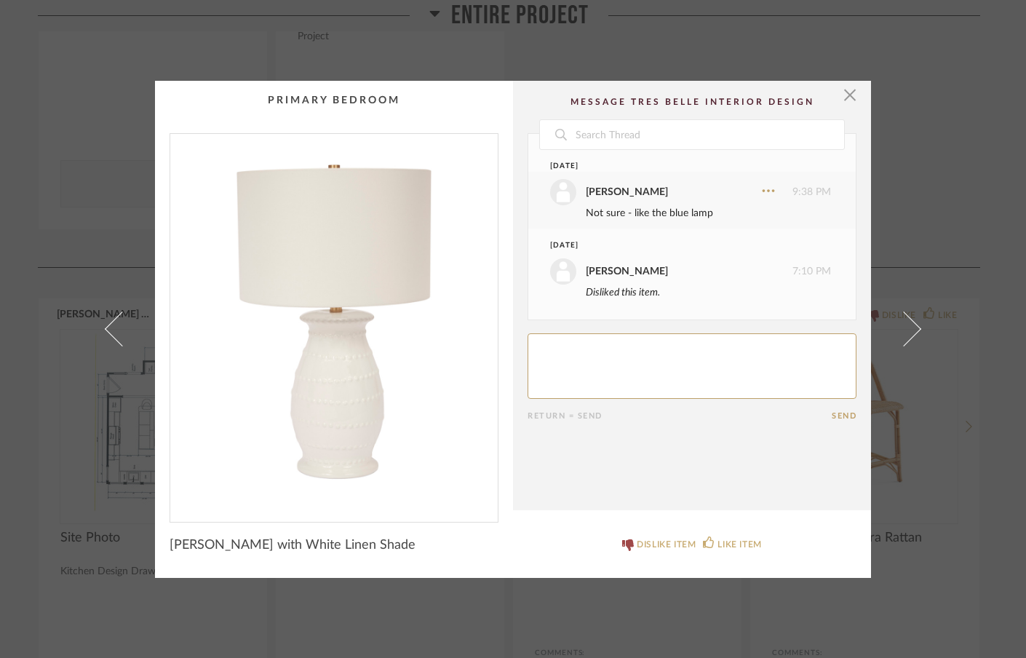
click at [911, 323] on link at bounding box center [912, 329] width 39 height 497
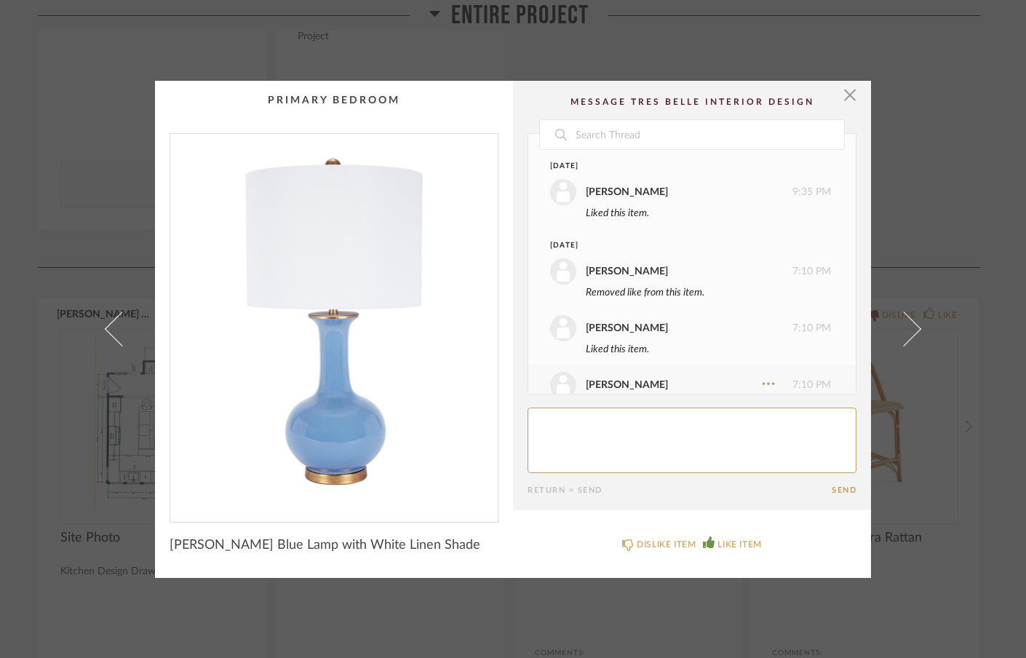
scroll to position [39, 0]
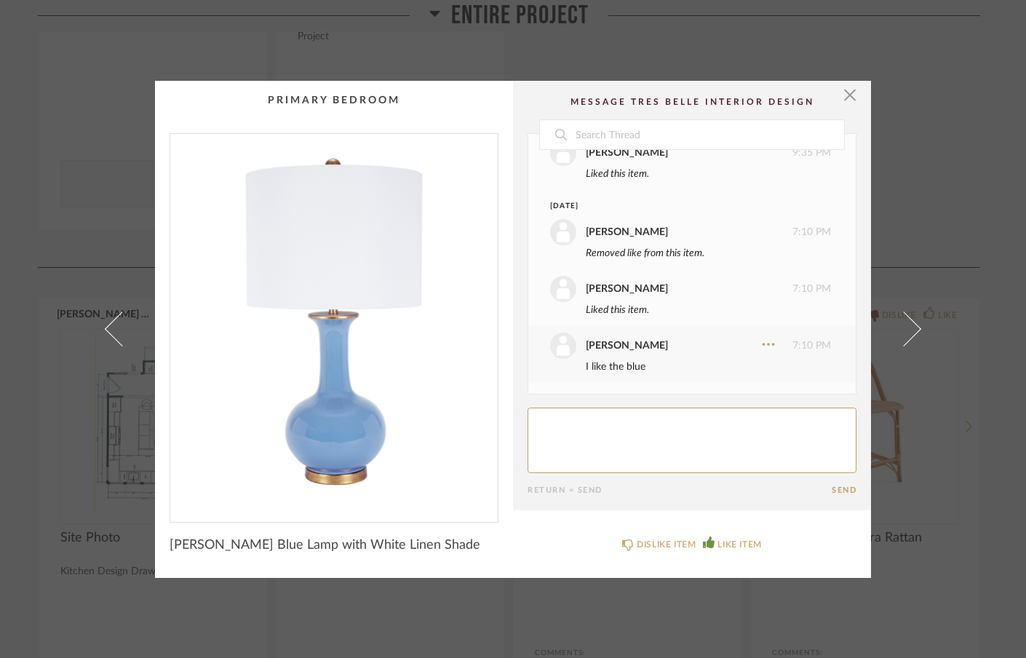
click at [911, 323] on link at bounding box center [912, 329] width 39 height 497
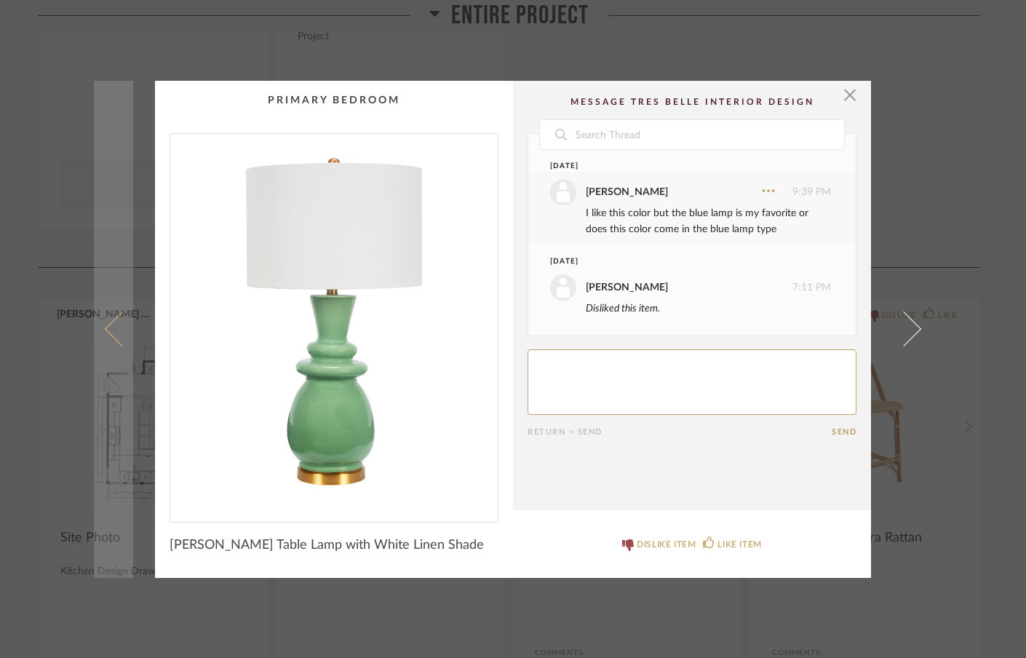
click at [114, 343] on span at bounding box center [122, 328] width 35 height 35
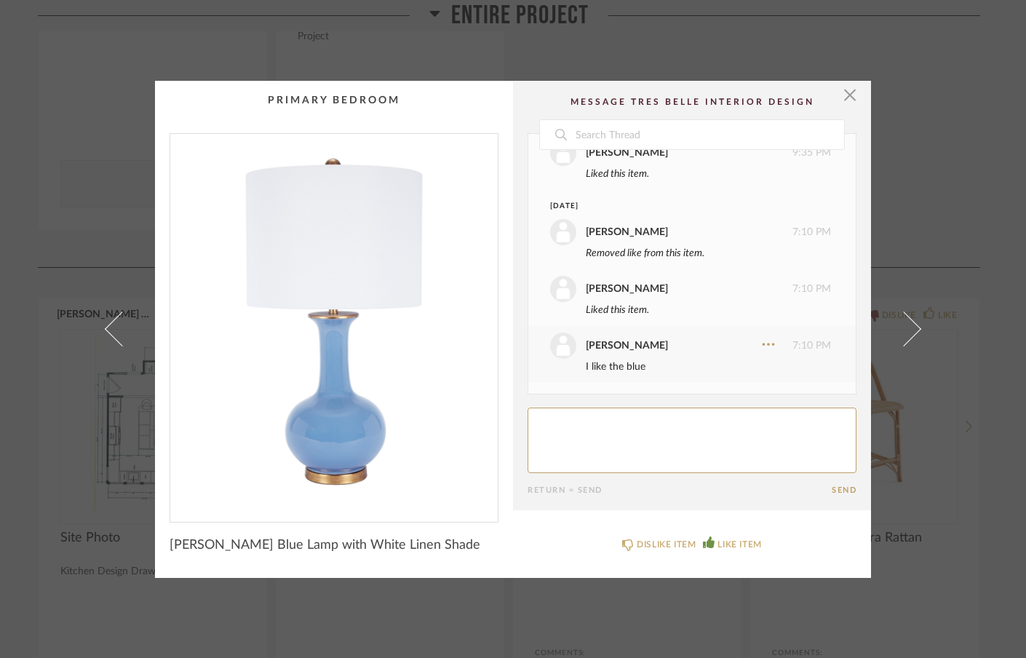
click at [633, 423] on textarea at bounding box center [692, 439] width 329 height 65
type textarea "Like this lamp shape, too"
click at [832, 493] on button "Send" at bounding box center [844, 489] width 25 height 9
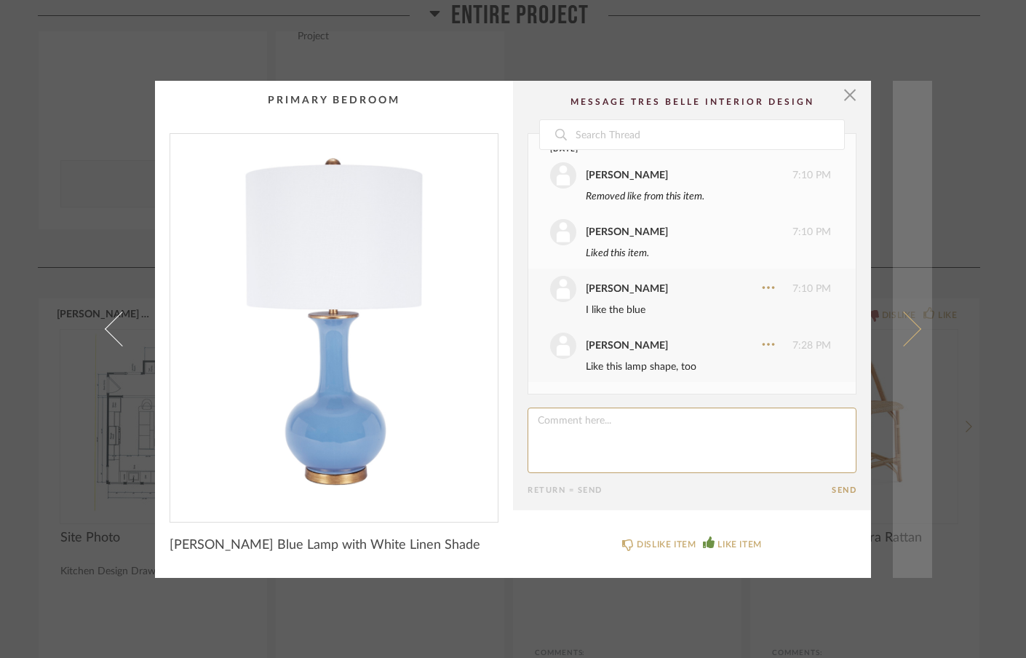
click at [911, 327] on span at bounding box center [903, 328] width 35 height 35
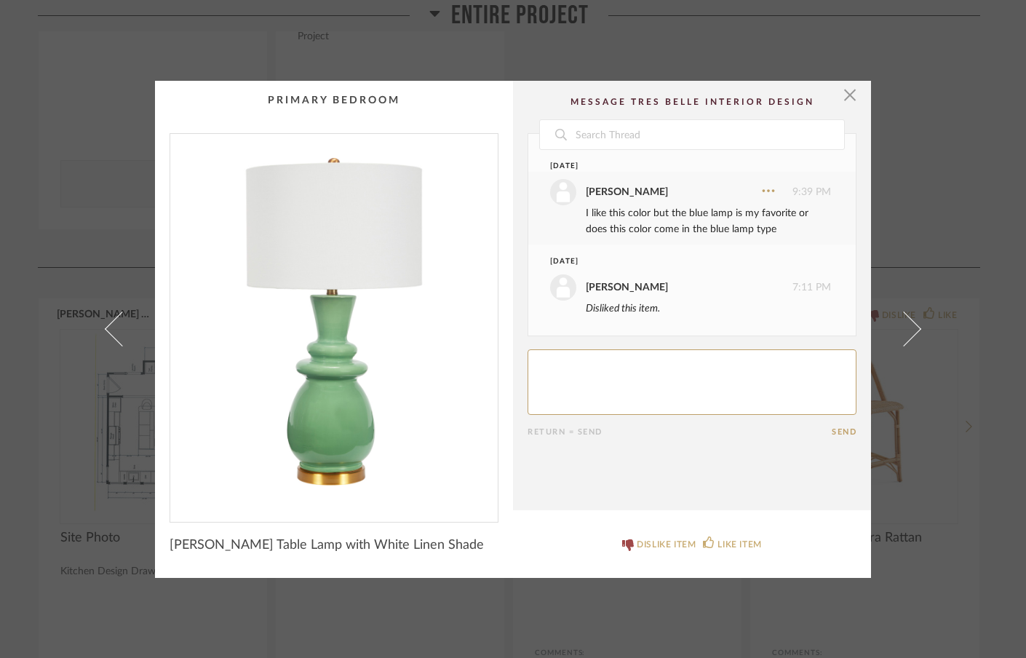
click at [911, 327] on span at bounding box center [903, 328] width 35 height 35
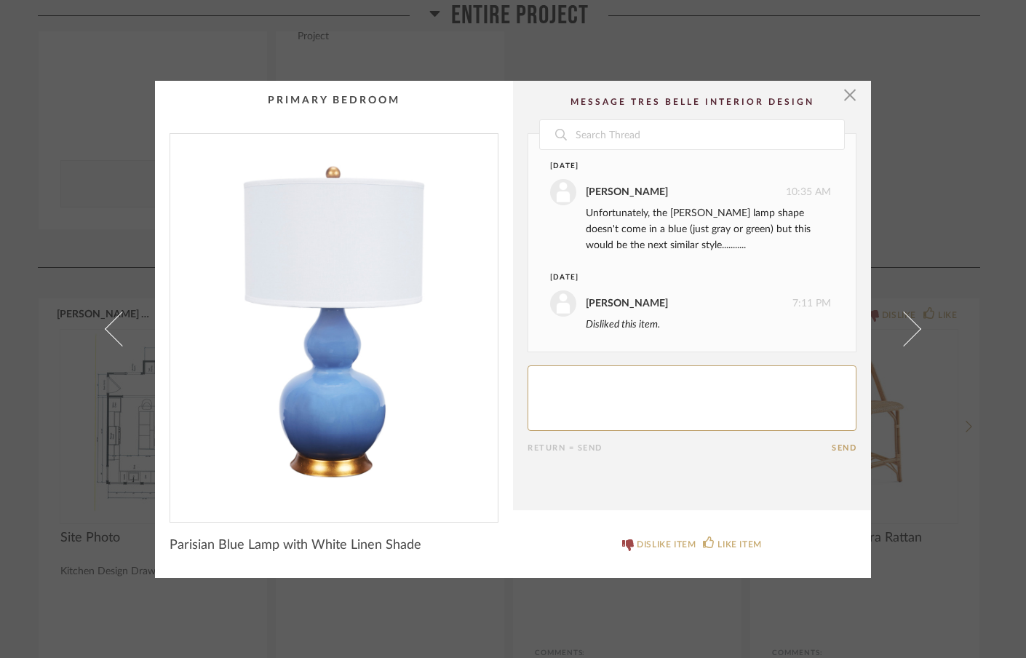
click at [911, 327] on span at bounding box center [903, 328] width 35 height 35
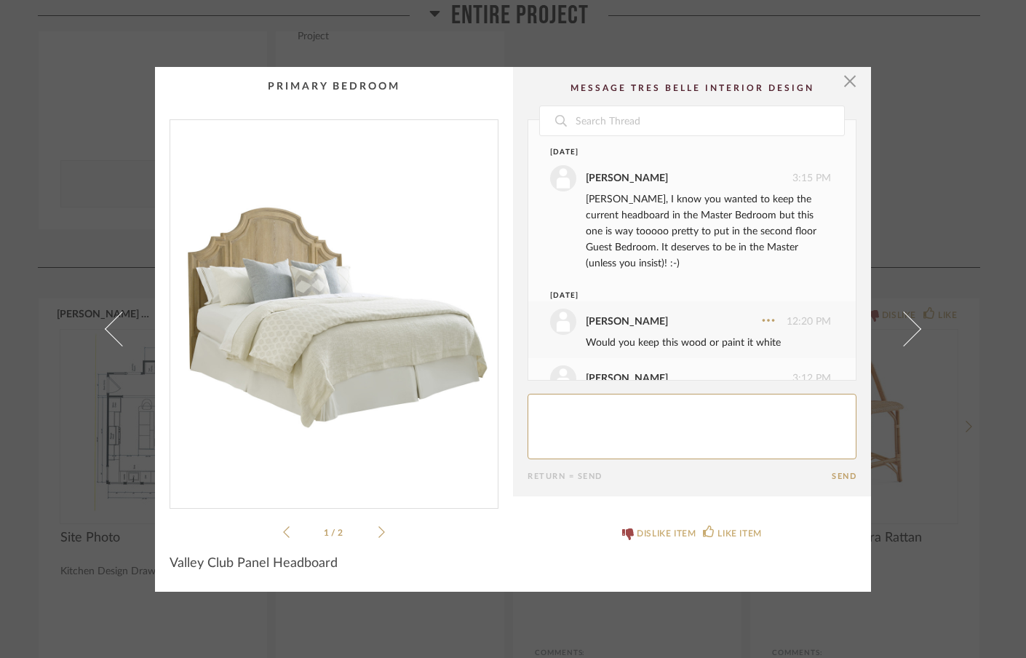
scroll to position [310, 0]
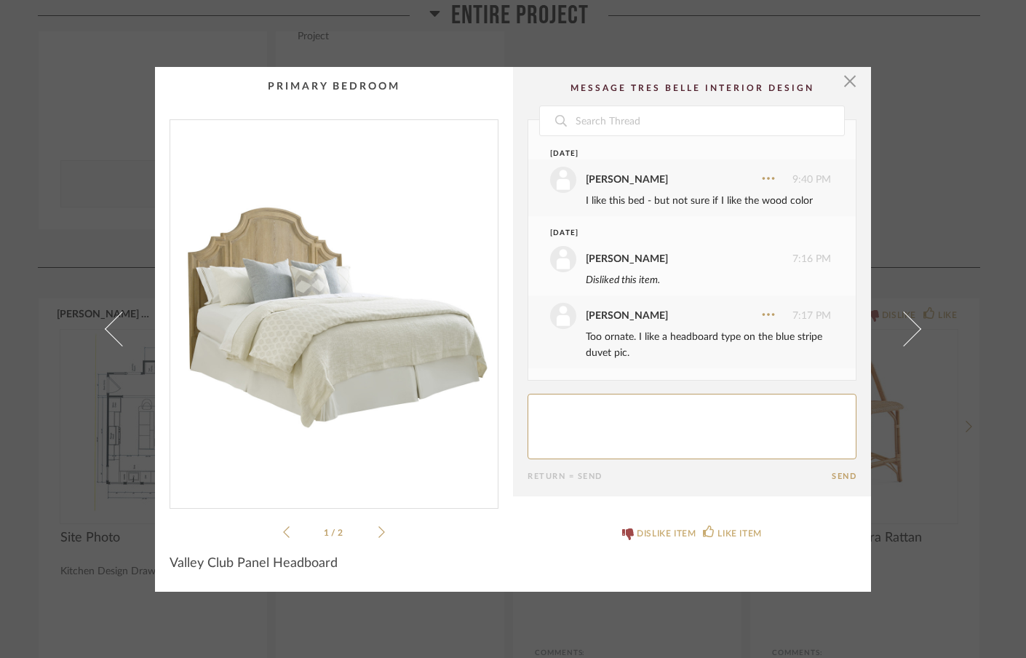
click at [911, 327] on span at bounding box center [903, 328] width 35 height 35
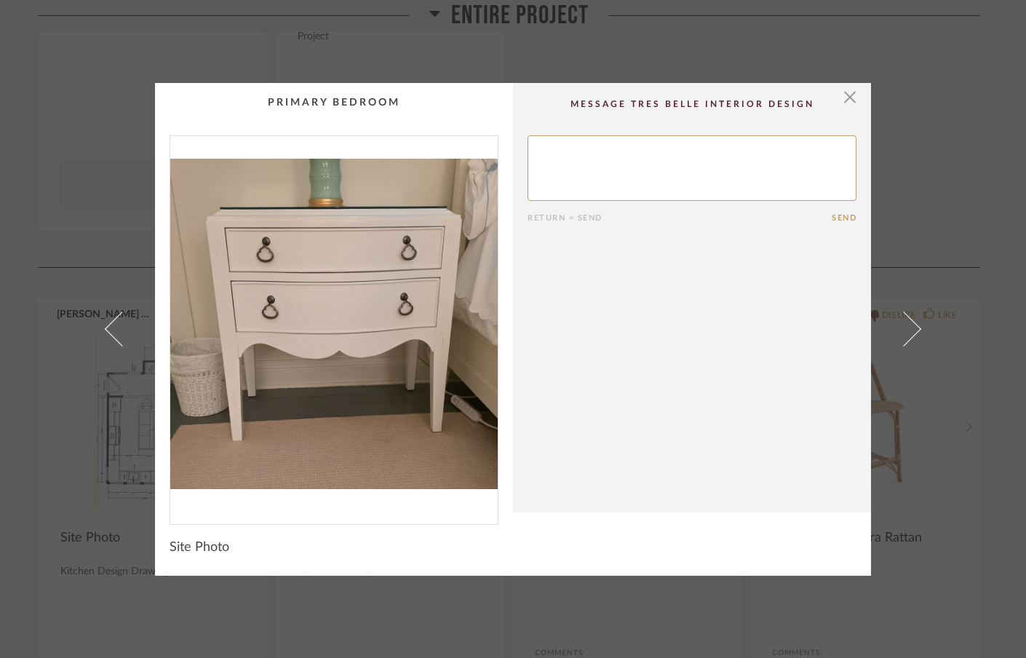
click at [911, 327] on span at bounding box center [903, 328] width 35 height 35
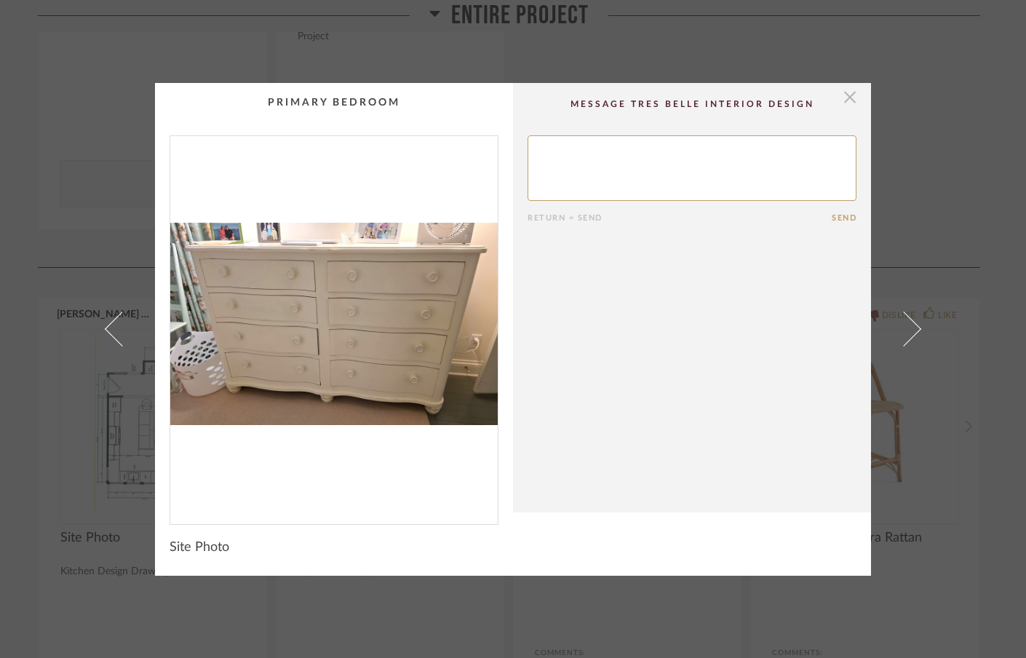
click at [845, 97] on span "button" at bounding box center [849, 97] width 29 height 29
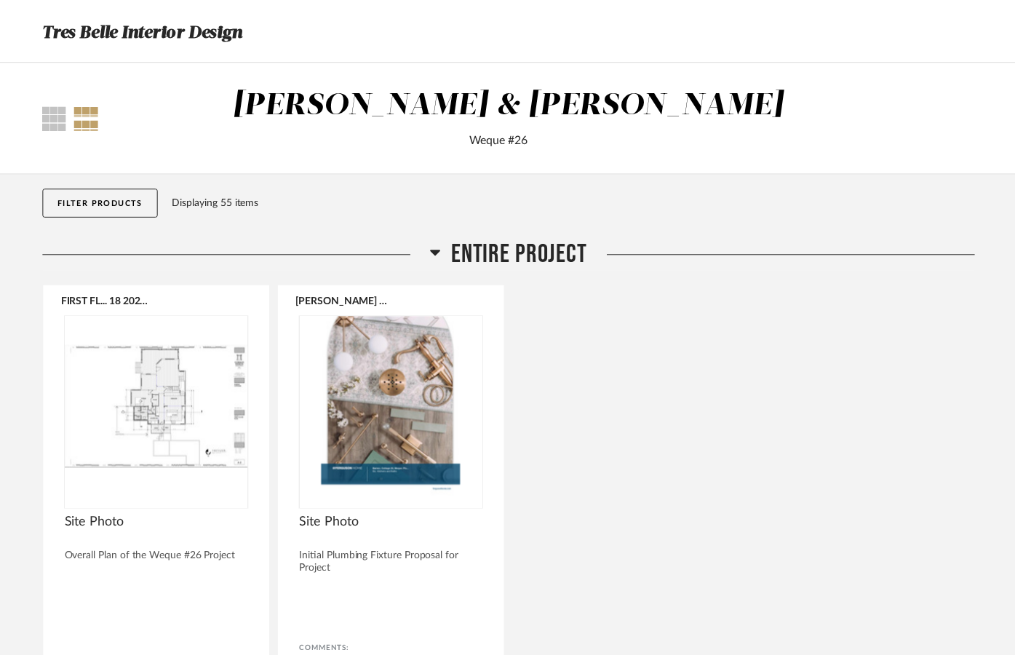
scroll to position [533, 0]
